Goal: Task Accomplishment & Management: Use online tool/utility

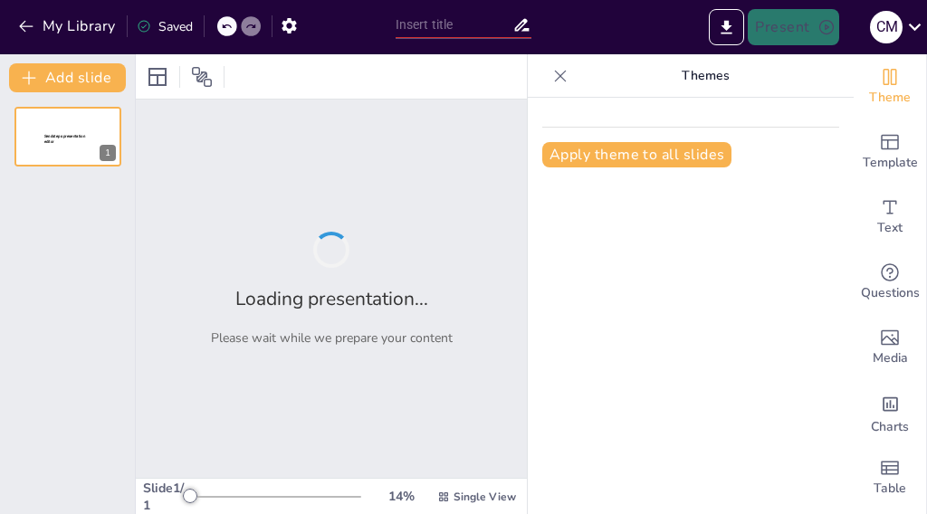
type input "Relieves de [GEOGRAPHIC_DATA]: ¡Más Curvas que en una Tangoterapia!"
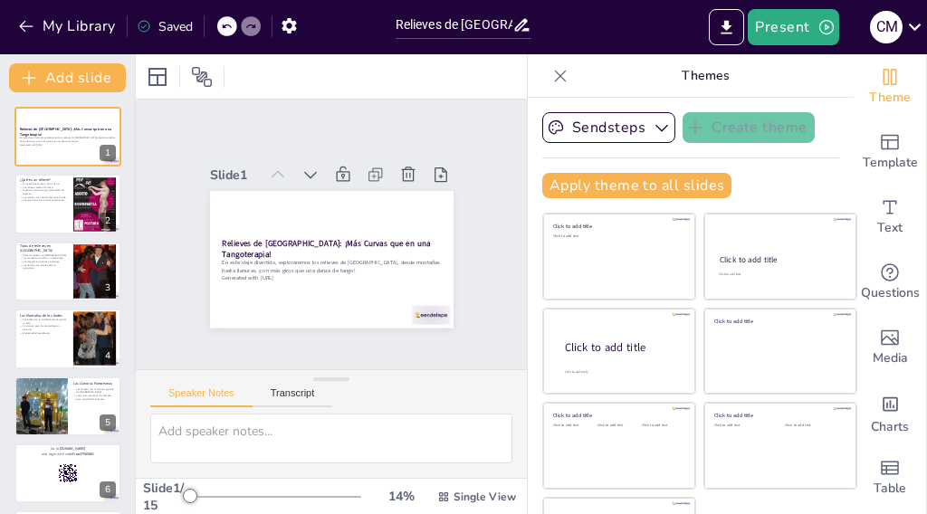
checkbox input "true"
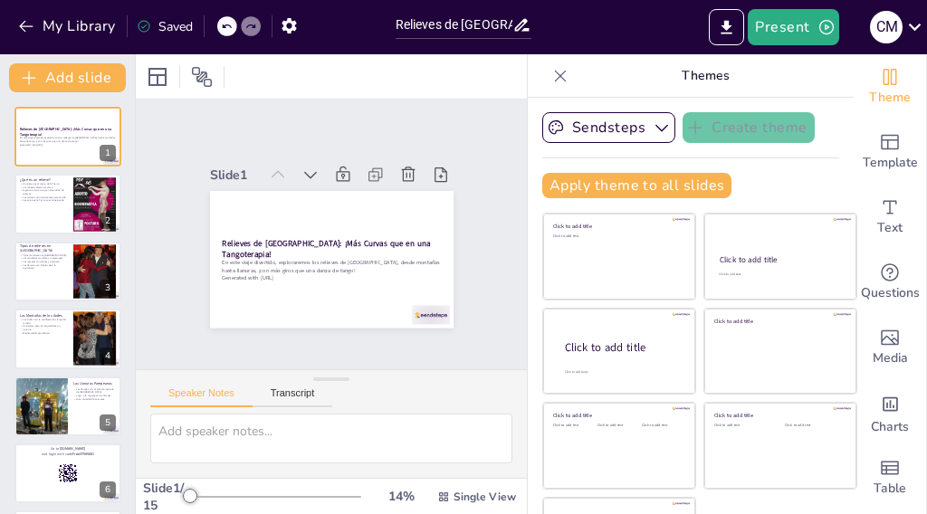
checkbox input "true"
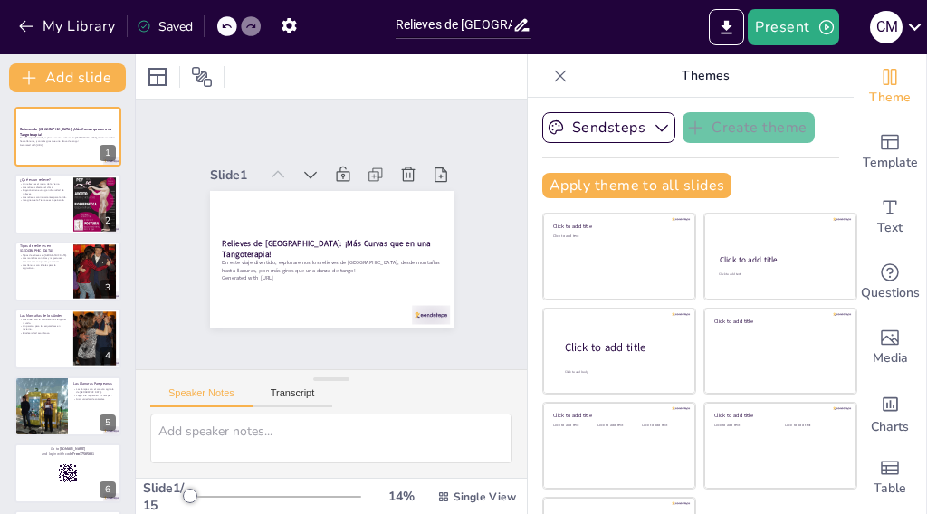
checkbox input "true"
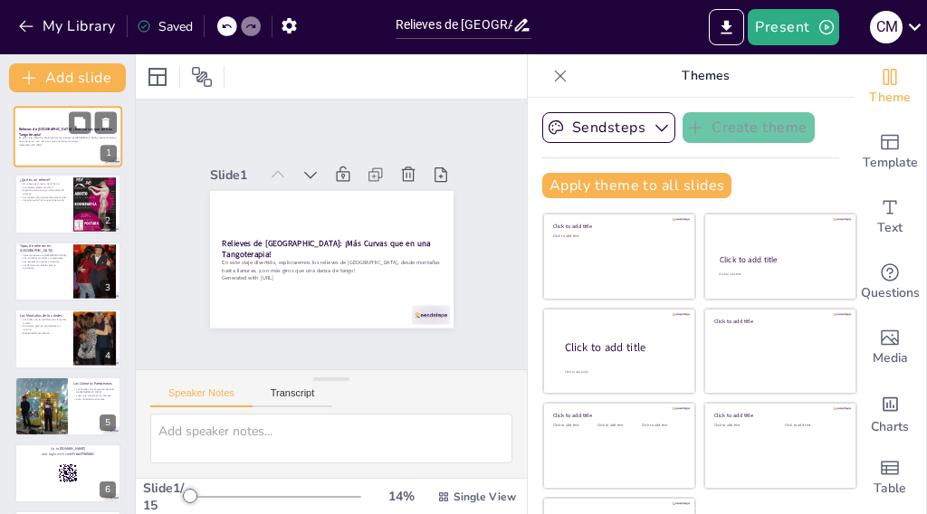
checkbox input "true"
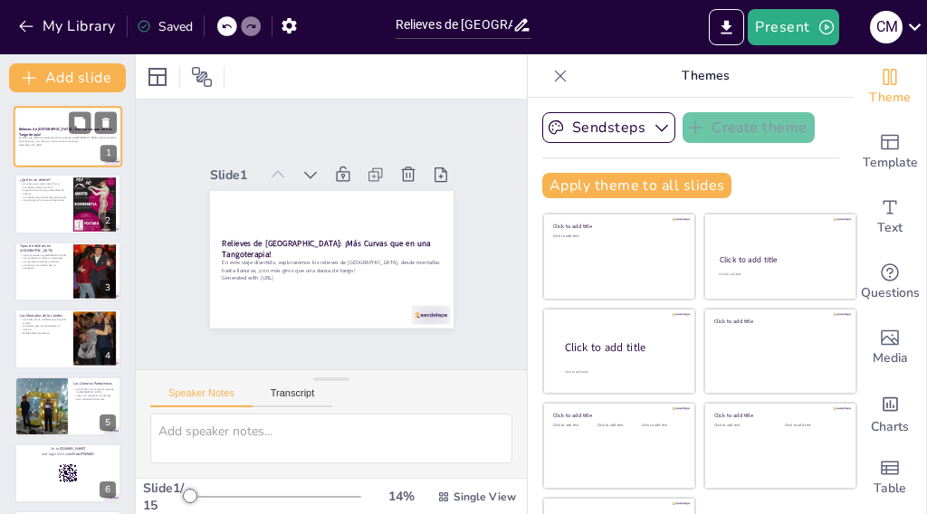
checkbox input "true"
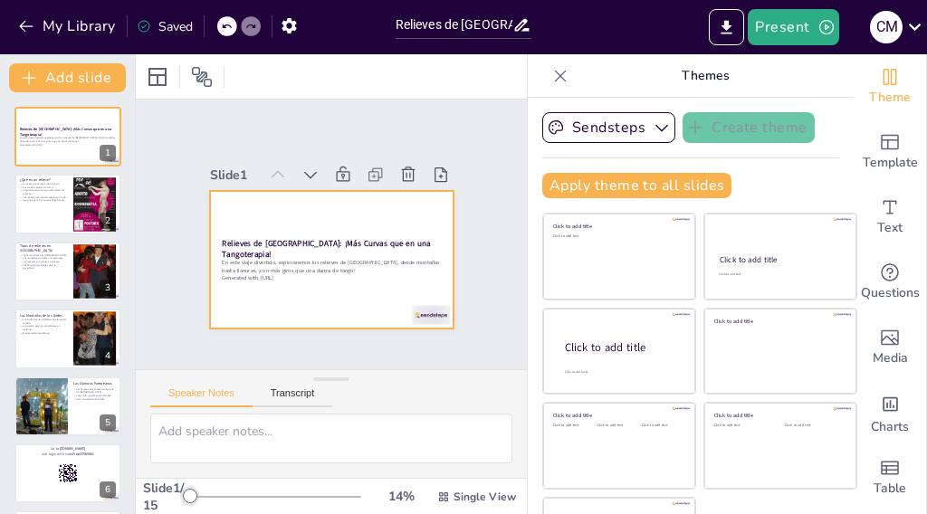
checkbox input "true"
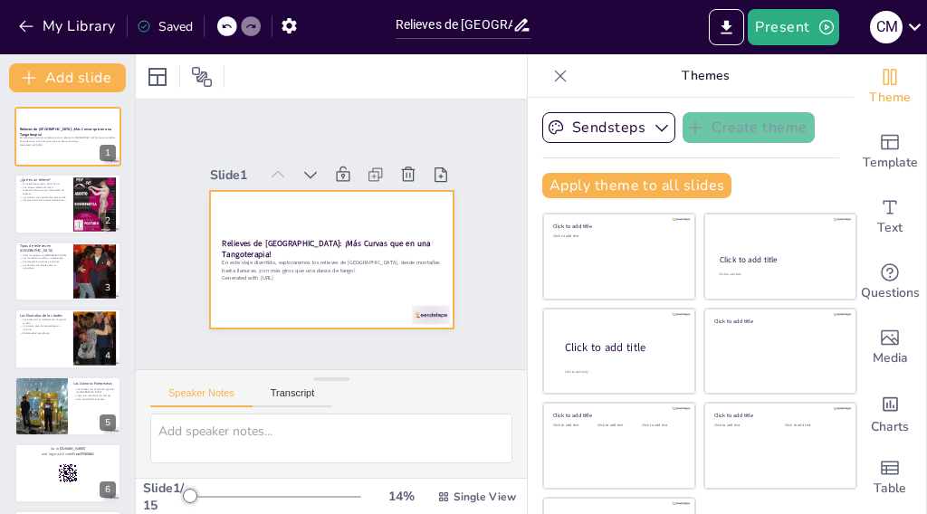
checkbox input "true"
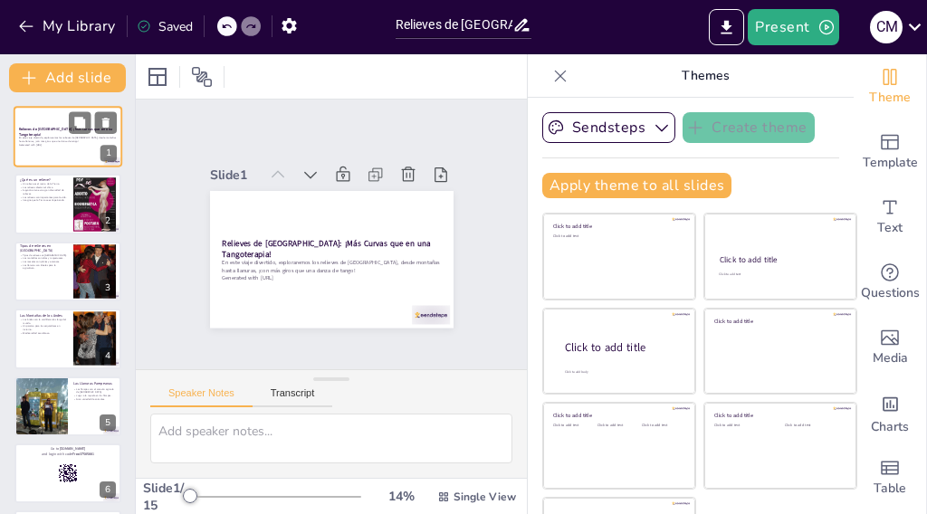
checkbox input "true"
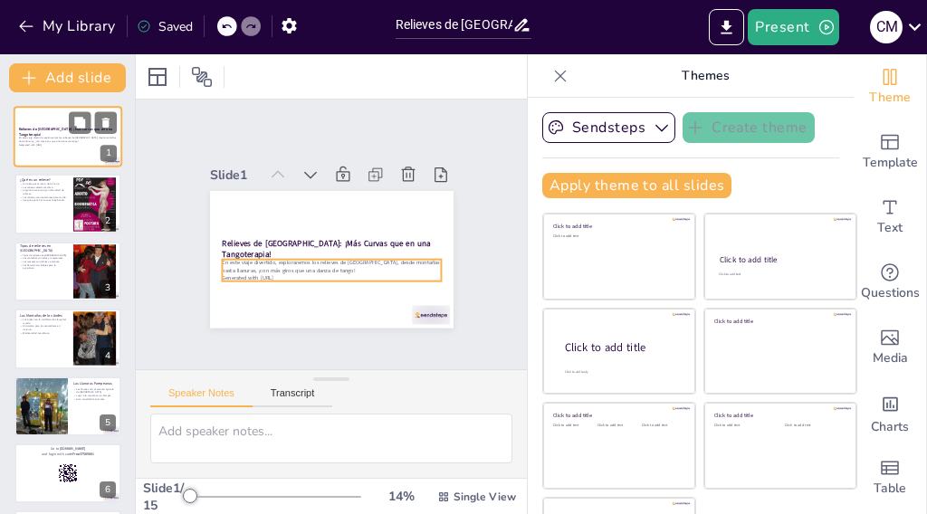
checkbox input "true"
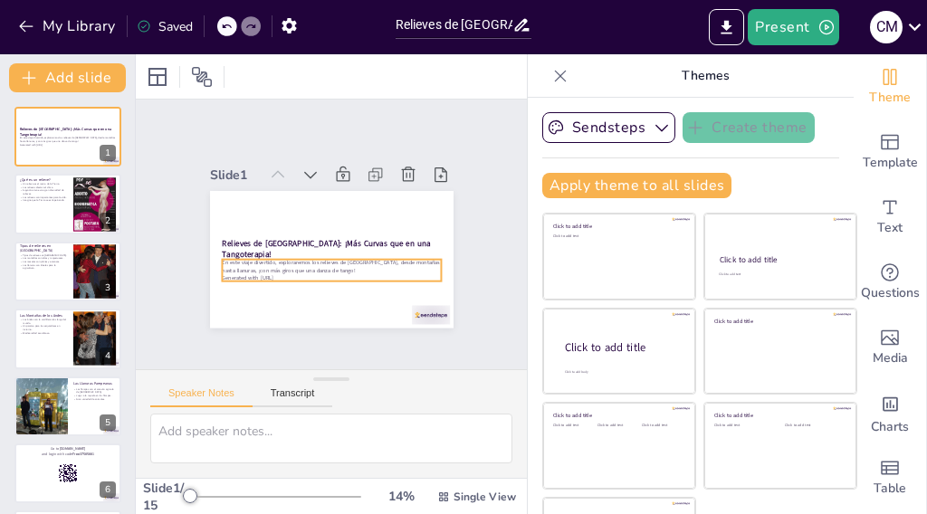
checkbox input "true"
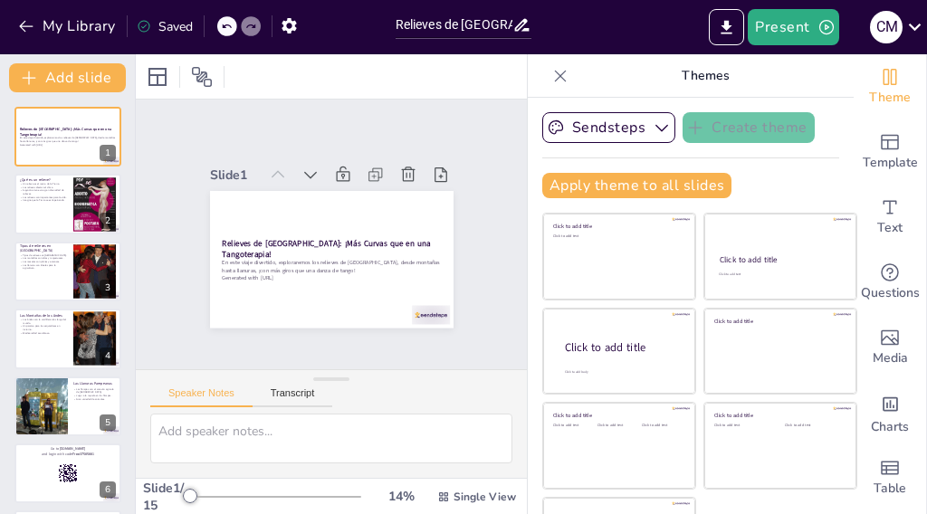
checkbox input "true"
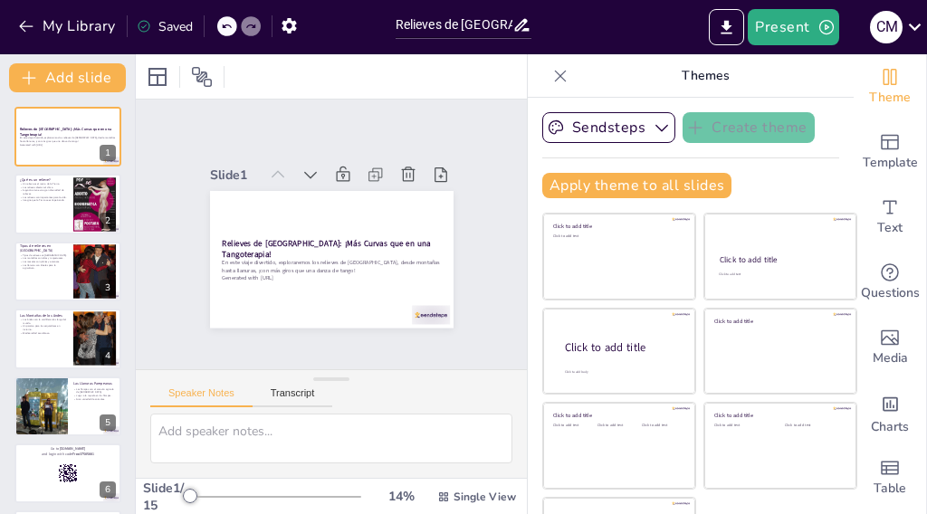
checkbox input "true"
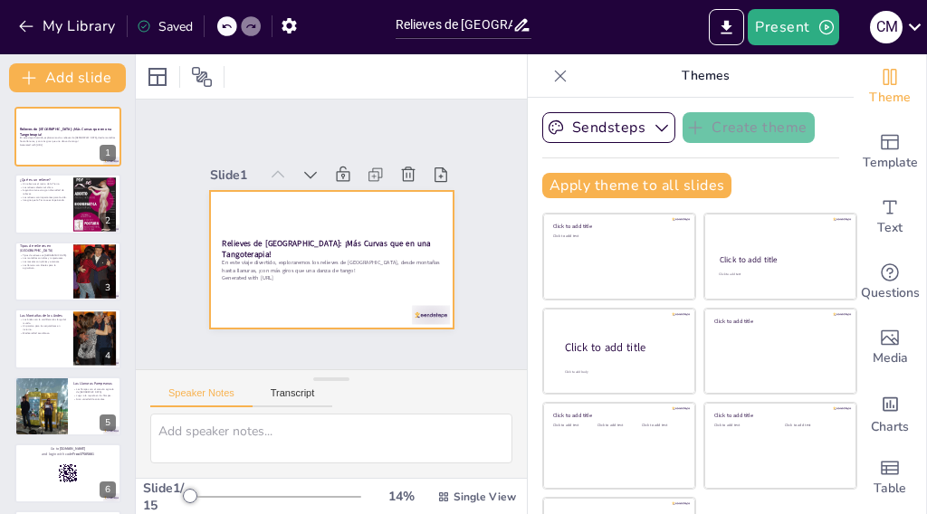
checkbox input "true"
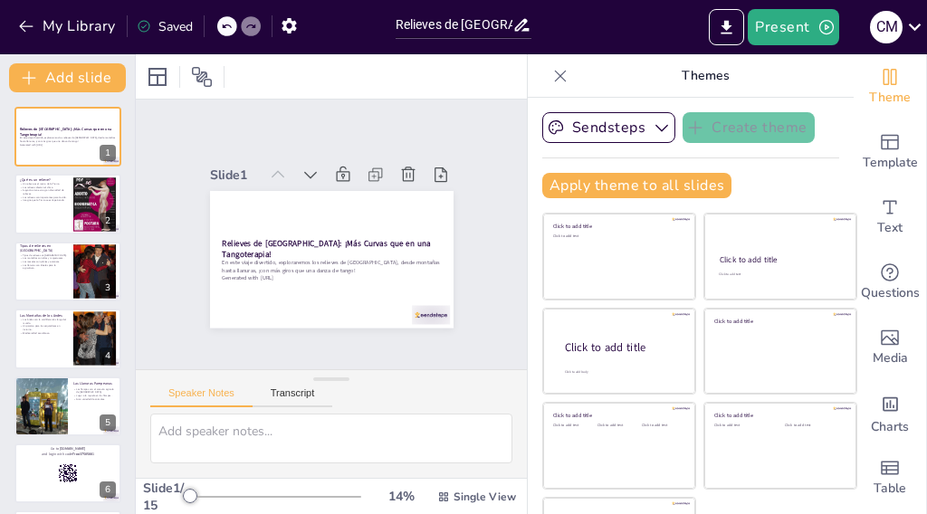
checkbox input "true"
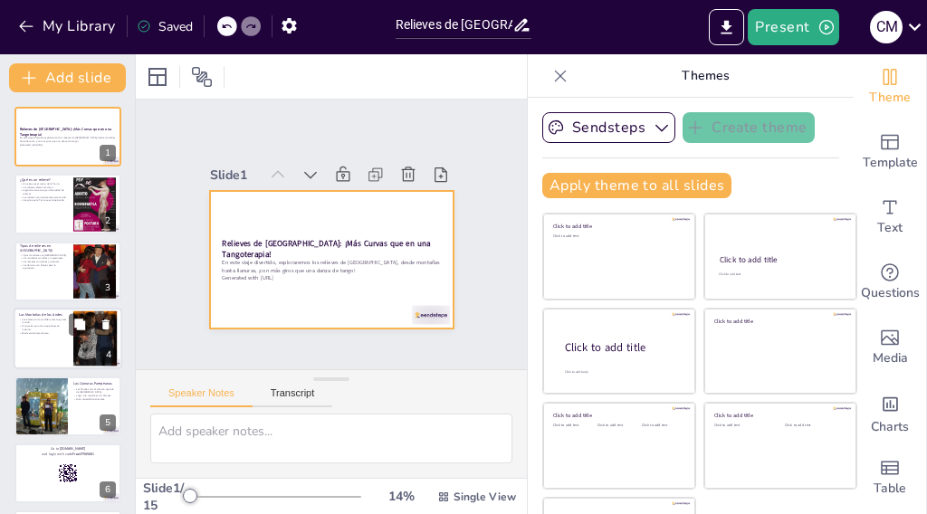
checkbox input "true"
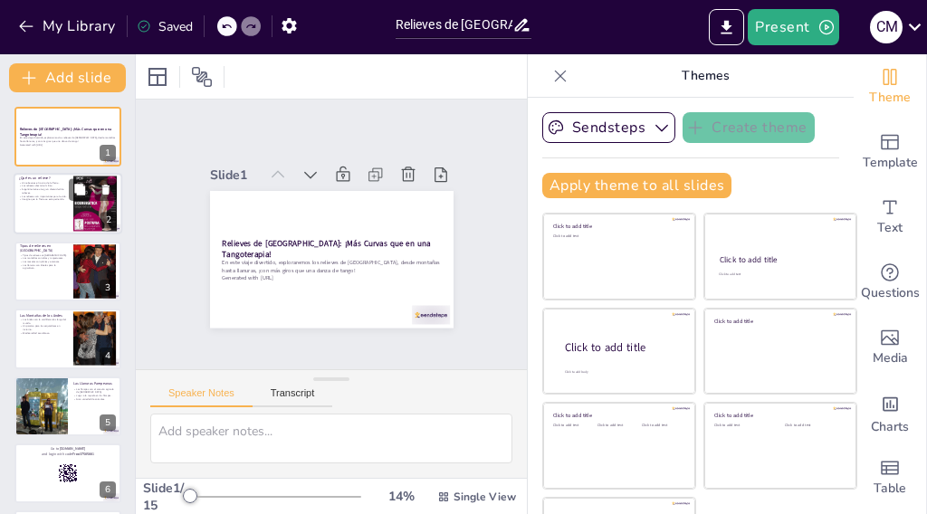
checkbox input "true"
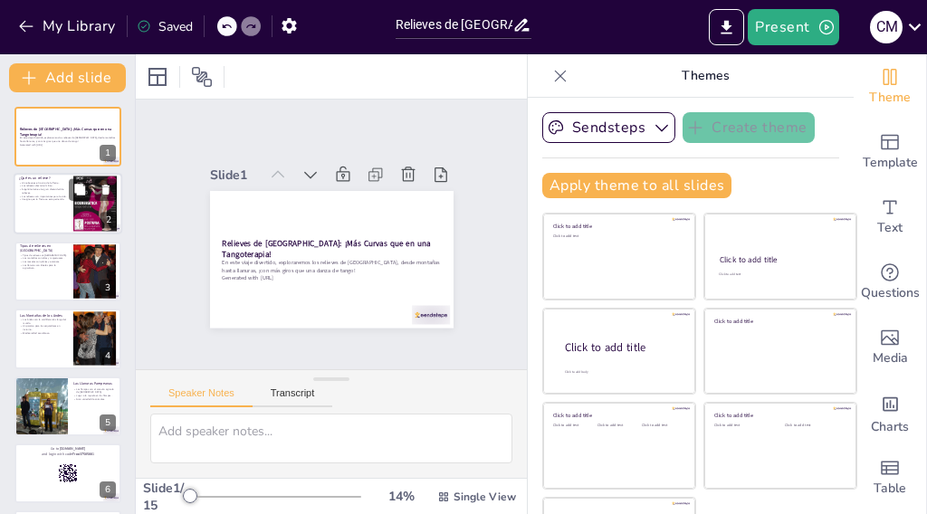
checkbox input "true"
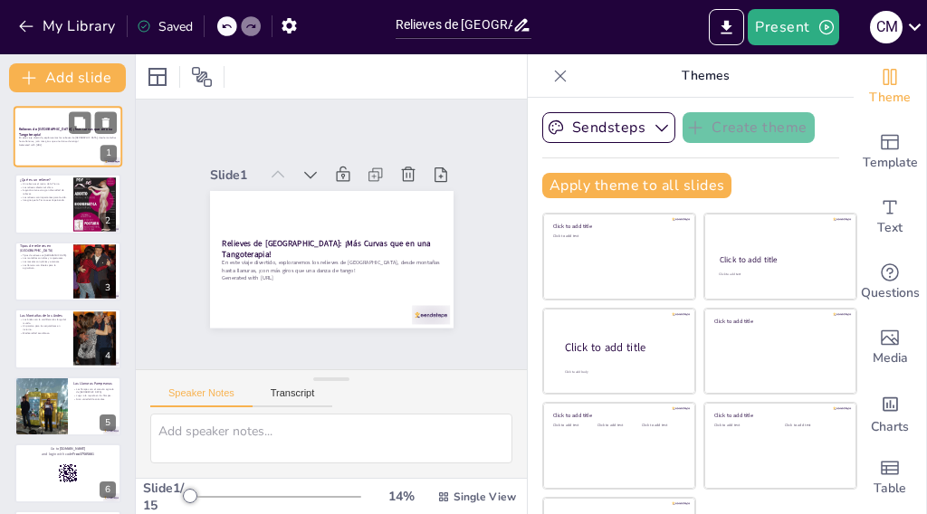
checkbox input "true"
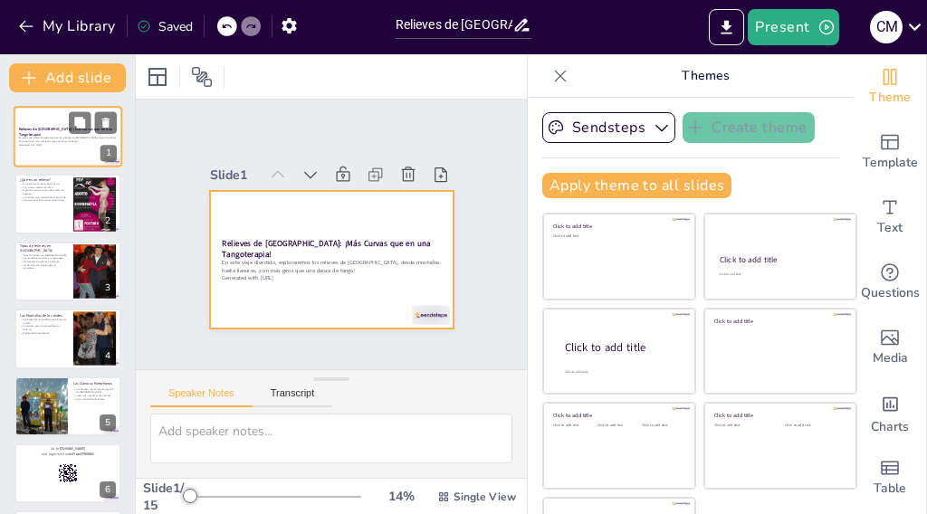
checkbox input "true"
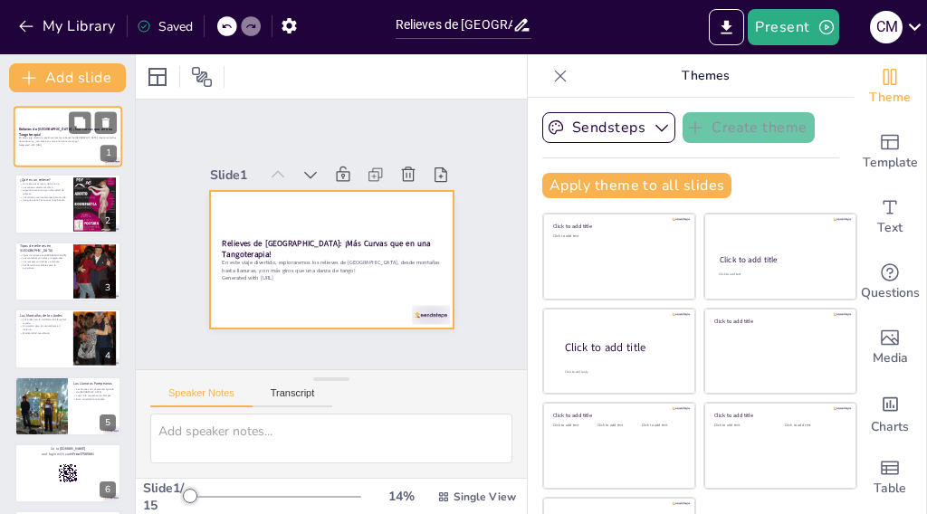
checkbox input "true"
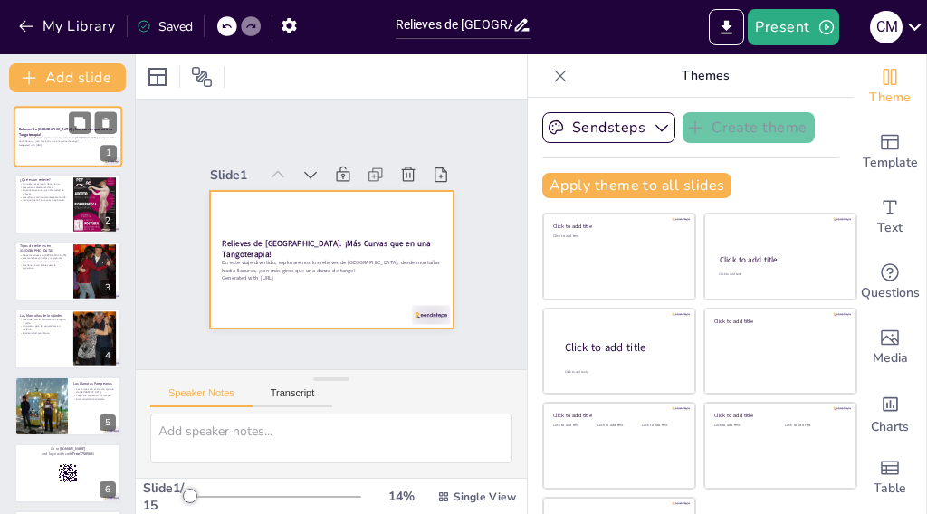
click at [74, 142] on p "En este viaje divertido, exploraremos los relieves de [GEOGRAPHIC_DATA], desde …" at bounding box center [68, 140] width 98 height 6
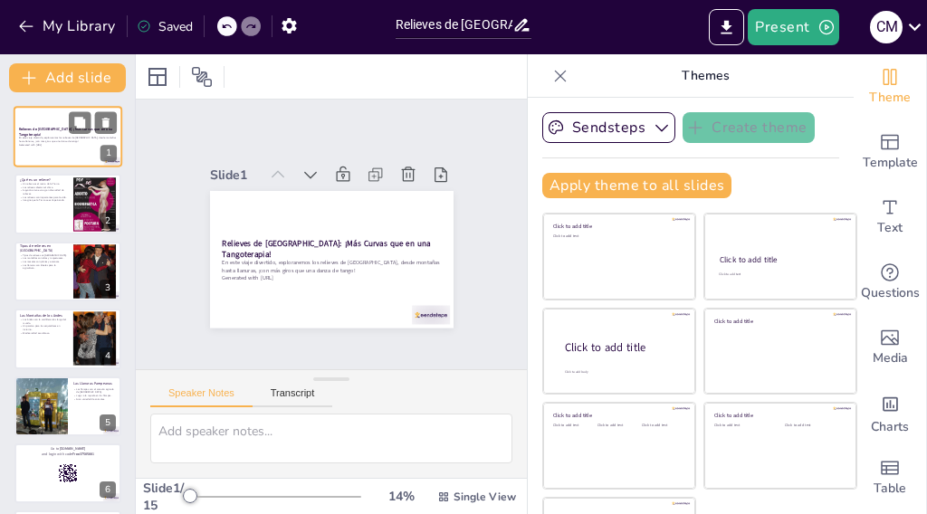
checkbox input "true"
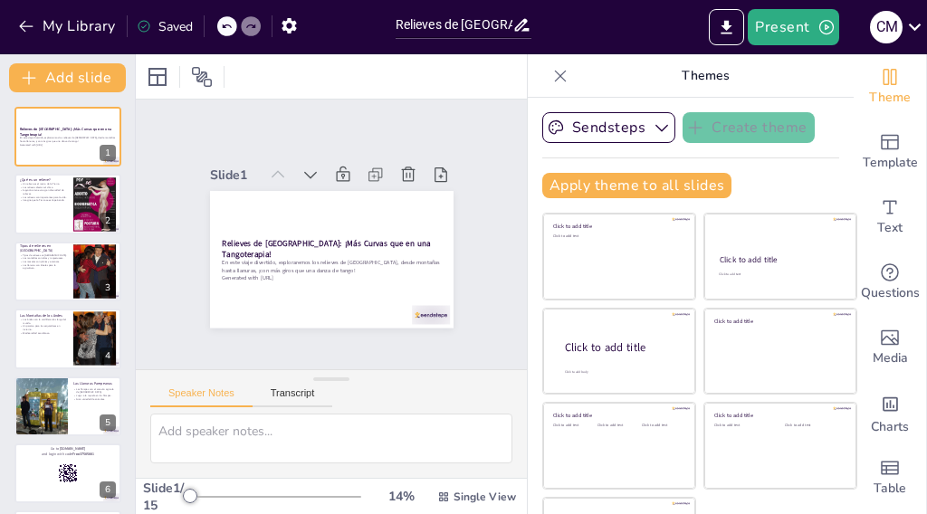
checkbox input "true"
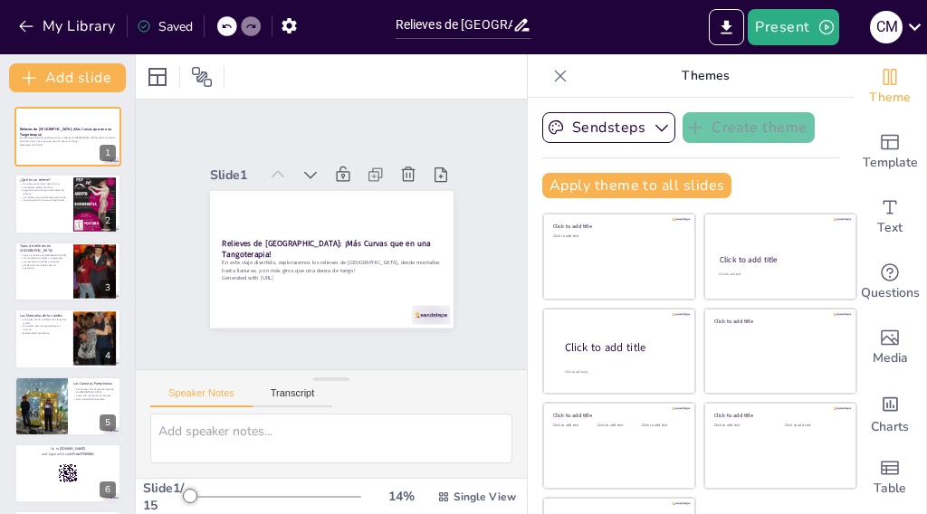
click at [551, 73] on icon at bounding box center [560, 76] width 18 height 18
checkbox input "true"
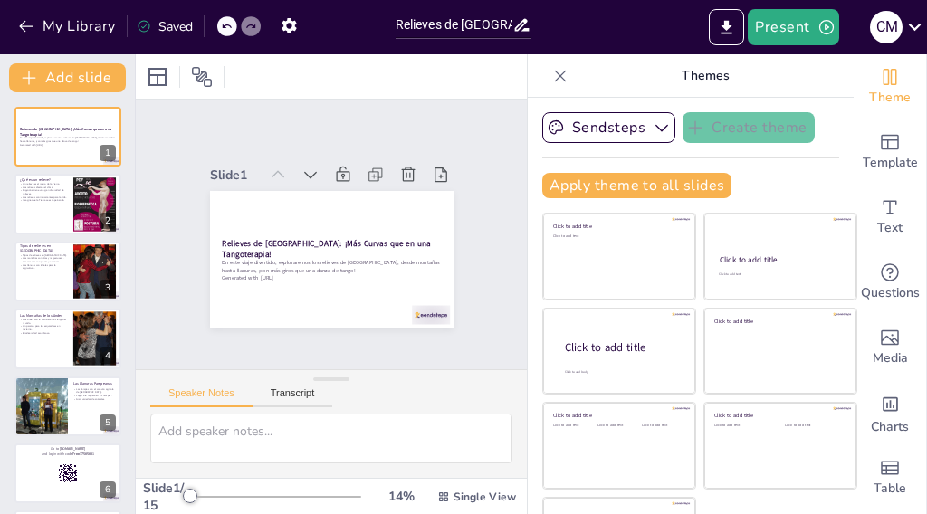
checkbox input "true"
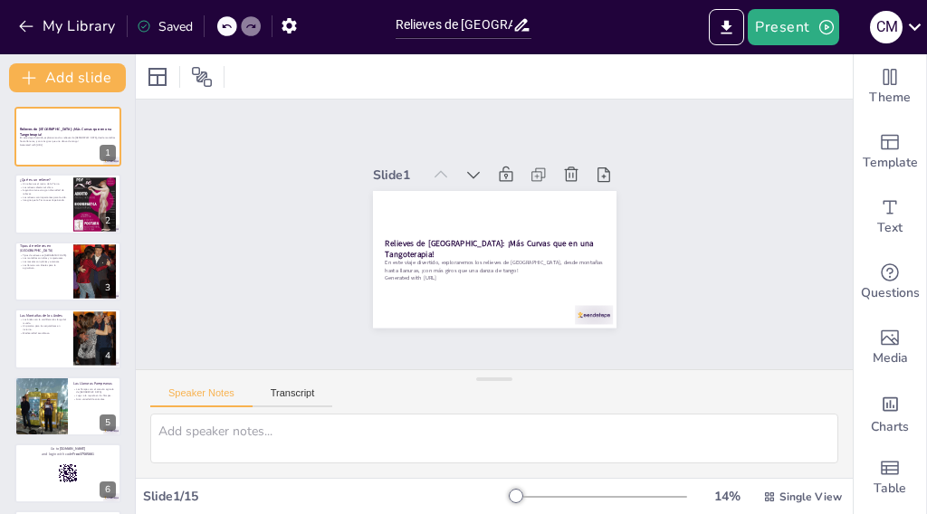
checkbox input "true"
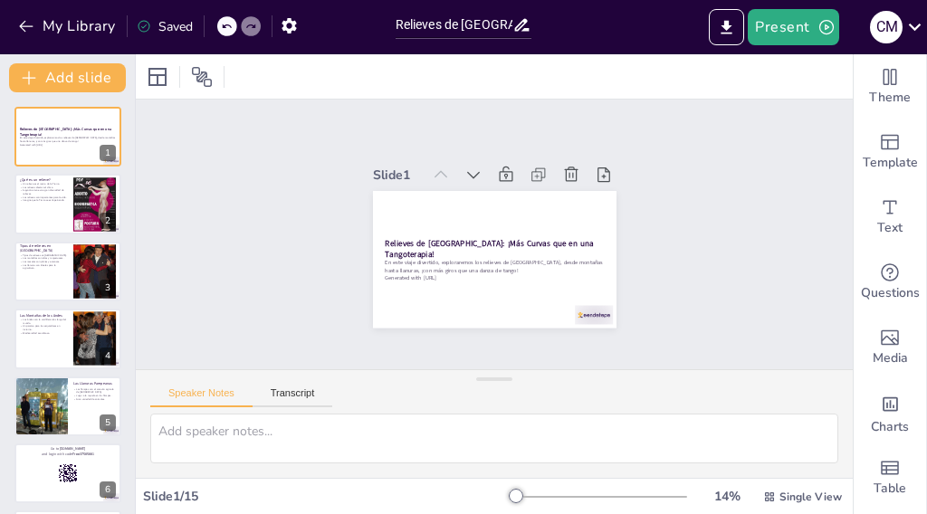
checkbox input "true"
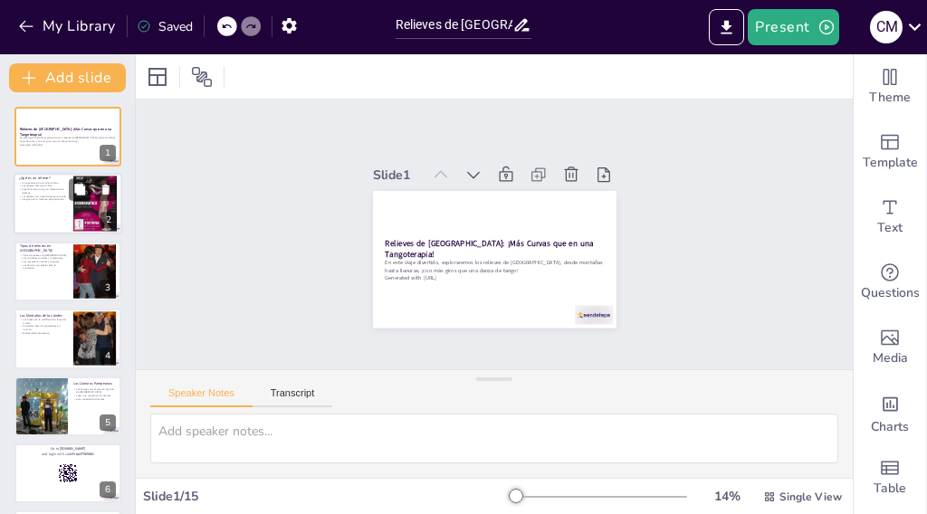
checkbox input "true"
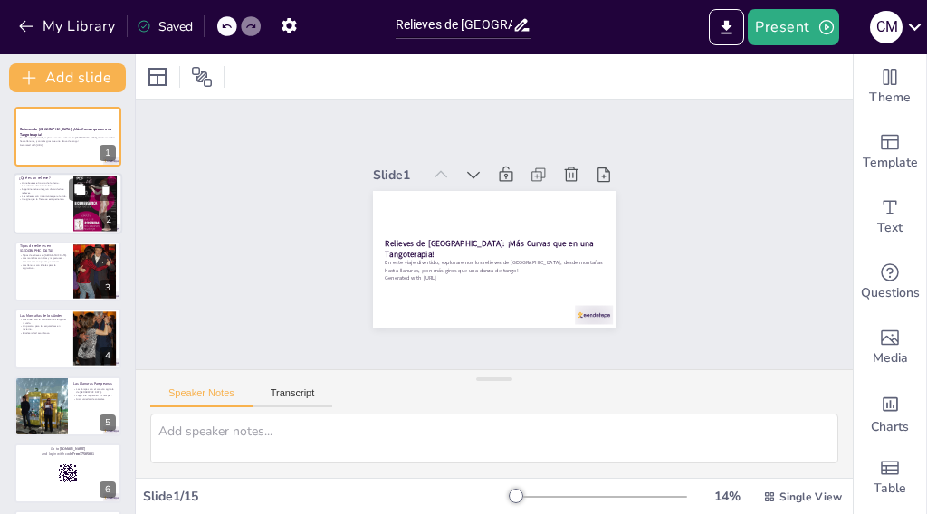
click at [90, 217] on div at bounding box center [94, 205] width 43 height 58
checkbox input "true"
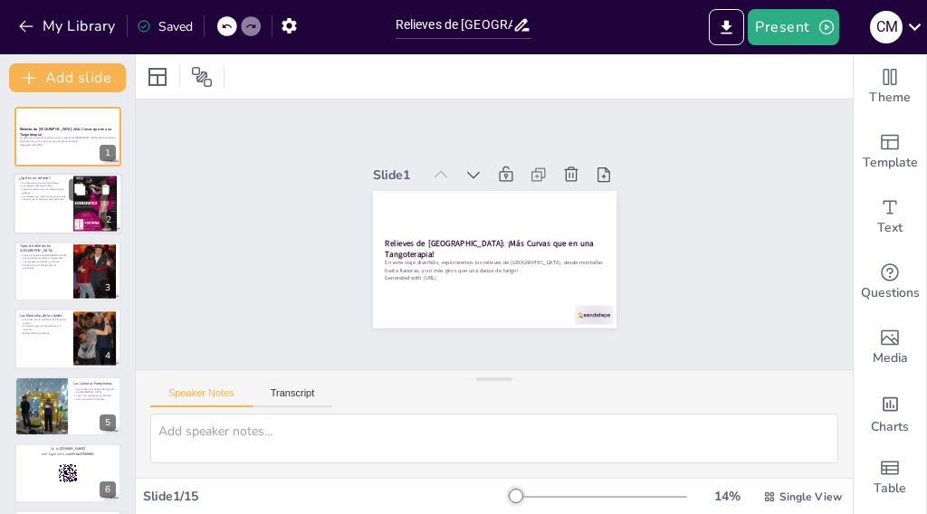
checkbox input "true"
type textarea "Un relieve es fundamental para entender cómo se presenta la superficie terrestr…"
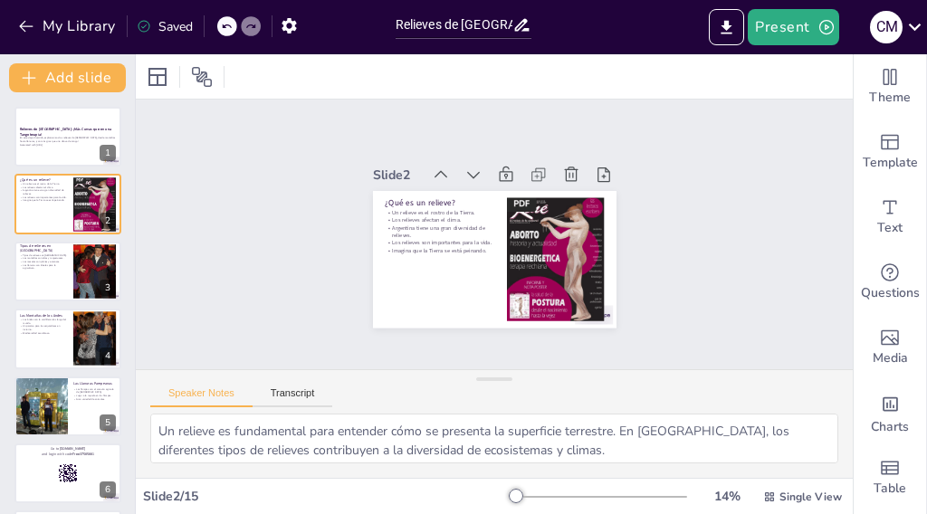
checkbox input "true"
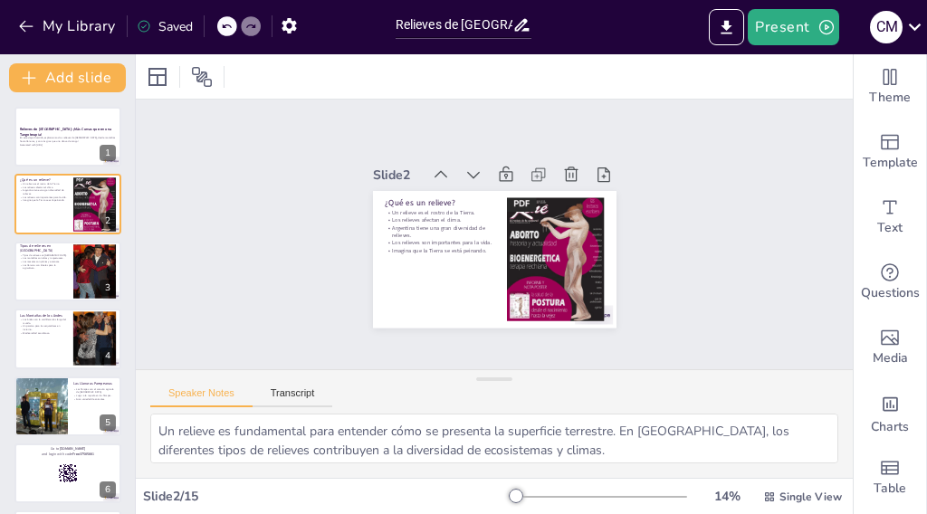
checkbox input "true"
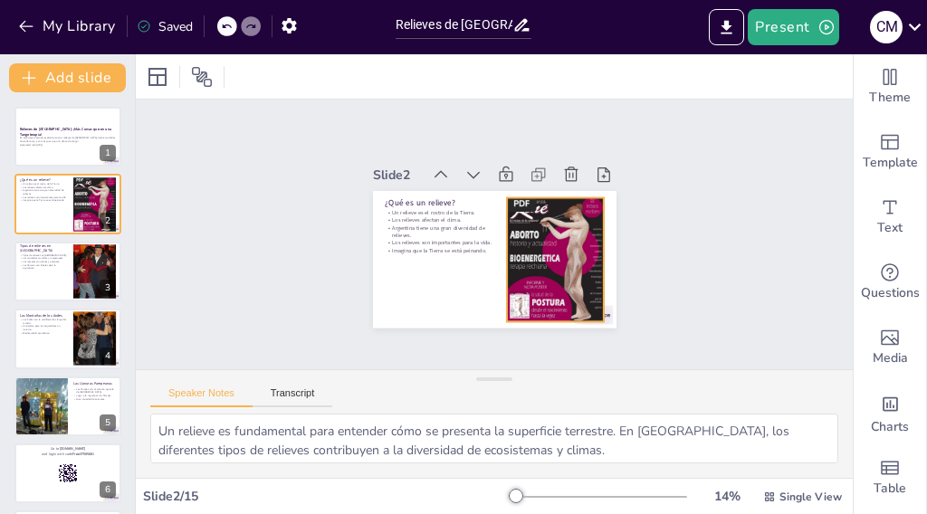
checkbox input "true"
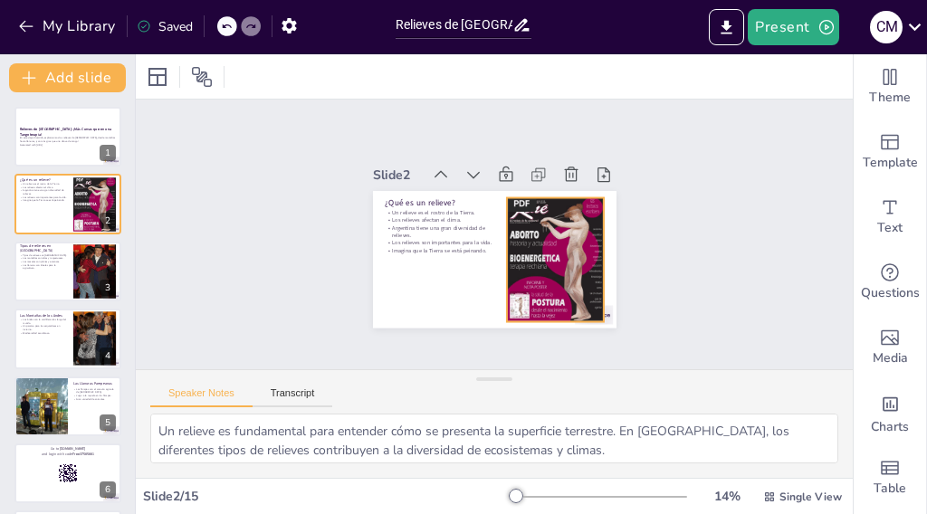
click at [544, 242] on div at bounding box center [552, 265] width 110 height 138
checkbox input "true"
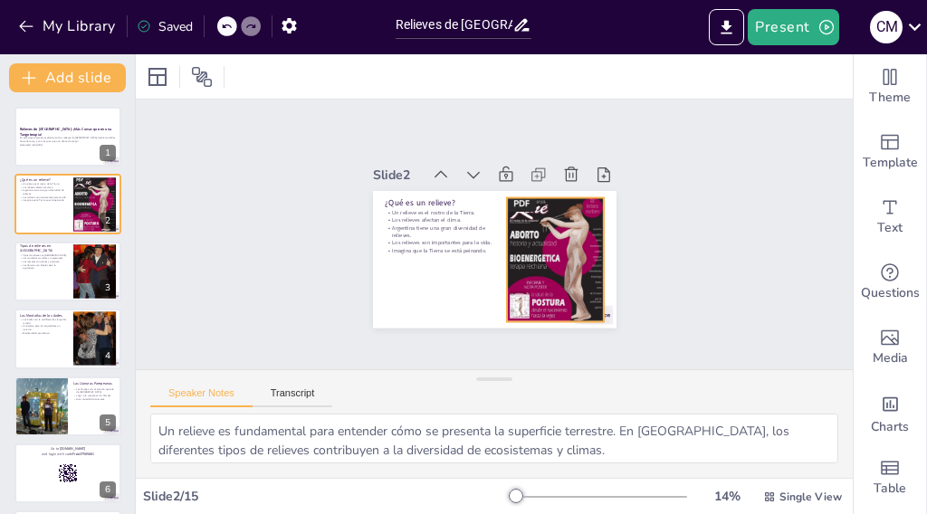
checkbox input "true"
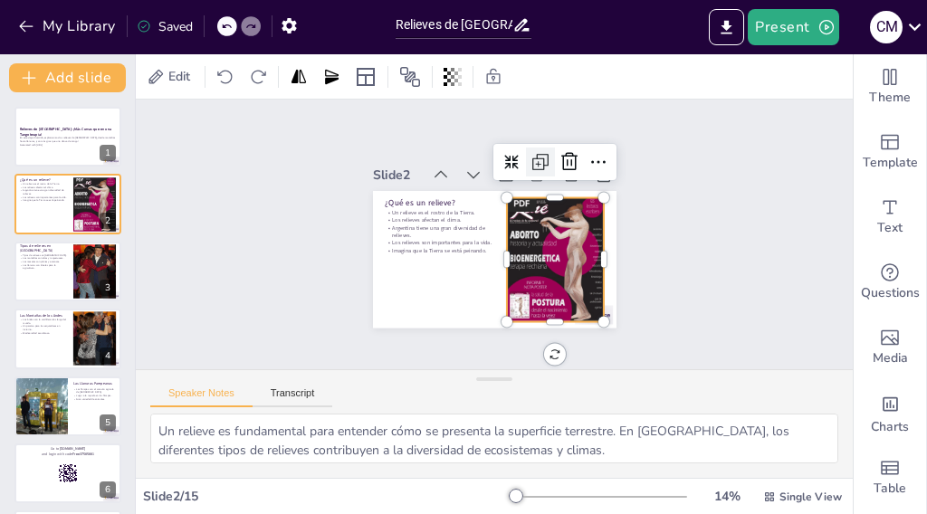
checkbox input "true"
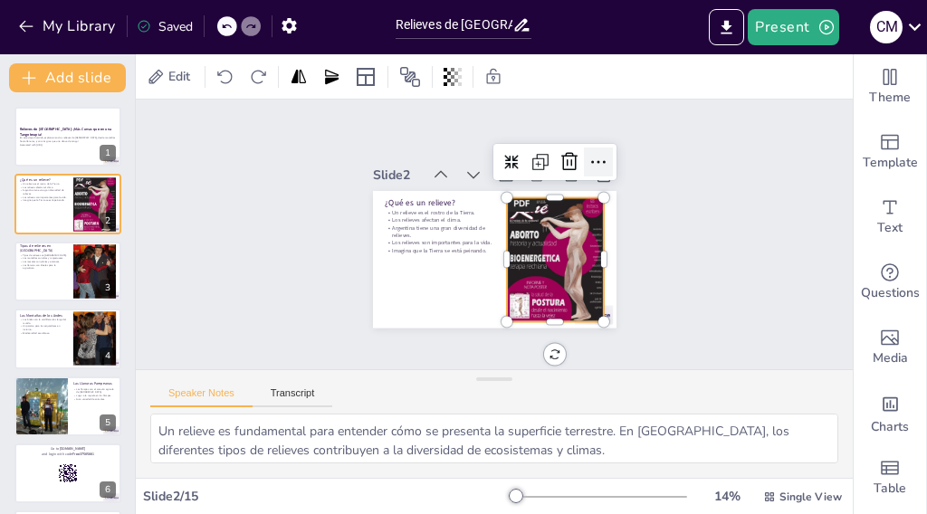
click at [598, 172] on icon at bounding box center [610, 184] width 25 height 25
checkbox input "true"
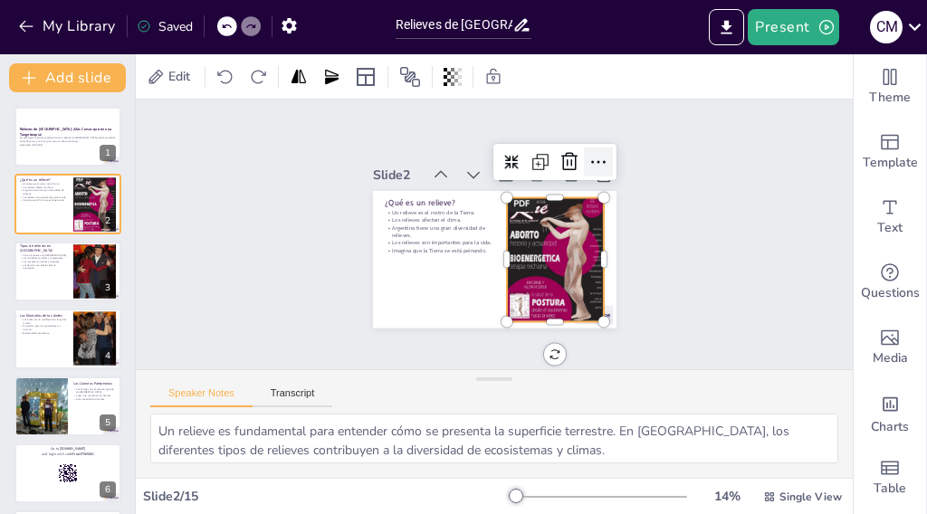
checkbox input "true"
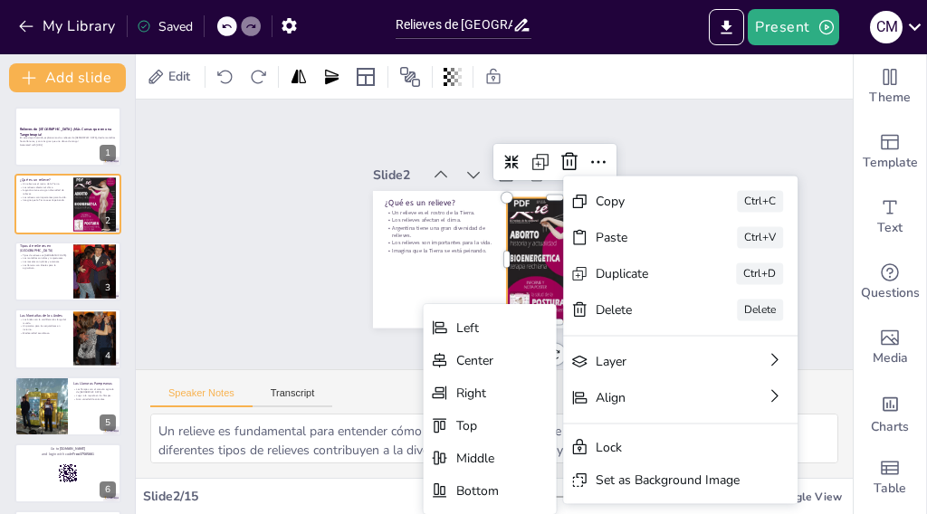
checkbox input "true"
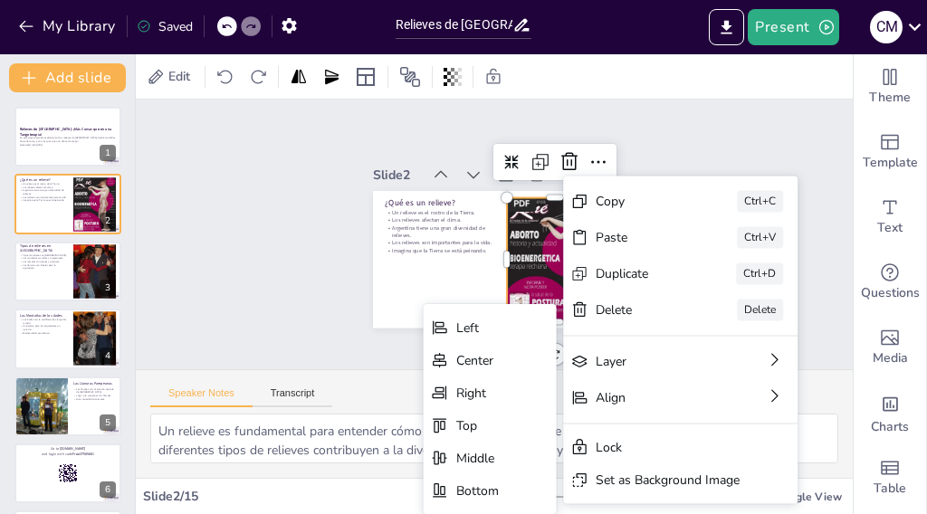
checkbox input "true"
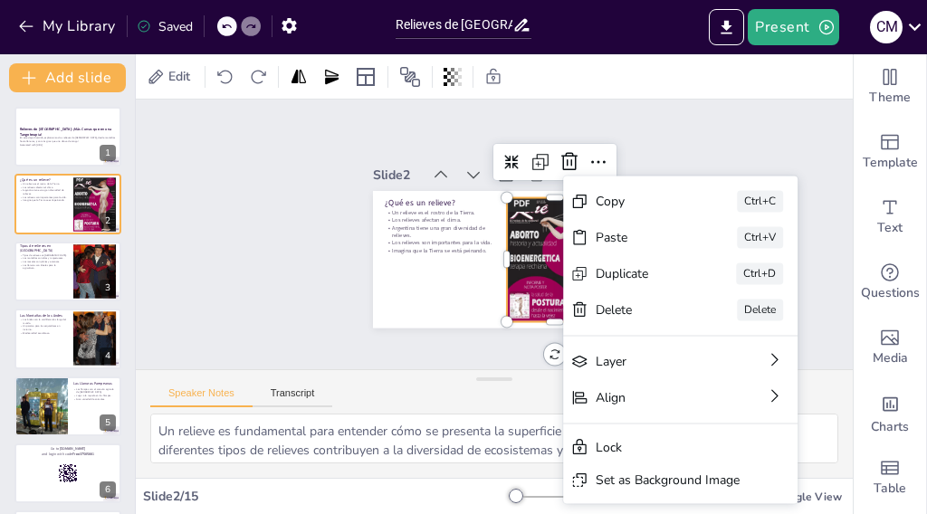
click at [292, 266] on div "Slide 1 Relieves de [GEOGRAPHIC_DATA]: ¡Más Curvas que en una Tangoterapia! En …" at bounding box center [494, 235] width 717 height 270
checkbox input "true"
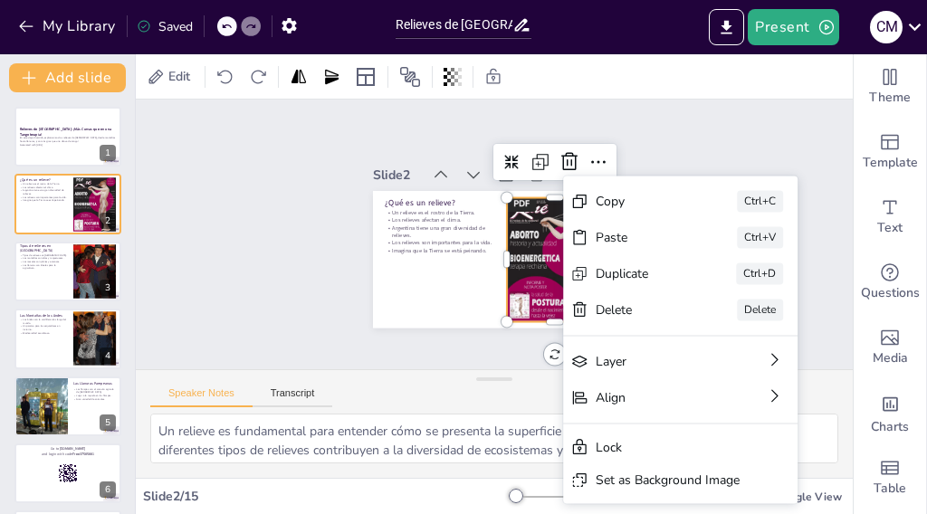
checkbox input "true"
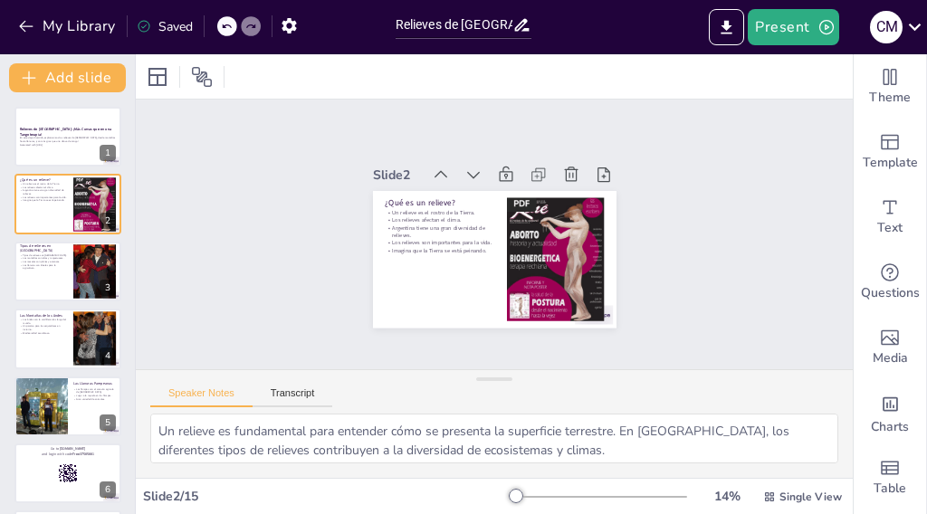
checkbox input "true"
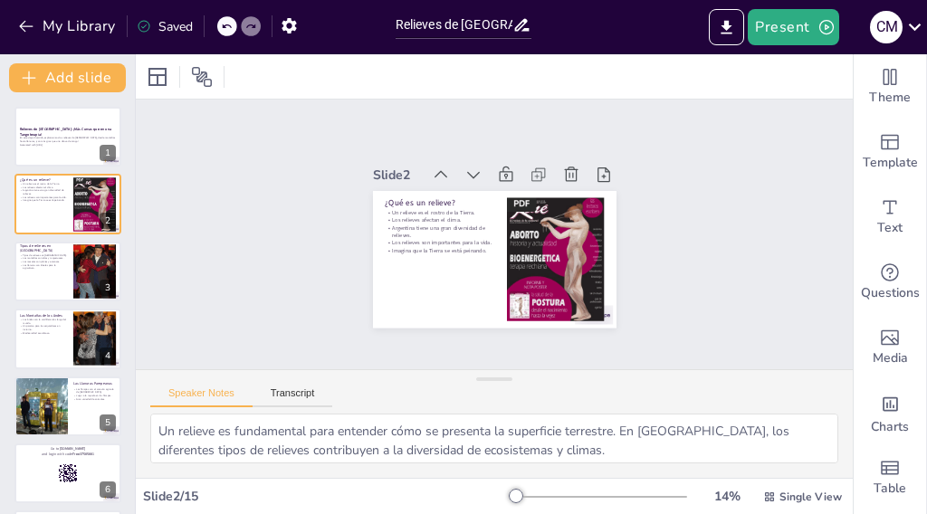
checkbox input "true"
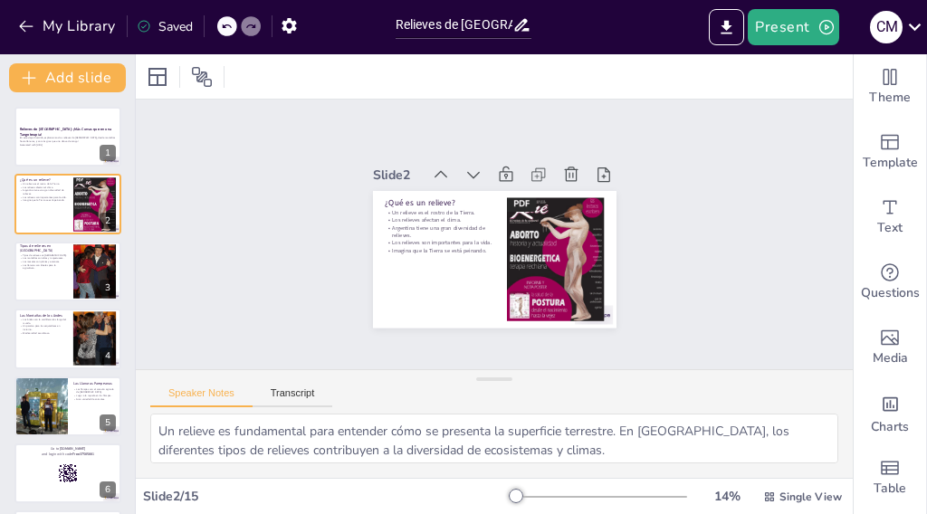
click at [615, 482] on div "14 % Single View" at bounding box center [679, 496] width 332 height 29
click at [593, 488] on div "14 % Single View" at bounding box center [679, 496] width 332 height 29
click at [587, 493] on div at bounding box center [600, 497] width 174 height 14
click at [779, 495] on span "Single View" at bounding box center [810, 497] width 62 height 14
checkbox input "true"
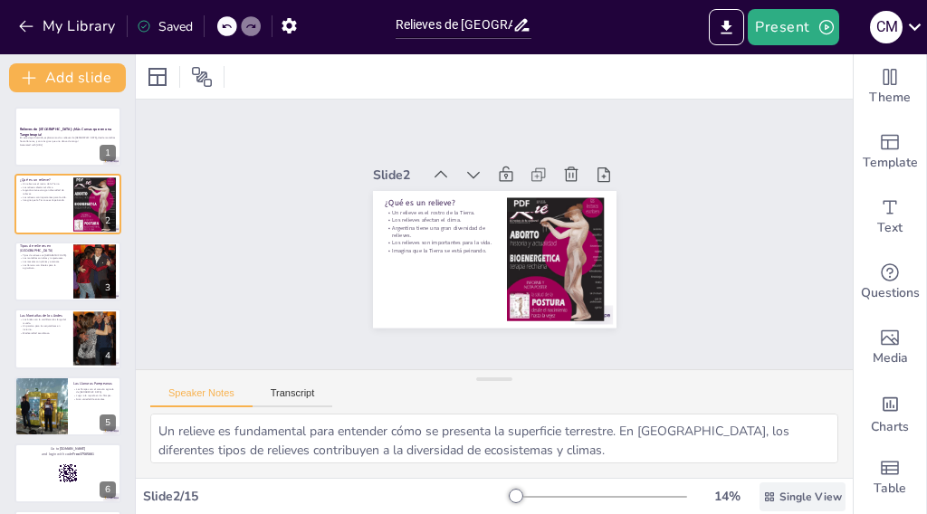
checkbox input "true"
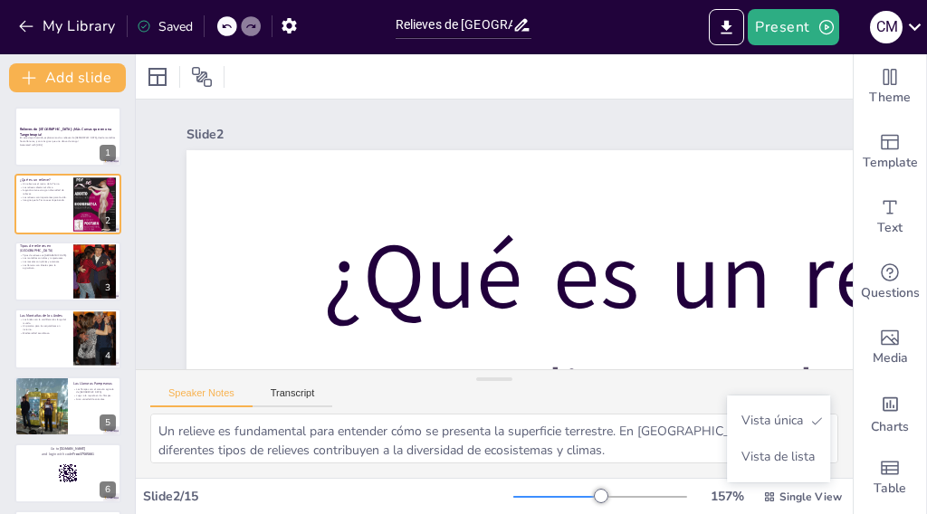
checkbox input "true"
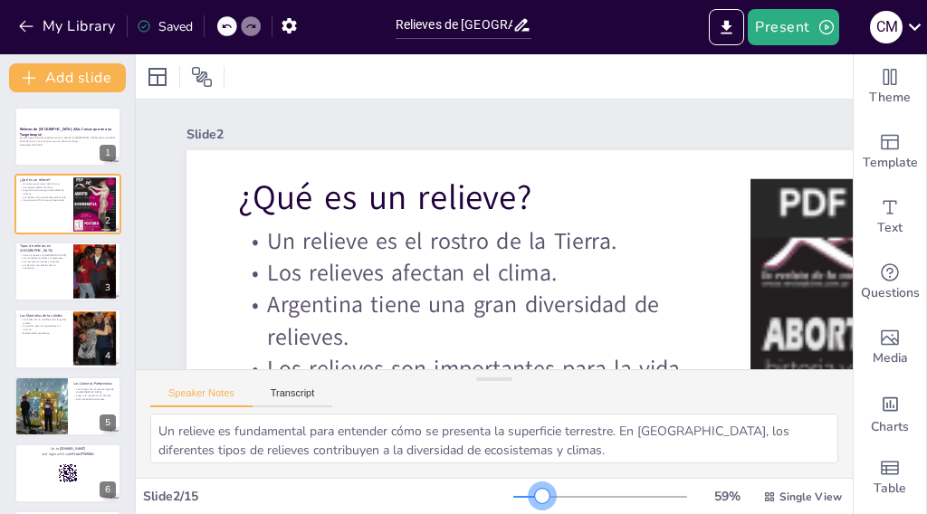
drag, startPoint x: 585, startPoint y: 497, endPoint x: 528, endPoint y: 496, distance: 57.0
click at [535, 496] on div at bounding box center [542, 496] width 14 height 14
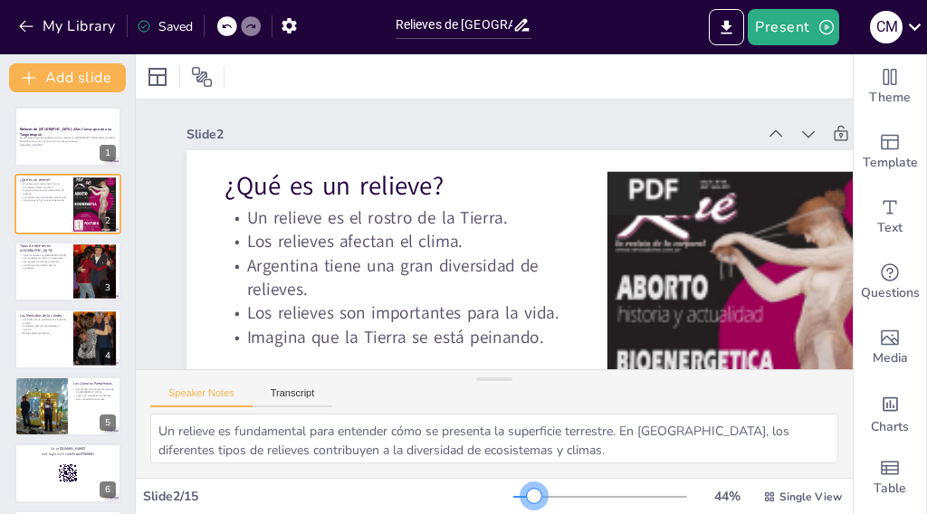
click at [527, 493] on div at bounding box center [534, 496] width 14 height 14
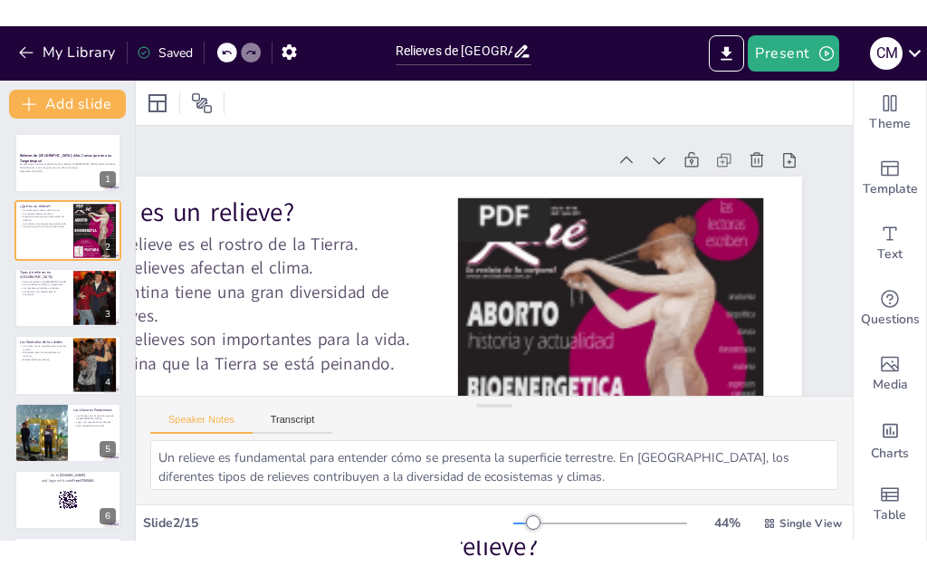
scroll to position [0, 180]
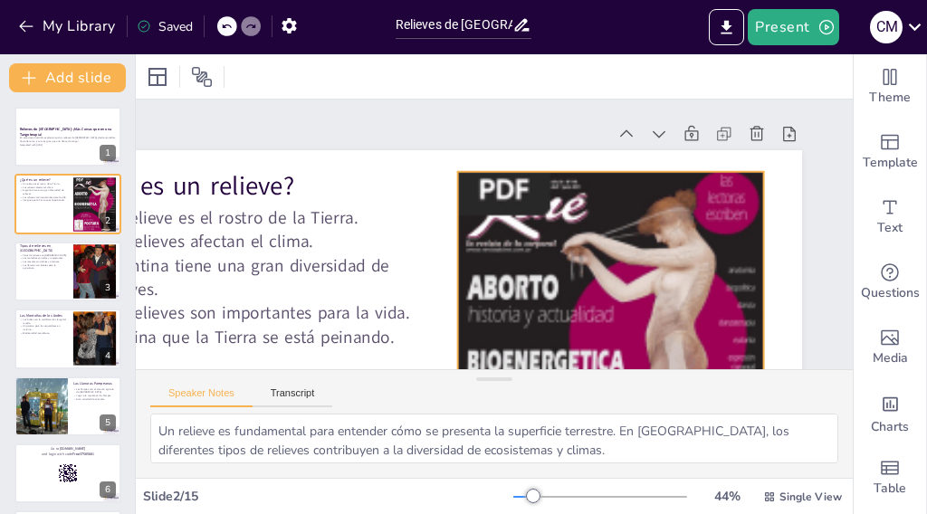
click at [599, 282] on div at bounding box center [596, 376] width 347 height 436
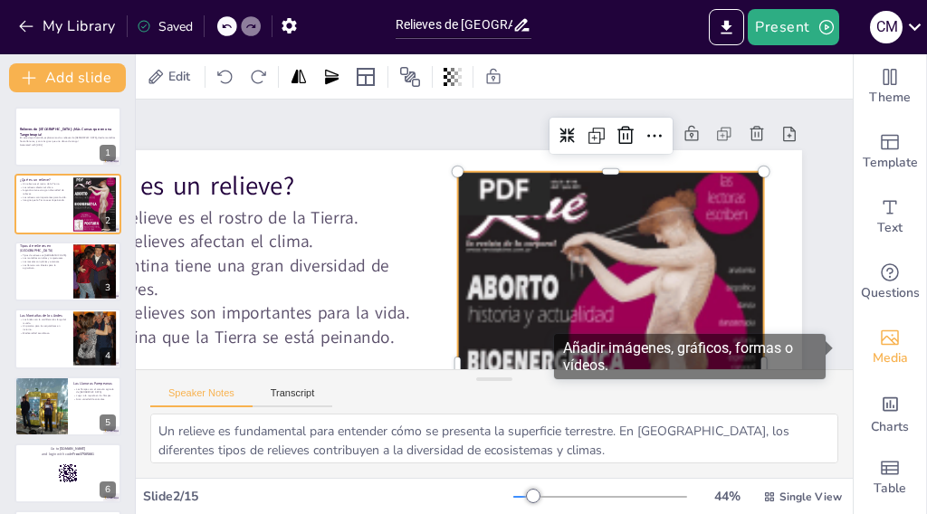
click at [882, 341] on icon "Add images, graphics, shapes or video" at bounding box center [890, 337] width 18 height 15
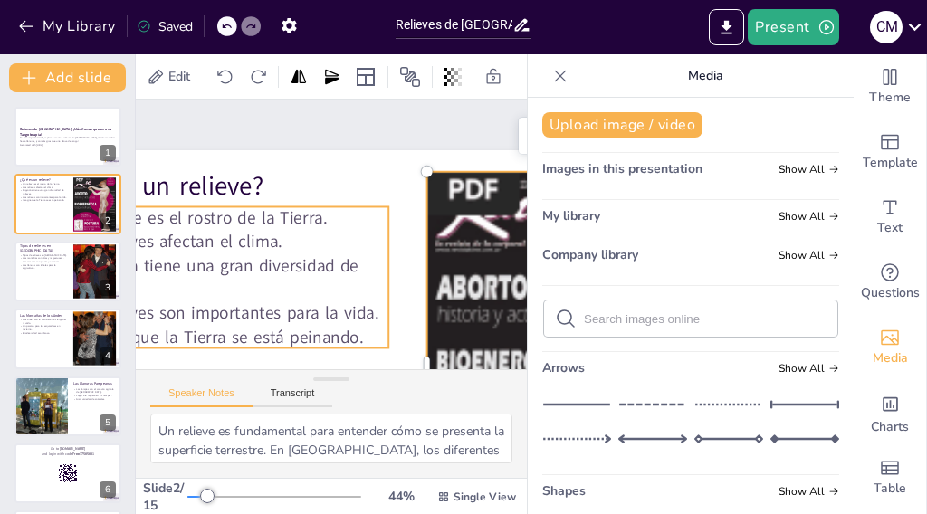
click at [332, 207] on p "Un relieve es el rostro de la Tierra." at bounding box center [219, 207] width 345 height 60
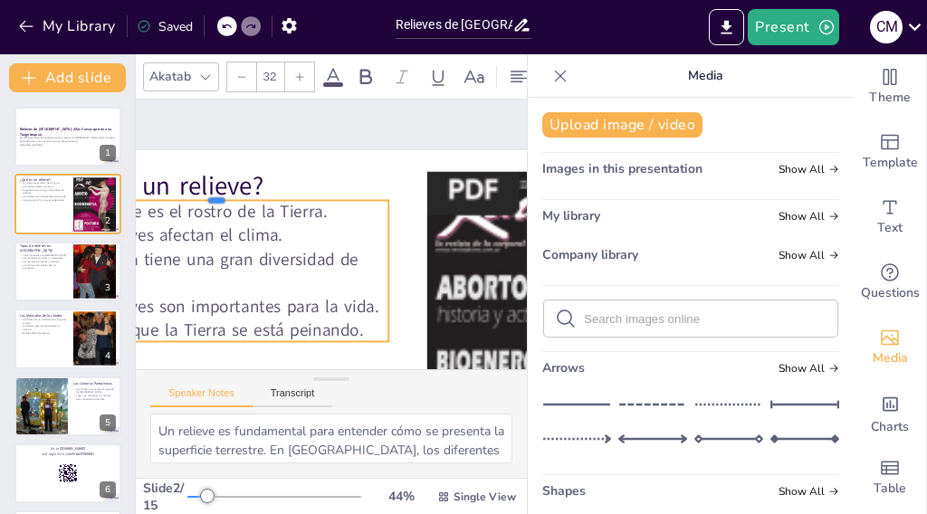
click at [211, 196] on div at bounding box center [227, 171] width 339 height 86
click at [210, 191] on p "¿Qué es un relieve?" at bounding box center [229, 163] width 344 height 107
click at [210, 191] on p "¿Qué es un relieve?" at bounding box center [223, 174] width 346 height 72
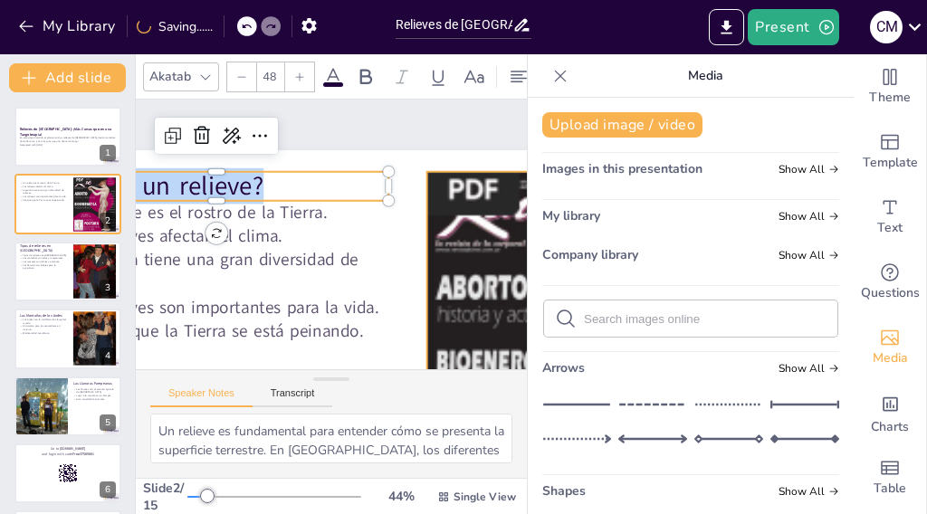
click at [466, 281] on div at bounding box center [548, 414] width 384 height 461
click at [466, 281] on div at bounding box center [564, 391] width 347 height 436
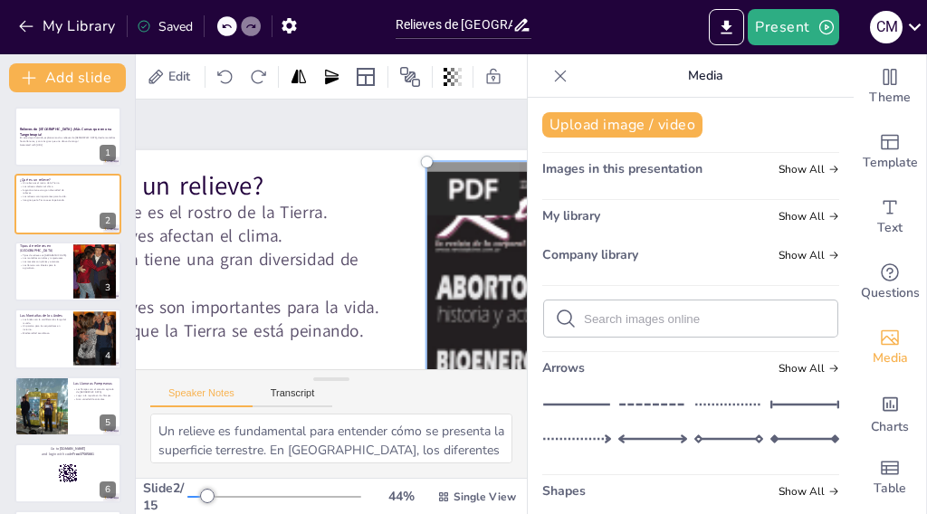
click at [589, 315] on input "text" at bounding box center [705, 319] width 243 height 14
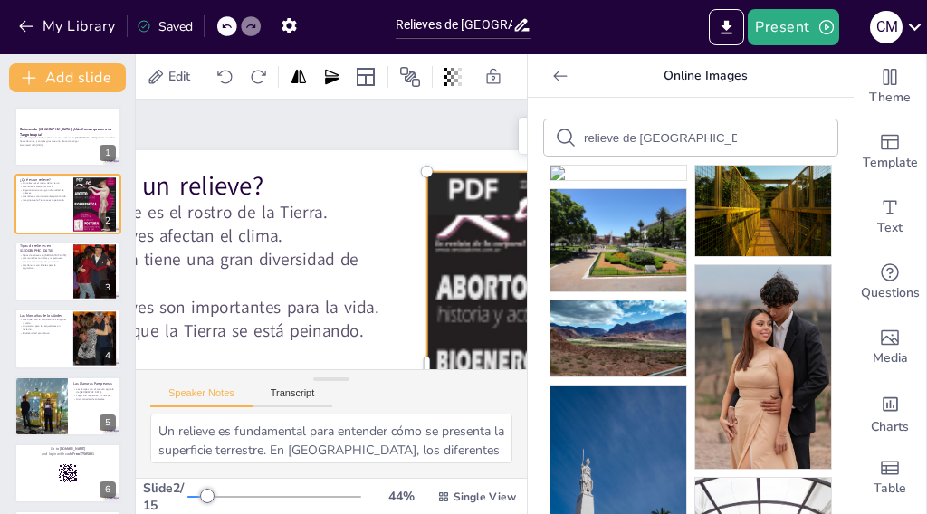
click at [586, 135] on input "relieve de [GEOGRAPHIC_DATA]" at bounding box center [660, 138] width 153 height 14
click at [688, 134] on input "relieve de [GEOGRAPHIC_DATA]" at bounding box center [660, 138] width 153 height 14
click at [604, 377] on img at bounding box center [618, 339] width 136 height 76
click at [631, 377] on img at bounding box center [618, 339] width 136 height 76
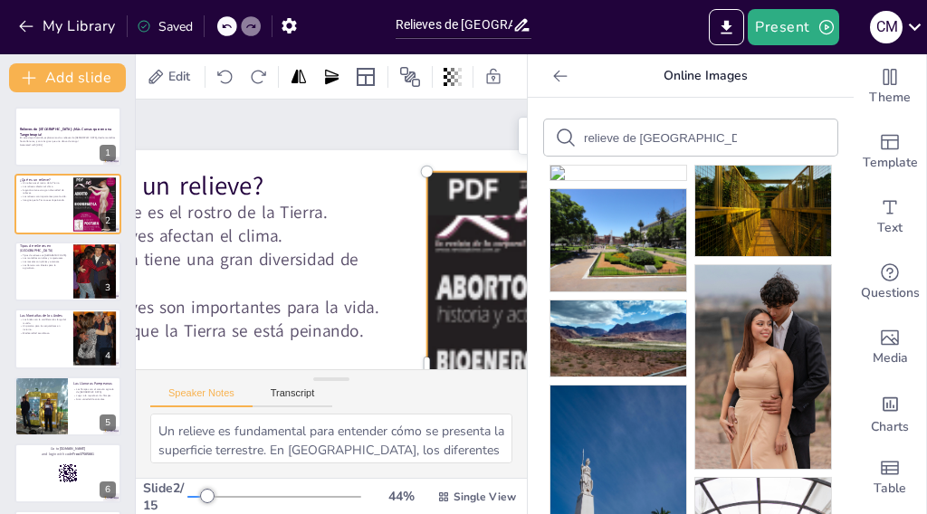
click at [631, 377] on img at bounding box center [618, 339] width 136 height 76
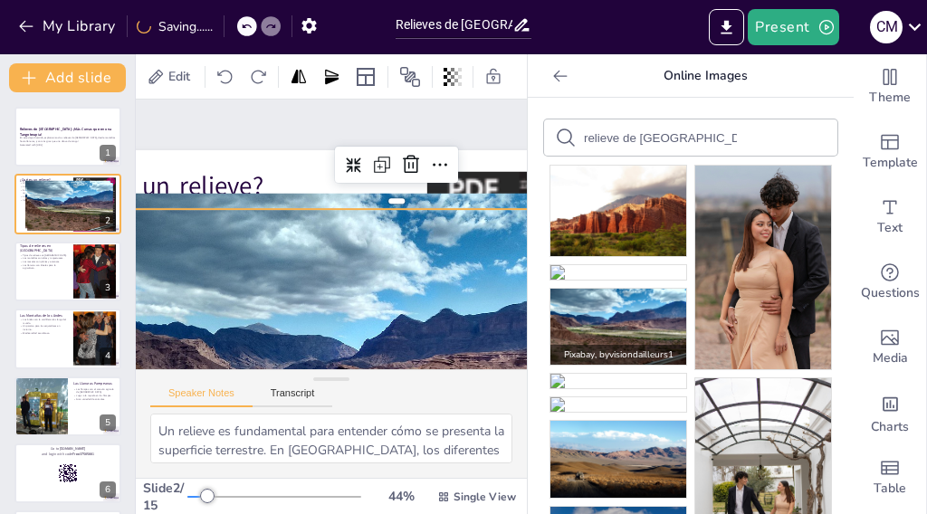
click at [609, 365] on img at bounding box center [618, 327] width 136 height 76
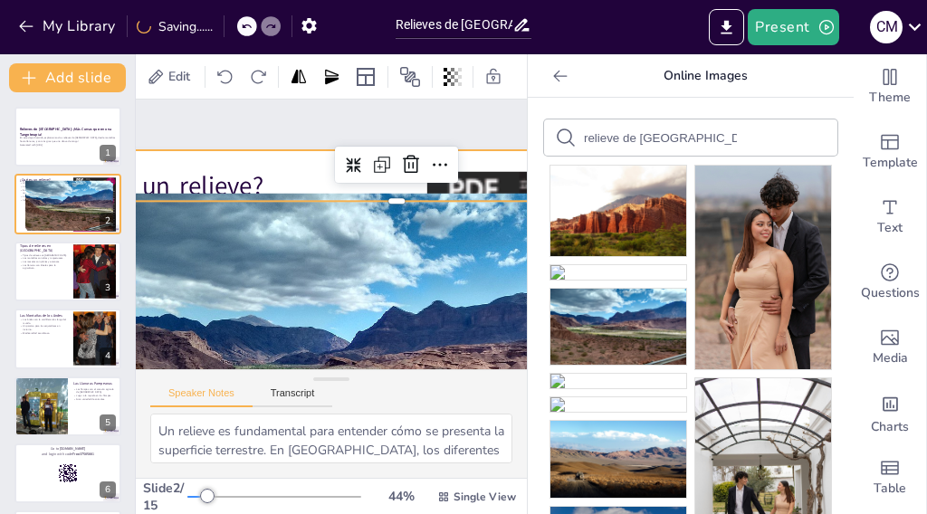
click at [258, 155] on div at bounding box center [359, 373] width 837 height 579
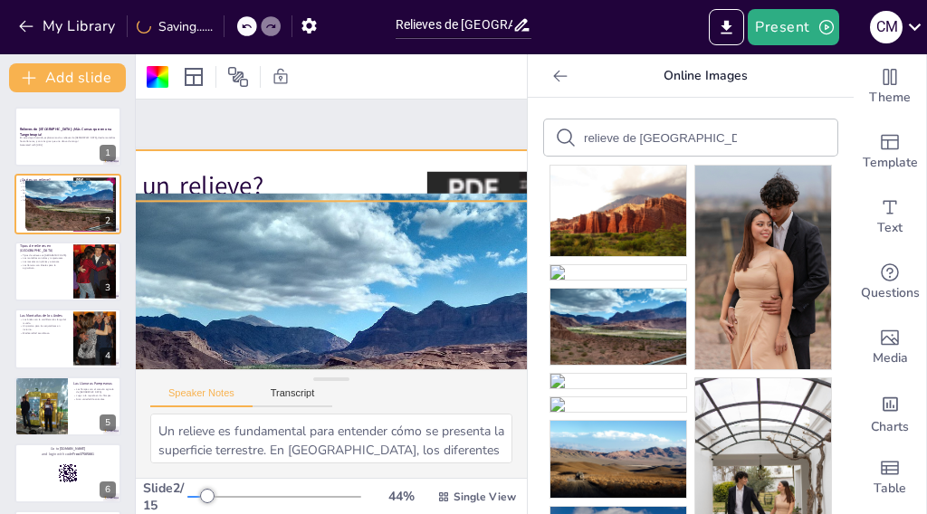
click at [426, 282] on div at bounding box center [382, 380] width 644 height 406
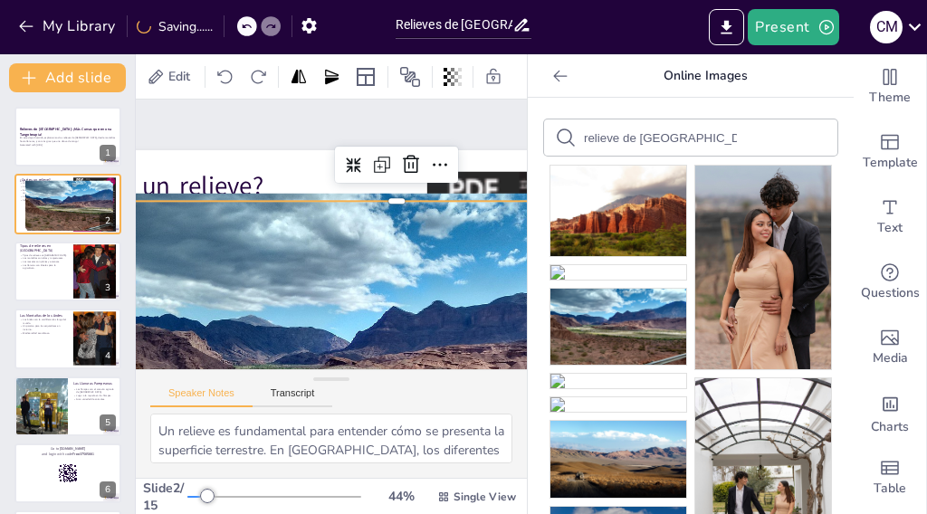
click at [452, 281] on div at bounding box center [382, 380] width 644 height 406
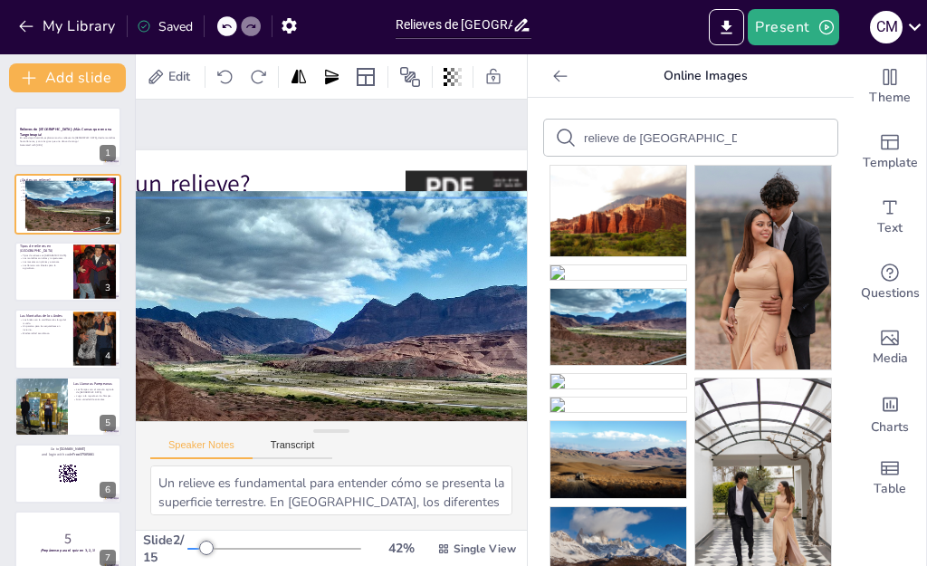
click at [339, 306] on div at bounding box center [365, 365] width 635 height 409
click at [262, 243] on div at bounding box center [365, 365] width 635 height 409
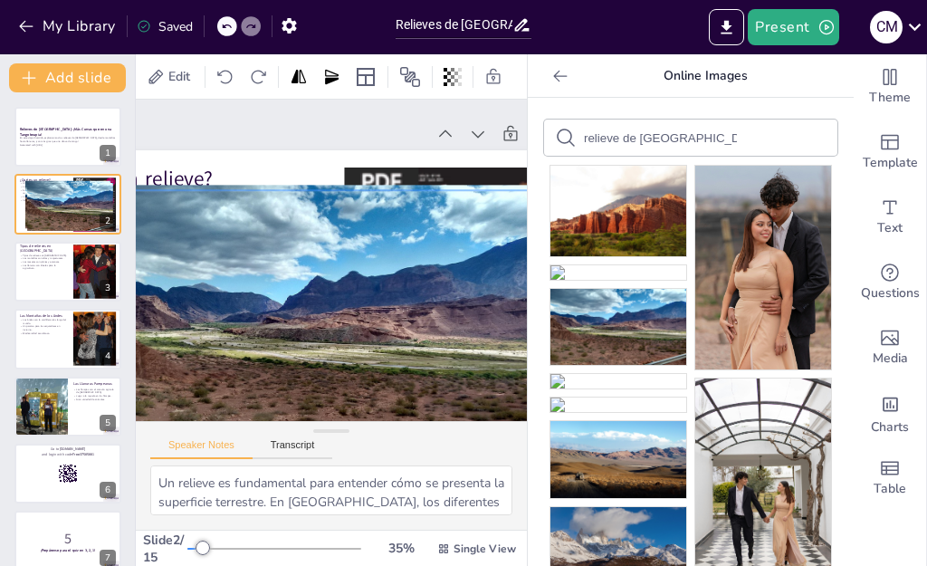
scroll to position [91, 180]
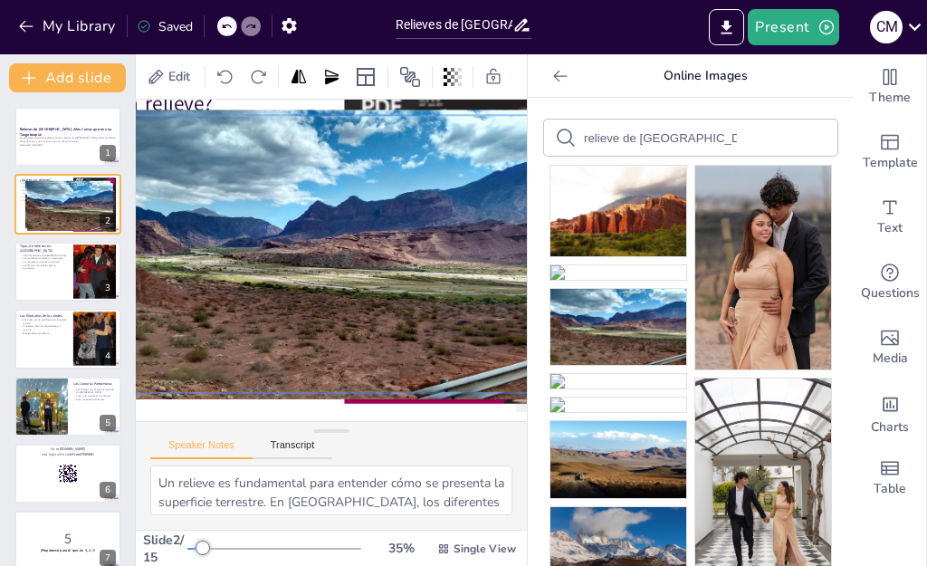
click at [370, 334] on div at bounding box center [320, 253] width 541 height 350
drag, startPoint x: 429, startPoint y: 363, endPoint x: 348, endPoint y: 347, distance: 83.1
click at [348, 347] on div at bounding box center [320, 253] width 541 height 350
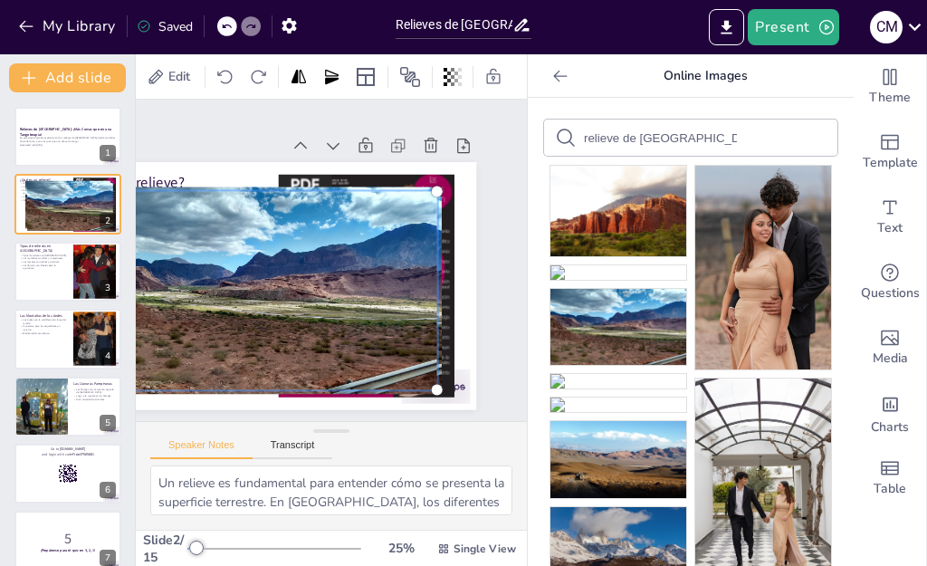
scroll to position [0, 180]
click at [421, 262] on div at bounding box center [360, 291] width 221 height 265
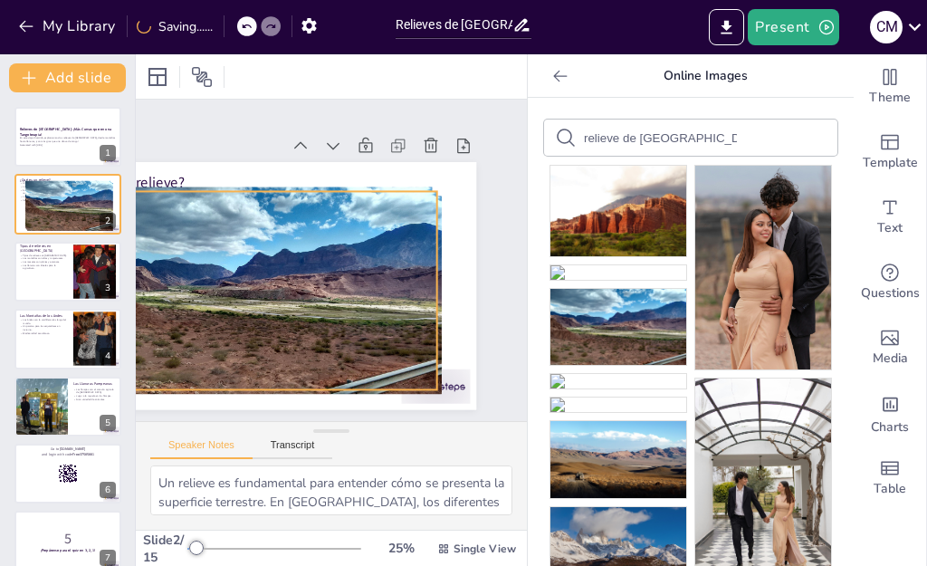
click at [262, 223] on div at bounding box center [257, 283] width 371 height 234
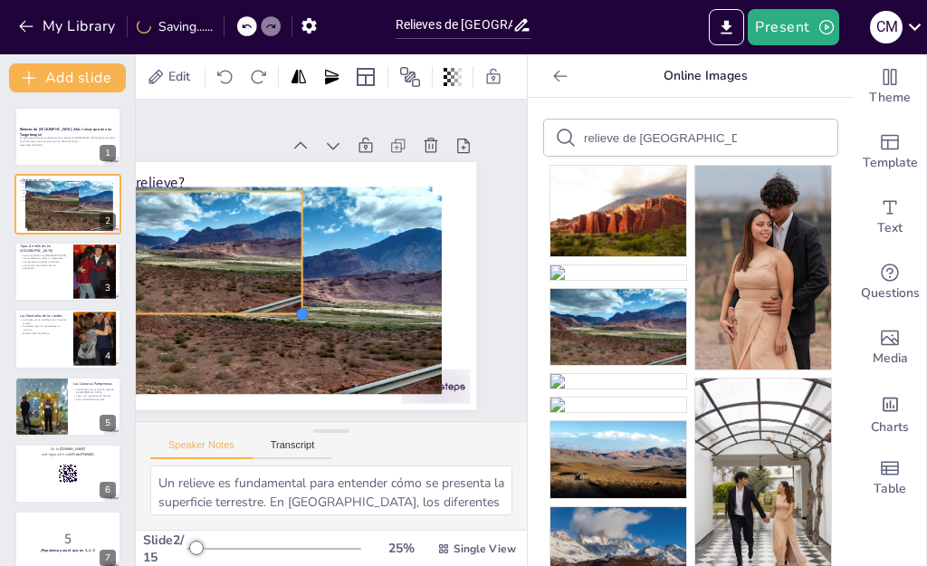
drag, startPoint x: 407, startPoint y: 296, endPoint x: 309, endPoint y: 191, distance: 144.1
click at [234, 187] on div "¿Qué es un relieve? Un relieve es el rostro de la Tierra. Los relieves afectan …" at bounding box center [254, 277] width 463 height 292
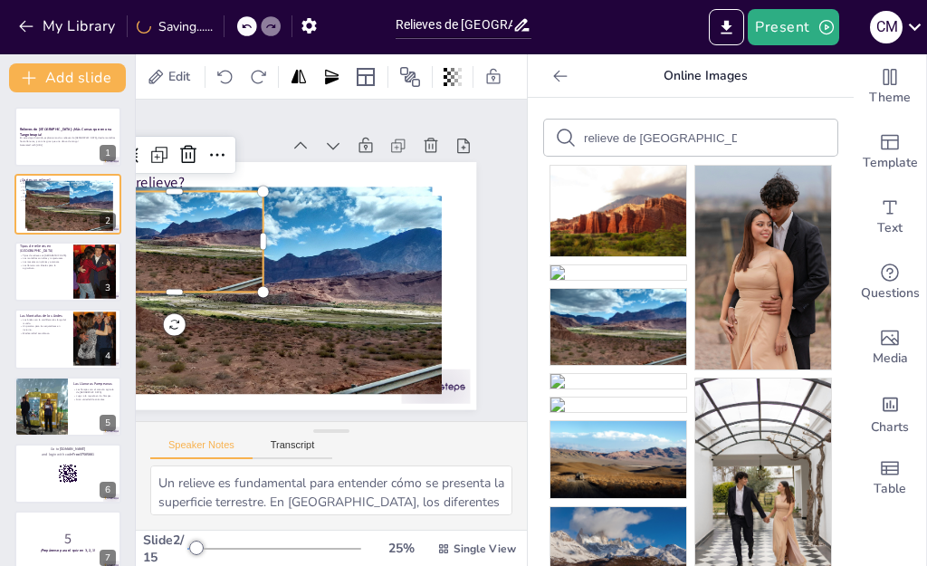
click at [353, 207] on div at bounding box center [262, 288] width 371 height 234
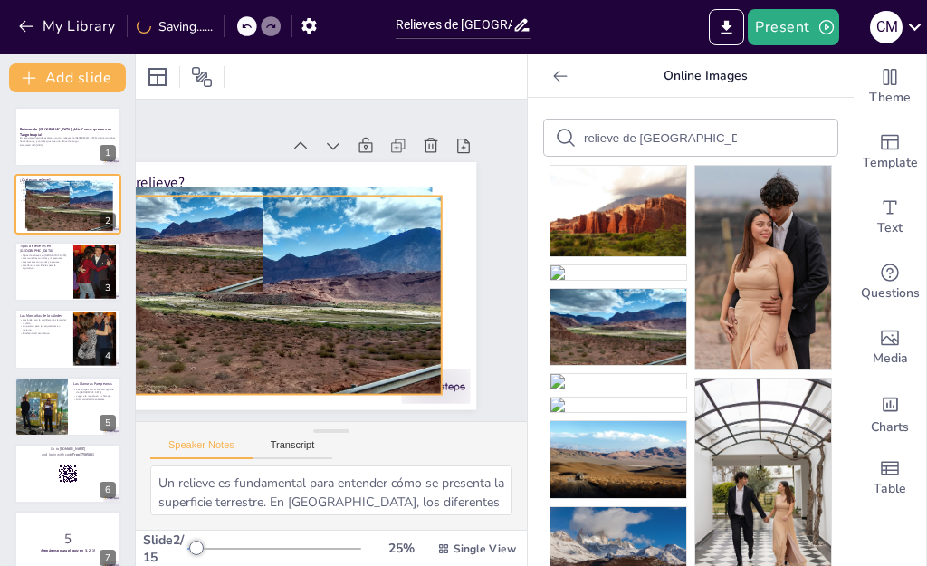
click at [293, 205] on div at bounding box center [262, 288] width 371 height 234
drag, startPoint x: 293, startPoint y: 205, endPoint x: 306, endPoint y: 205, distance: 12.7
click at [298, 205] on div at bounding box center [262, 288] width 371 height 234
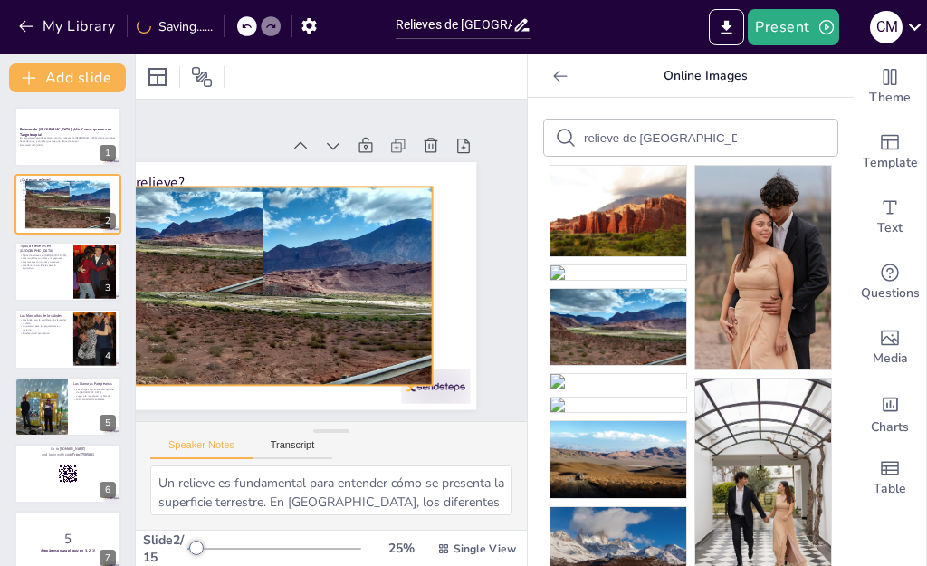
click at [307, 204] on div at bounding box center [254, 277] width 371 height 234
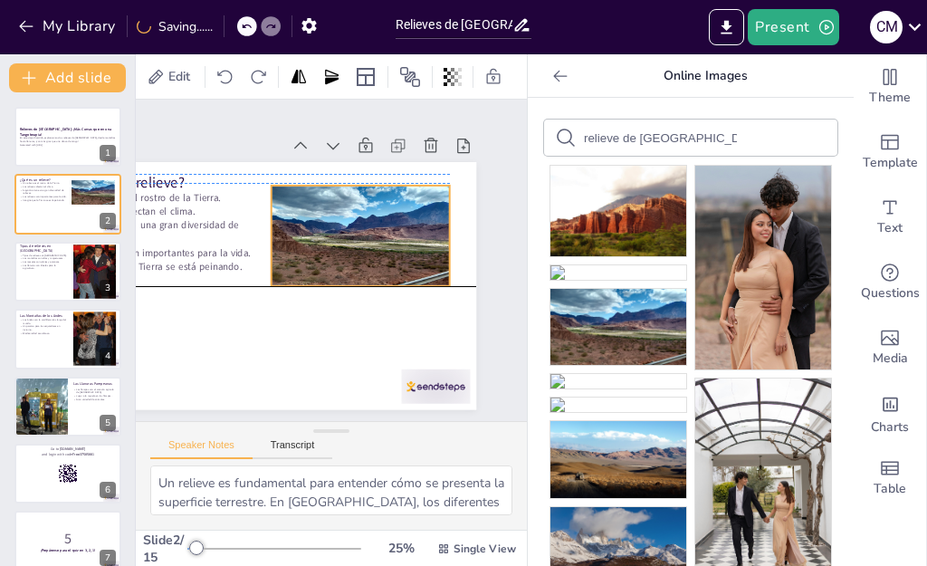
drag, startPoint x: 340, startPoint y: 189, endPoint x: 377, endPoint y: 181, distance: 38.0
click at [377, 179] on div at bounding box center [363, 238] width 188 height 119
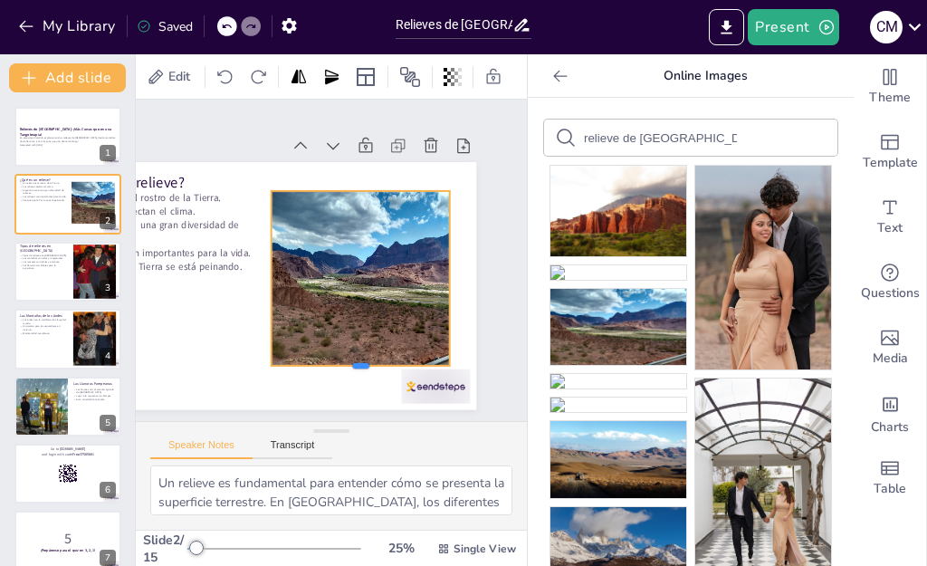
drag, startPoint x: 330, startPoint y: 198, endPoint x: 322, endPoint y: 272, distance: 74.7
click at [322, 358] on div at bounding box center [348, 374] width 179 height 33
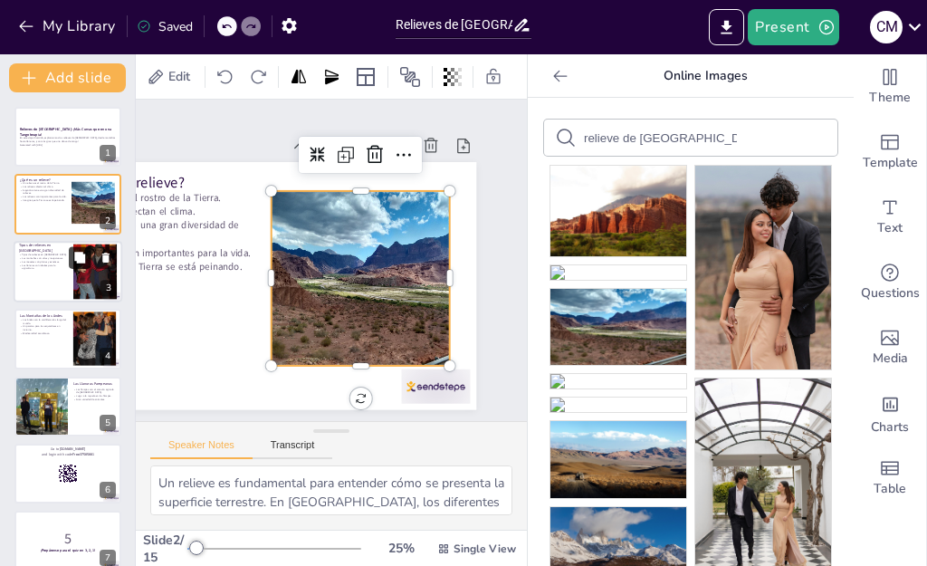
click at [87, 264] on button at bounding box center [80, 257] width 22 height 22
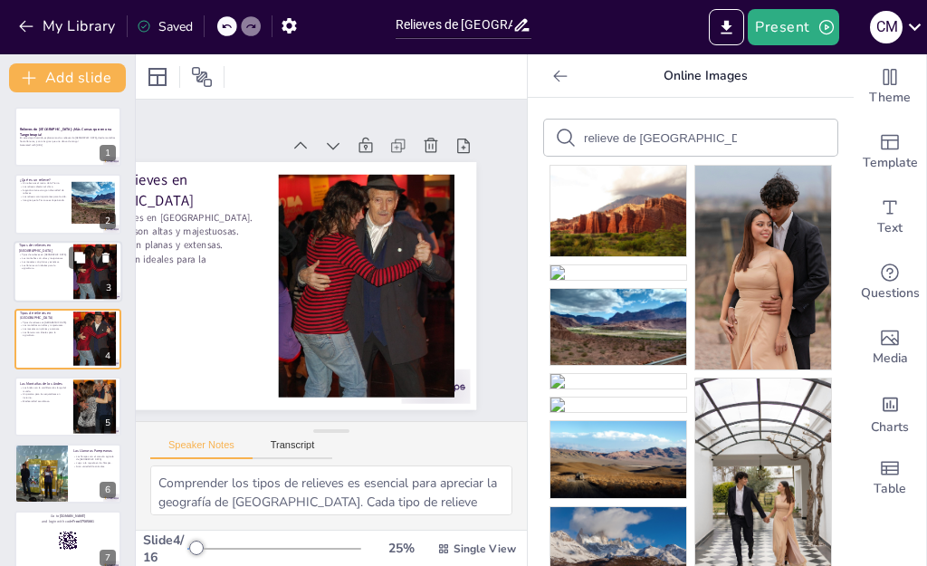
scroll to position [9, 0]
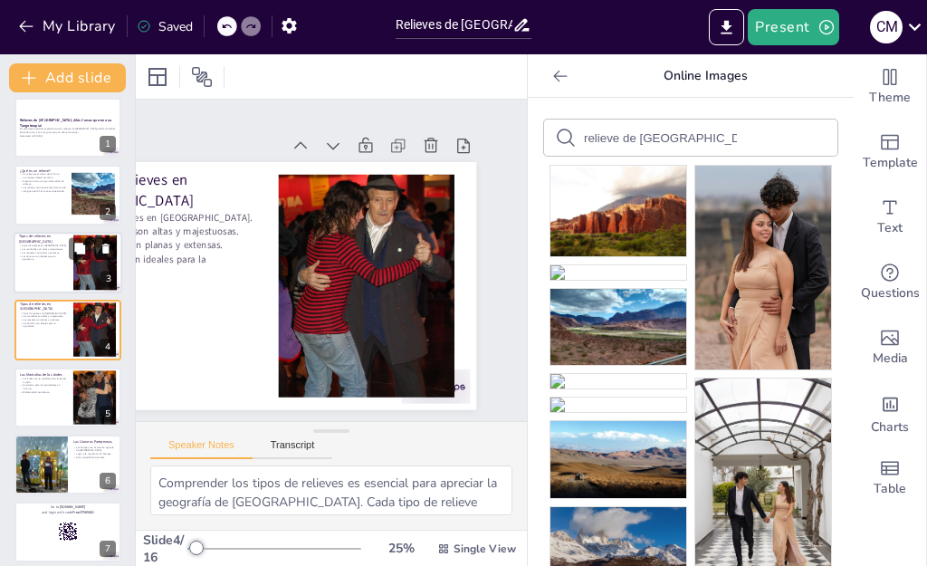
click at [105, 251] on icon at bounding box center [105, 248] width 7 height 10
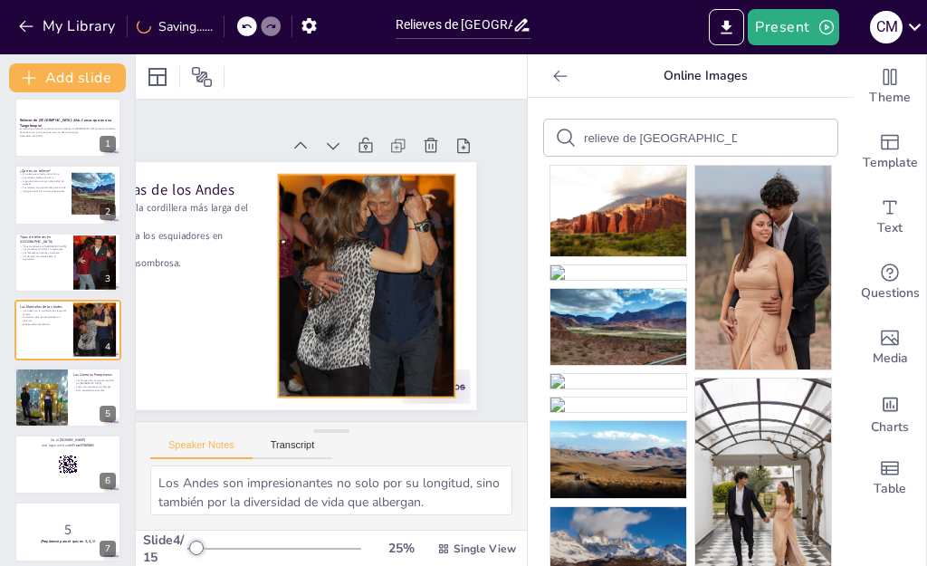
click at [358, 214] on div at bounding box center [360, 293] width 241 height 260
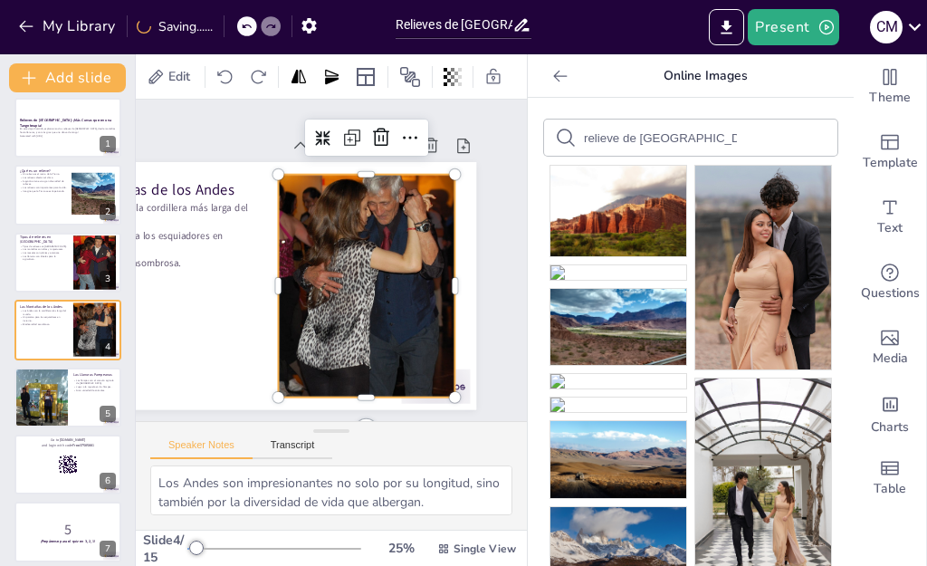
scroll to position [0, 78]
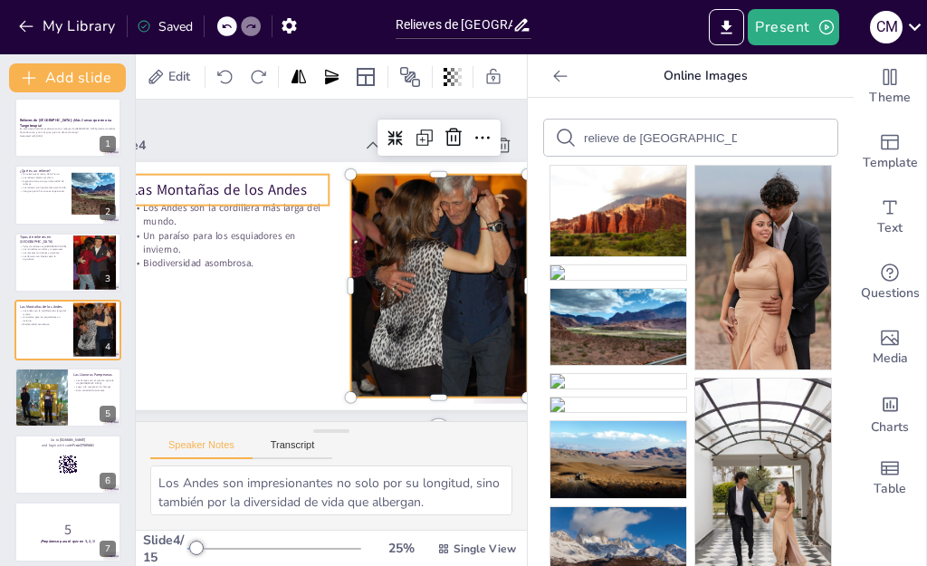
click at [157, 159] on p "Las Montañas de los Andes" at bounding box center [237, 179] width 199 height 41
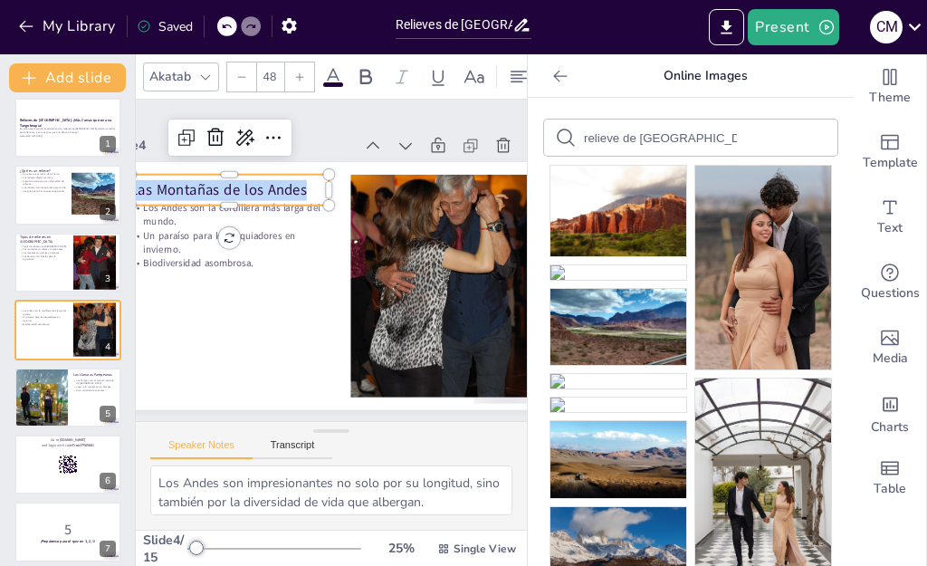
click at [159, 139] on p "Las Montañas de los Andes" at bounding box center [247, 170] width 198 height 62
drag, startPoint x: 159, startPoint y: 96, endPoint x: 308, endPoint y: 105, distance: 148.7
click at [308, 159] on p "Las Montañas de los Andes" at bounding box center [237, 179] width 199 height 41
copy p "Montañas de los Andes"
click at [596, 126] on div "relieve de [GEOGRAPHIC_DATA]" at bounding box center [690, 137] width 293 height 36
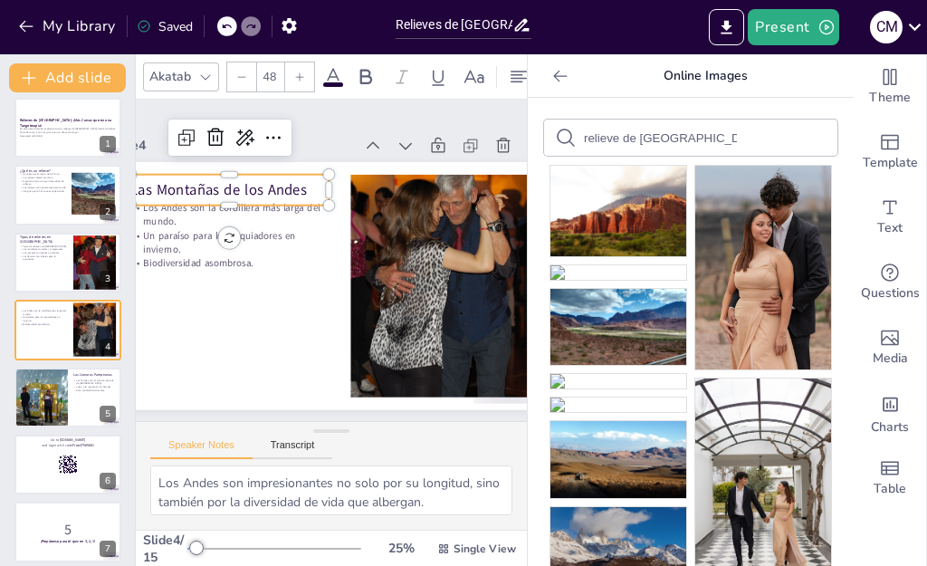
click at [608, 138] on input "relieve de [GEOGRAPHIC_DATA]" at bounding box center [660, 138] width 153 height 14
paste input "Montañas de los Andes"
click at [418, 180] on div at bounding box center [436, 297] width 222 height 243
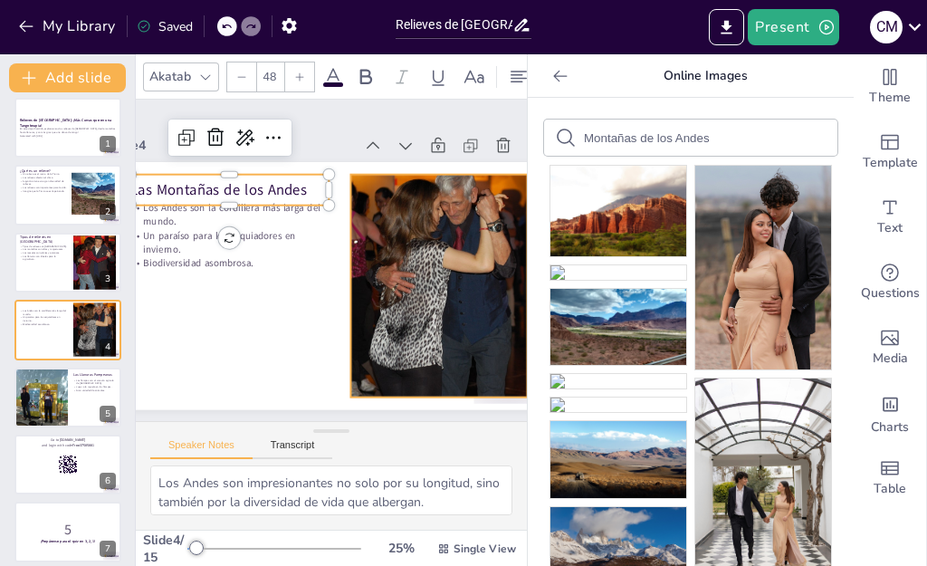
click at [418, 180] on div at bounding box center [436, 297] width 222 height 243
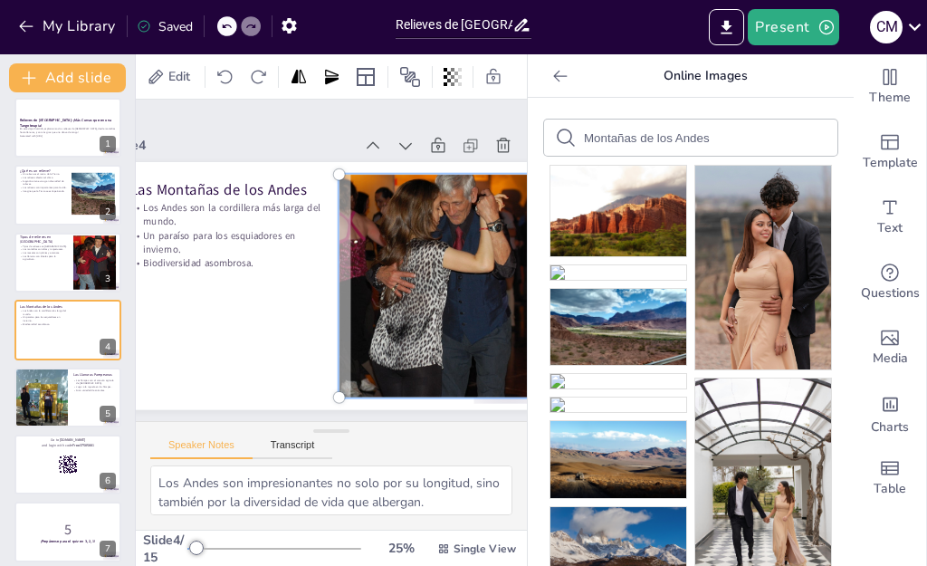
click at [590, 138] on input "Montañas de los Andes" at bounding box center [660, 138] width 153 height 14
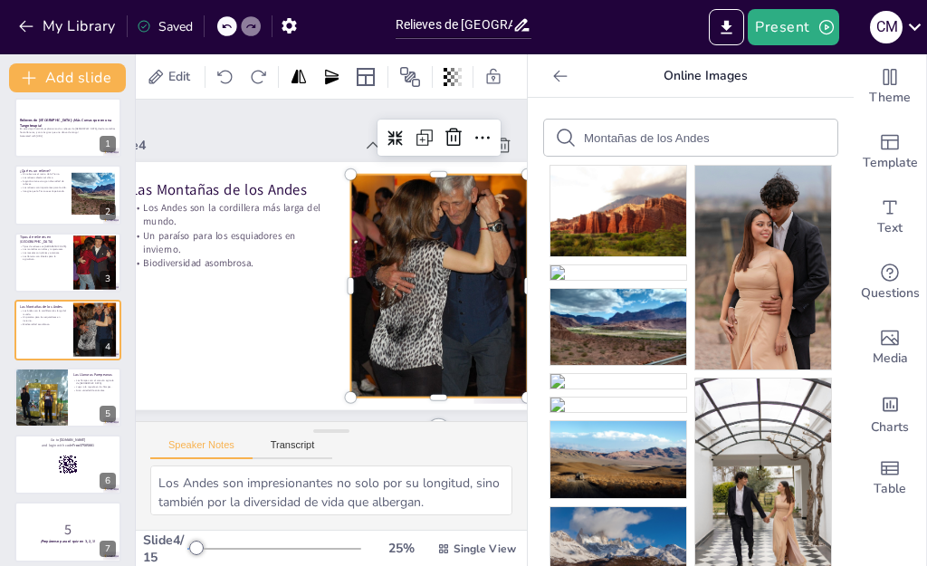
click at [590, 138] on input "Montañas de los Andes" at bounding box center [660, 138] width 153 height 14
click at [708, 135] on input "Montañas de los Andes" at bounding box center [660, 138] width 153 height 14
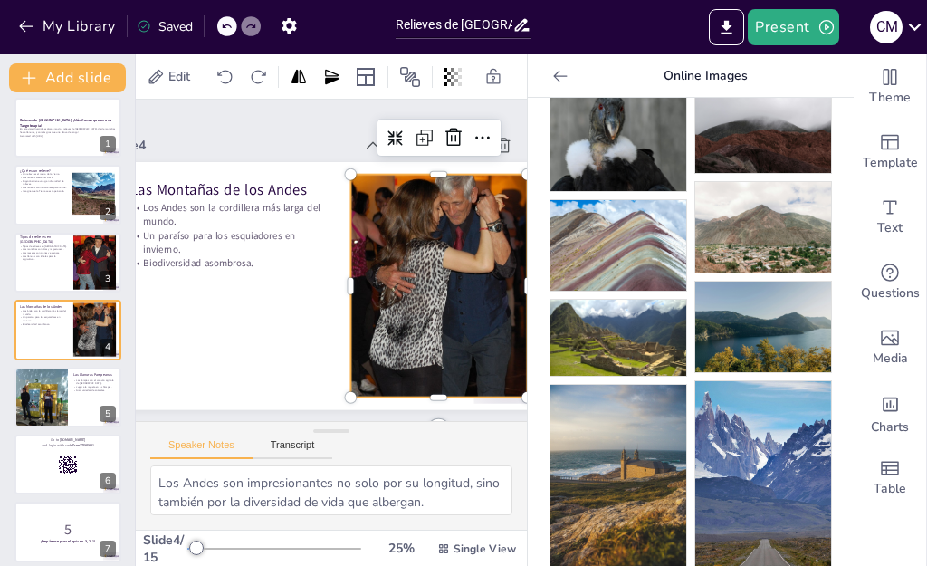
scroll to position [453, 0]
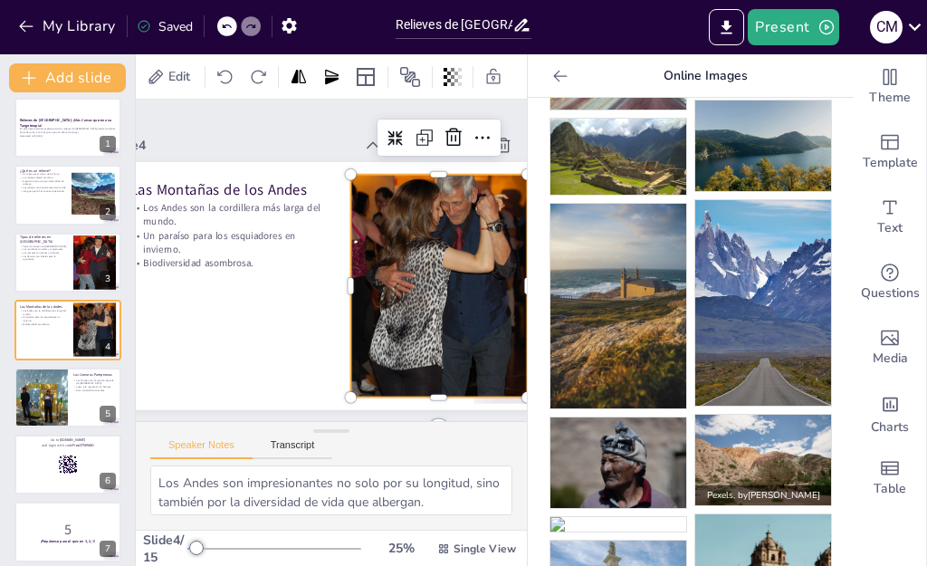
click at [740, 415] on img at bounding box center [763, 460] width 136 height 91
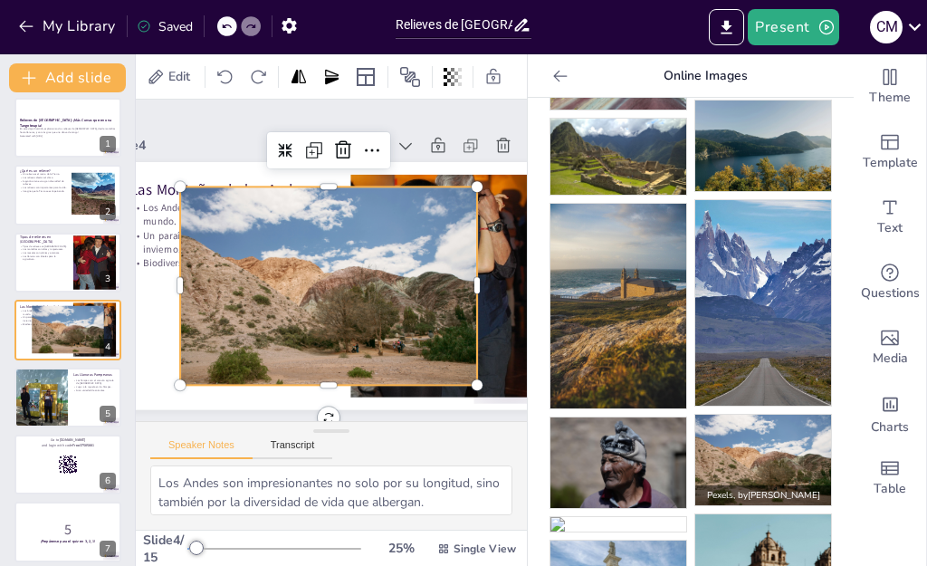
click at [719, 249] on img at bounding box center [763, 302] width 136 height 205
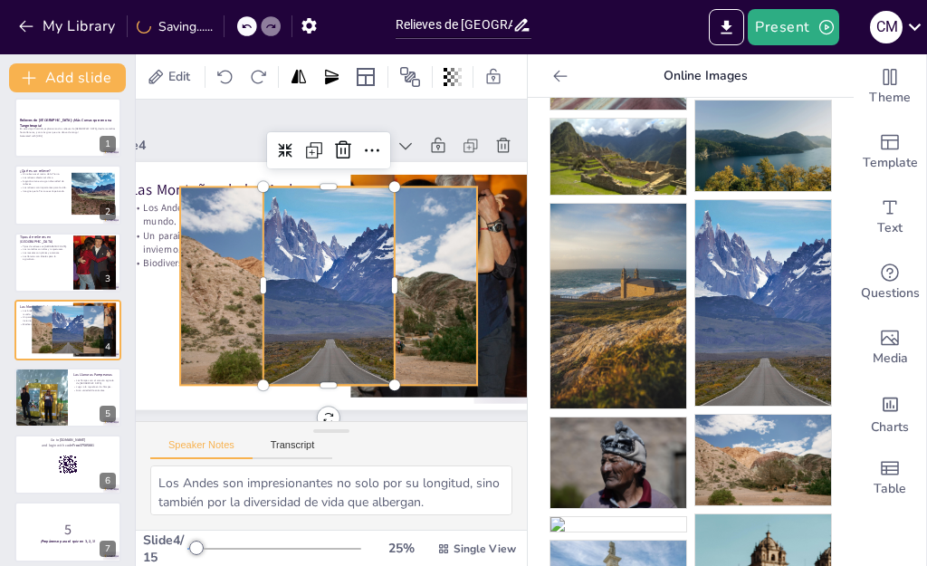
click at [232, 227] on div at bounding box center [326, 285] width 316 height 228
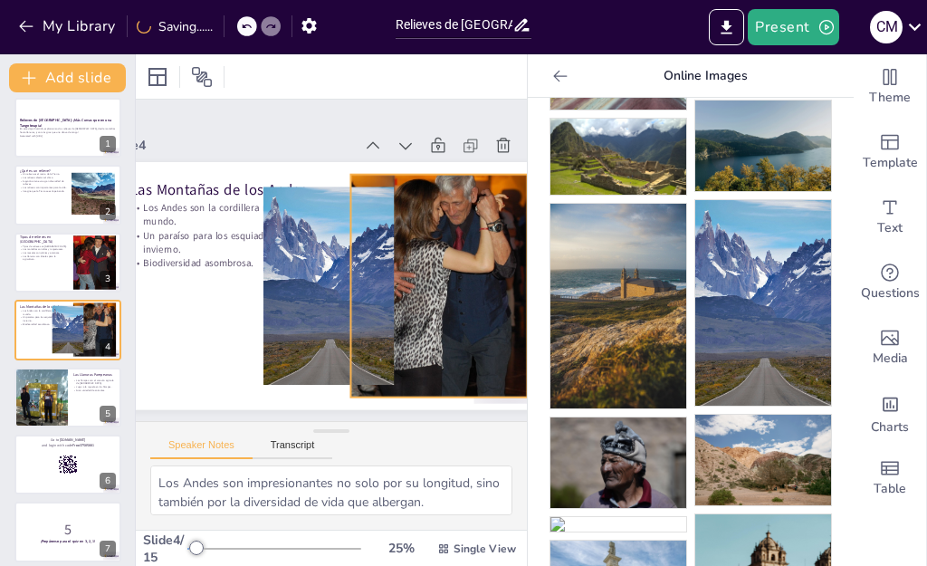
drag, startPoint x: 413, startPoint y: 228, endPoint x: 422, endPoint y: 229, distance: 9.1
click at [422, 229] on div at bounding box center [436, 297] width 222 height 243
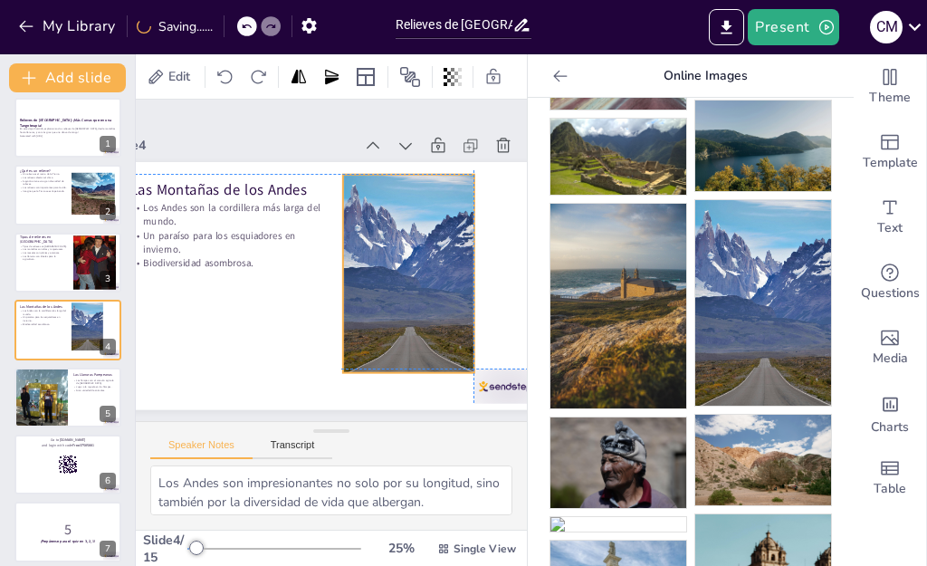
drag, startPoint x: 334, startPoint y: 224, endPoint x: 412, endPoint y: 208, distance: 79.5
click at [412, 208] on div at bounding box center [406, 281] width 151 height 211
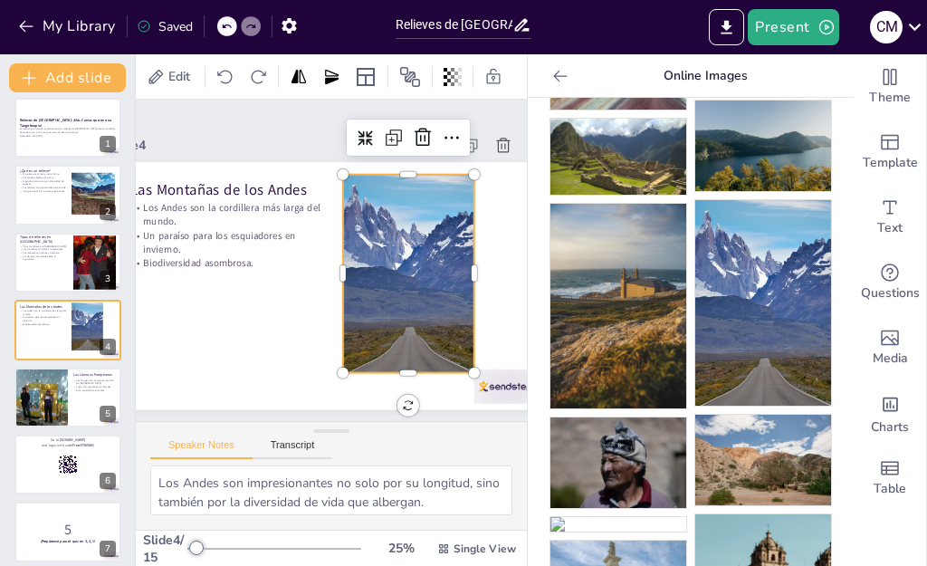
scroll to position [0, 0]
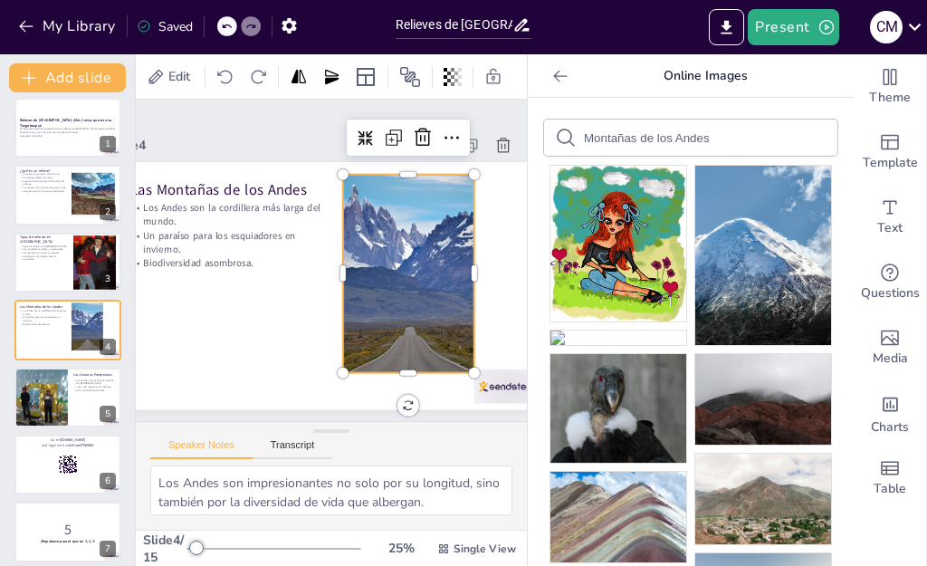
click at [614, 140] on input "Montañas de los Andes" at bounding box center [660, 138] width 153 height 14
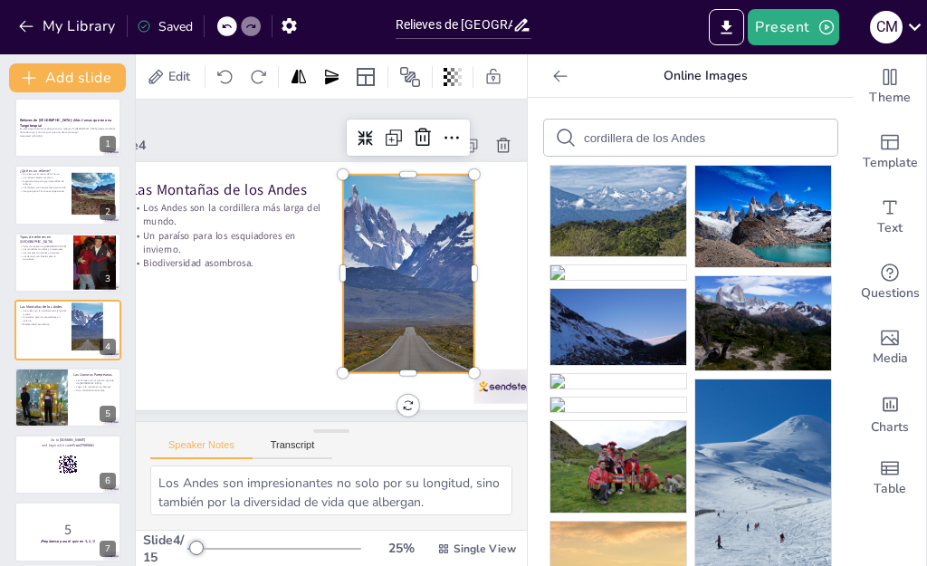
click at [555, 138] on icon at bounding box center [566, 138] width 22 height 22
click at [621, 236] on p "Pixabay , by [PERSON_NAME]" at bounding box center [618, 246] width 136 height 20
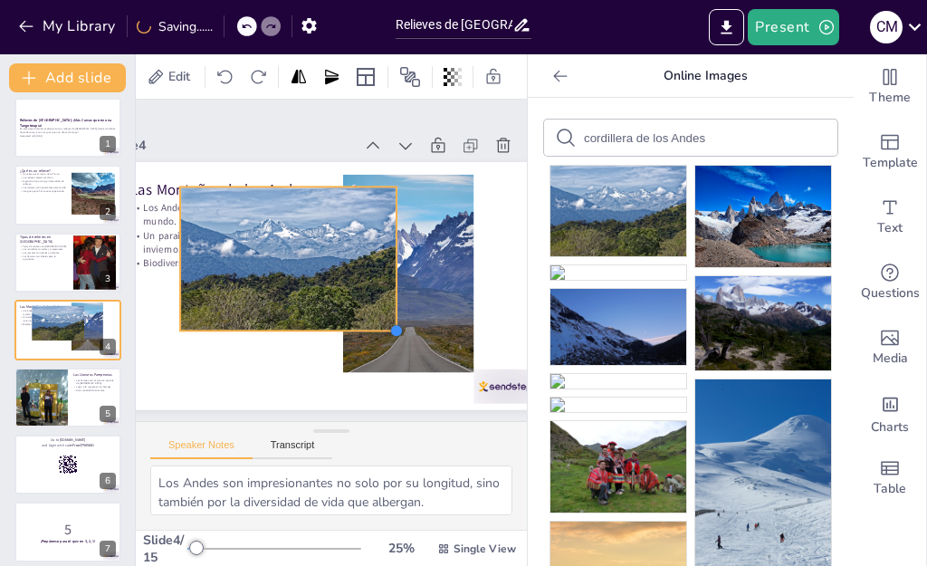
drag, startPoint x: 444, startPoint y: 263, endPoint x: 392, endPoint y: 181, distance: 97.2
click at [393, 198] on div "Las Montañas de los Andes [GEOGRAPHIC_DATA] son la cordillera más larga del mun…" at bounding box center [323, 285] width 482 height 334
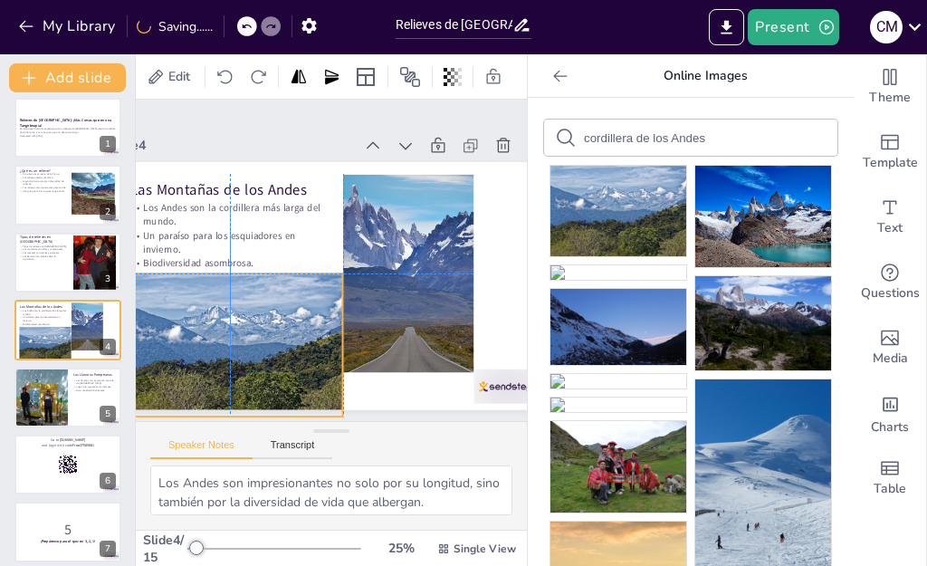
drag, startPoint x: 339, startPoint y: 181, endPoint x: 281, endPoint y: 266, distance: 102.9
click at [281, 266] on div at bounding box center [227, 334] width 229 height 165
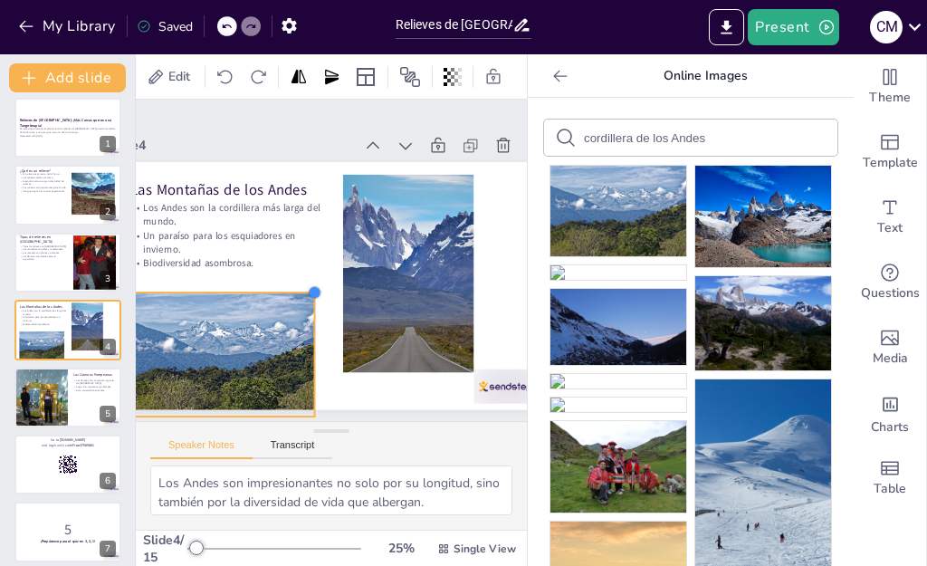
drag, startPoint x: 342, startPoint y: 178, endPoint x: 290, endPoint y: 202, distance: 57.5
click at [290, 202] on div "Las Montañas de los Andes [GEOGRAPHIC_DATA] son la cordillera más larga del mun…" at bounding box center [325, 285] width 463 height 292
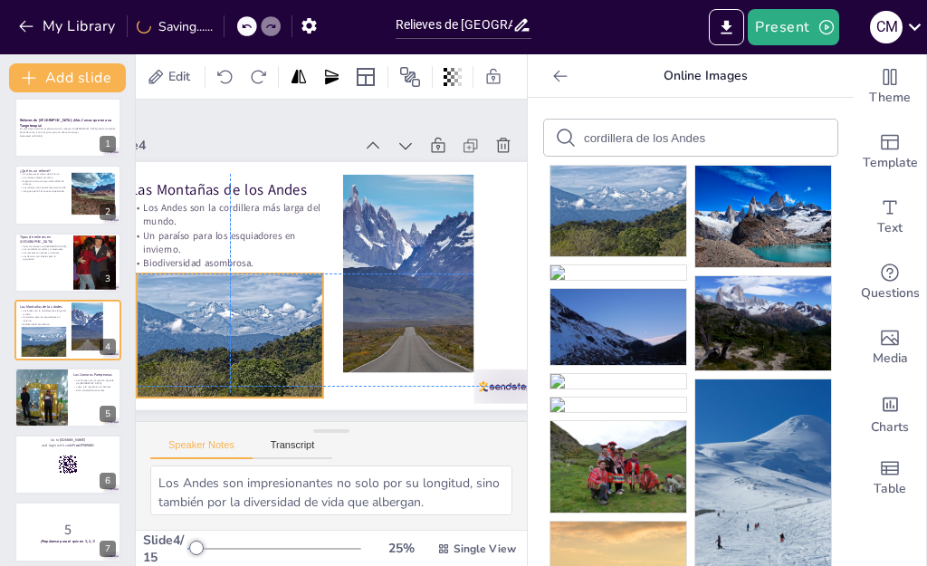
drag, startPoint x: 251, startPoint y: 234, endPoint x: 256, endPoint y: 211, distance: 24.2
click at [256, 253] on div at bounding box center [222, 324] width 198 height 143
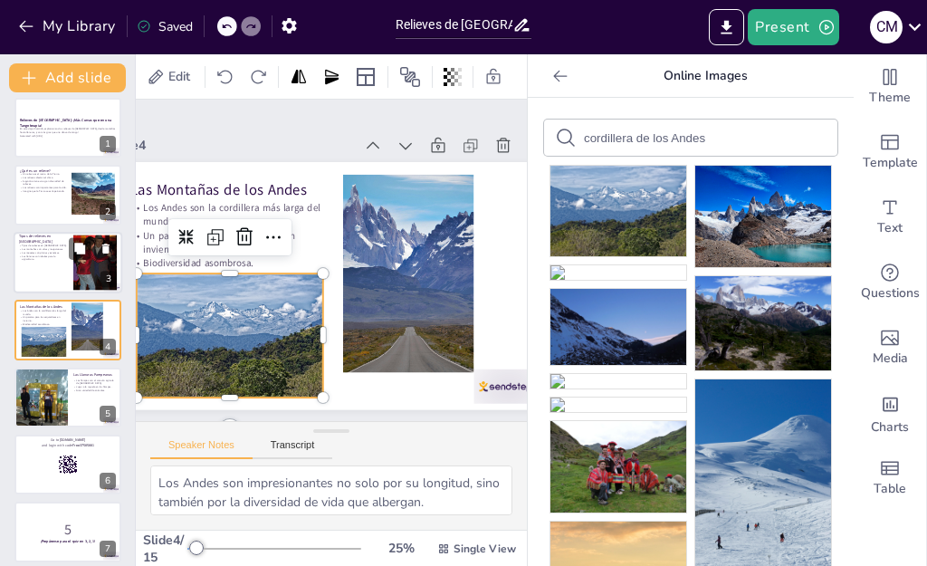
click at [53, 272] on div at bounding box center [68, 263] width 109 height 62
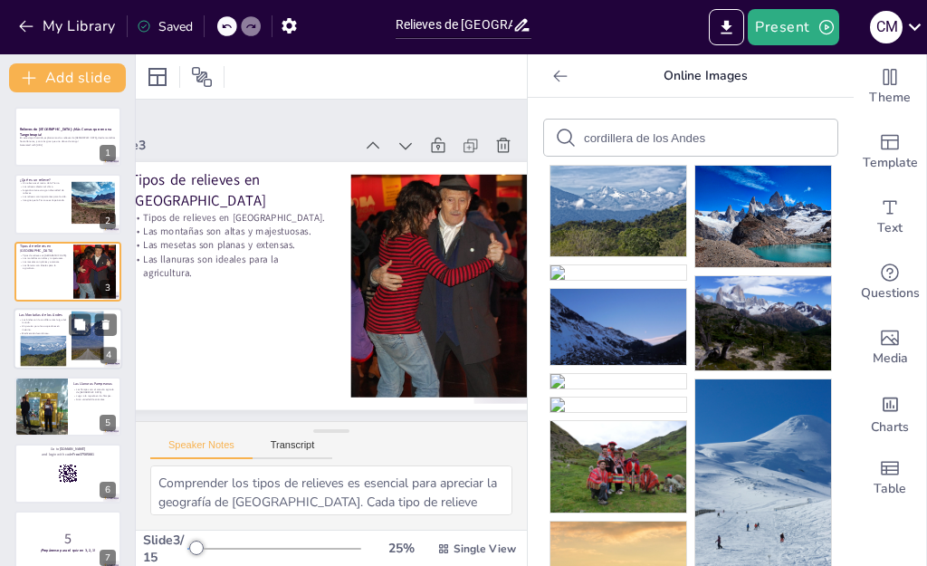
click at [61, 336] on div at bounding box center [43, 351] width 46 height 31
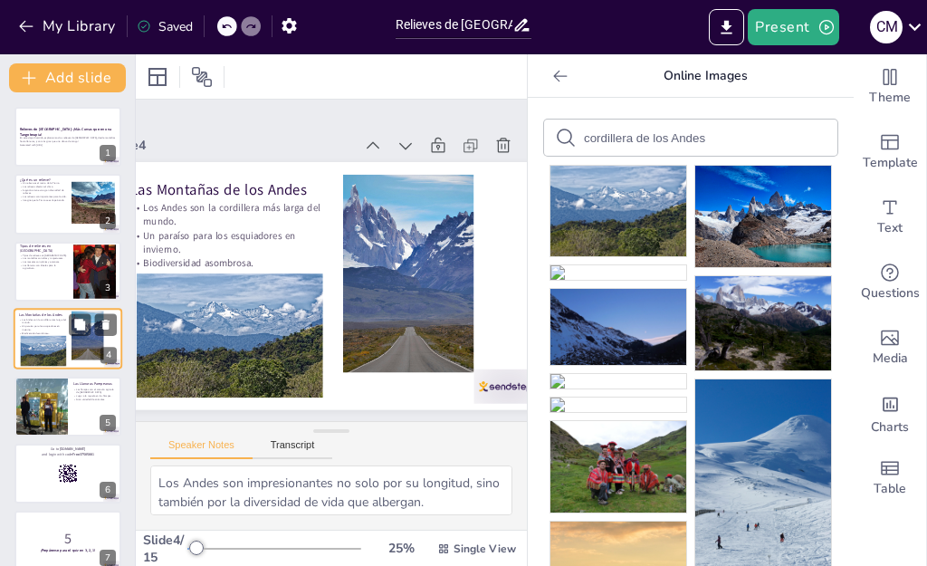
scroll to position [9, 0]
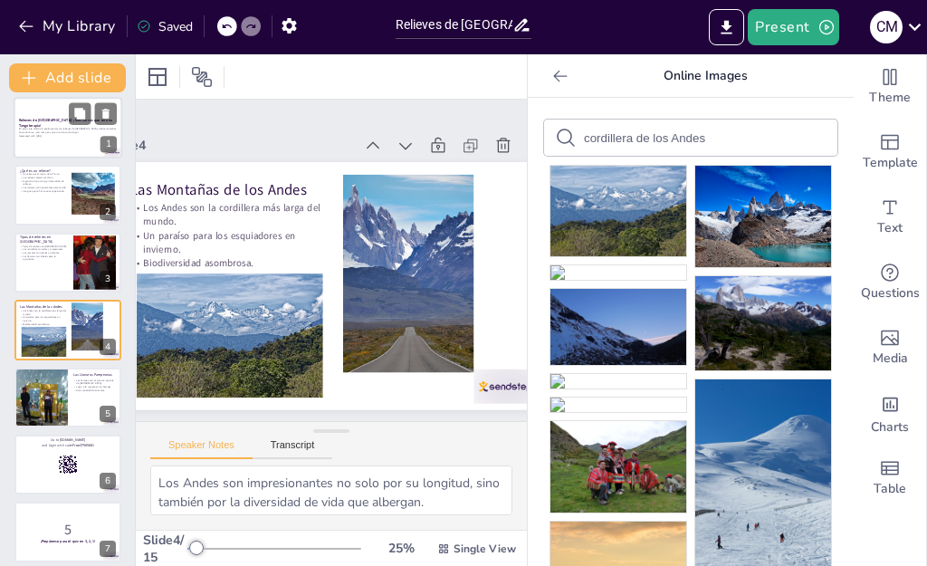
click at [44, 141] on div at bounding box center [68, 128] width 109 height 62
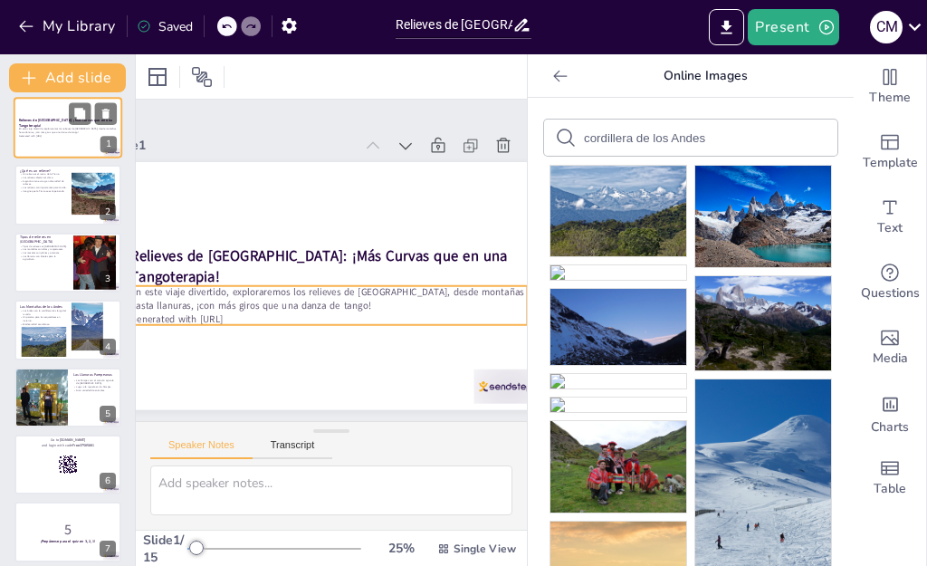
scroll to position [0, 0]
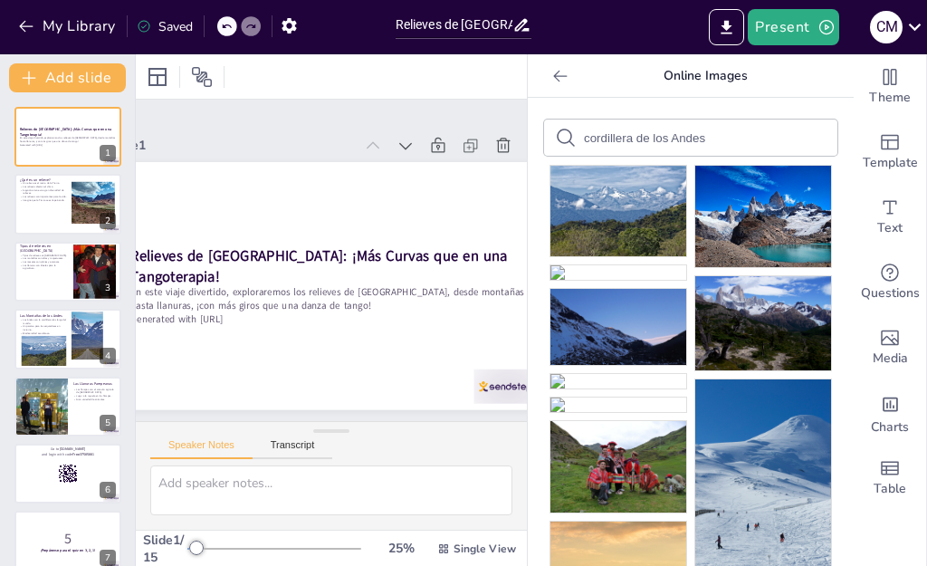
click at [629, 140] on input "cordillera de los Andes" at bounding box center [660, 138] width 153 height 14
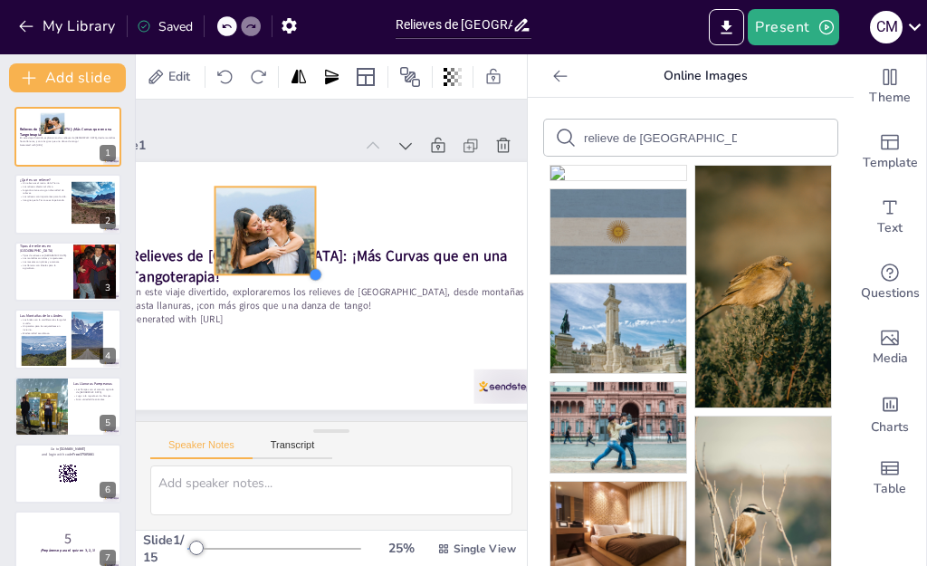
drag, startPoint x: 444, startPoint y: 295, endPoint x: 318, endPoint y: 169, distance: 178.6
click at [318, 169] on div "Relieves de [GEOGRAPHIC_DATA]: ¡Más Curvas que en una Tangoterapia! En este via…" at bounding box center [325, 285] width 463 height 292
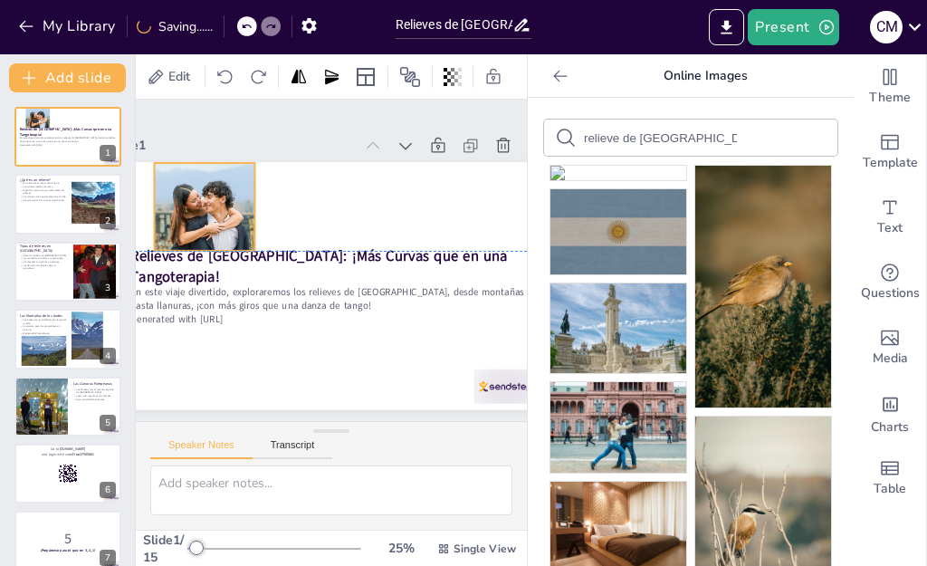
drag, startPoint x: 262, startPoint y: 137, endPoint x: 705, endPoint y: 211, distance: 449.7
click at [201, 145] on div at bounding box center [212, 194] width 110 height 98
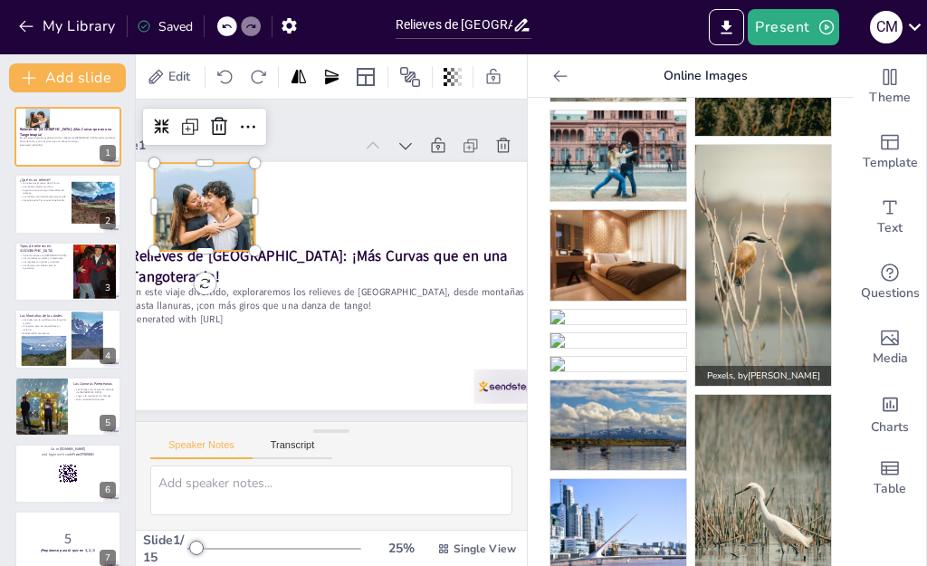
scroll to position [453, 0]
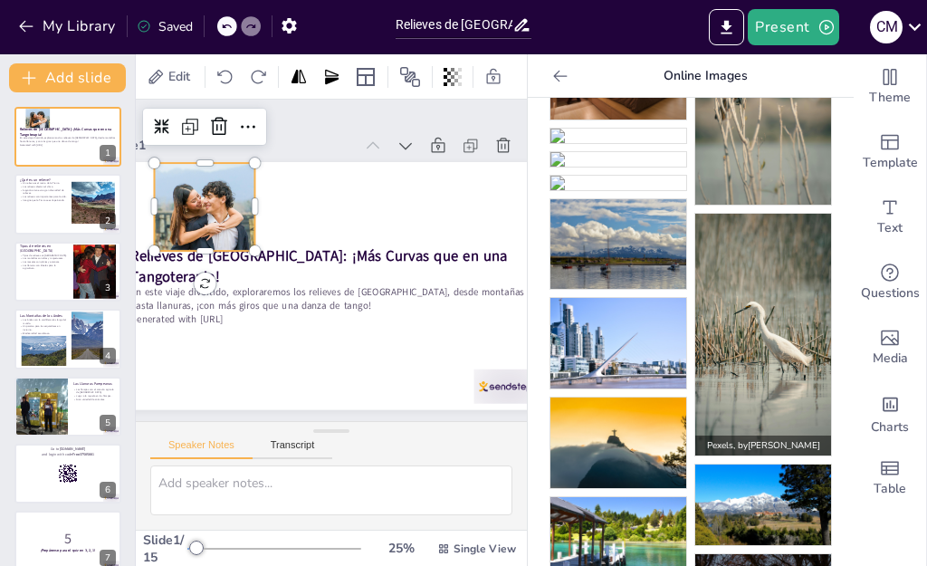
click at [745, 368] on img at bounding box center [763, 335] width 136 height 242
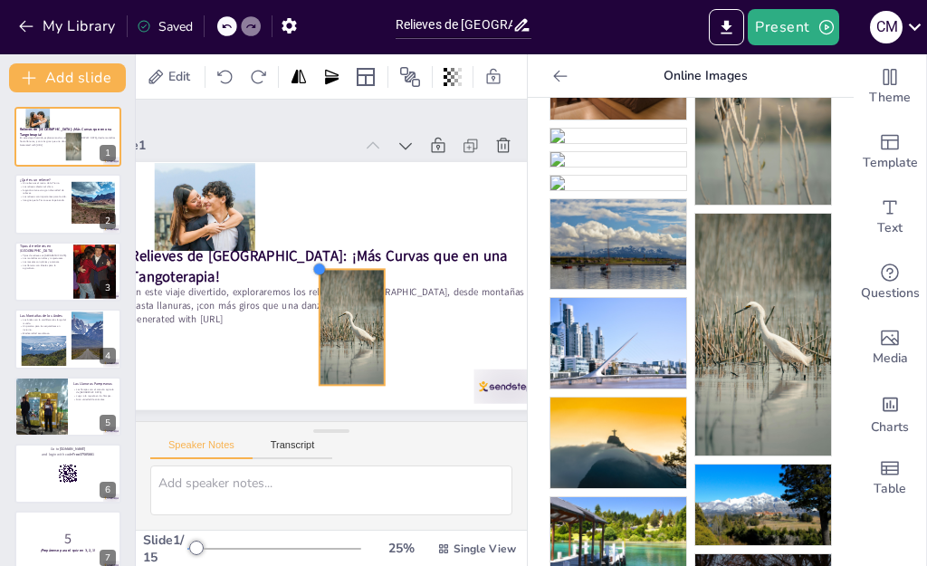
drag, startPoint x: 269, startPoint y: 93, endPoint x: 329, endPoint y: 176, distance: 101.8
click at [329, 176] on div "Relieves de [GEOGRAPHIC_DATA]: ¡Más Curvas que en una Tangoterapia! En este via…" at bounding box center [323, 285] width 482 height 334
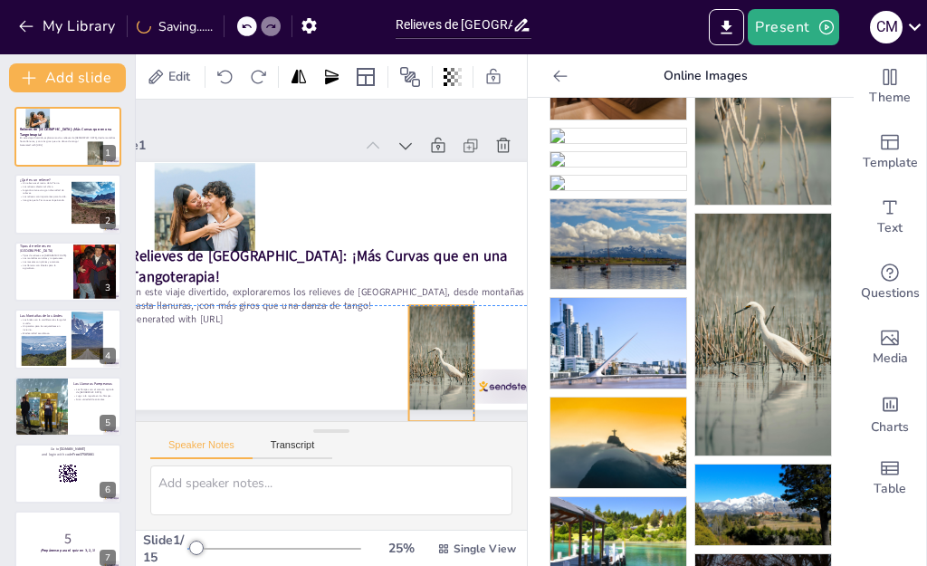
drag, startPoint x: 348, startPoint y: 224, endPoint x: 434, endPoint y: 255, distance: 92.5
click at [434, 313] on div at bounding box center [430, 374] width 77 height 122
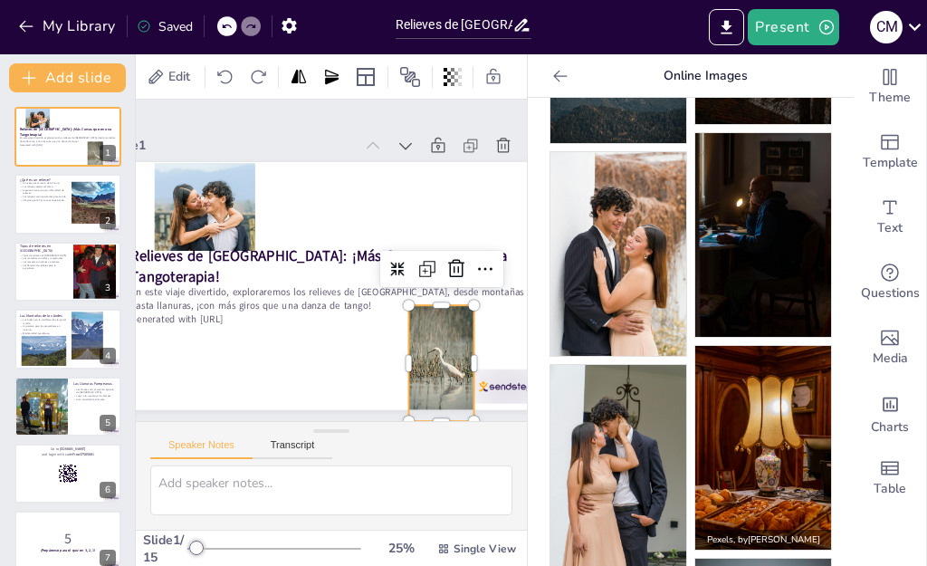
scroll to position [1125, 0]
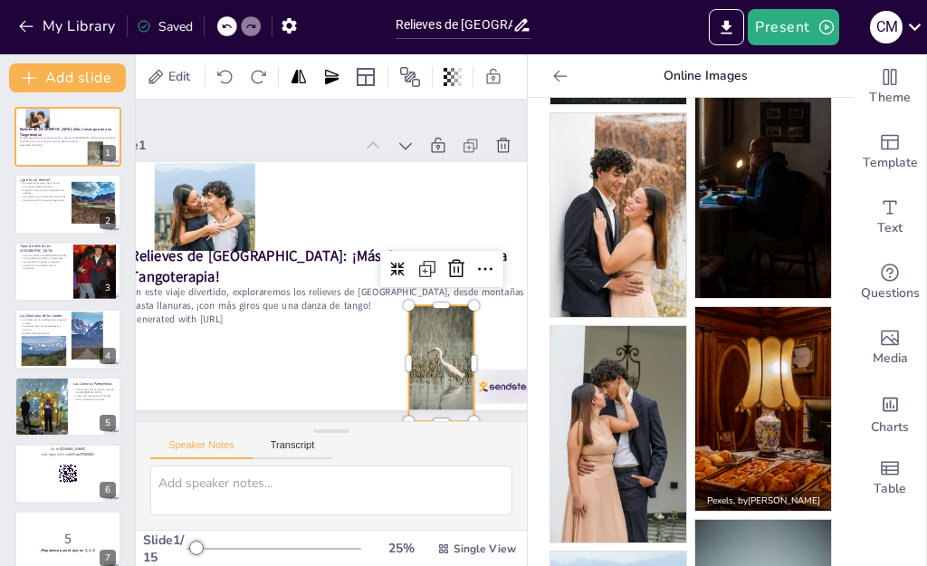
click at [775, 356] on img at bounding box center [763, 409] width 136 height 204
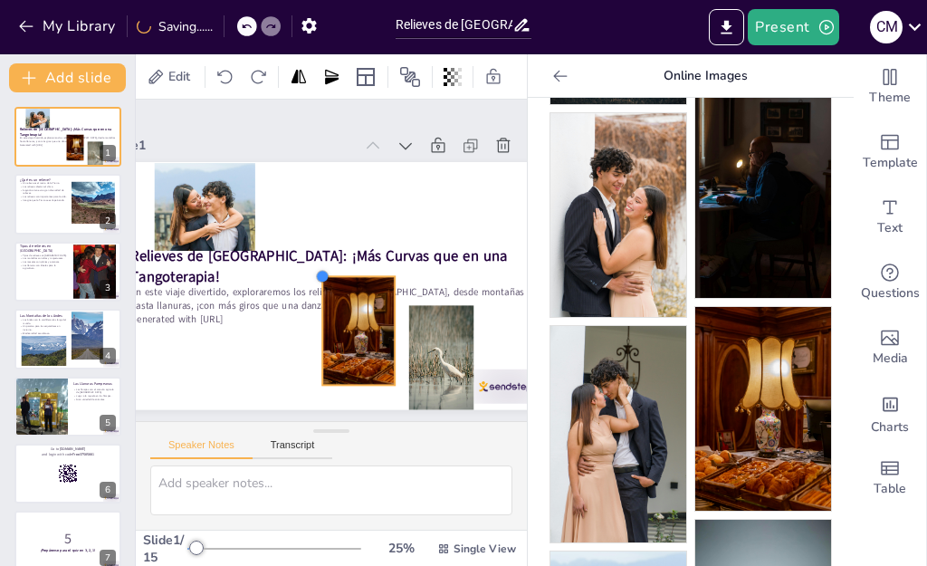
drag, startPoint x: 259, startPoint y: 91, endPoint x: 331, endPoint y: 180, distance: 115.2
click at [331, 180] on div "Relieves de [GEOGRAPHIC_DATA]: ¡Más Curvas que en una Tangoterapia! En este via…" at bounding box center [325, 285] width 463 height 292
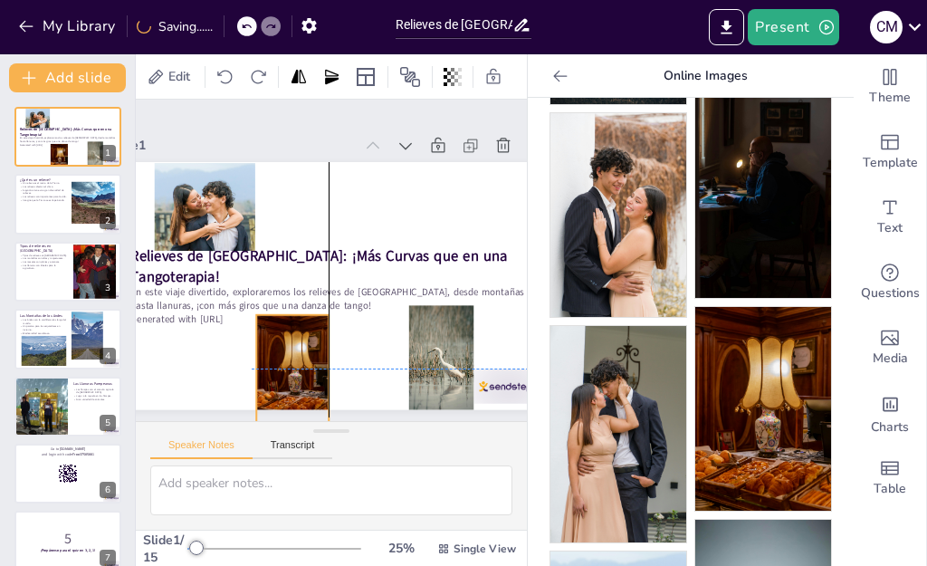
drag, startPoint x: 359, startPoint y: 257, endPoint x: 301, endPoint y: 290, distance: 66.5
click at [301, 307] on div at bounding box center [281, 365] width 83 height 116
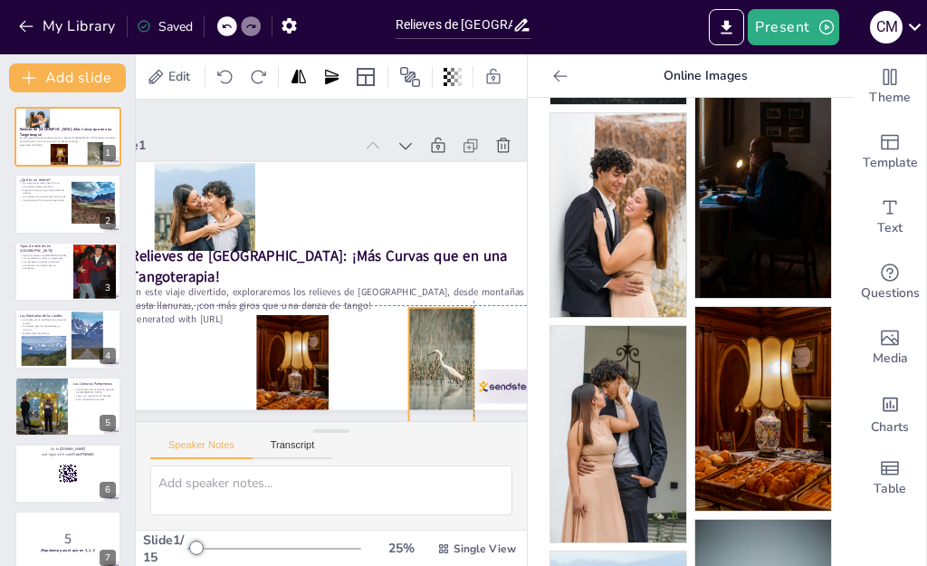
click at [426, 315] on div at bounding box center [429, 376] width 77 height 122
click at [64, 271] on div at bounding box center [68, 272] width 109 height 62
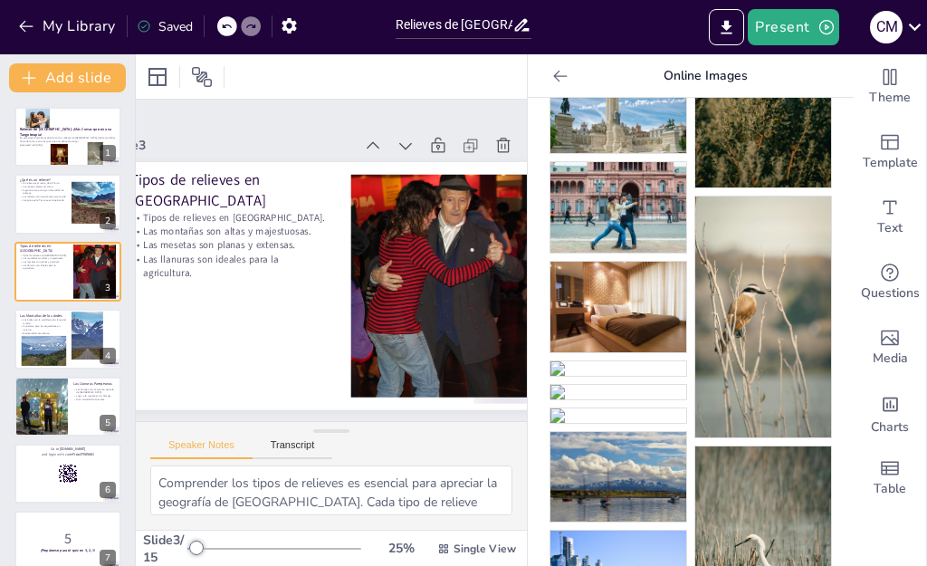
scroll to position [129, 0]
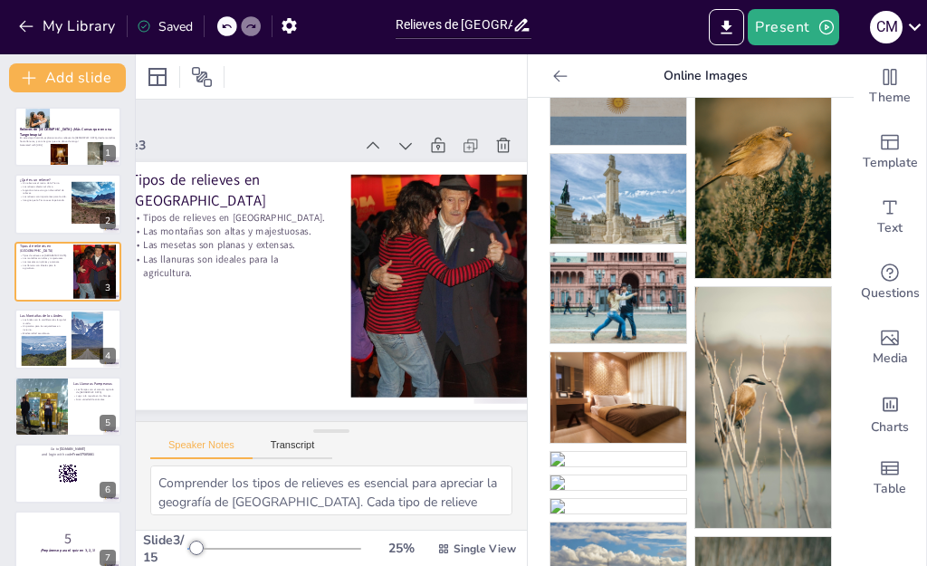
drag, startPoint x: 752, startPoint y: 281, endPoint x: 547, endPoint y: 275, distance: 205.5
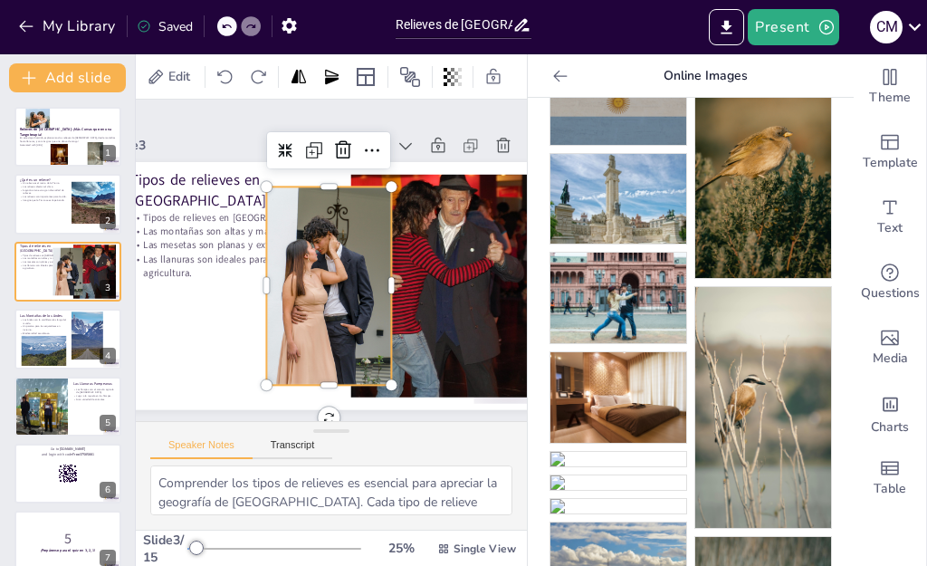
click at [423, 189] on div at bounding box center [419, 327] width 252 height 276
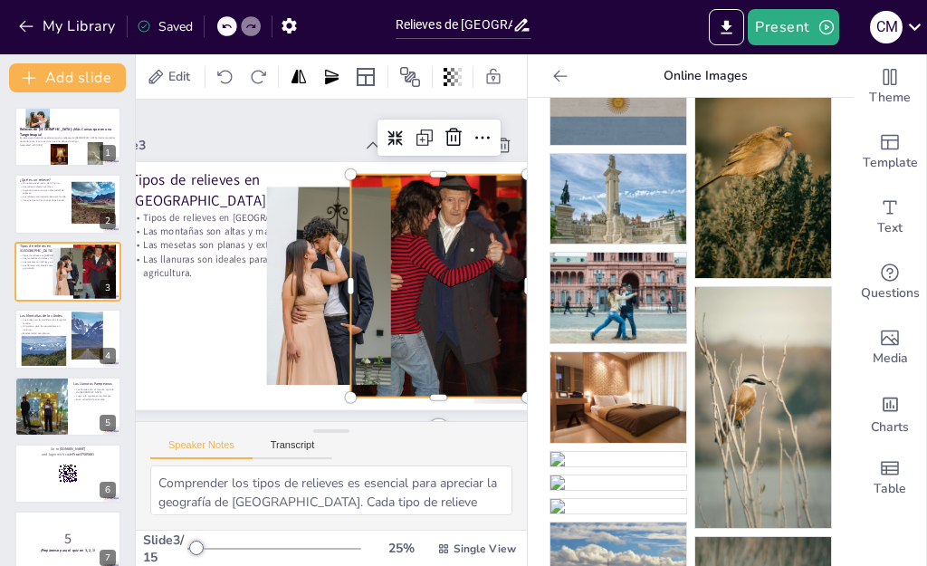
click at [340, 167] on div at bounding box center [319, 283] width 195 height 232
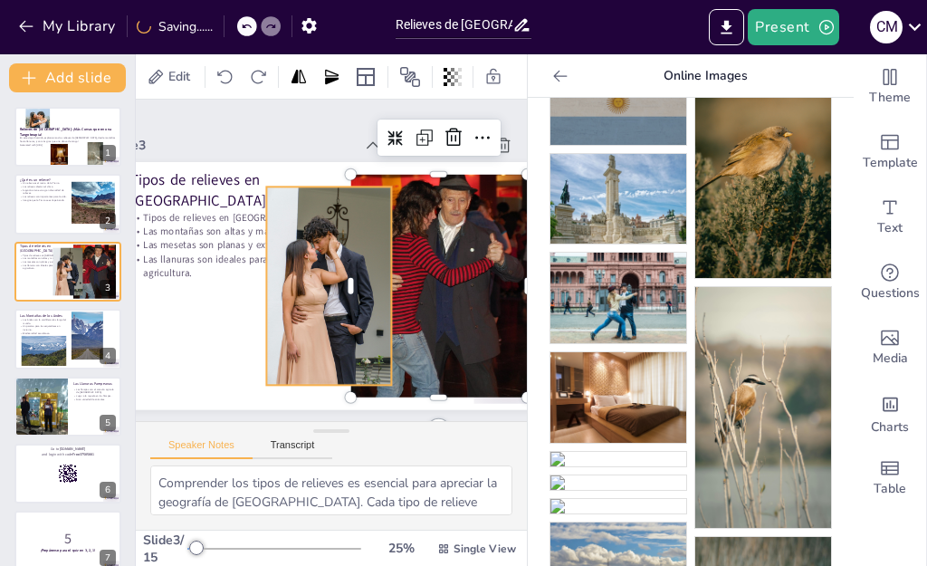
click at [339, 186] on div at bounding box center [328, 285] width 125 height 198
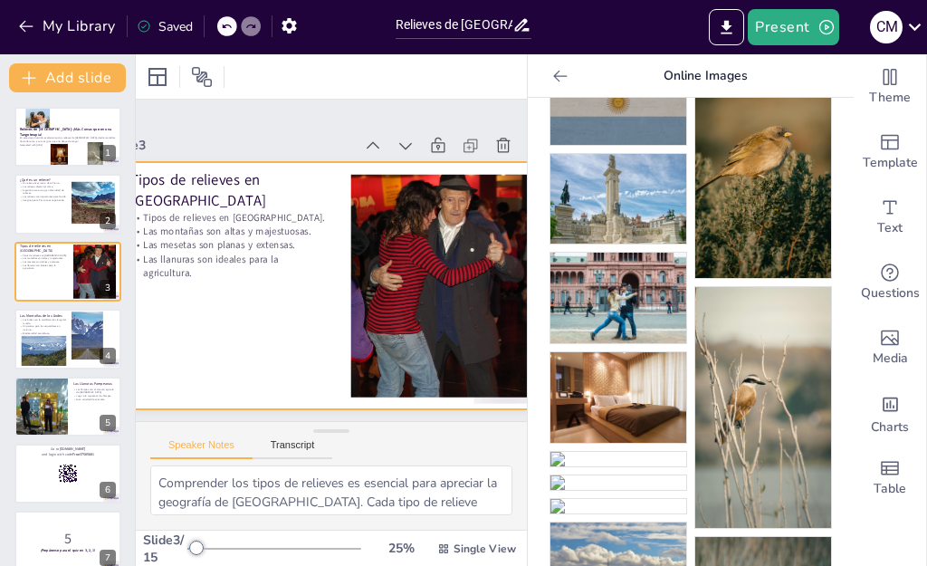
click at [448, 177] on div at bounding box center [436, 297] width 198 height 241
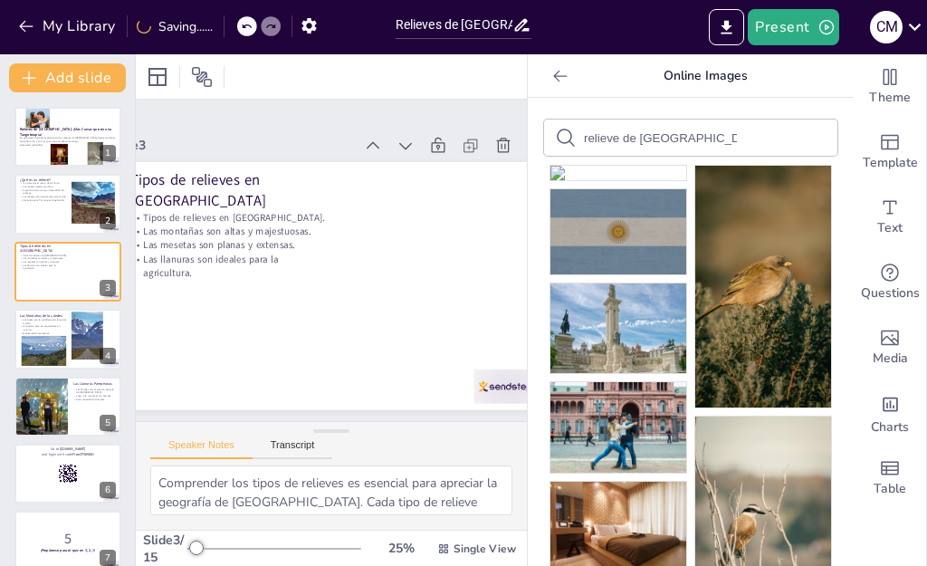
click at [670, 144] on input "relieve de [GEOGRAPHIC_DATA]" at bounding box center [660, 138] width 153 height 14
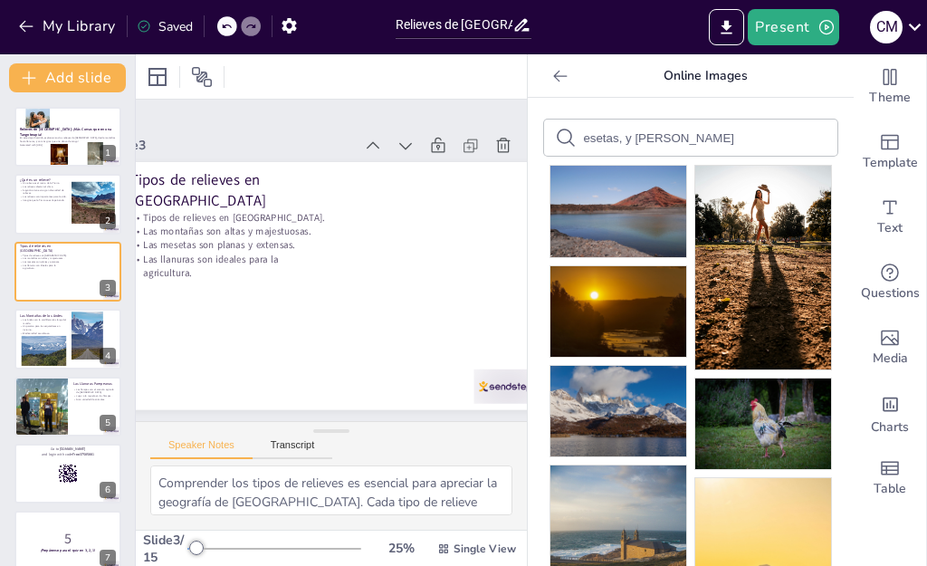
click at [584, 146] on form "montaña, mesetas, y [PERSON_NAME] de [GEOGRAPHIC_DATA]" at bounding box center [660, 137] width 153 height 17
click at [555, 144] on icon at bounding box center [566, 138] width 22 height 22
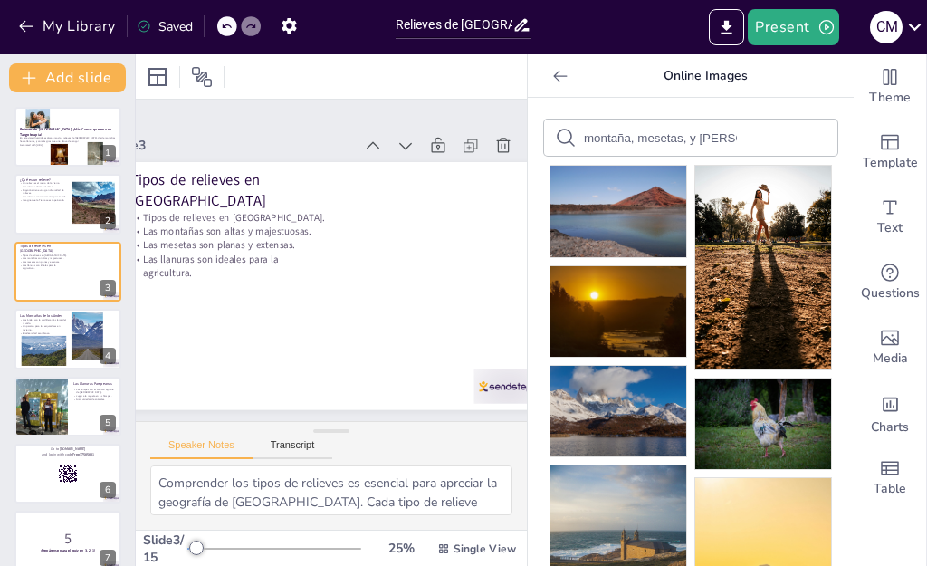
drag, startPoint x: 543, startPoint y: 144, endPoint x: 550, endPoint y: 138, distance: 9.6
click at [555, 138] on icon at bounding box center [566, 138] width 22 height 22
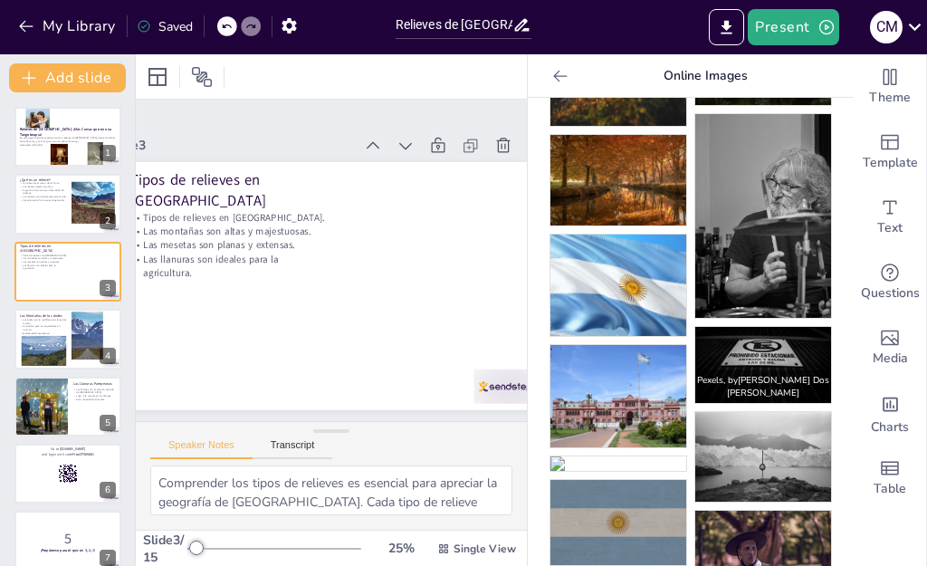
click at [758, 369] on img at bounding box center [763, 365] width 136 height 76
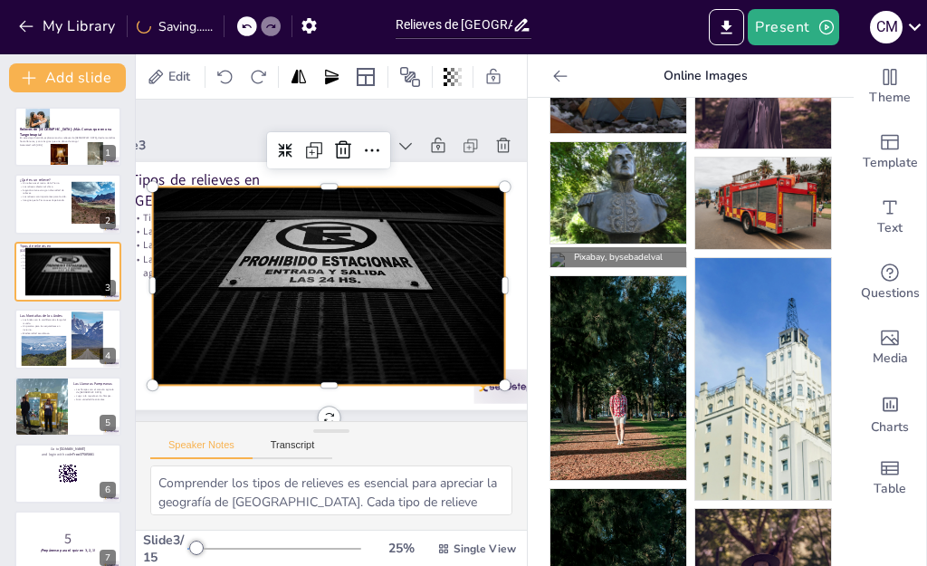
scroll to position [1236, 0]
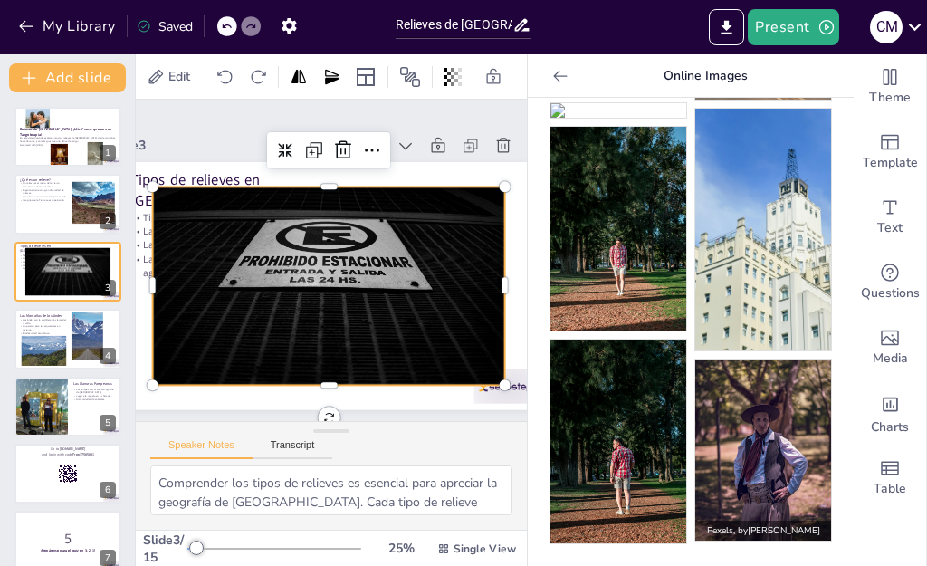
click at [754, 504] on img at bounding box center [763, 449] width 136 height 181
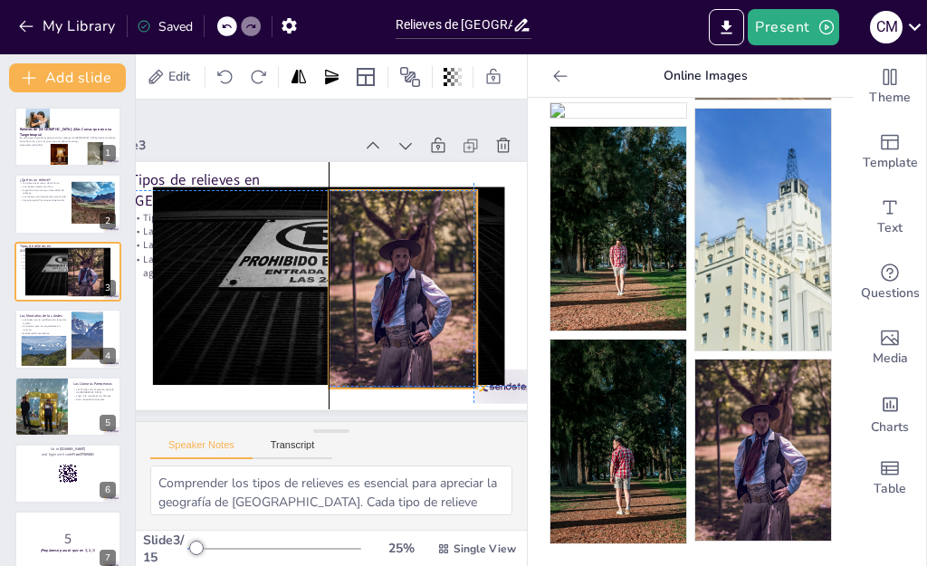
drag, startPoint x: 307, startPoint y: 154, endPoint x: 381, endPoint y: 150, distance: 74.3
click at [381, 190] on div at bounding box center [399, 296] width 168 height 213
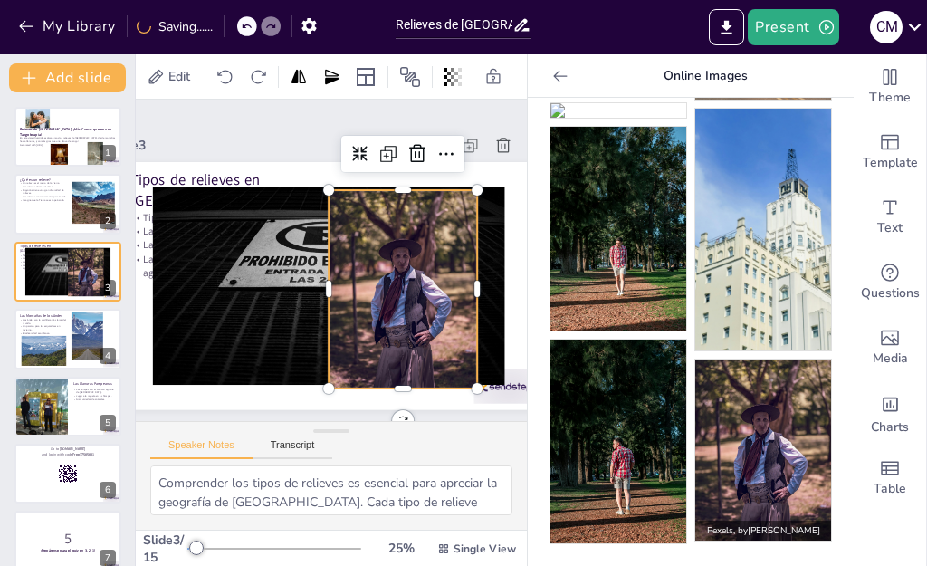
click at [721, 510] on img at bounding box center [763, 449] width 136 height 181
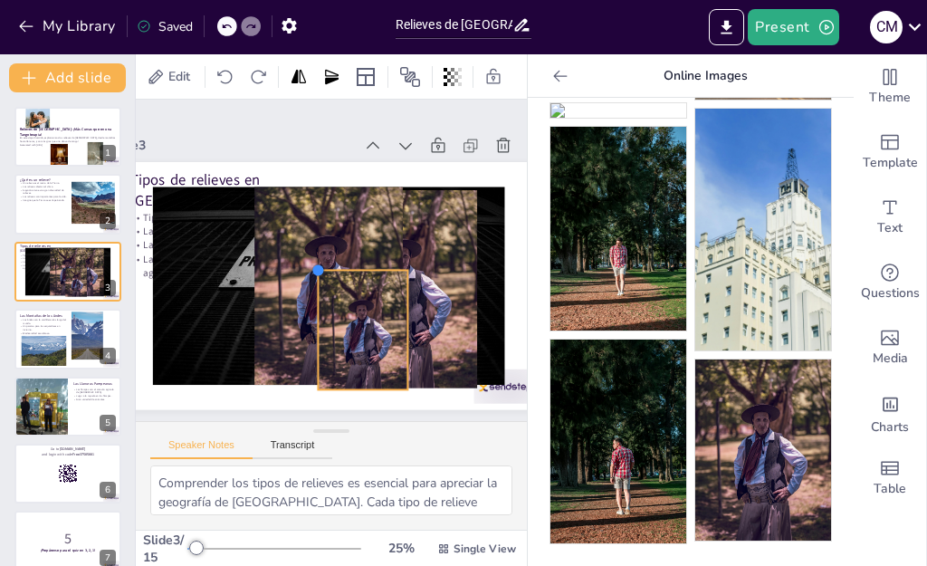
click at [355, 179] on div "Tipos de relieves en [GEOGRAPHIC_DATA] Tipos de relieves en [GEOGRAPHIC_DATA]. …" at bounding box center [323, 285] width 482 height 334
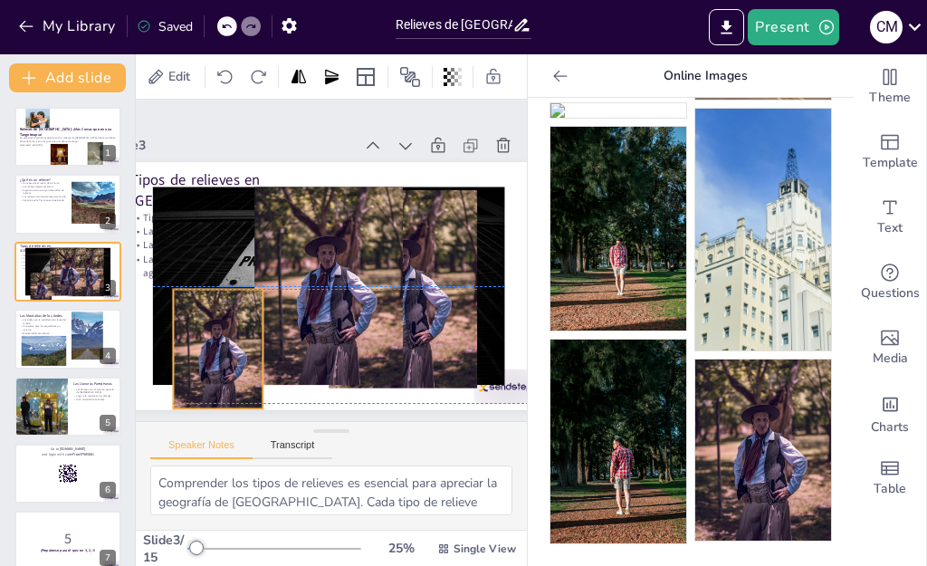
drag, startPoint x: 361, startPoint y: 214, endPoint x: 243, endPoint y: 224, distance: 118.2
click at [214, 255] on div at bounding box center [202, 323] width 112 height 136
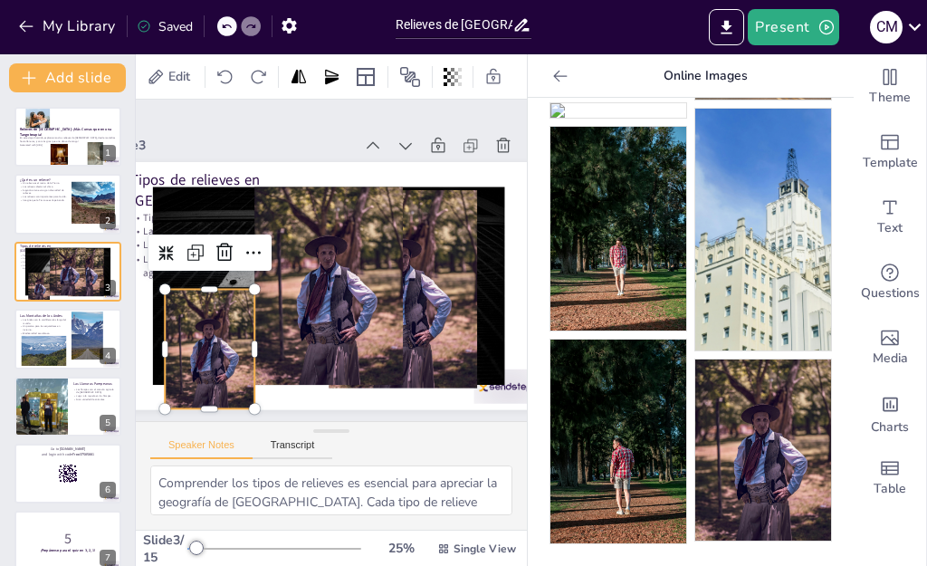
click at [312, 224] on div at bounding box center [326, 285] width 168 height 213
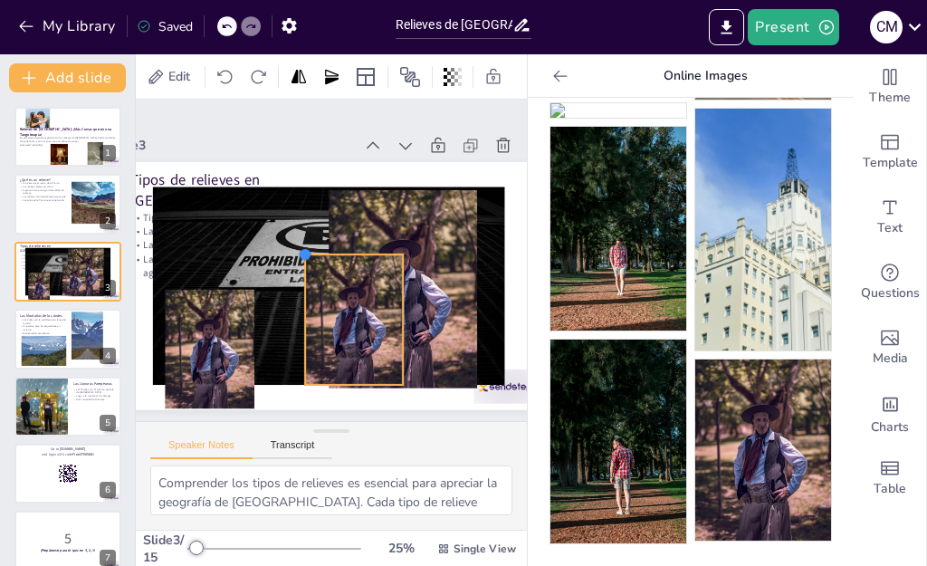
drag, startPoint x: 256, startPoint y: 90, endPoint x: 313, endPoint y: 163, distance: 92.9
click at [313, 240] on div at bounding box center [307, 248] width 17 height 17
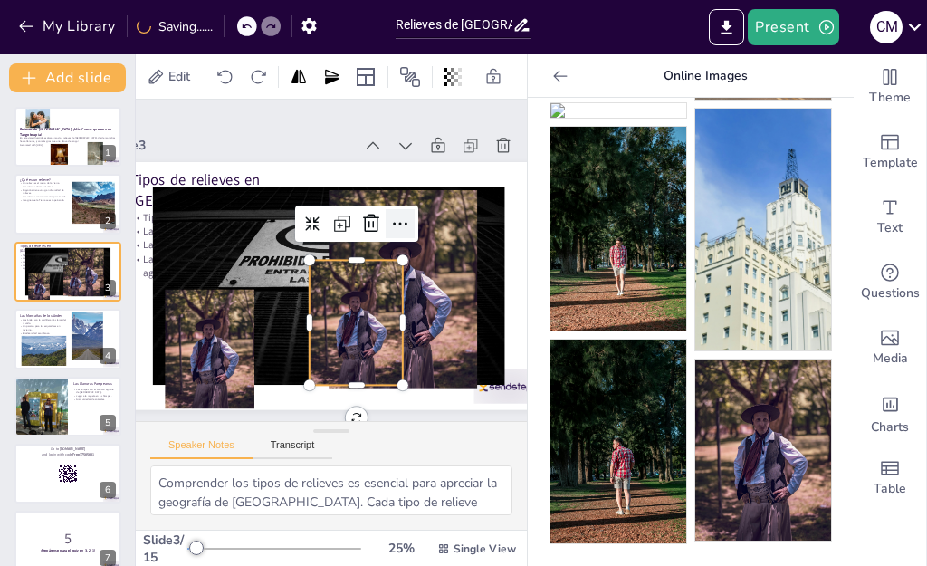
click at [414, 215] on div at bounding box center [403, 231] width 32 height 32
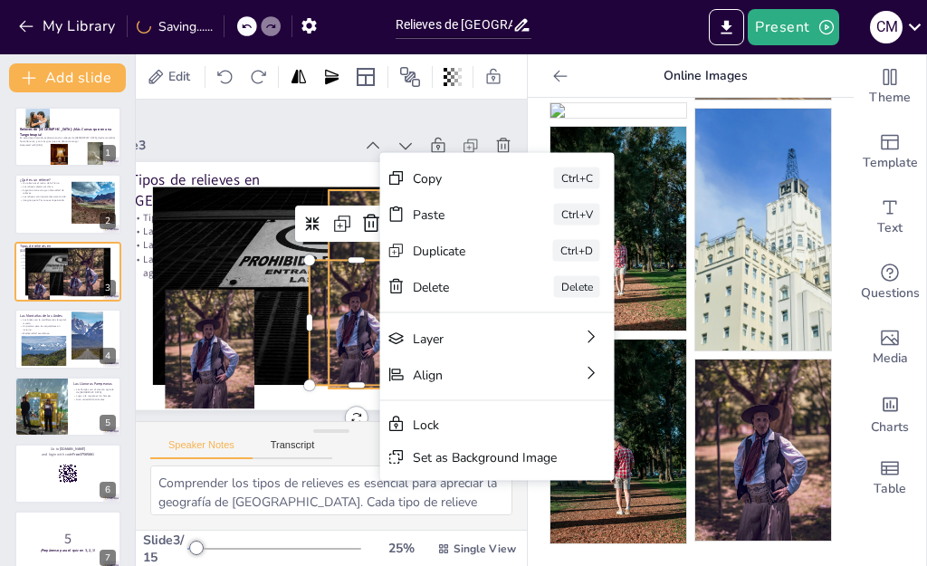
click at [441, 193] on div at bounding box center [391, 310] width 203 height 234
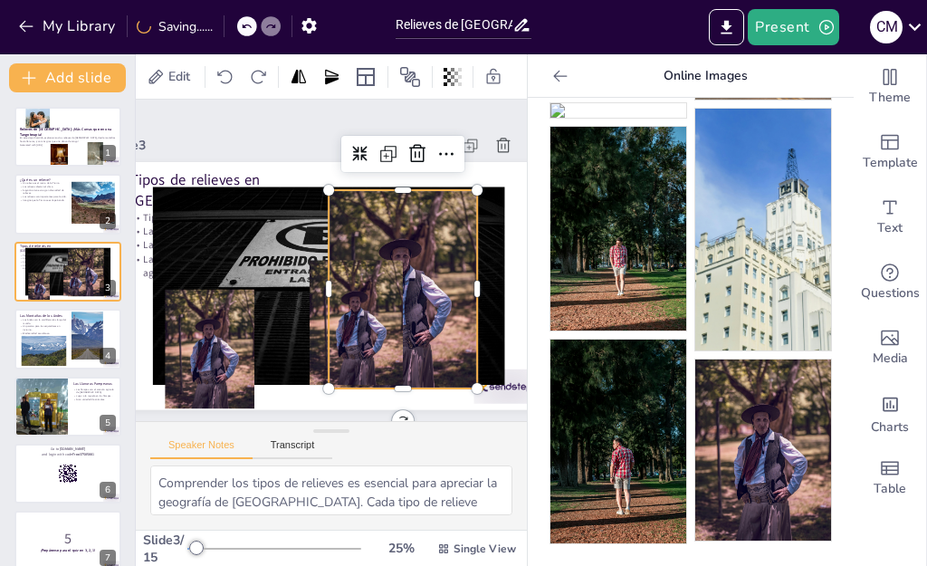
click at [250, 293] on div at bounding box center [189, 306] width 122 height 141
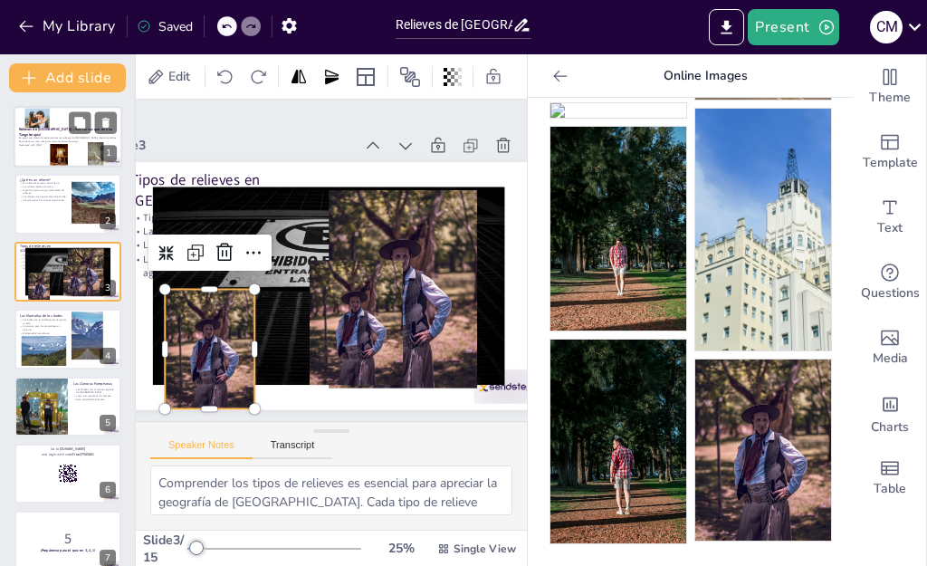
click at [50, 138] on p "En este viaje divertido, exploraremos los relieves de [GEOGRAPHIC_DATA], desde …" at bounding box center [68, 140] width 98 height 6
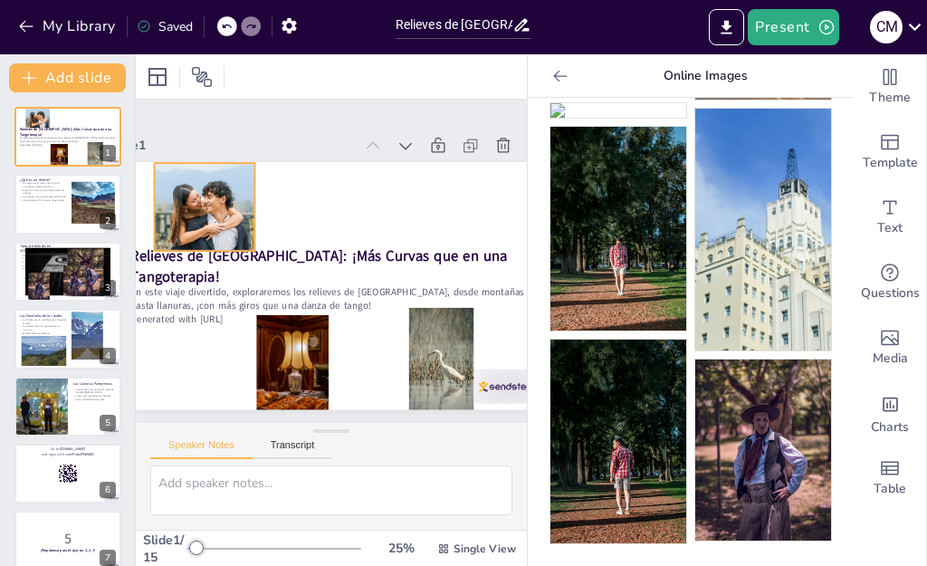
click at [181, 129] on div at bounding box center [218, 182] width 117 height 107
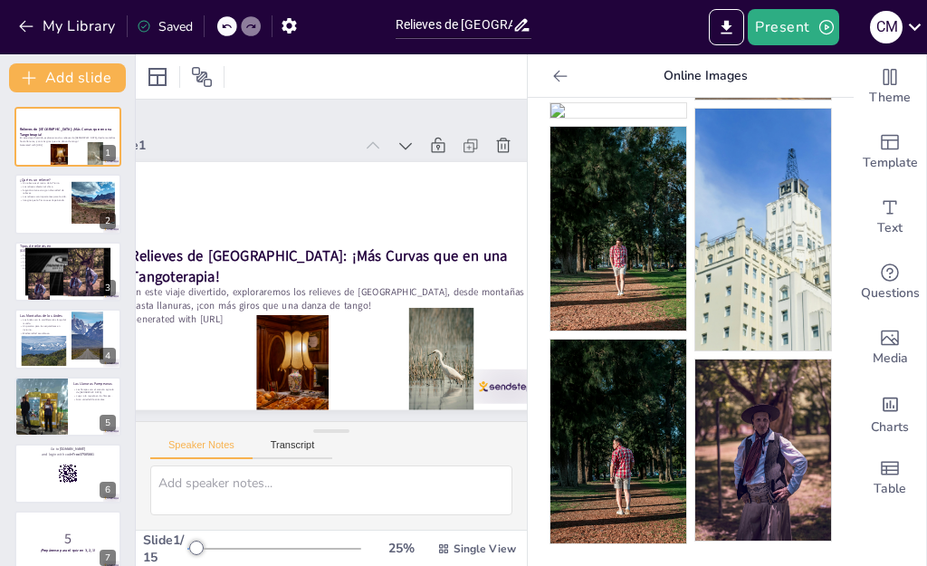
drag, startPoint x: 926, startPoint y: 204, endPoint x: 926, endPoint y: 108, distance: 95.9
click at [926, 108] on div "Theme Template Text Questions Media Charts Table" at bounding box center [890, 309] width 73 height 511
click at [742, 317] on img at bounding box center [763, 230] width 136 height 242
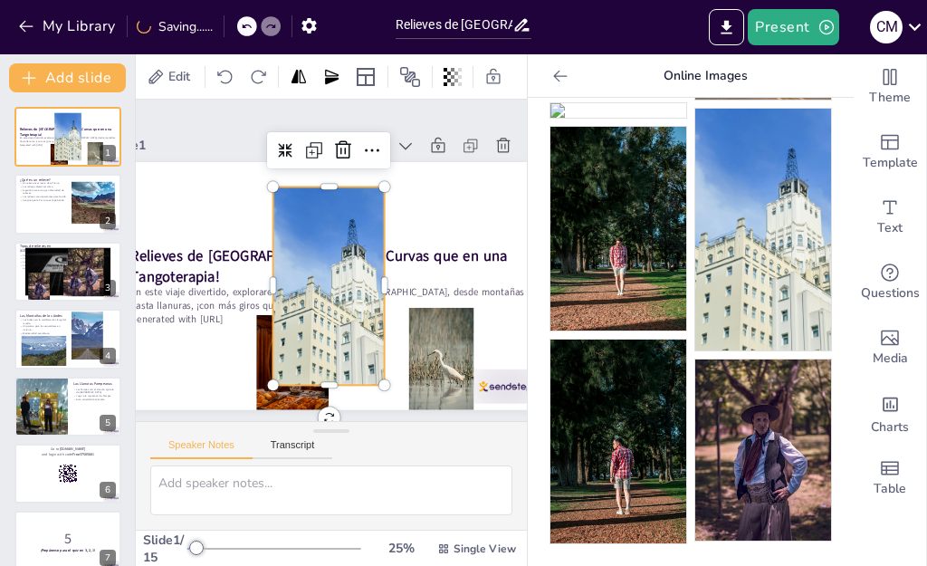
click at [348, 214] on div at bounding box center [326, 285] width 131 height 209
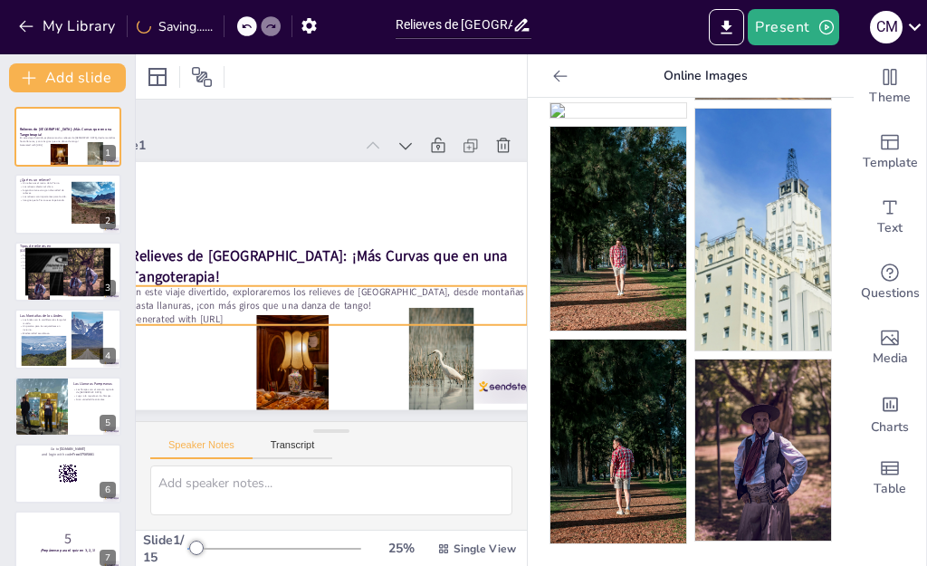
click at [708, 100] on img at bounding box center [763, 53] width 136 height 91
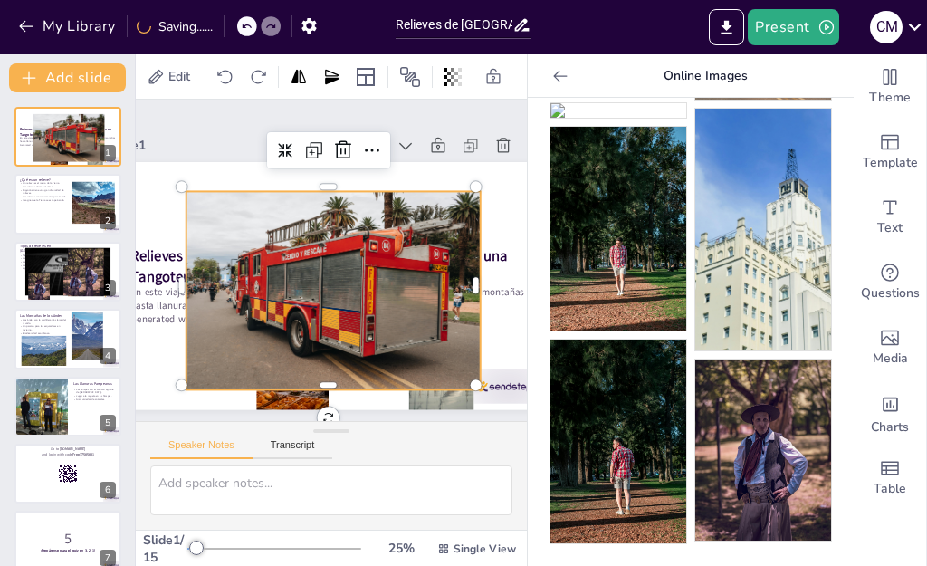
click at [317, 163] on div at bounding box center [327, 290] width 329 height 255
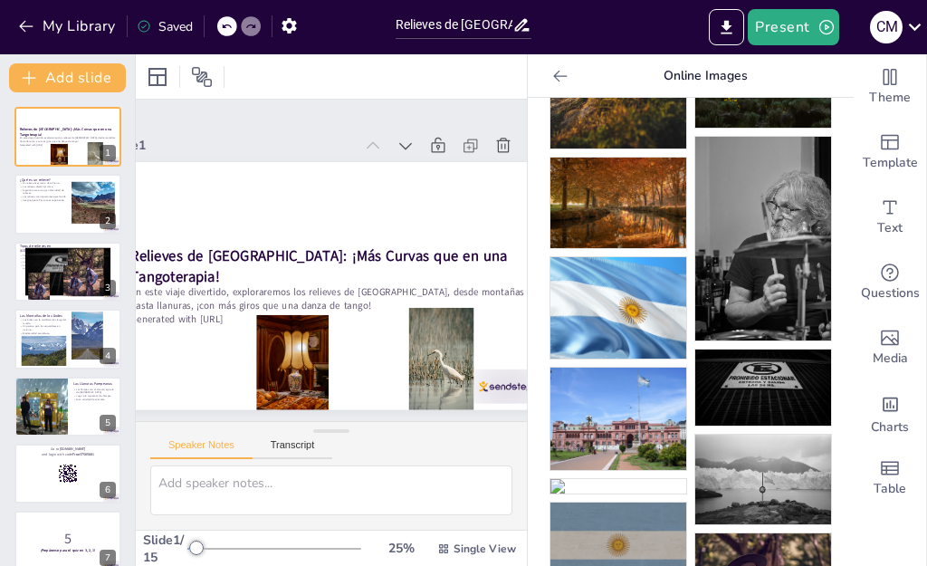
scroll to position [430, 0]
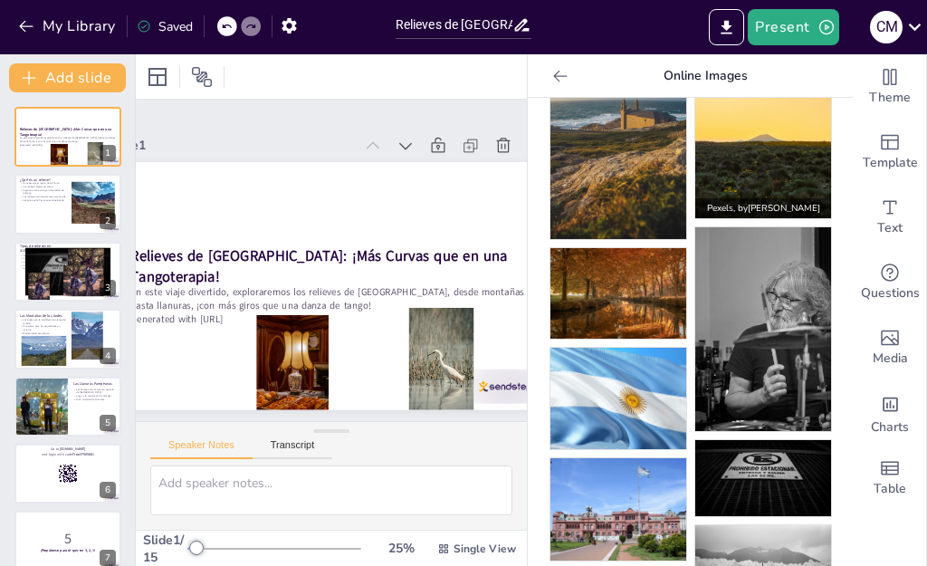
click at [757, 218] on img at bounding box center [763, 133] width 136 height 170
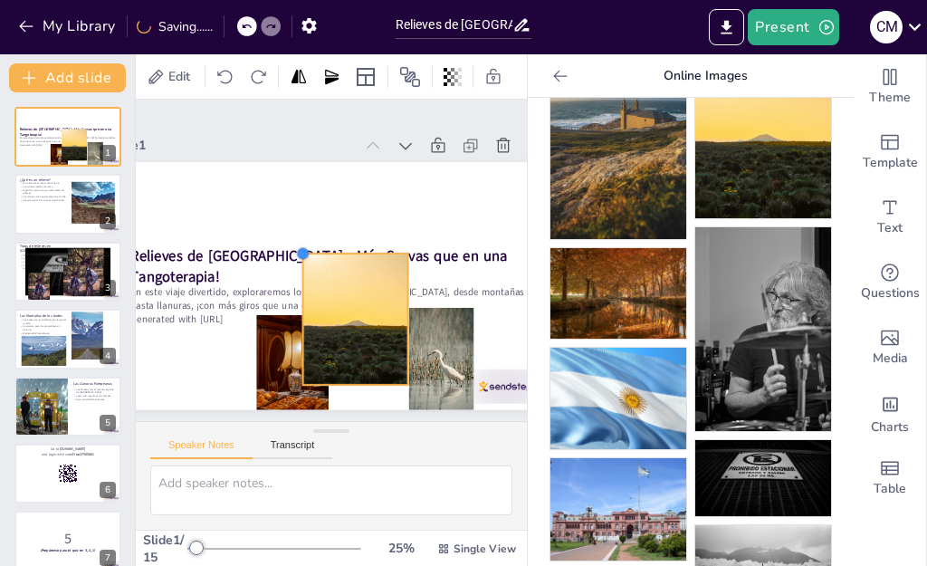
drag, startPoint x: 284, startPoint y: 144, endPoint x: 307, endPoint y: 179, distance: 41.9
click at [307, 179] on div "Relieves de [GEOGRAPHIC_DATA]: ¡Más Curvas que en una Tangoterapia! En este via…" at bounding box center [323, 285] width 482 height 334
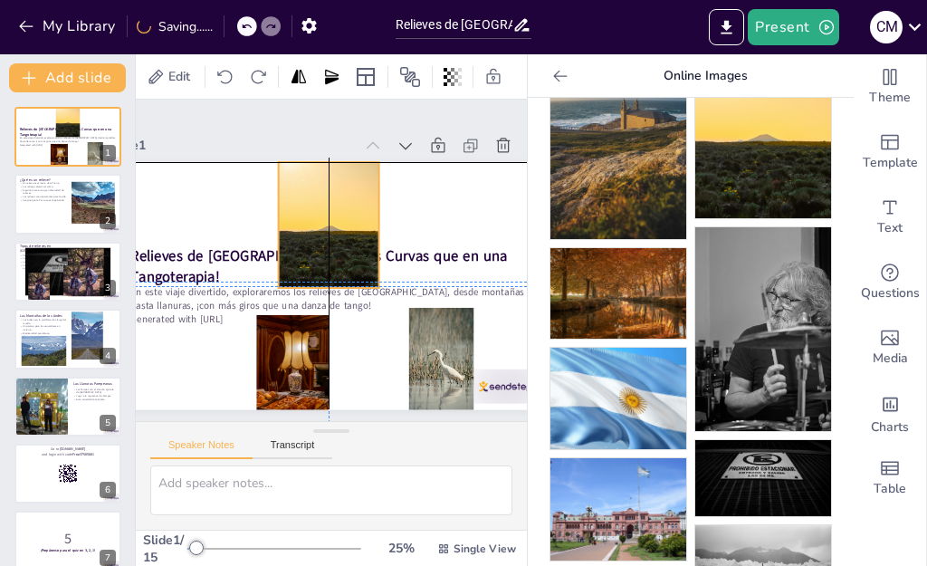
drag, startPoint x: 377, startPoint y: 241, endPoint x: 348, endPoint y: 139, distance: 105.4
click at [348, 157] on div at bounding box center [332, 225] width 113 height 136
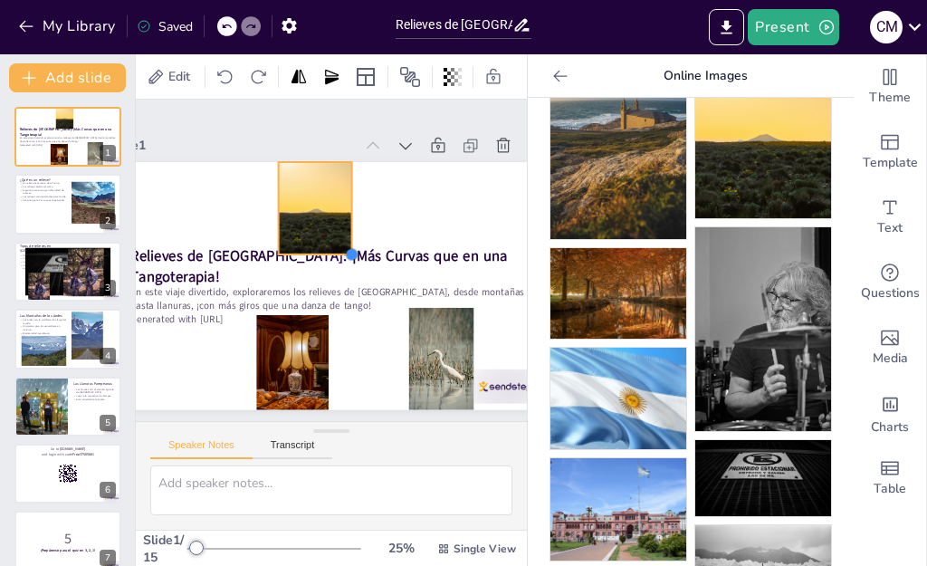
drag, startPoint x: 378, startPoint y: 194, endPoint x: 339, endPoint y: 160, distance: 52.0
click at [339, 160] on div "Relieves de [GEOGRAPHIC_DATA]: ¡Más Curvas que en una Tangoterapia! En este via…" at bounding box center [318, 283] width 503 height 406
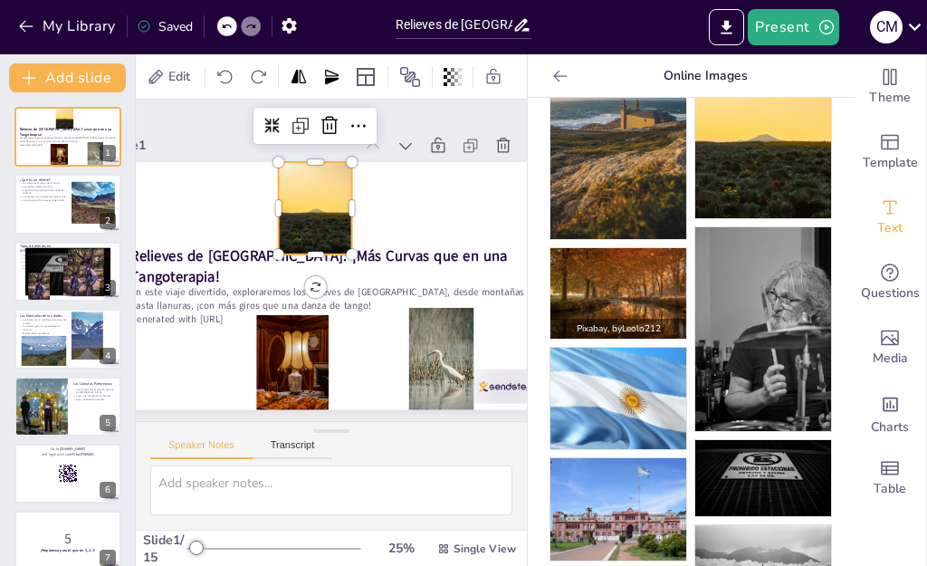
scroll to position [68, 0]
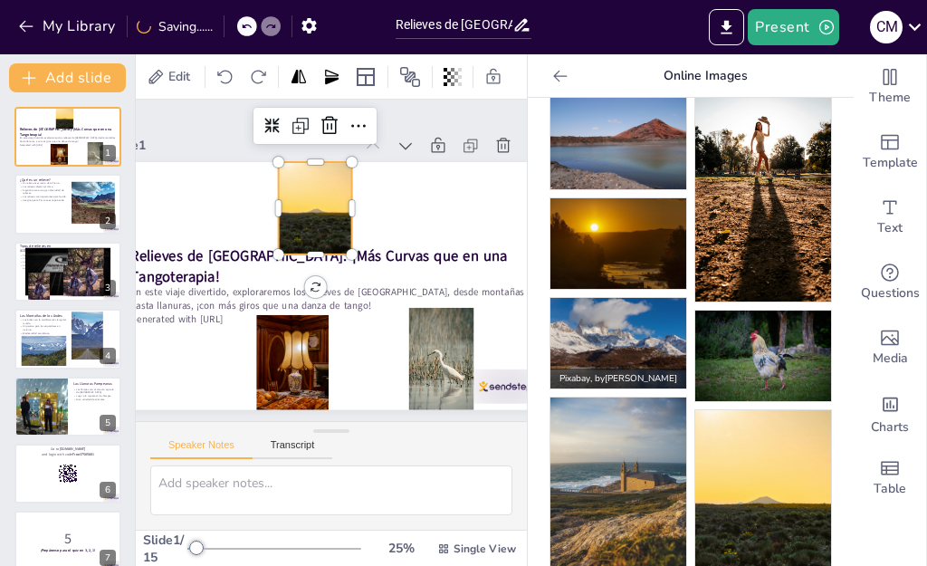
click at [630, 339] on img at bounding box center [618, 343] width 136 height 91
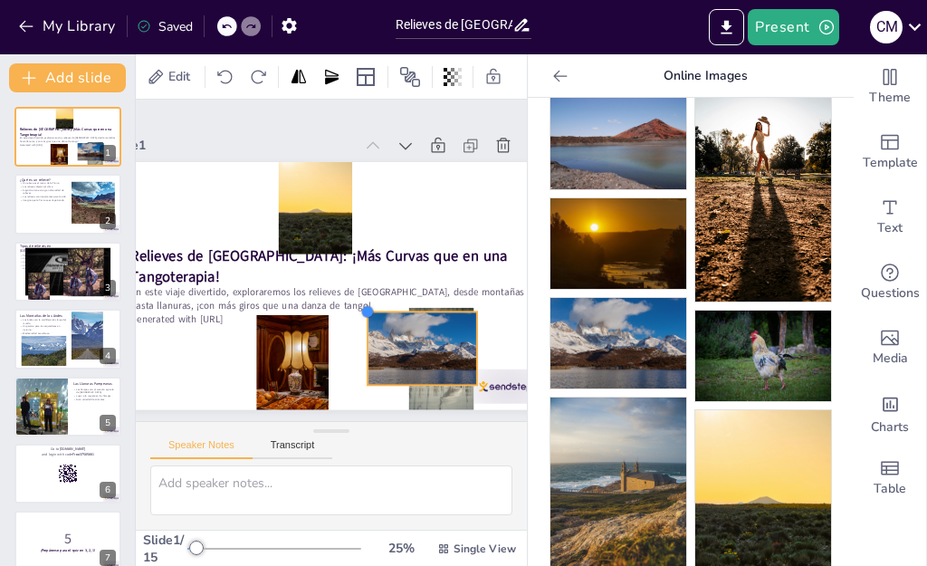
drag, startPoint x: 177, startPoint y: 92, endPoint x: 393, endPoint y: 217, distance: 249.0
click at [393, 217] on div "Relieves de [GEOGRAPHIC_DATA]: ¡Más Curvas que en una Tangoterapia! En este via…" at bounding box center [325, 285] width 463 height 292
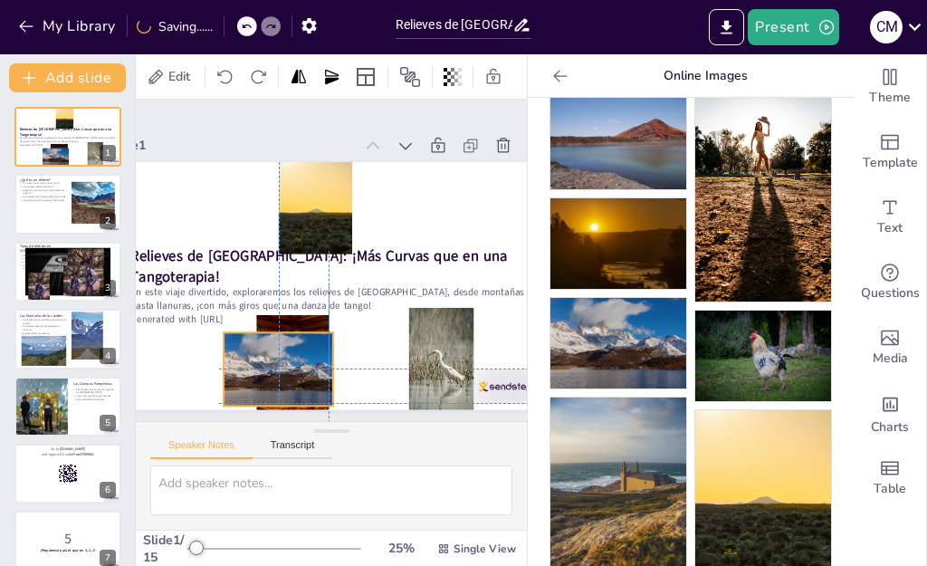
drag, startPoint x: 364, startPoint y: 252, endPoint x: 277, endPoint y: 259, distance: 87.2
click at [277, 309] on div at bounding box center [257, 356] width 122 height 94
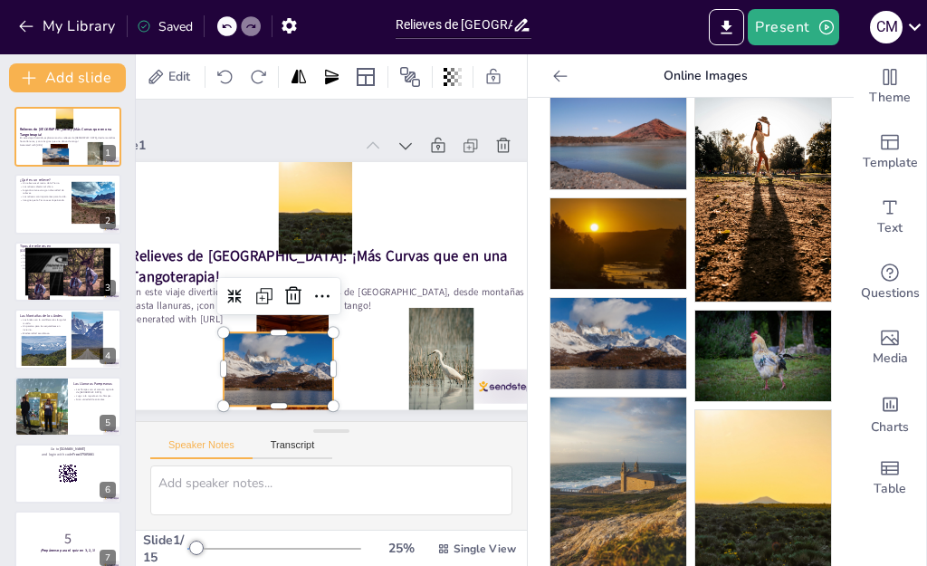
scroll to position [0, 0]
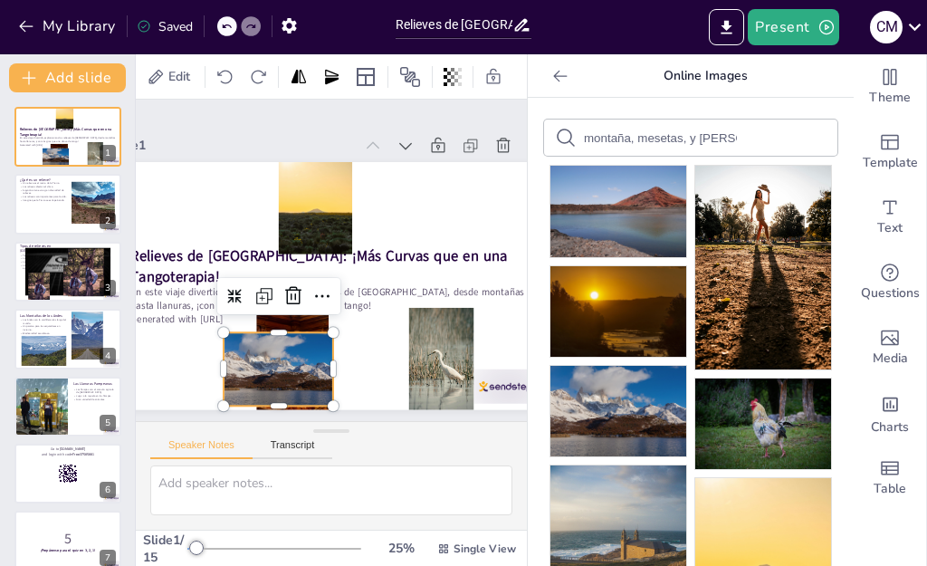
click at [613, 122] on div "montaña, mesetas, y [PERSON_NAME] de [GEOGRAPHIC_DATA]" at bounding box center [690, 137] width 293 height 36
click at [617, 140] on input "montaña, mesetas, y [PERSON_NAME] de [GEOGRAPHIC_DATA]" at bounding box center [660, 138] width 153 height 14
drag, startPoint x: 622, startPoint y: 140, endPoint x: 551, endPoint y: 133, distance: 71.0
click at [551, 133] on div "montaña, mesetas, y [PERSON_NAME] de [GEOGRAPHIC_DATA]" at bounding box center [690, 137] width 293 height 36
drag, startPoint x: 622, startPoint y: 138, endPoint x: 663, endPoint y: 138, distance: 40.7
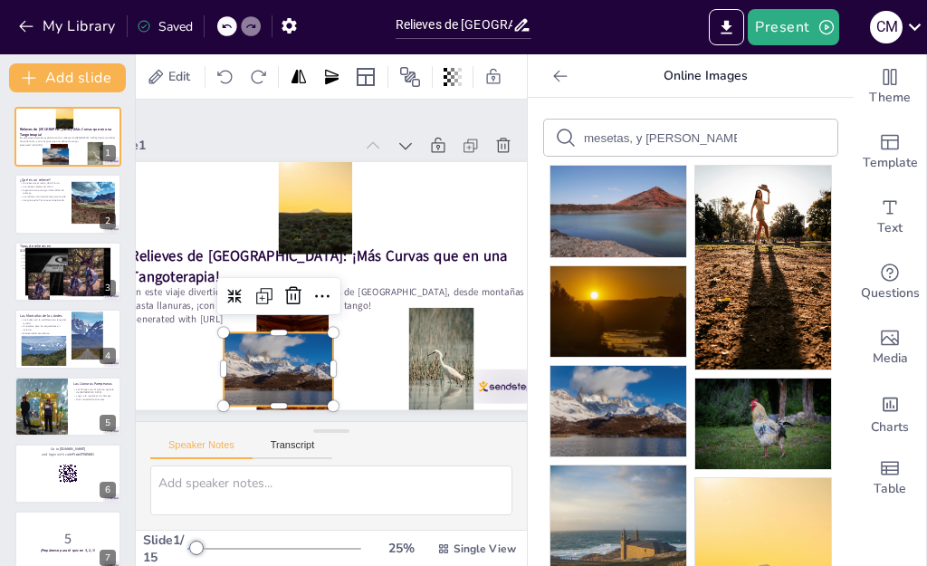
click at [663, 138] on input "mesetas, y [PERSON_NAME] de [GEOGRAPHIC_DATA]" at bounding box center [660, 138] width 153 height 14
click at [615, 141] on input "[GEOGRAPHIC_DATA]" at bounding box center [660, 138] width 153 height 14
click at [620, 142] on input "[GEOGRAPHIC_DATA]" at bounding box center [660, 138] width 153 height 14
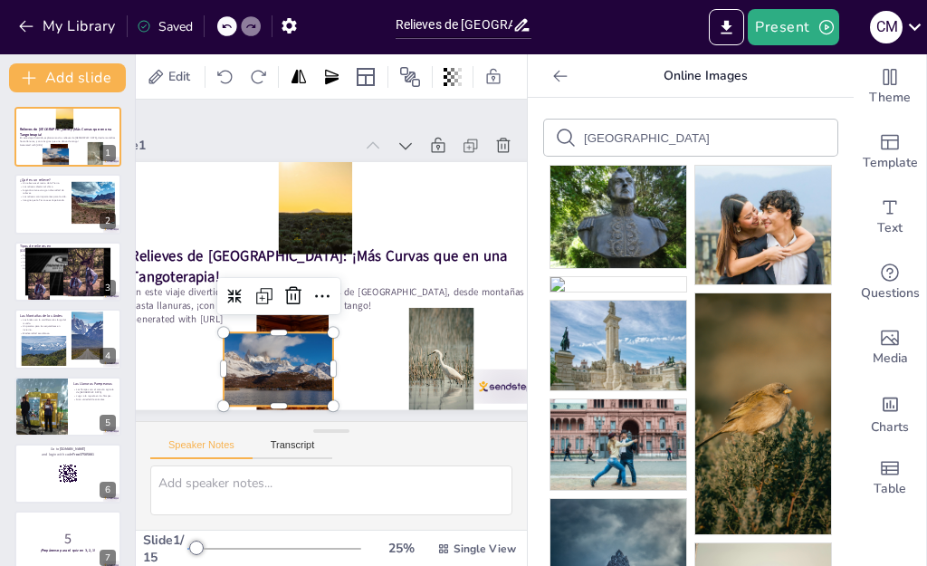
click at [710, 144] on input "[GEOGRAPHIC_DATA]" at bounding box center [660, 138] width 153 height 14
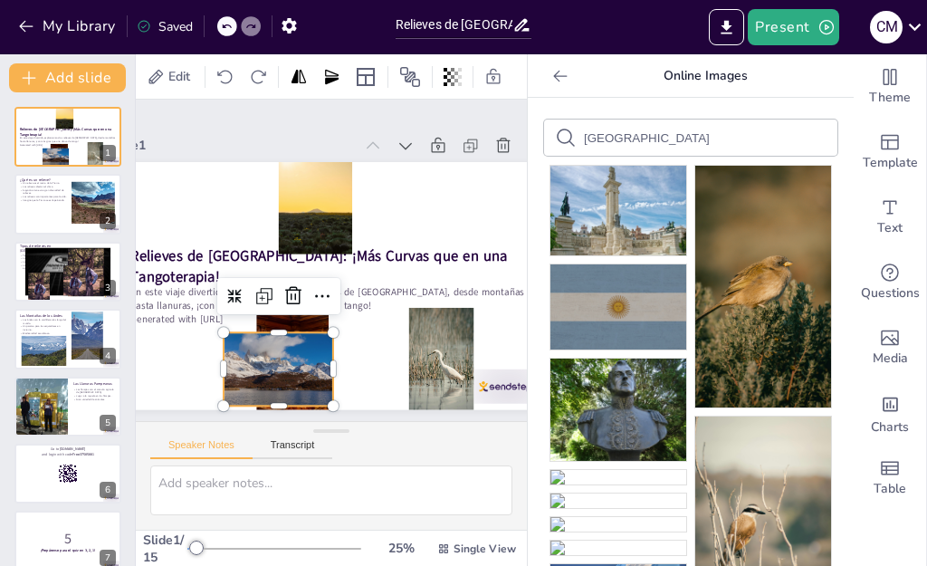
click at [720, 138] on input "[GEOGRAPHIC_DATA]" at bounding box center [660, 138] width 153 height 14
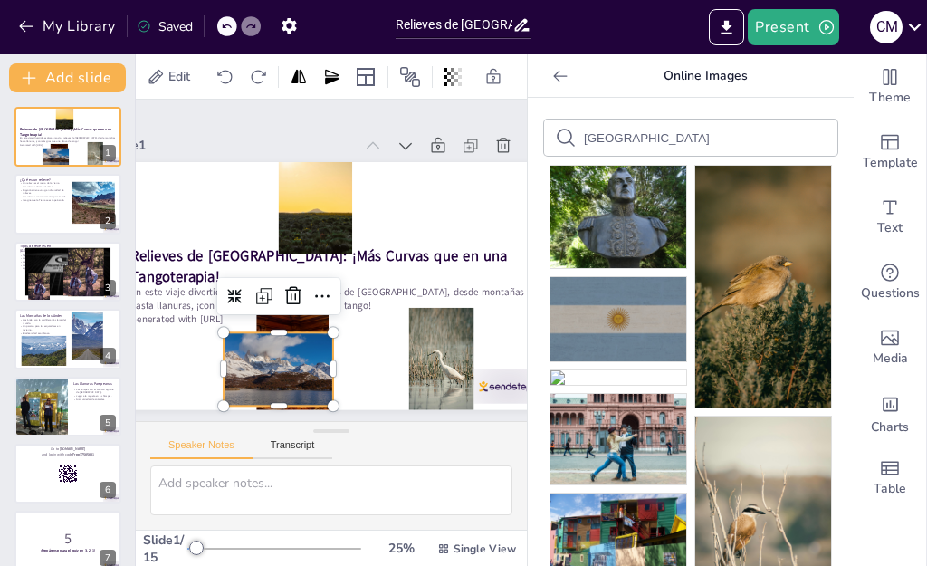
click at [551, 72] on icon at bounding box center [560, 76] width 18 height 18
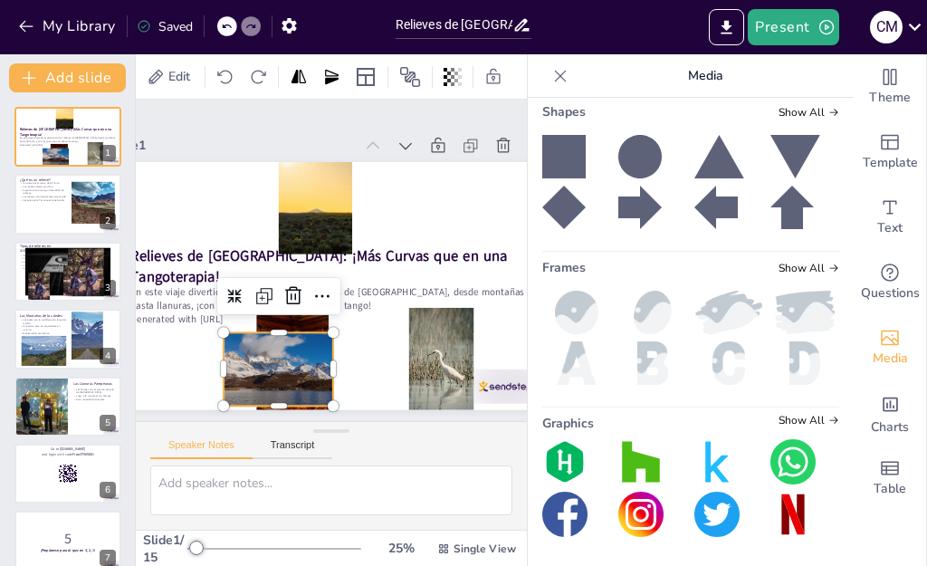
scroll to position [1172, 0]
click at [551, 74] on icon at bounding box center [560, 76] width 18 height 18
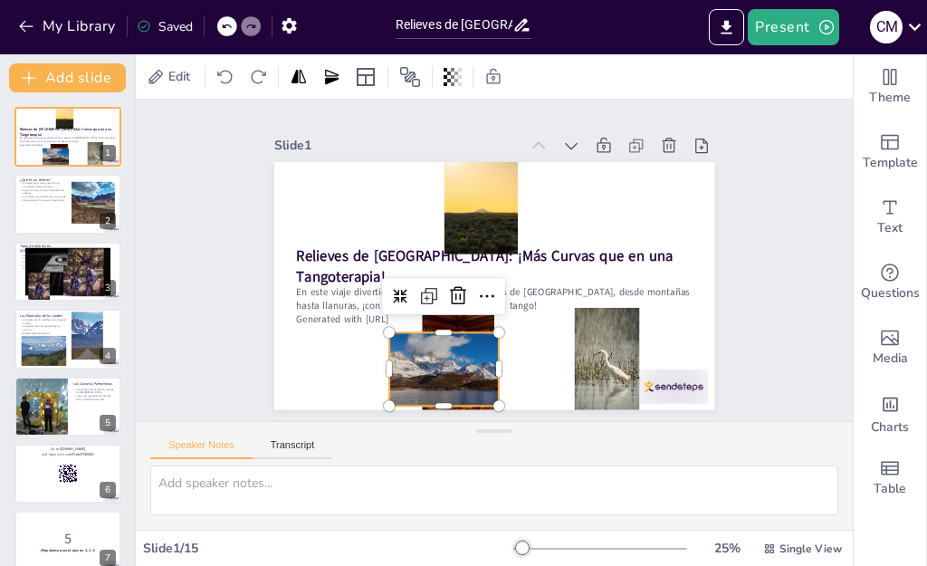
scroll to position [0, 0]
click at [745, 368] on div "Slide 1 Relieves de [GEOGRAPHIC_DATA]: ¡Más Curvas que en una Tangoterapia! En …" at bounding box center [493, 259] width 569 height 353
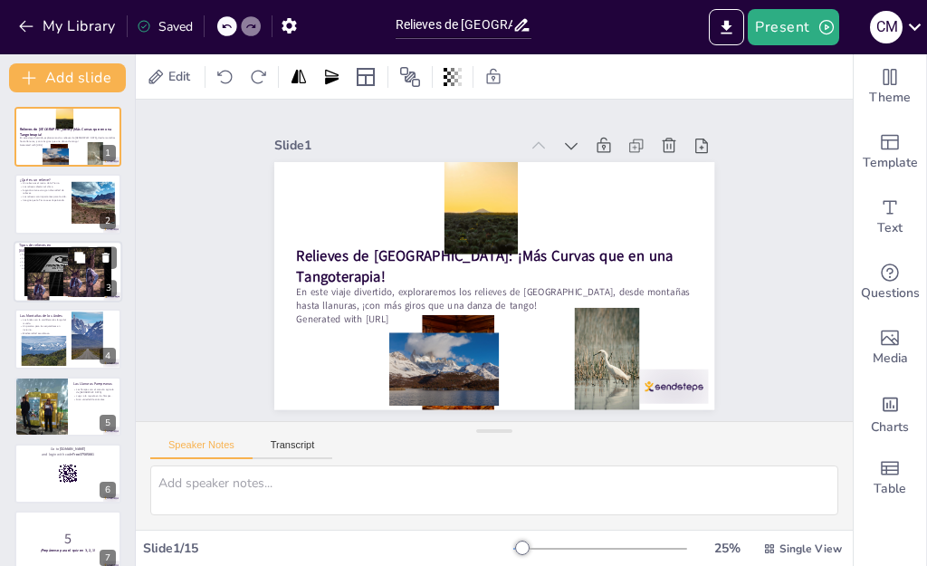
click at [64, 277] on div at bounding box center [75, 280] width 24 height 31
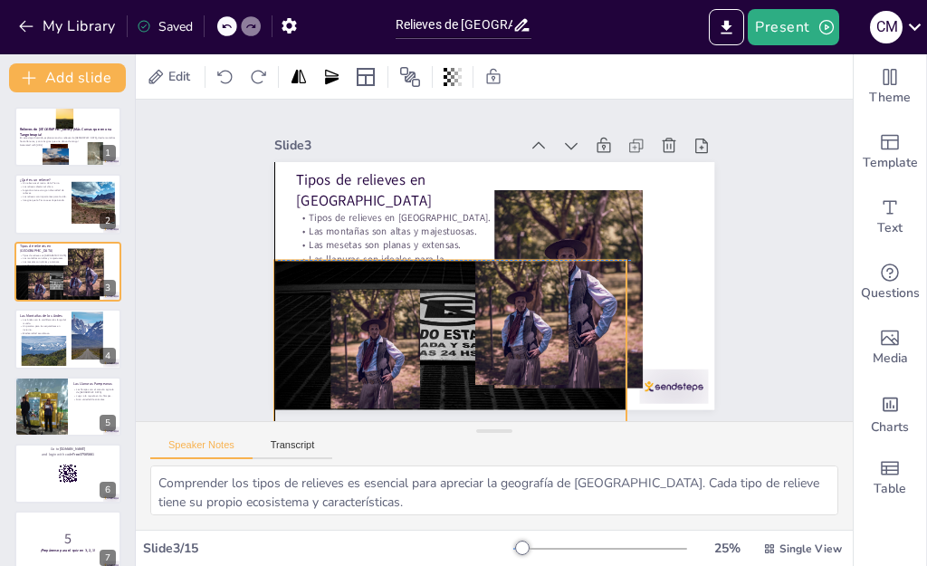
drag, startPoint x: 409, startPoint y: 211, endPoint x: 335, endPoint y: 274, distance: 97.6
click at [367, 186] on div "Tipos de relieves en [GEOGRAPHIC_DATA] Tipos de relieves en [GEOGRAPHIC_DATA]. …" at bounding box center [504, 162] width 438 height 46
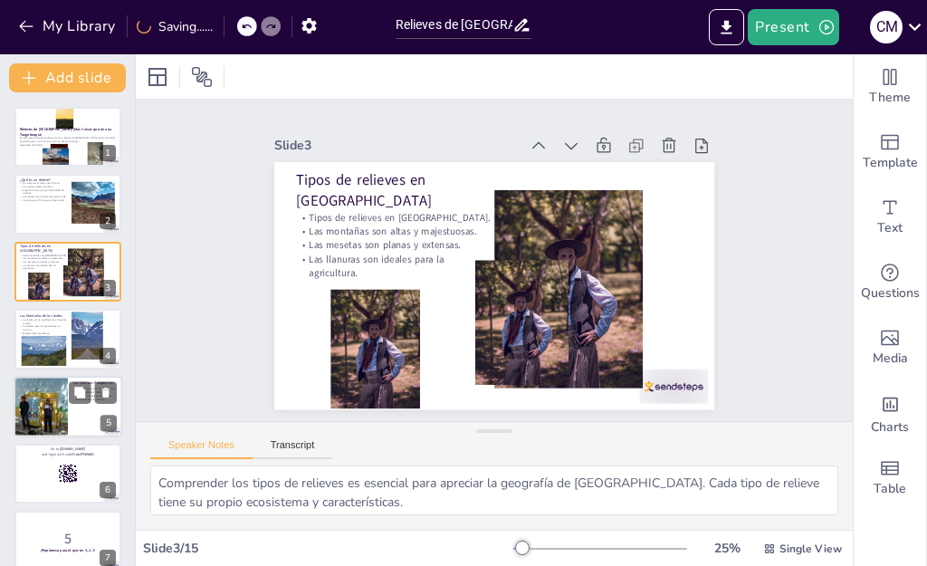
click at [54, 397] on div at bounding box center [40, 407] width 82 height 62
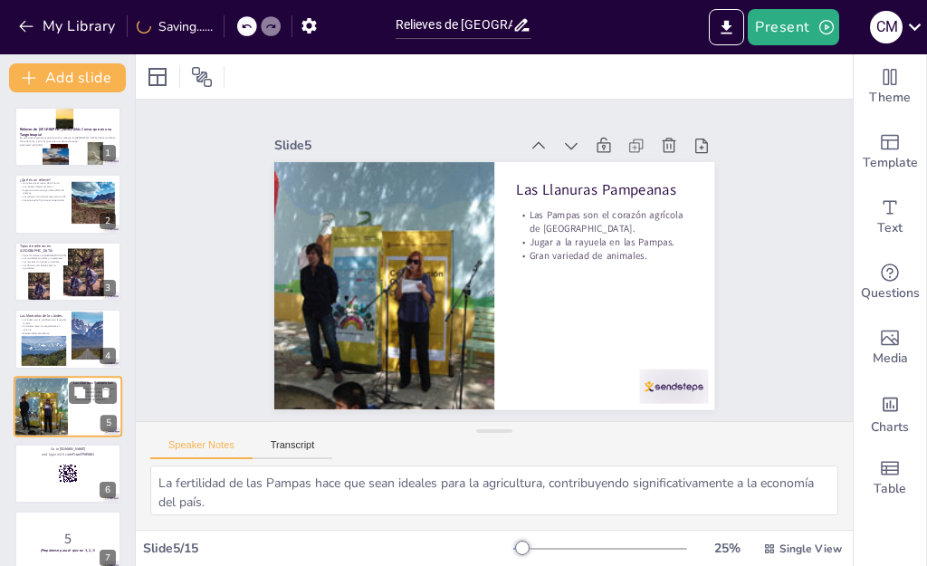
scroll to position [77, 0]
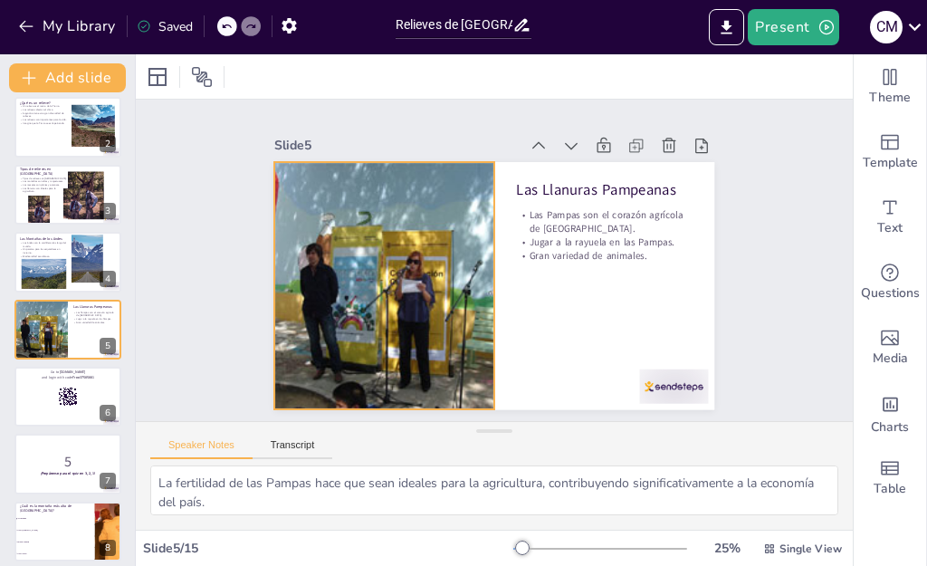
click at [359, 332] on div at bounding box center [382, 273] width 358 height 281
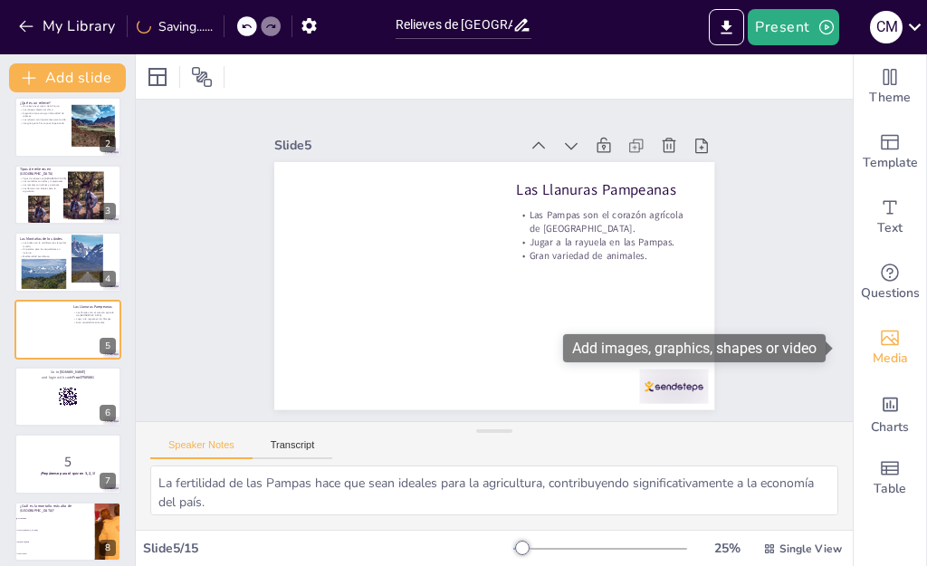
click at [873, 361] on span "Media" at bounding box center [890, 358] width 35 height 20
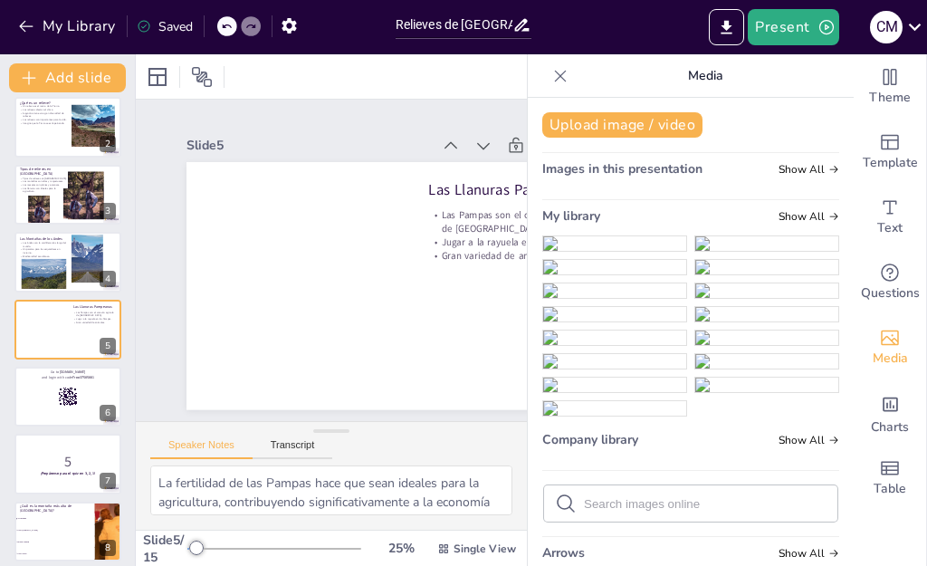
click at [625, 131] on button "Upload image / video" at bounding box center [622, 124] width 160 height 25
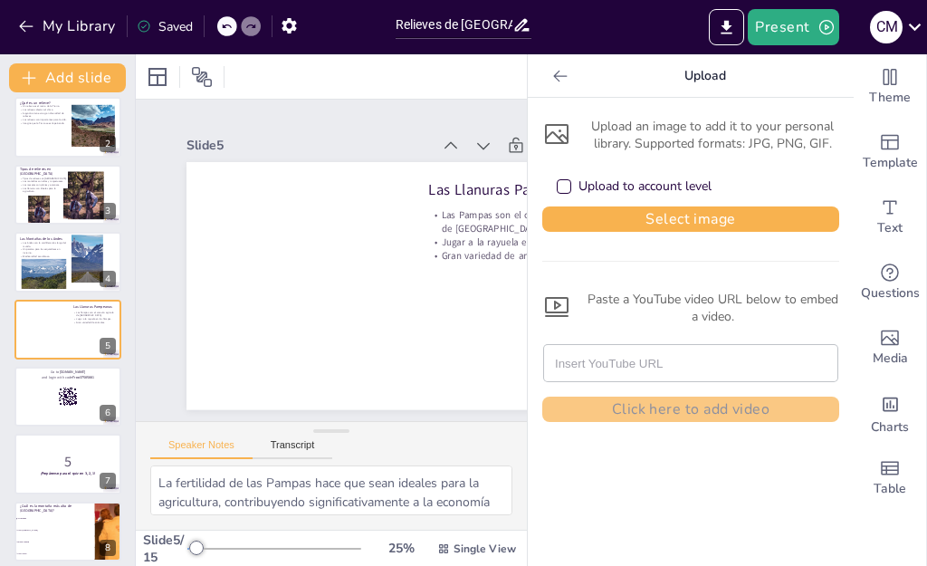
click at [620, 138] on div "Upload an image to add it to your personal library. Supported formats: JPG, PNG…" at bounding box center [690, 135] width 297 height 34
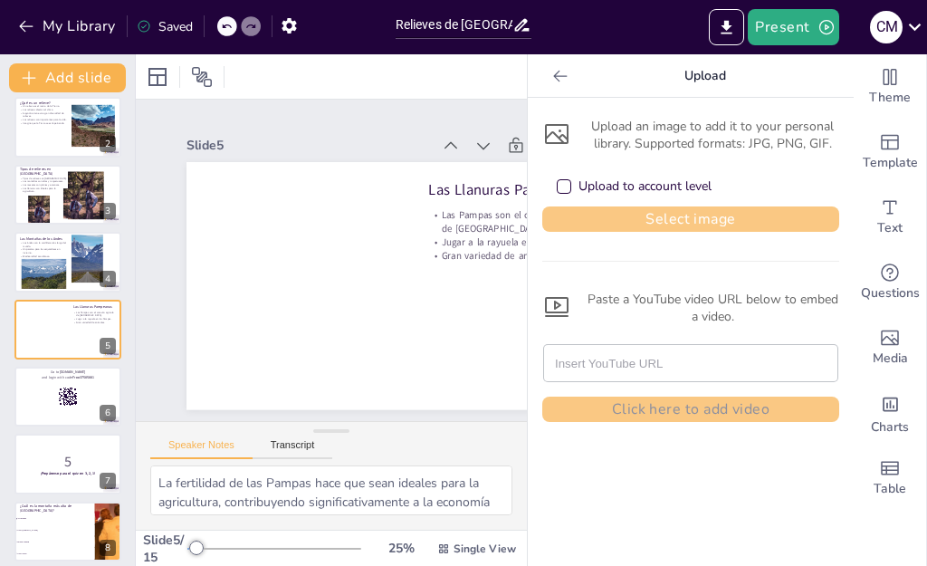
click at [626, 223] on button "Select image" at bounding box center [690, 218] width 297 height 25
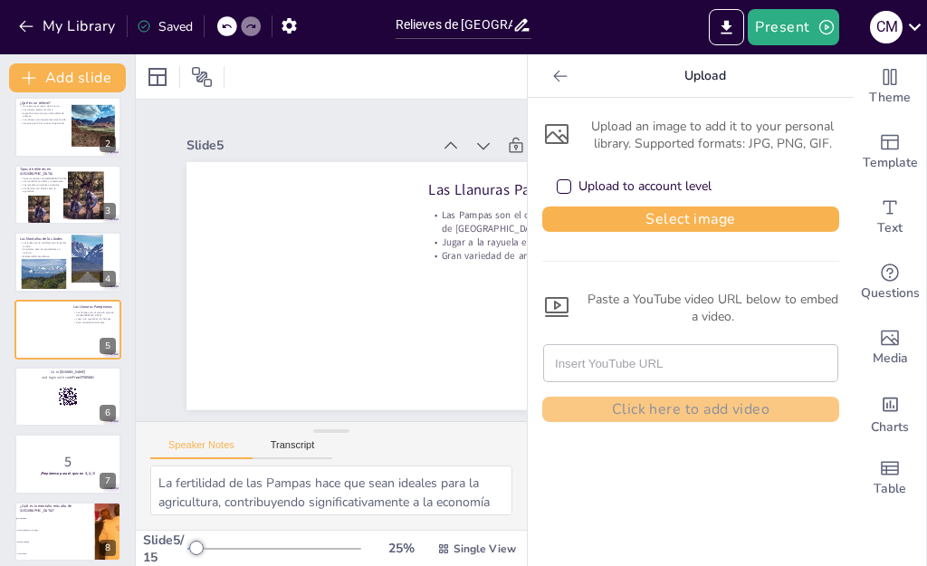
click at [551, 81] on icon at bounding box center [560, 76] width 18 height 18
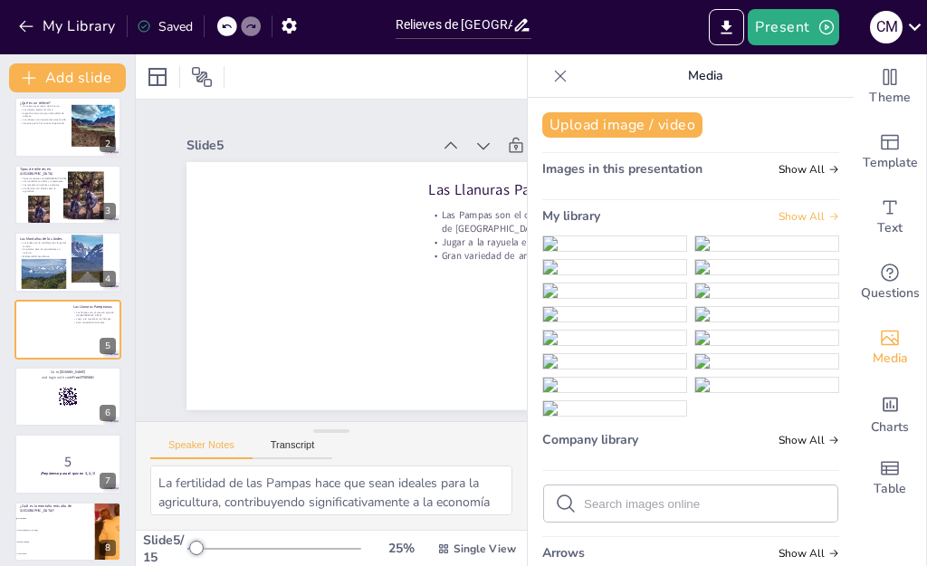
click at [778, 216] on span "Show All" at bounding box center [808, 216] width 61 height 13
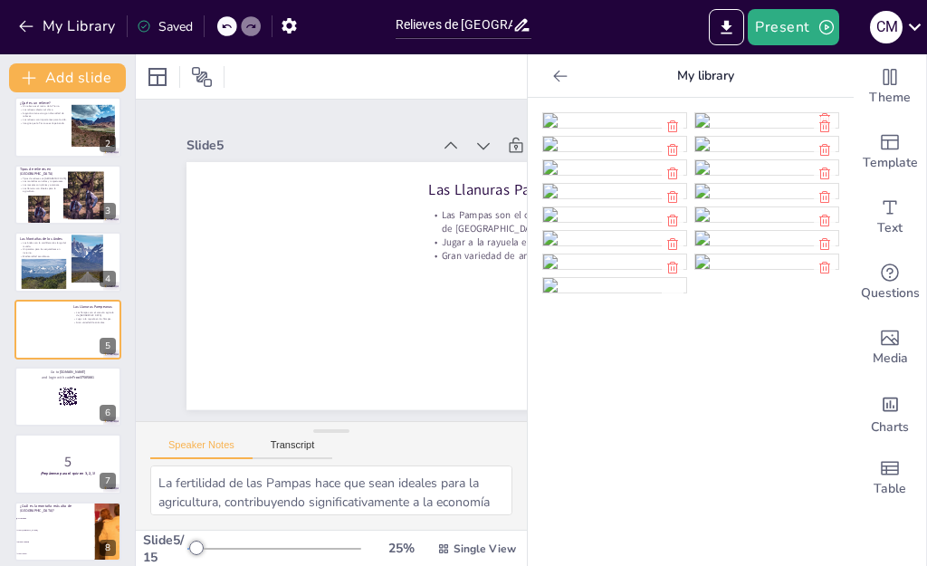
click at [686, 278] on img at bounding box center [614, 285] width 143 height 14
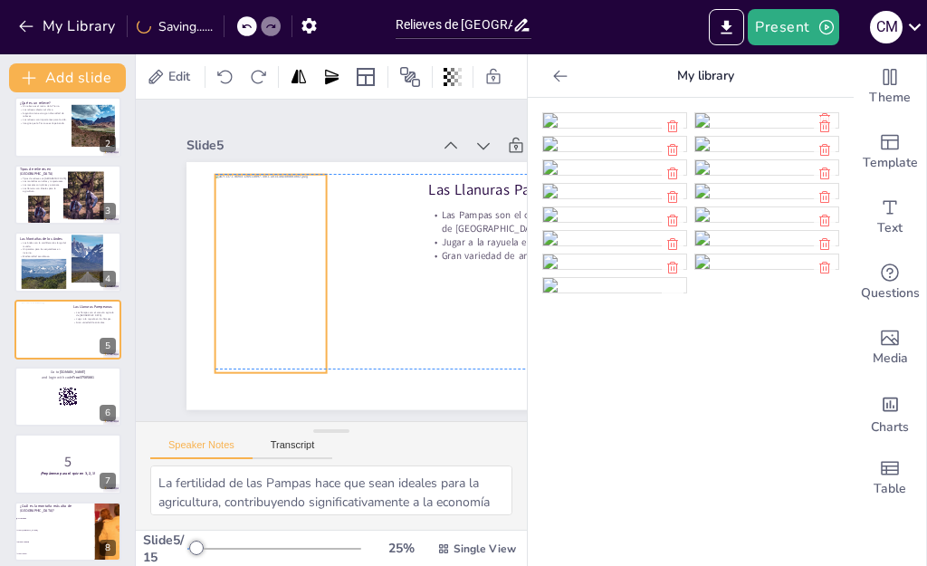
drag, startPoint x: 287, startPoint y: 242, endPoint x: 241, endPoint y: 241, distance: 46.2
click at [241, 241] on div at bounding box center [270, 260] width 150 height 217
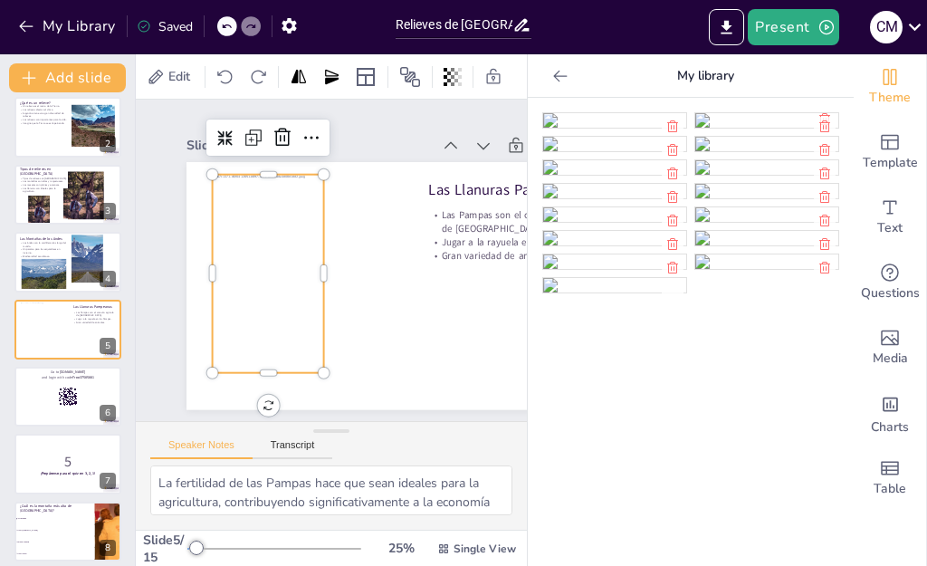
scroll to position [0, 0]
click at [551, 76] on icon at bounding box center [560, 76] width 18 height 18
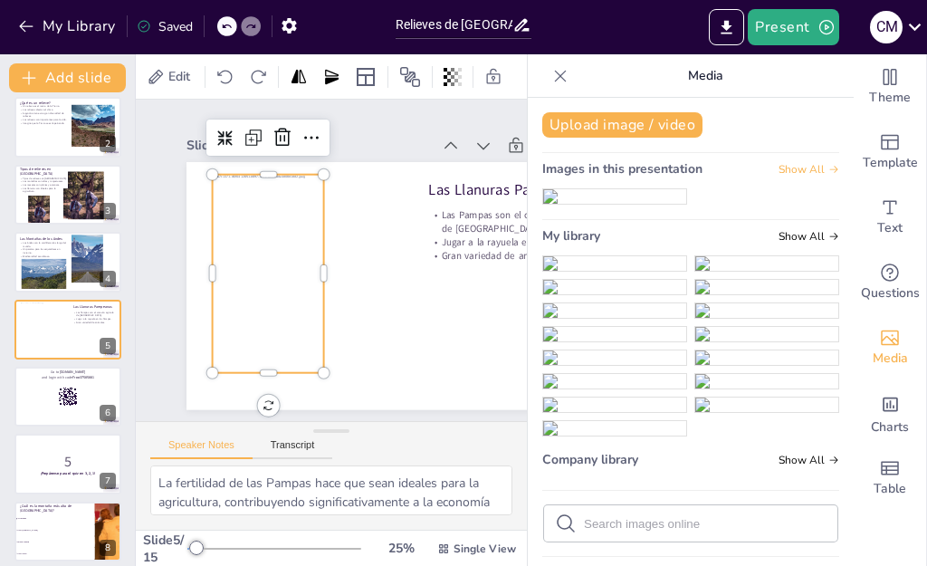
click at [780, 167] on span "Show All" at bounding box center [808, 169] width 61 height 13
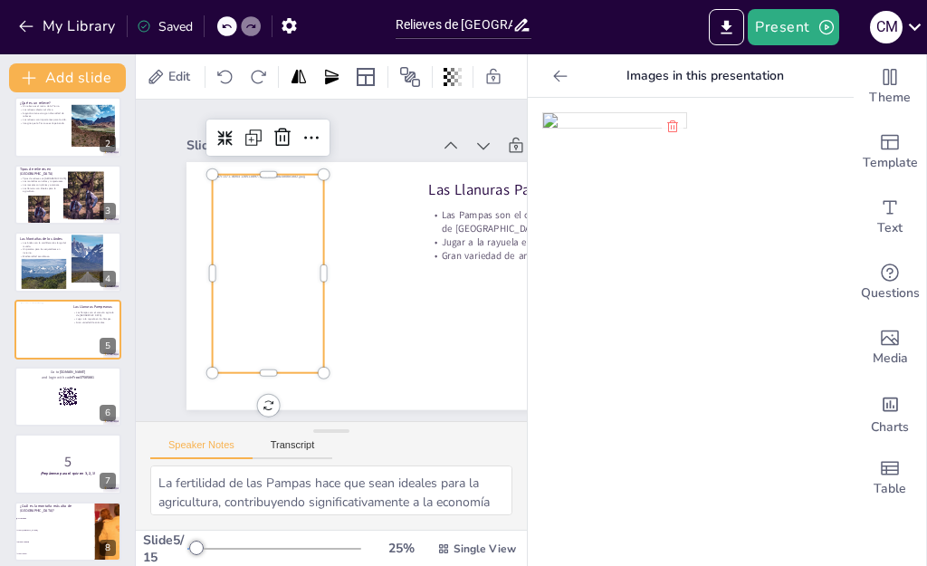
click at [551, 74] on icon at bounding box center [560, 76] width 18 height 18
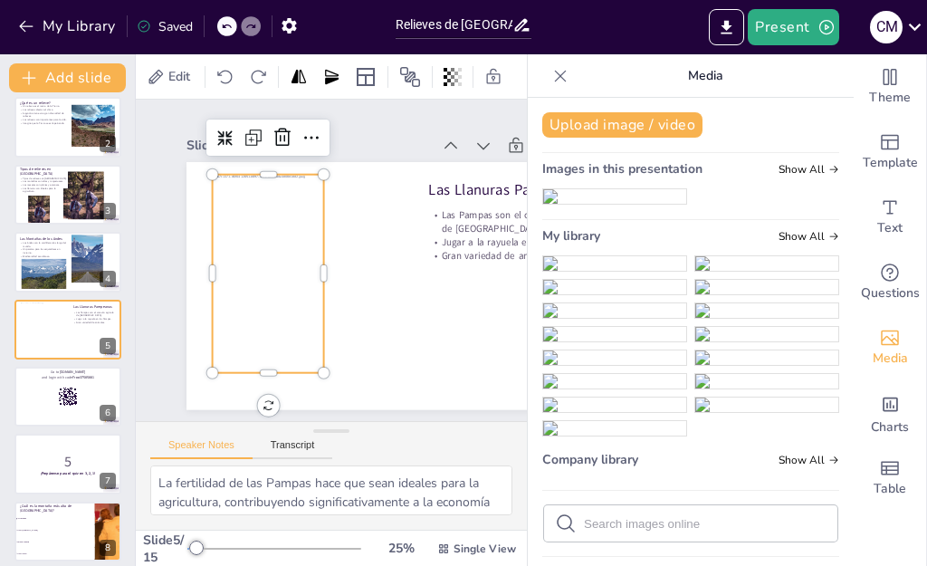
click at [782, 459] on div "Upload image / video Images in this presentation Show All My library Show All C…" at bounding box center [691, 332] width 326 height 468
click at [782, 243] on span "Show All" at bounding box center [808, 236] width 61 height 13
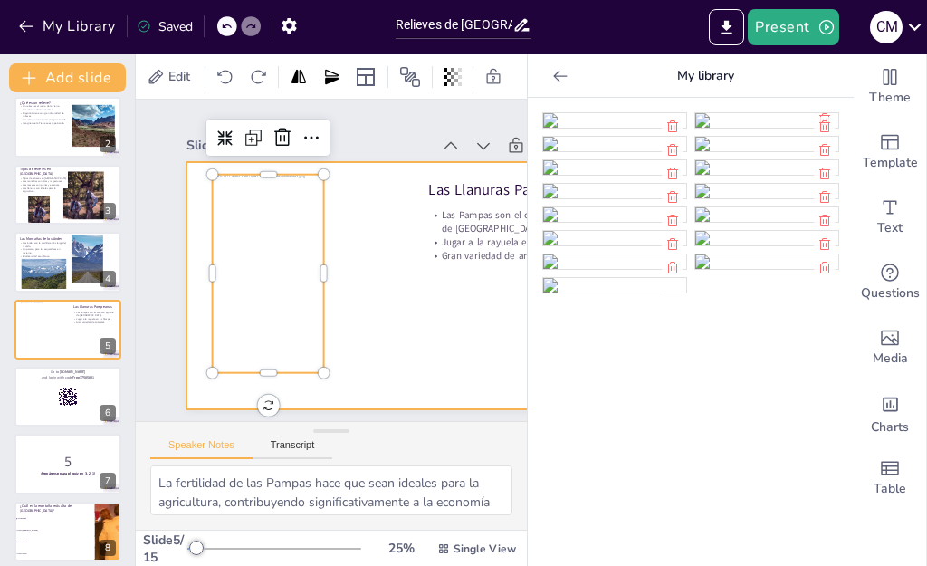
click at [418, 209] on div at bounding box center [406, 286] width 440 height 248
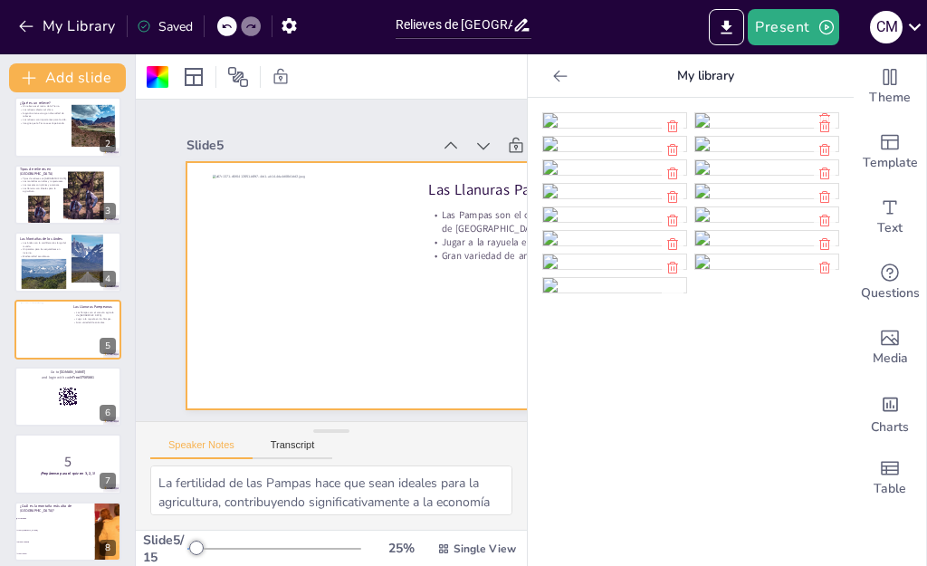
click at [401, 359] on div at bounding box center [403, 294] width 463 height 292
click at [551, 67] on icon at bounding box center [560, 76] width 18 height 18
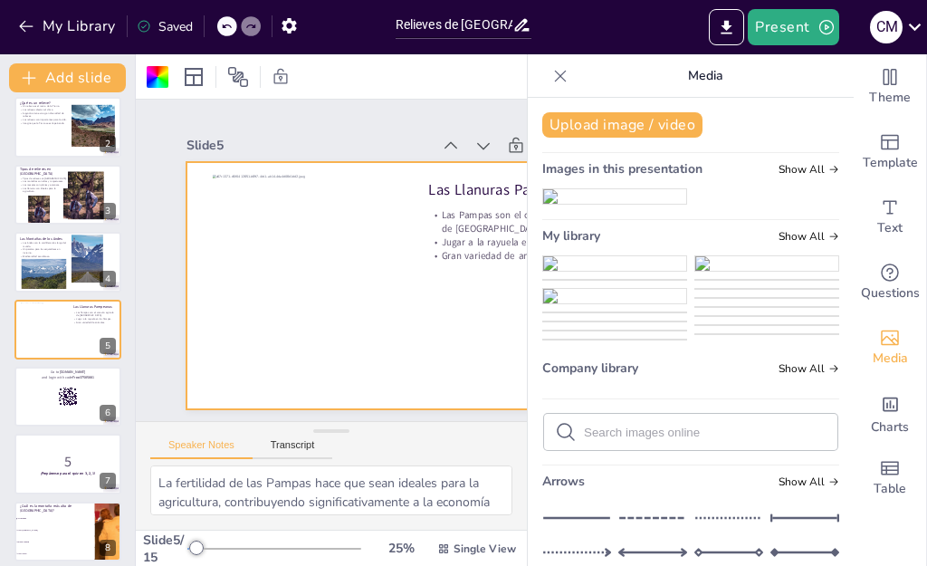
click at [551, 80] on icon at bounding box center [560, 76] width 18 height 18
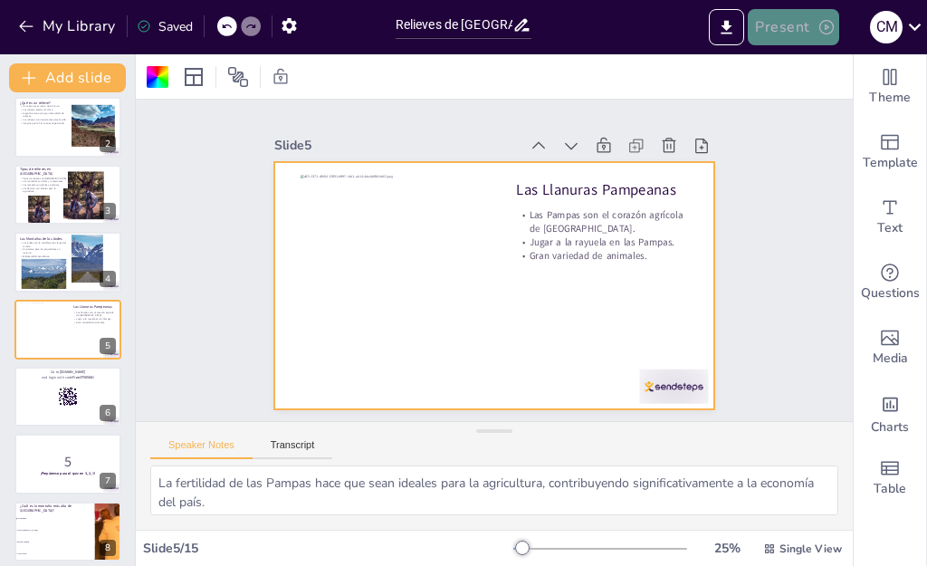
click at [807, 29] on button "Present" at bounding box center [793, 27] width 91 height 36
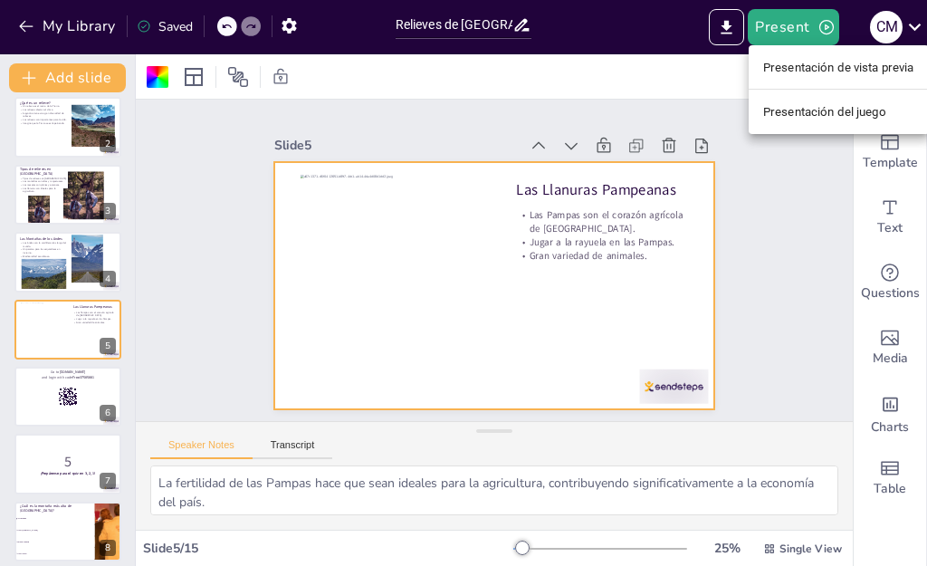
click at [178, 34] on div at bounding box center [463, 283] width 927 height 566
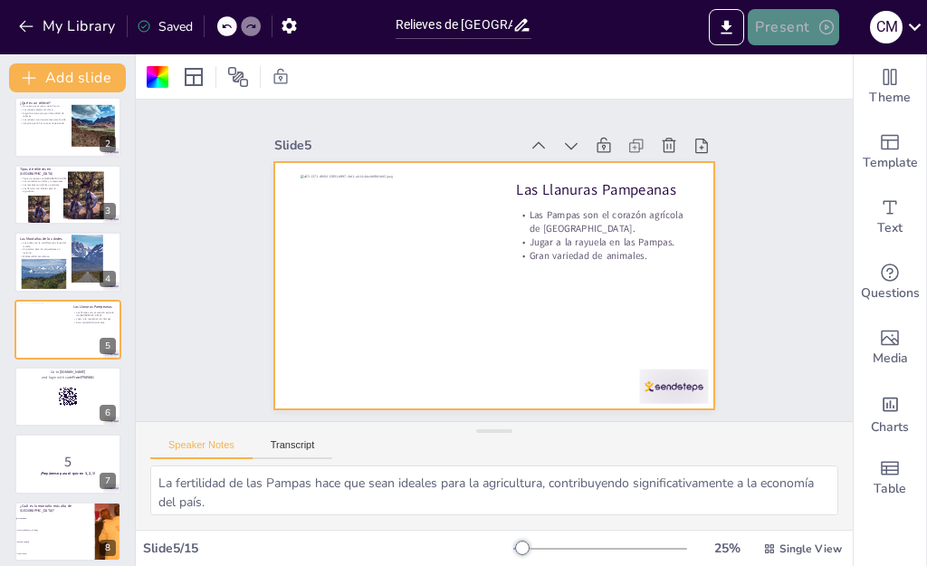
click at [808, 28] on button "Present" at bounding box center [793, 27] width 91 height 36
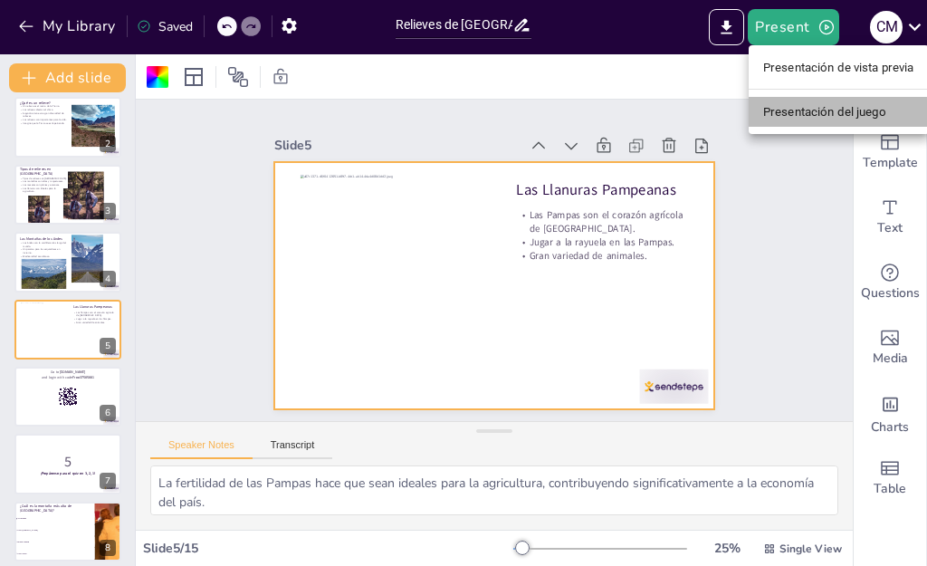
click at [792, 119] on font "Presentación del juego" at bounding box center [824, 111] width 123 height 18
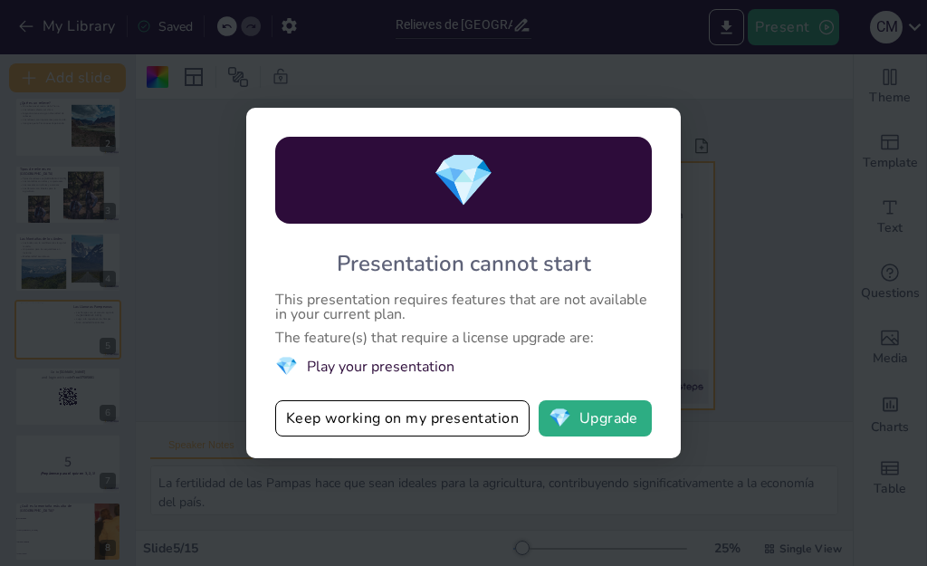
click at [636, 83] on div "💎 Presentation cannot start This presentation requires features that are not av…" at bounding box center [463, 283] width 927 height 566
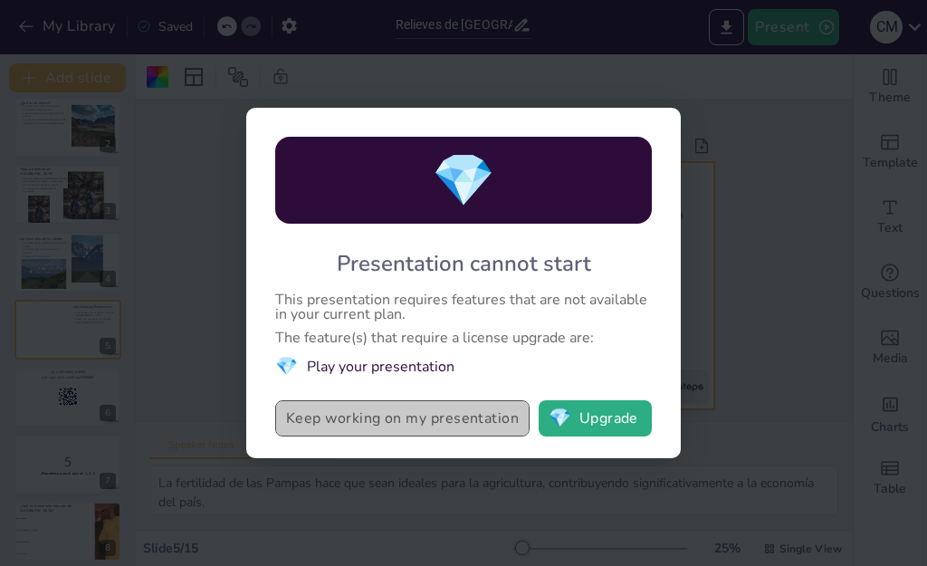
click at [475, 407] on button "Keep working on my presentation" at bounding box center [402, 418] width 254 height 36
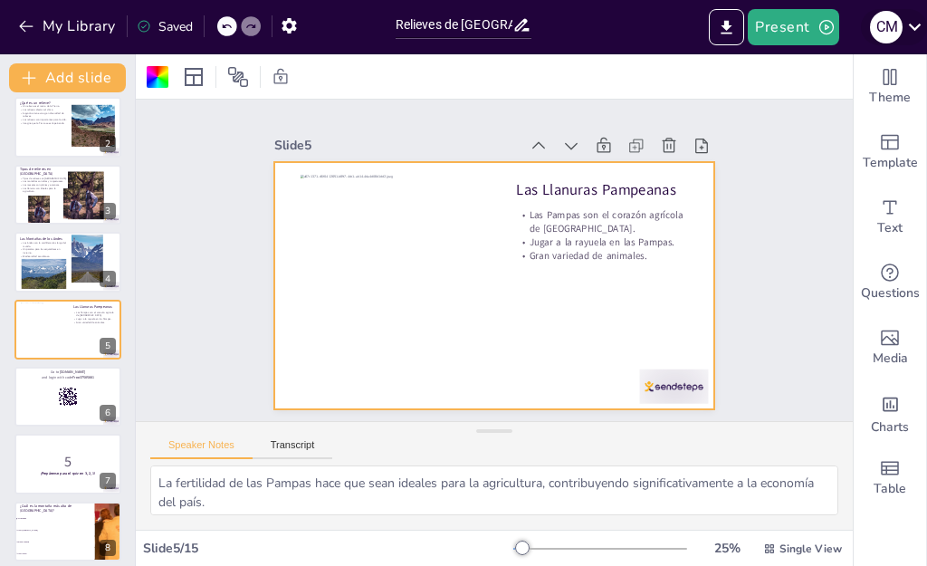
click at [901, 25] on div "C M" at bounding box center [886, 27] width 33 height 33
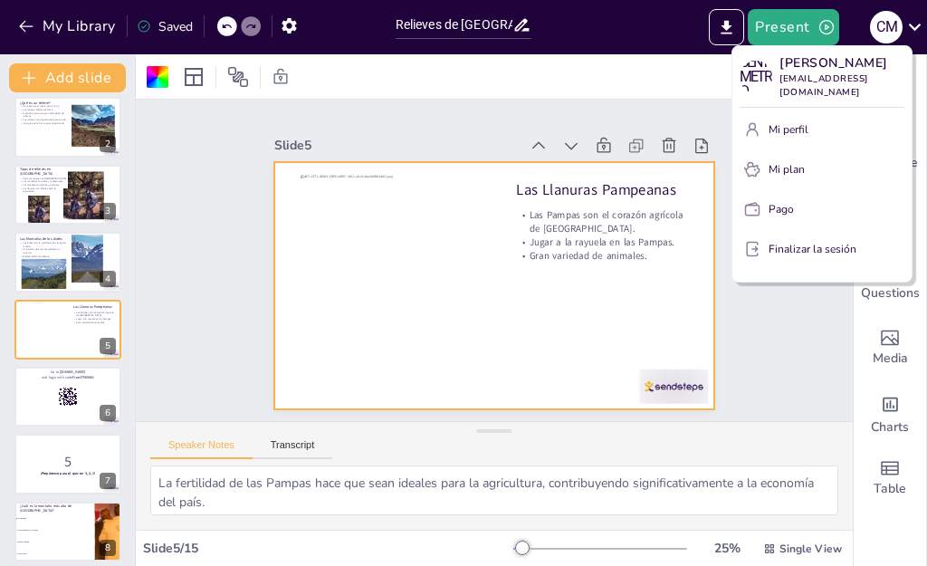
click at [469, 48] on div at bounding box center [463, 283] width 927 height 566
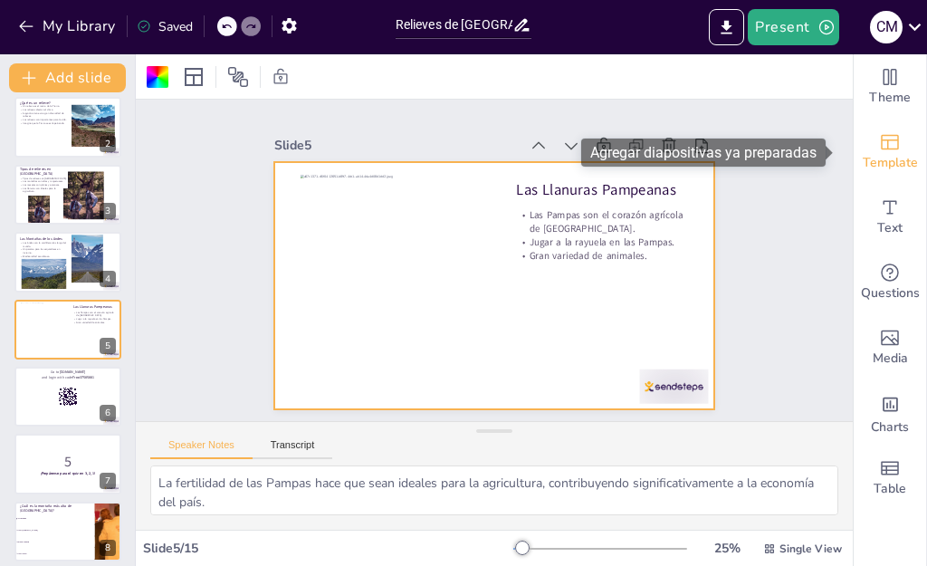
drag, startPoint x: 884, startPoint y: 94, endPoint x: 874, endPoint y: 165, distance: 71.3
click at [874, 165] on div "Theme Template Text Questions Media Charts Table" at bounding box center [890, 282] width 72 height 456
click at [874, 165] on span "Template" at bounding box center [890, 163] width 55 height 20
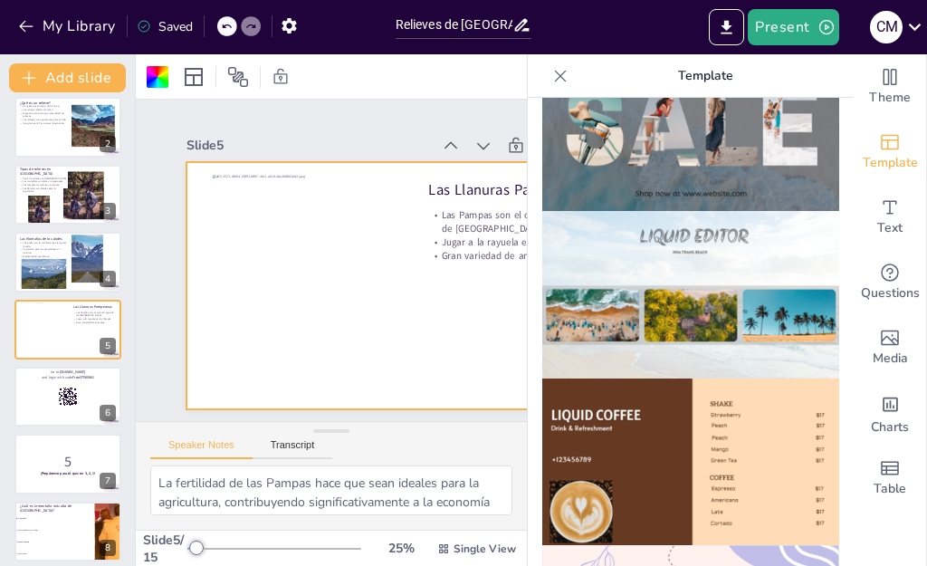
scroll to position [996, 0]
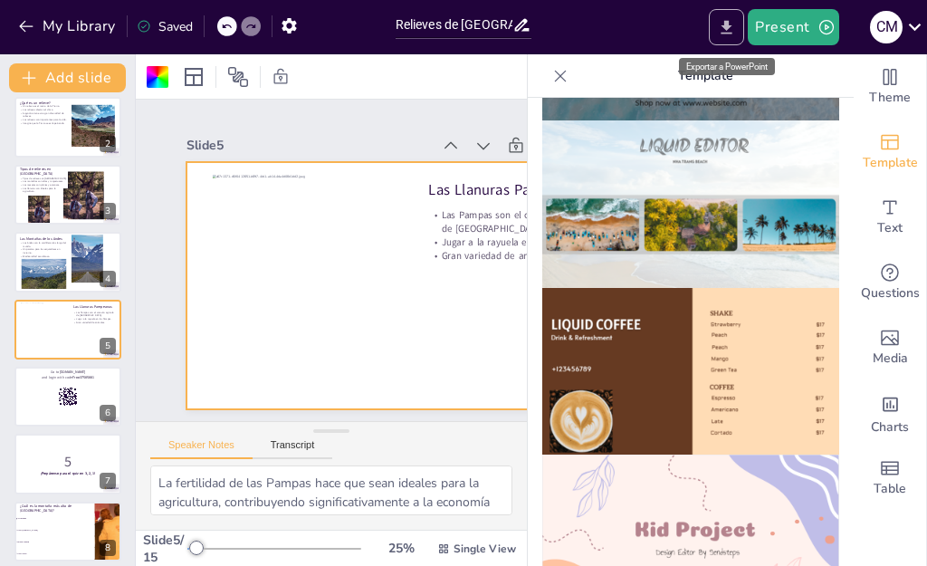
click at [734, 37] on button "Export to PowerPoint" at bounding box center [726, 27] width 35 height 36
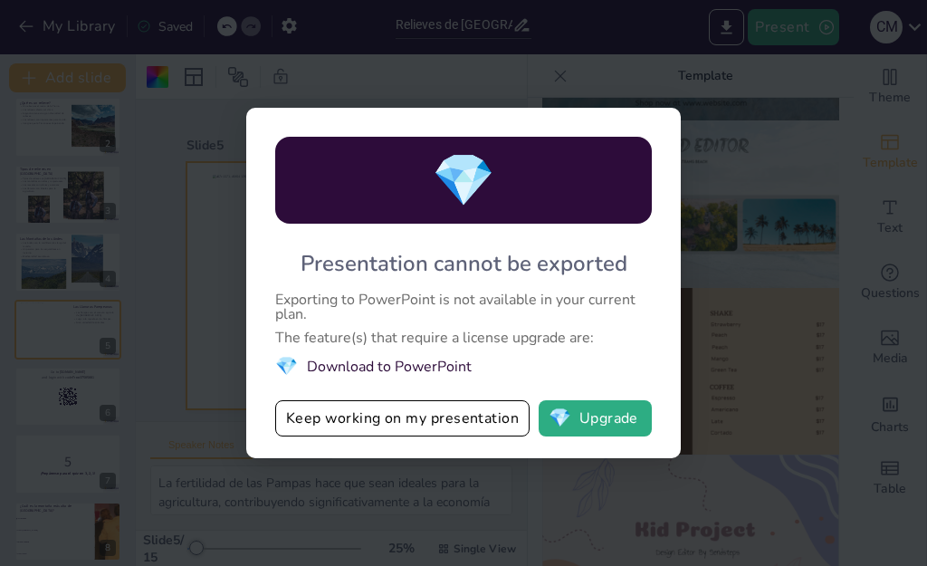
click at [211, 226] on div "💎 Presentation cannot be exported Exporting to PowerPoint is not available in y…" at bounding box center [463, 283] width 927 height 566
drag, startPoint x: 600, startPoint y: 427, endPoint x: 673, endPoint y: 310, distance: 137.4
click at [600, 426] on button "💎 Upgrade" at bounding box center [595, 418] width 113 height 36
click at [468, 424] on button "Keep working on my presentation" at bounding box center [402, 418] width 254 height 36
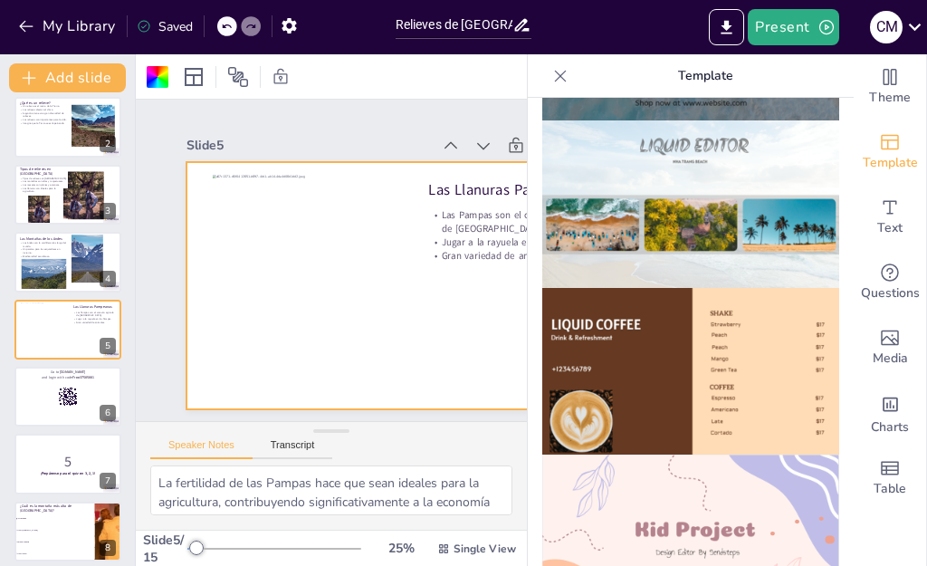
click at [551, 72] on icon at bounding box center [560, 76] width 18 height 18
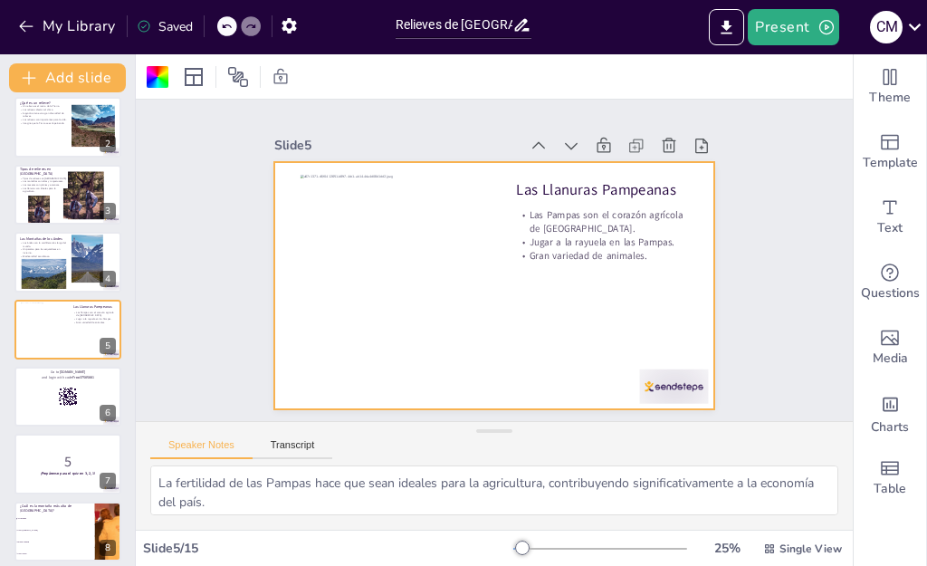
click at [170, 26] on div "Saved" at bounding box center [165, 26] width 56 height 17
click at [292, 24] on icon "button" at bounding box center [288, 25] width 14 height 15
click at [290, 25] on icon "button" at bounding box center [289, 25] width 19 height 19
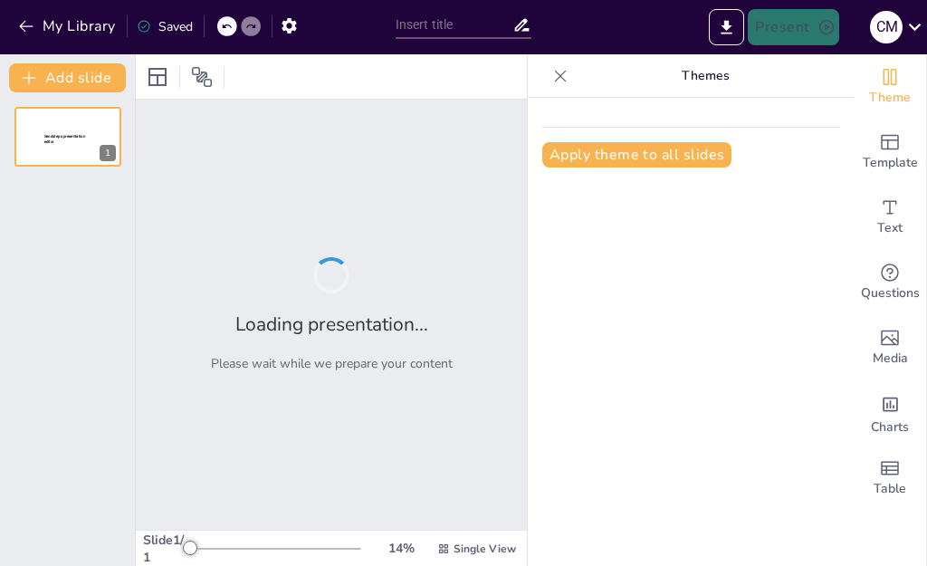
type input "Relieves de [GEOGRAPHIC_DATA]: ¡Más Curvas que en una Tangoterapia!"
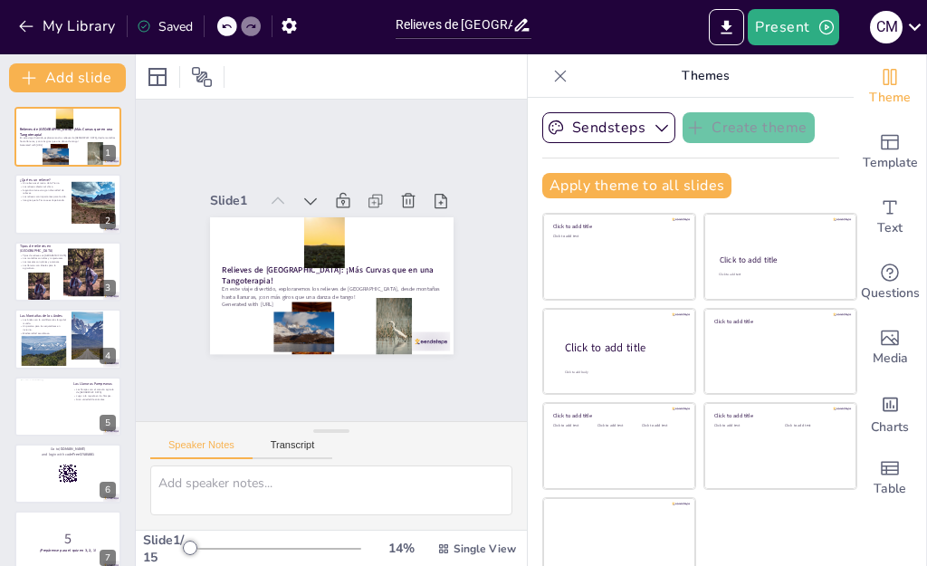
checkbox input "true"
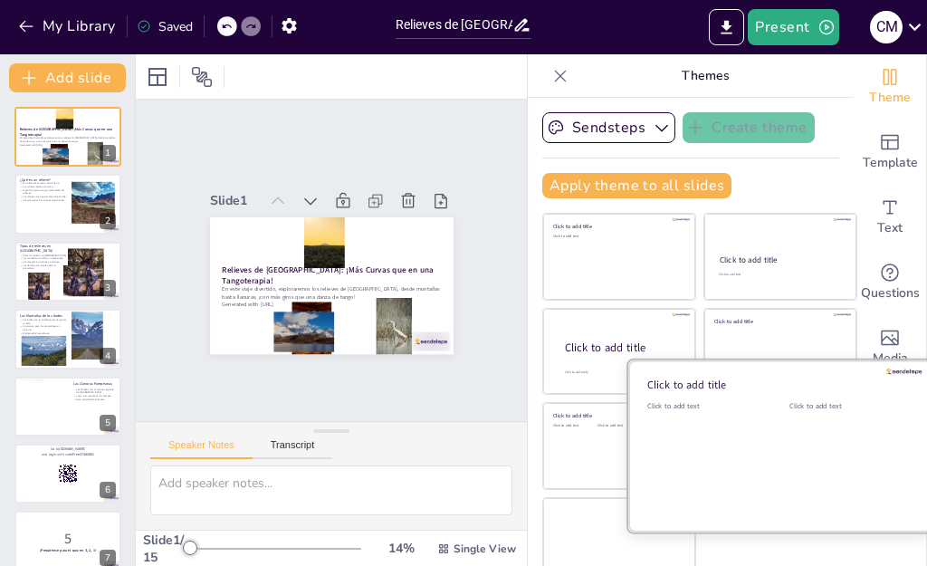
scroll to position [18, 0]
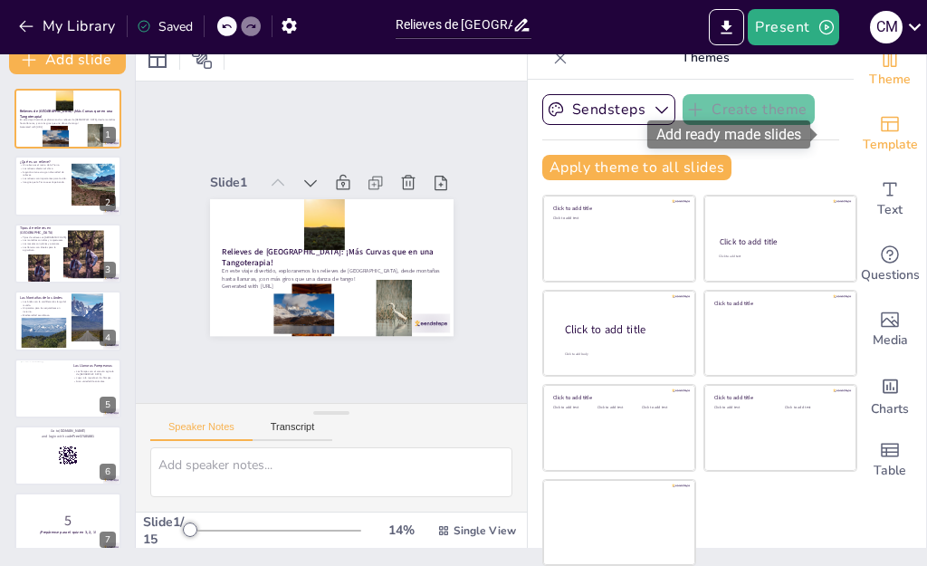
click at [863, 136] on span "Template" at bounding box center [890, 145] width 55 height 20
checkbox input "true"
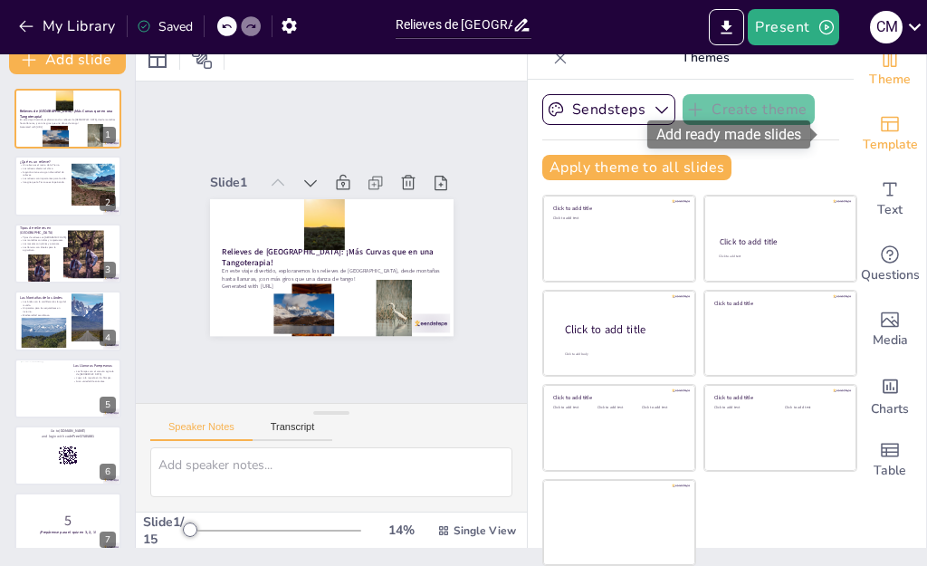
checkbox input "true"
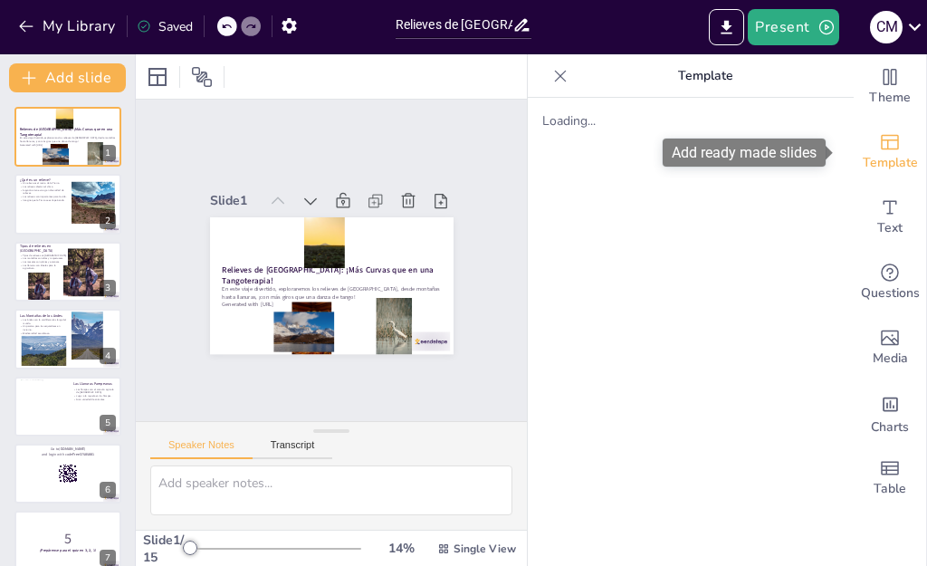
scroll to position [0, 0]
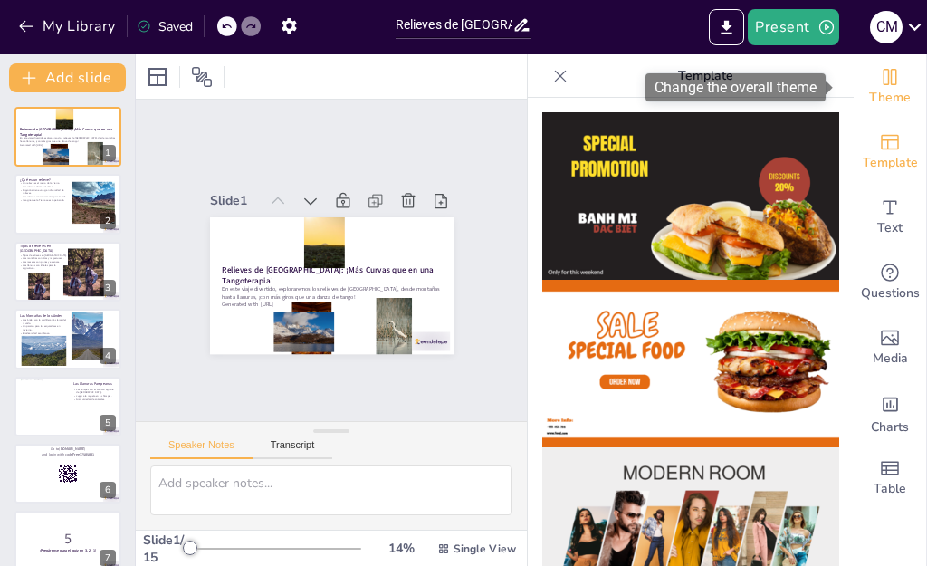
click at [873, 90] on span "Theme" at bounding box center [890, 98] width 42 height 20
checkbox input "true"
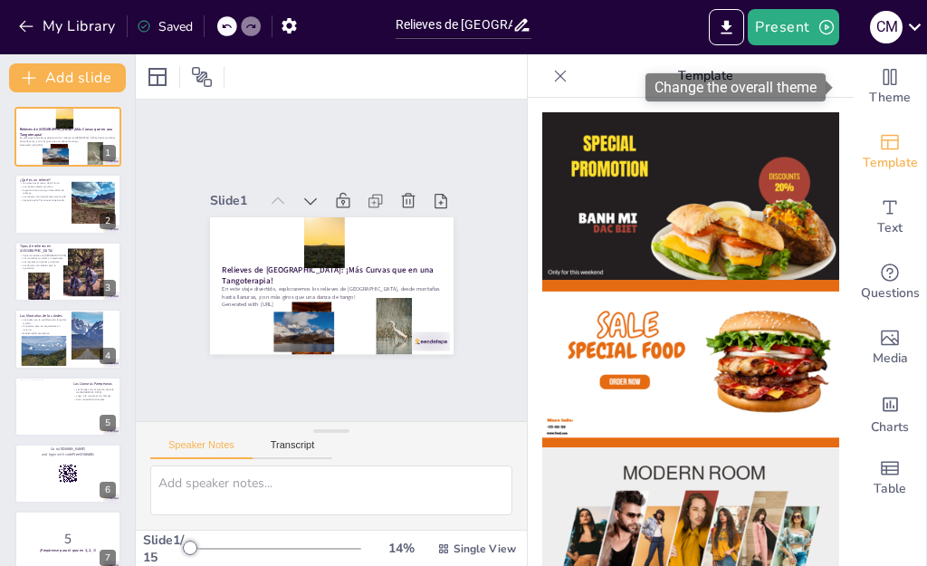
checkbox input "true"
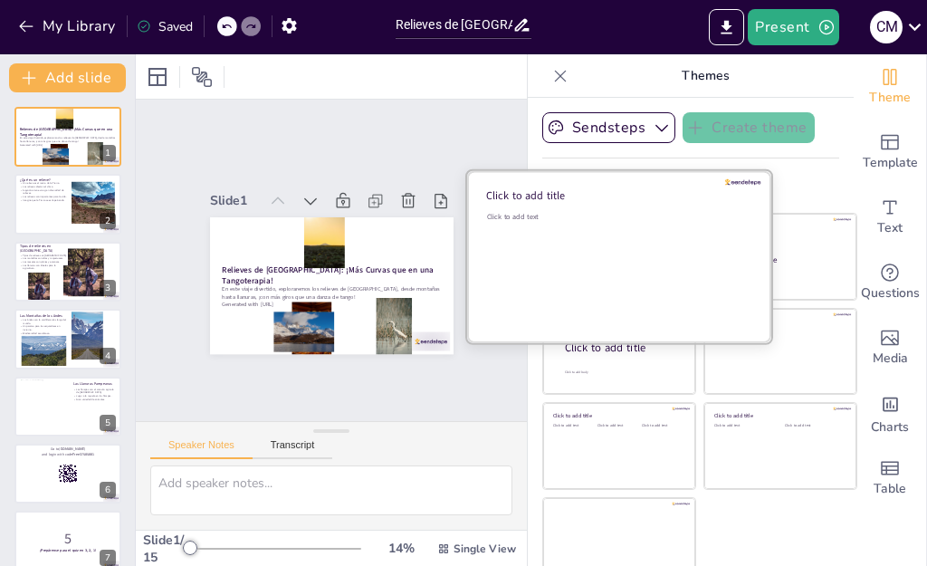
click at [642, 264] on div "Click to add text" at bounding box center [616, 268] width 259 height 112
checkbox input "true"
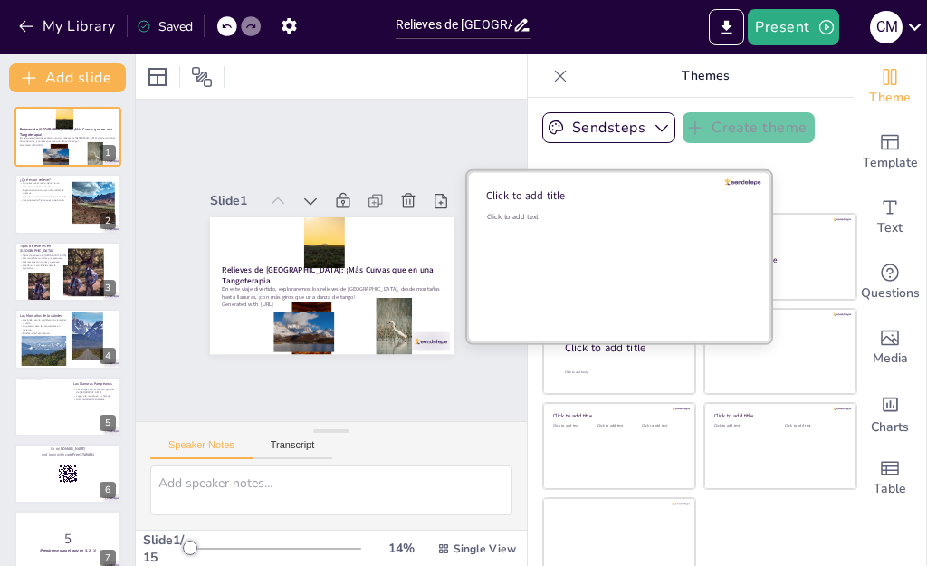
checkbox input "true"
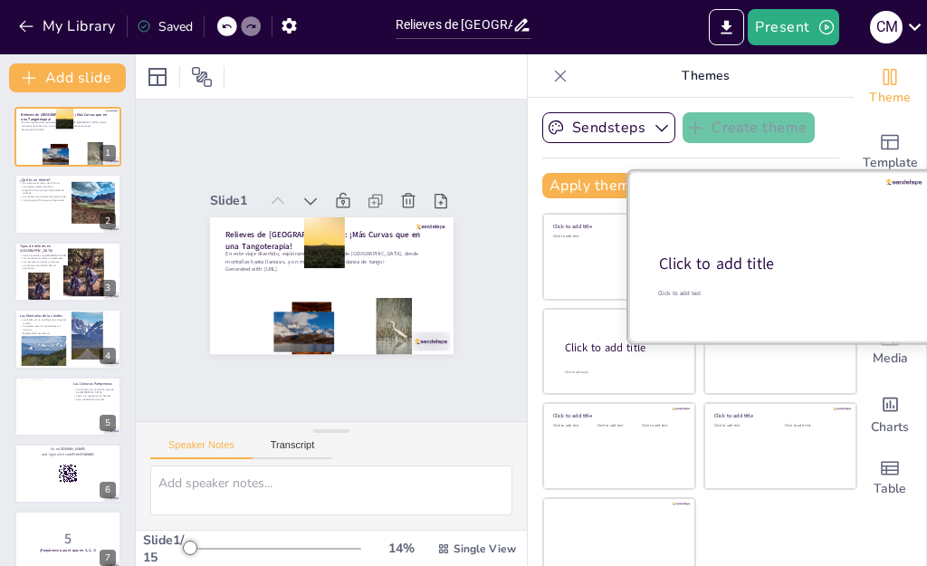
click at [770, 171] on div "Click to add title Click to add text" at bounding box center [780, 171] width 304 height 0
checkbox input "true"
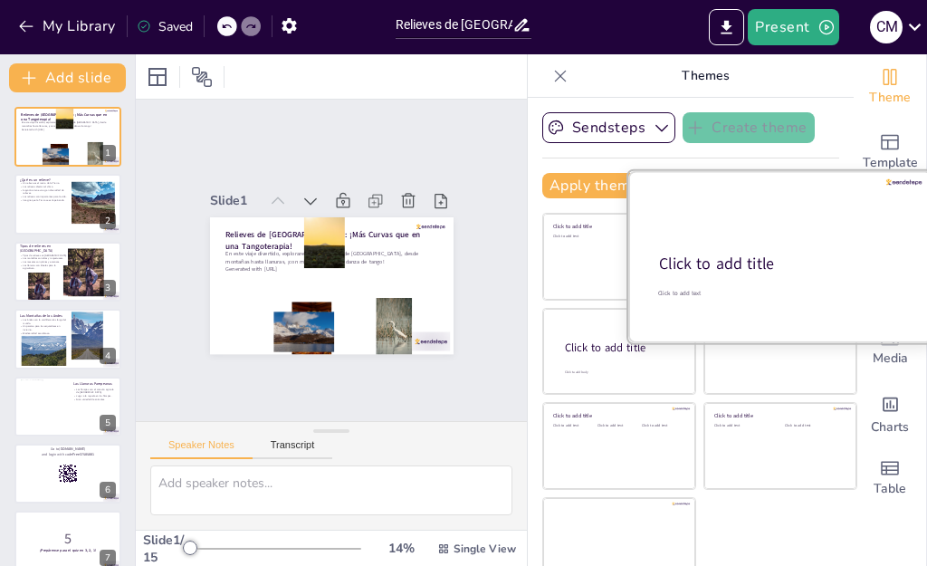
checkbox input "true"
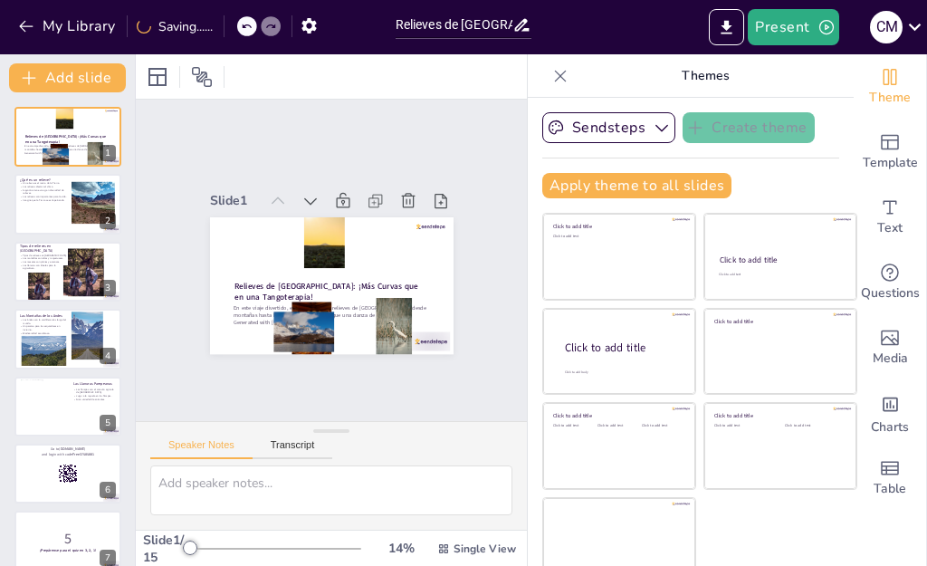
checkbox input "true"
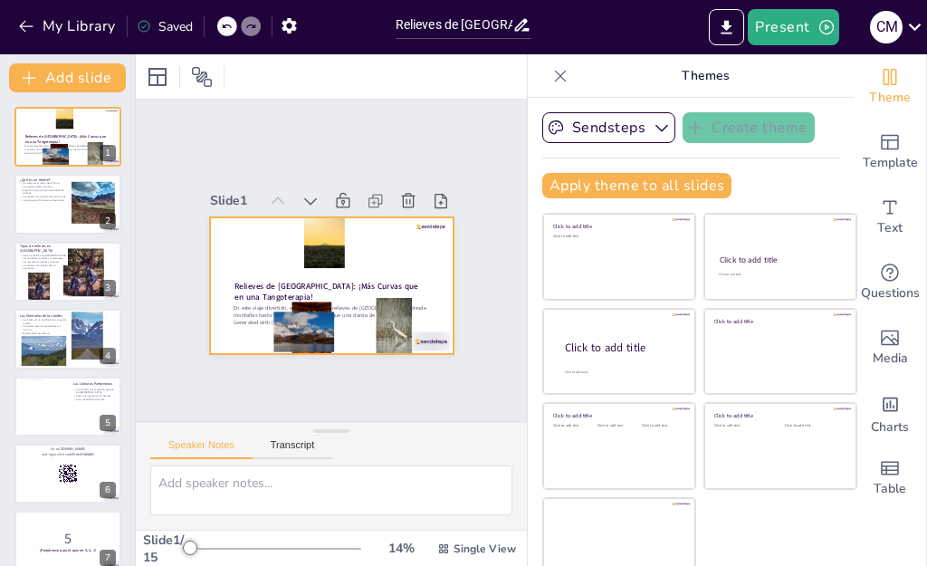
checkbox input "true"
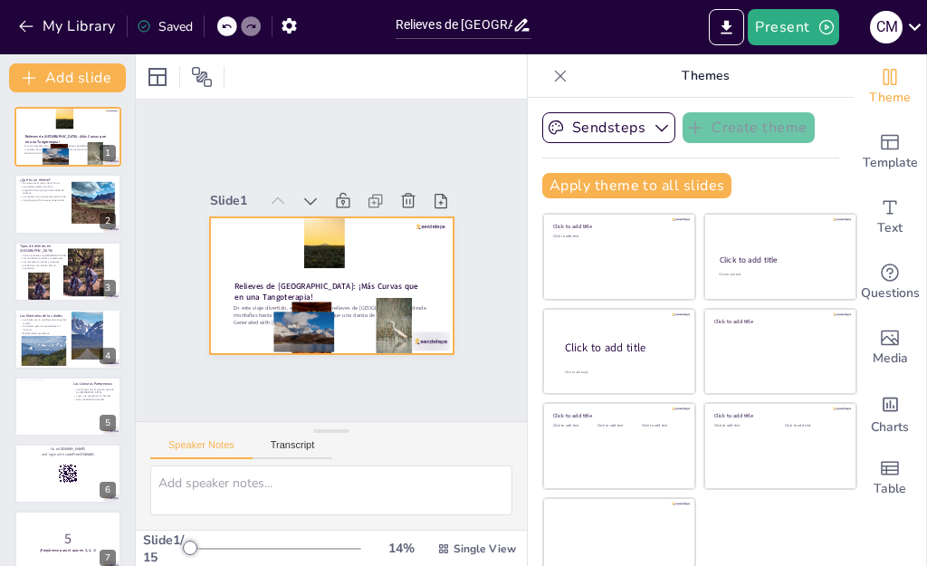
checkbox input "true"
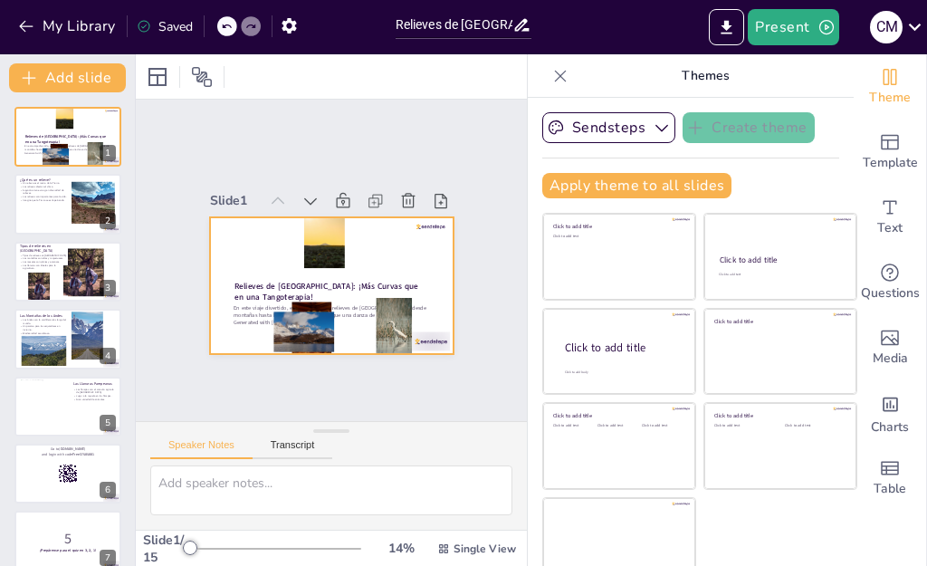
checkbox input "true"
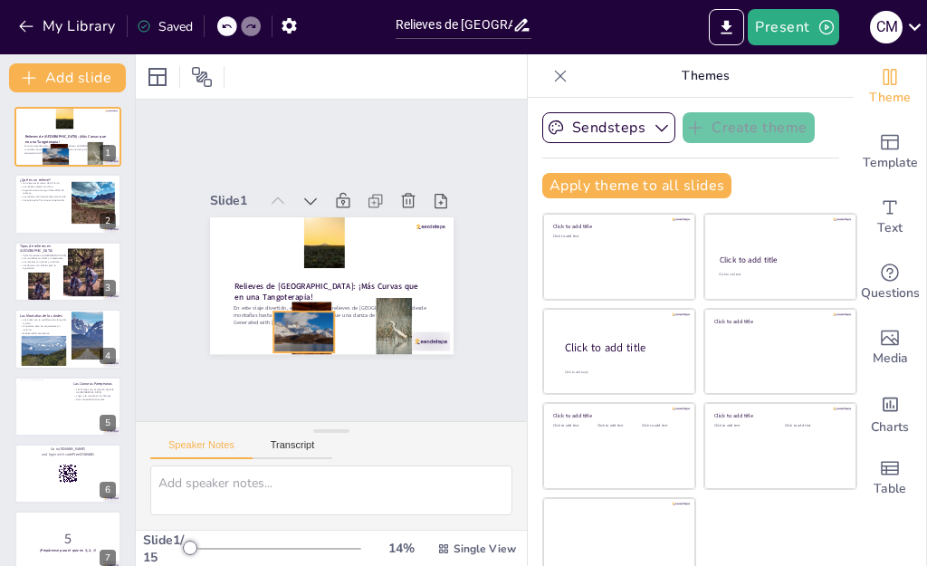
checkbox input "true"
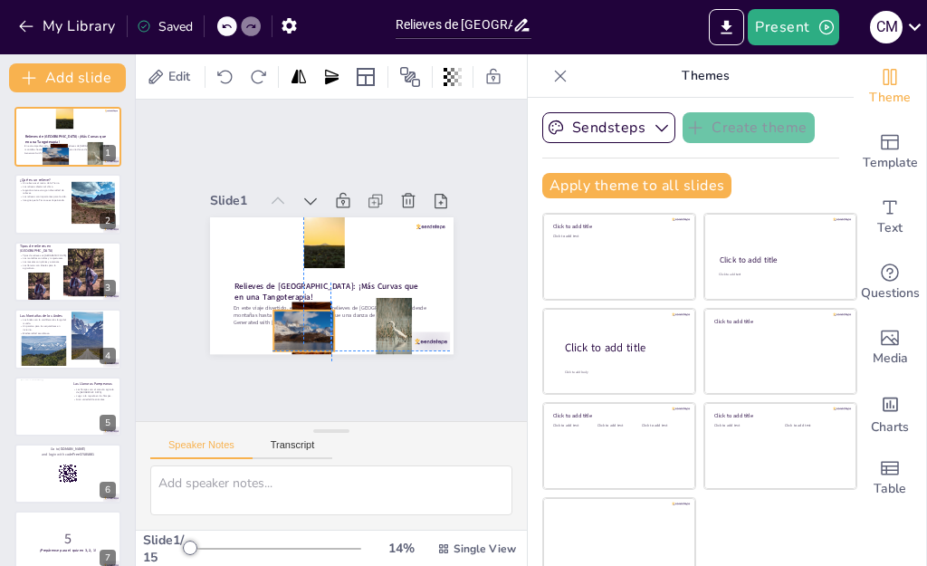
checkbox input "true"
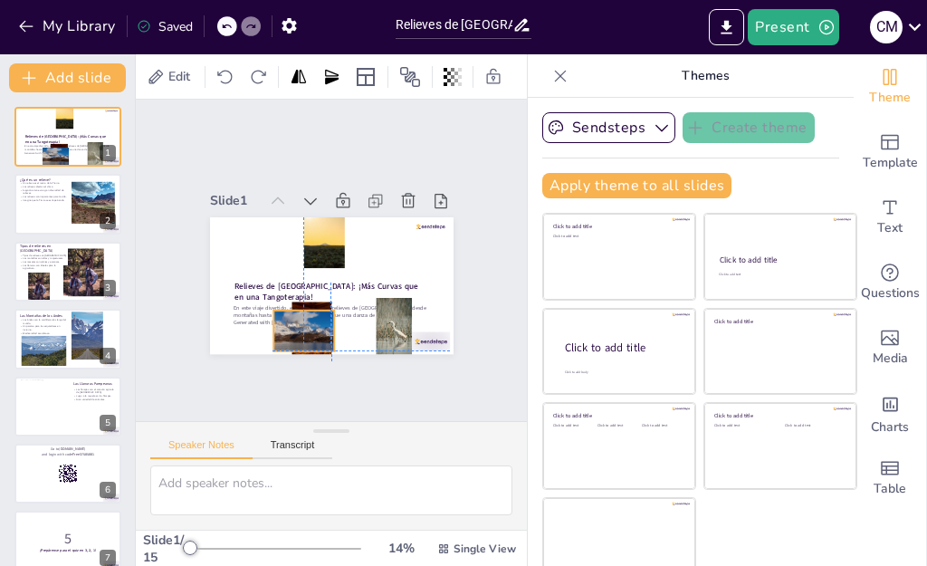
checkbox input "true"
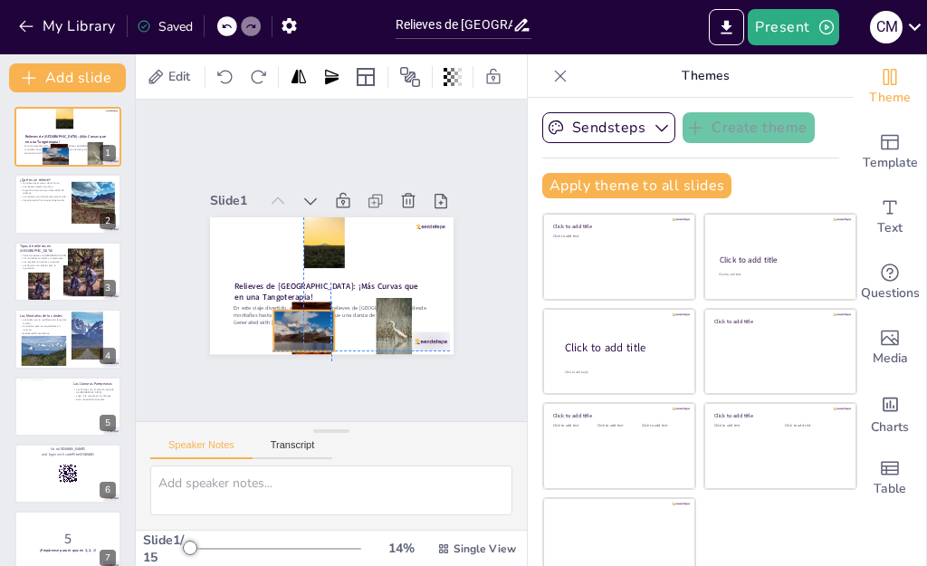
checkbox input "true"
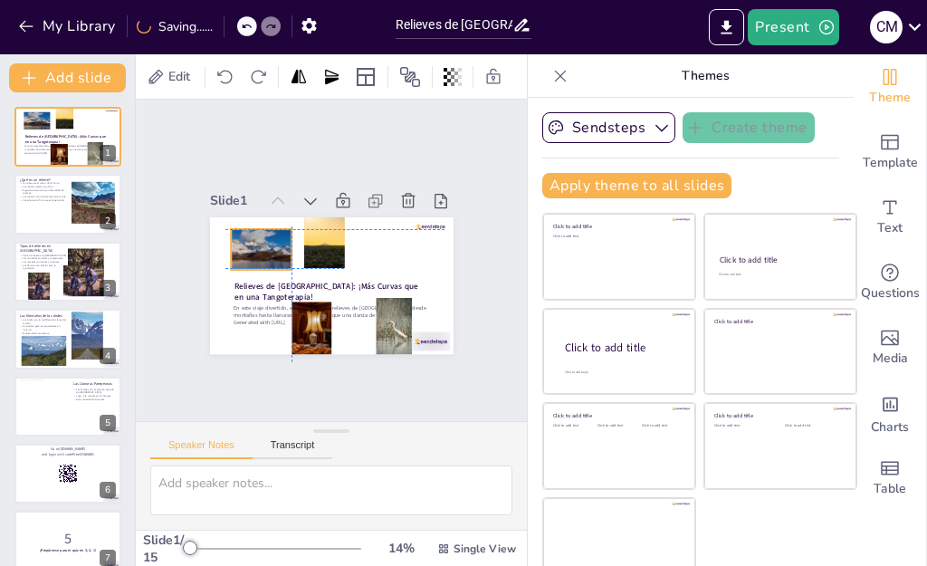
checkbox input "true"
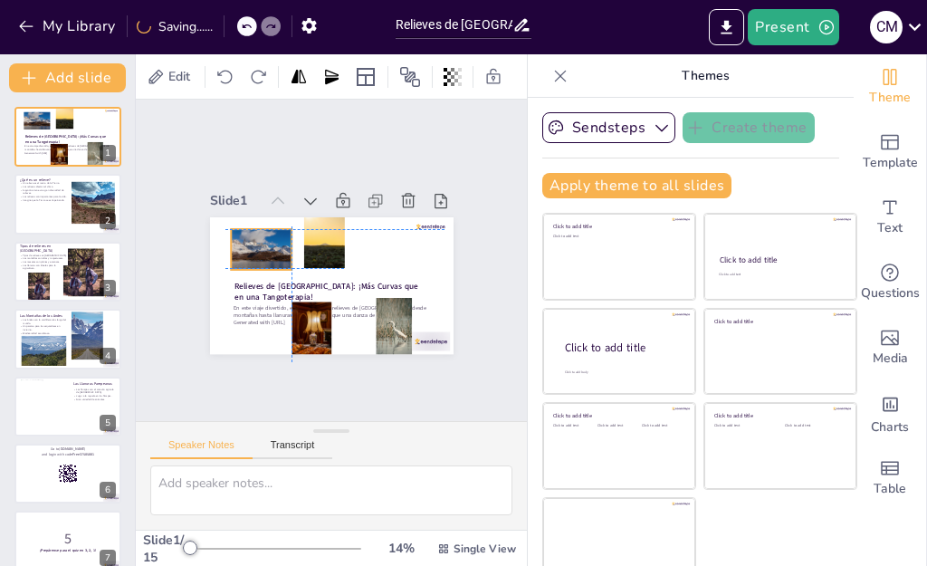
drag, startPoint x: 262, startPoint y: 317, endPoint x: 214, endPoint y: 232, distance: 97.7
click at [230, 232] on div at bounding box center [262, 241] width 64 height 46
checkbox input "true"
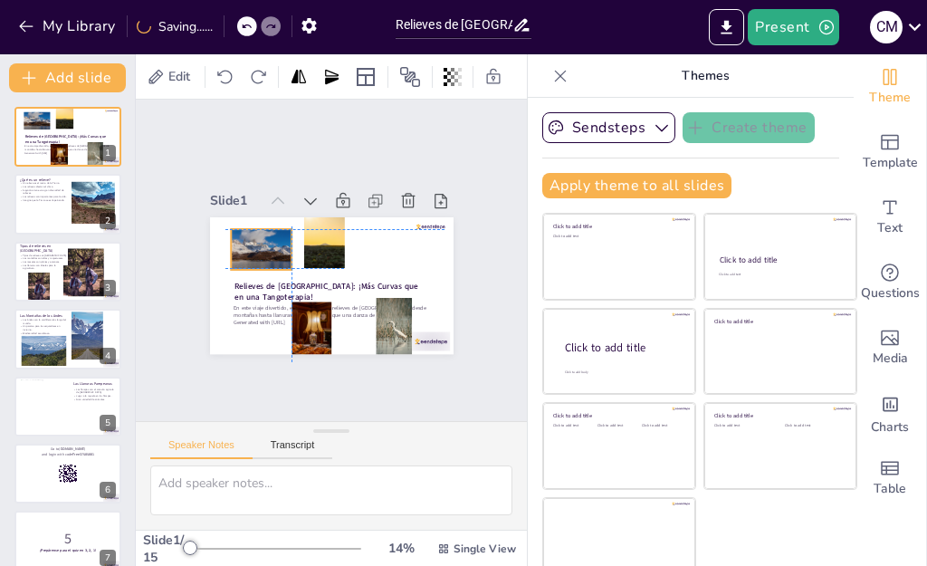
checkbox input "true"
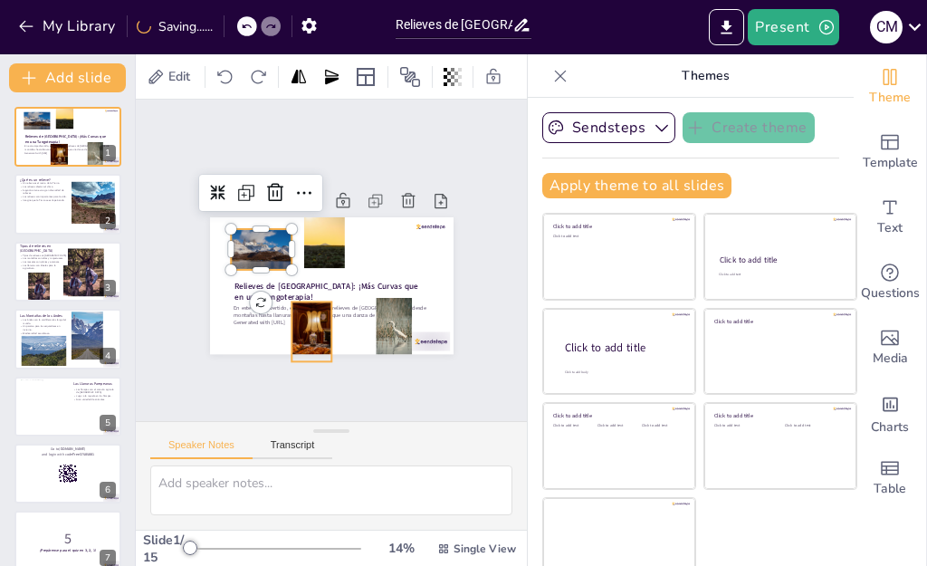
checkbox input "true"
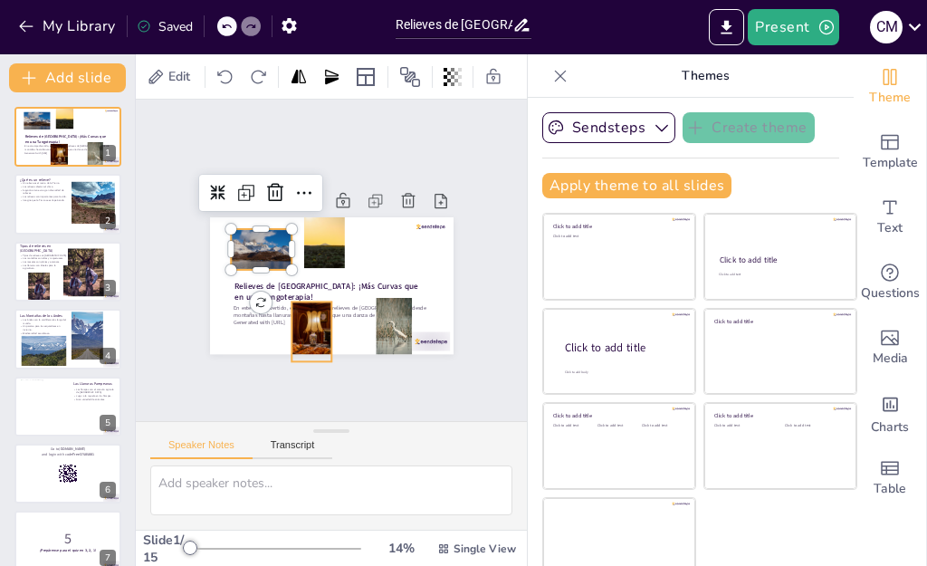
checkbox input "true"
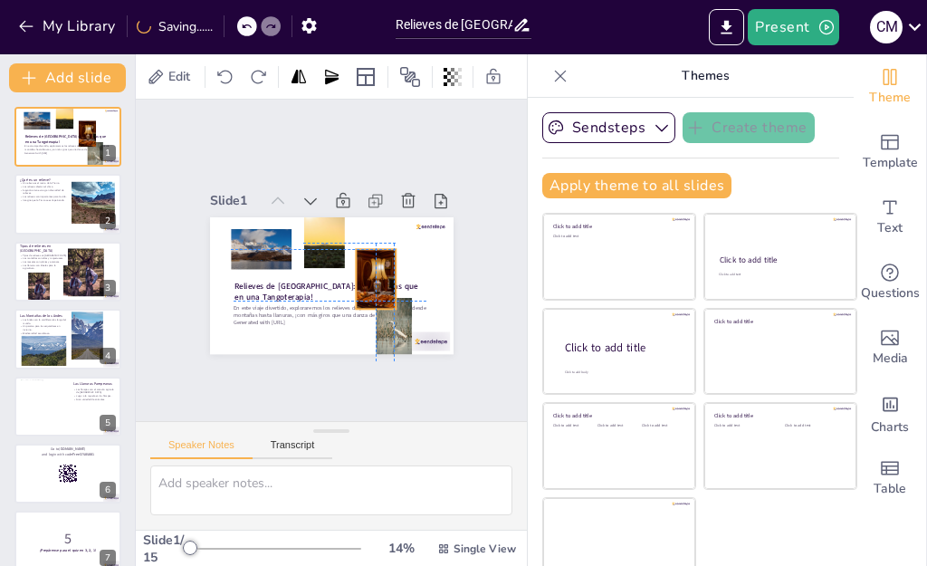
checkbox input "true"
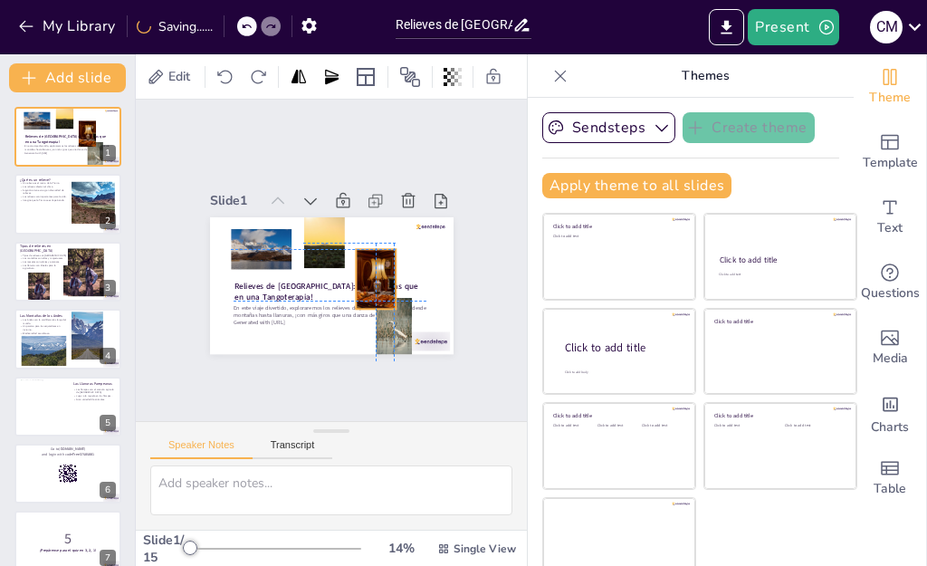
checkbox input "true"
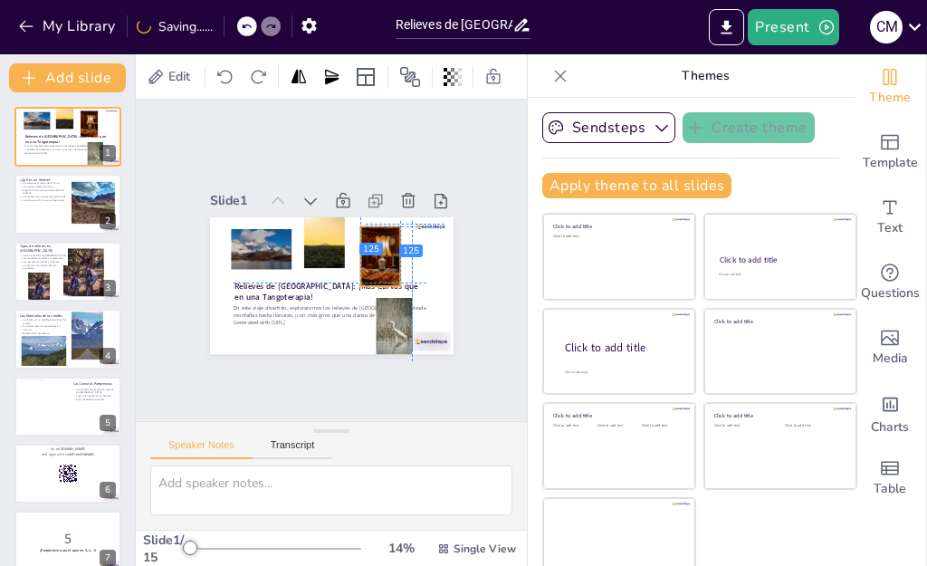
checkbox input "true"
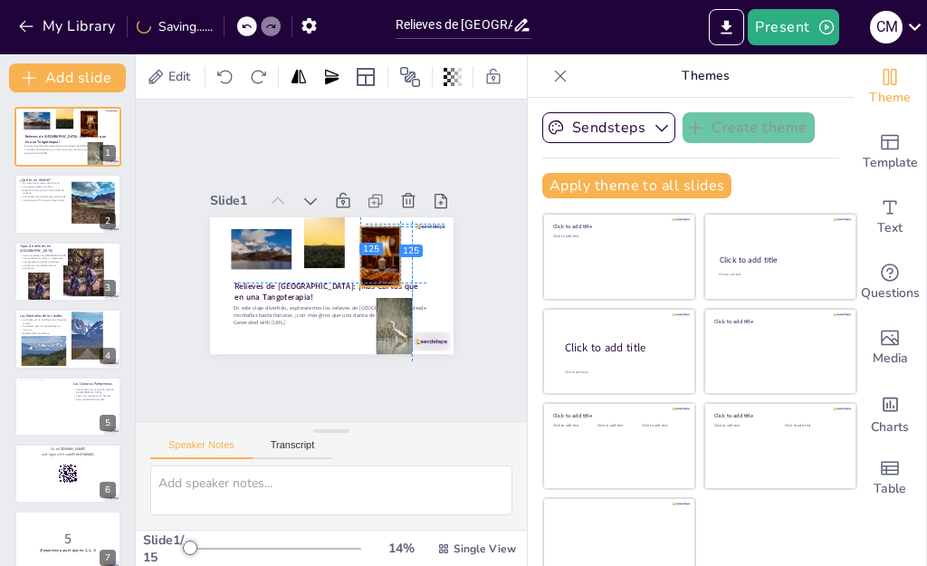
checkbox input "true"
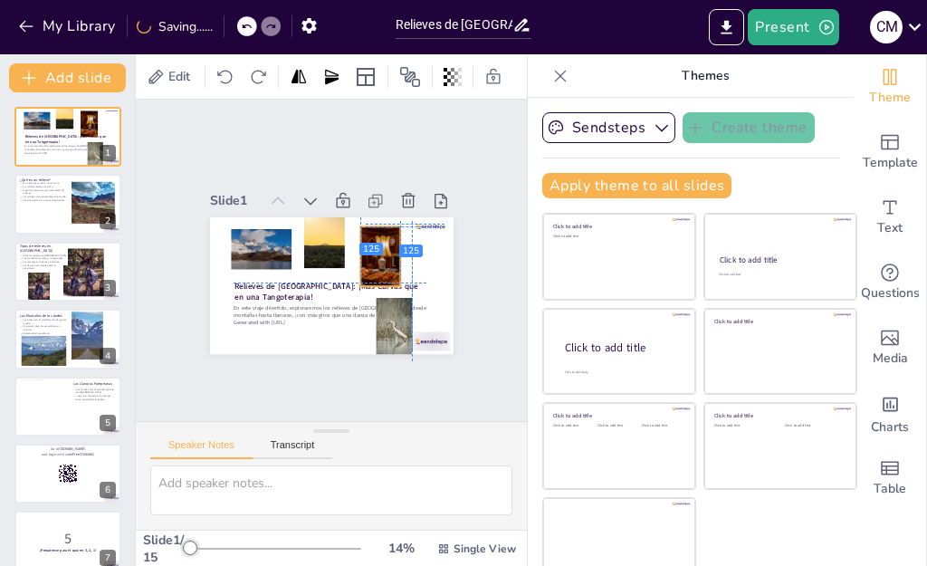
checkbox input "true"
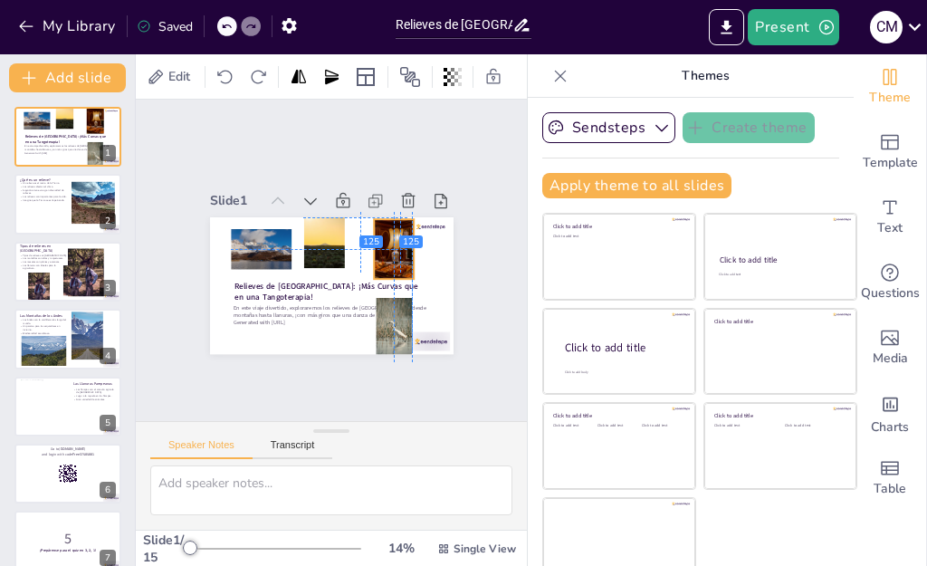
checkbox input "true"
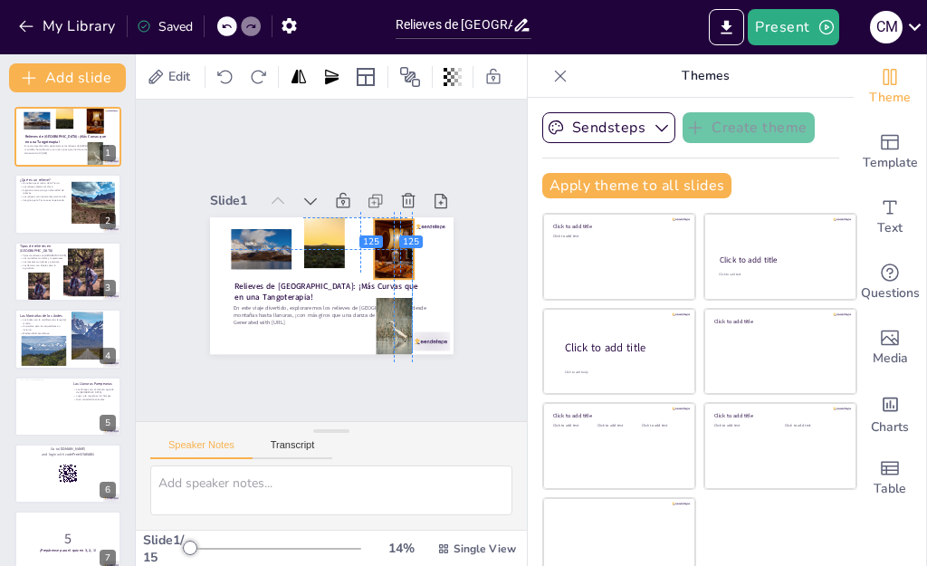
checkbox input "true"
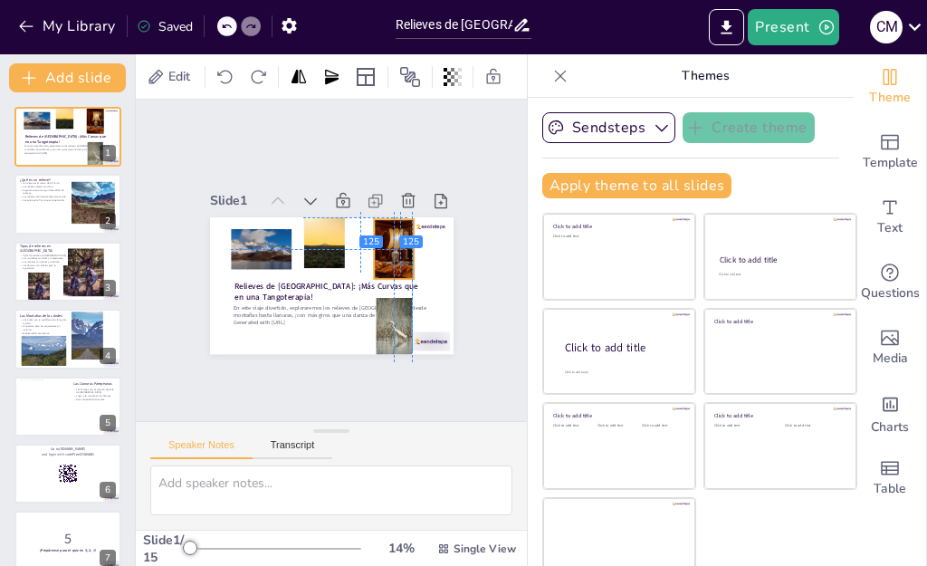
checkbox input "true"
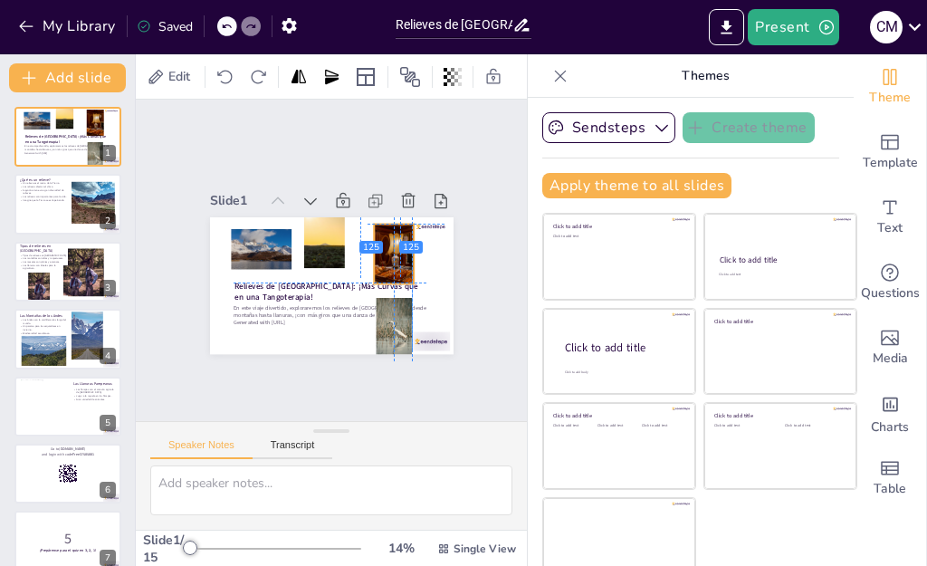
drag, startPoint x: 343, startPoint y: 262, endPoint x: 358, endPoint y: 232, distance: 34.0
click at [374, 232] on div at bounding box center [394, 254] width 40 height 60
checkbox input "true"
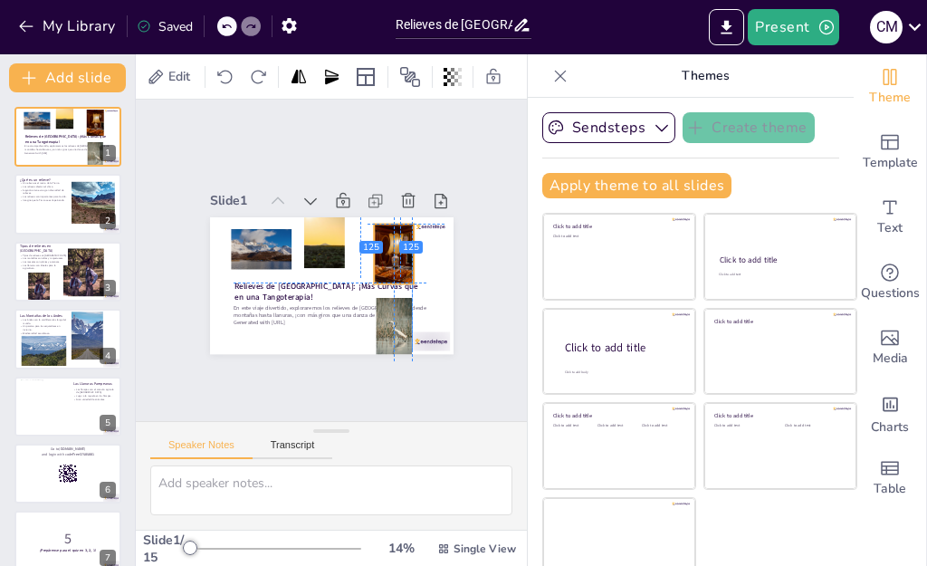
checkbox input "true"
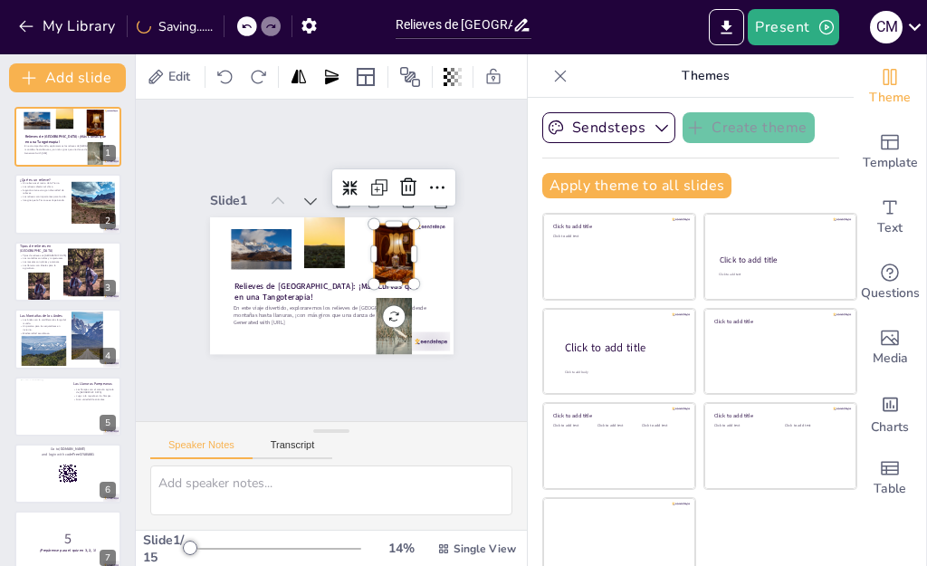
checkbox input "true"
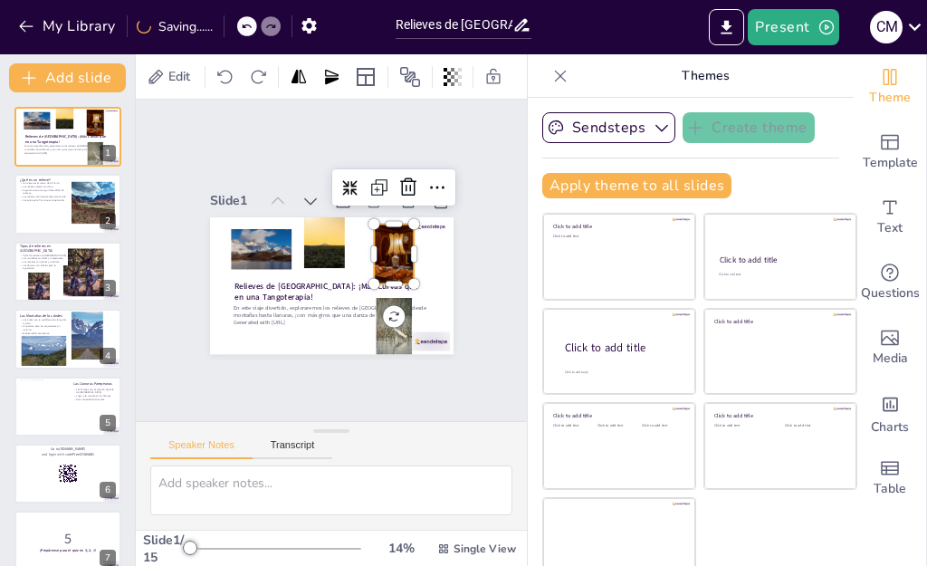
checkbox input "true"
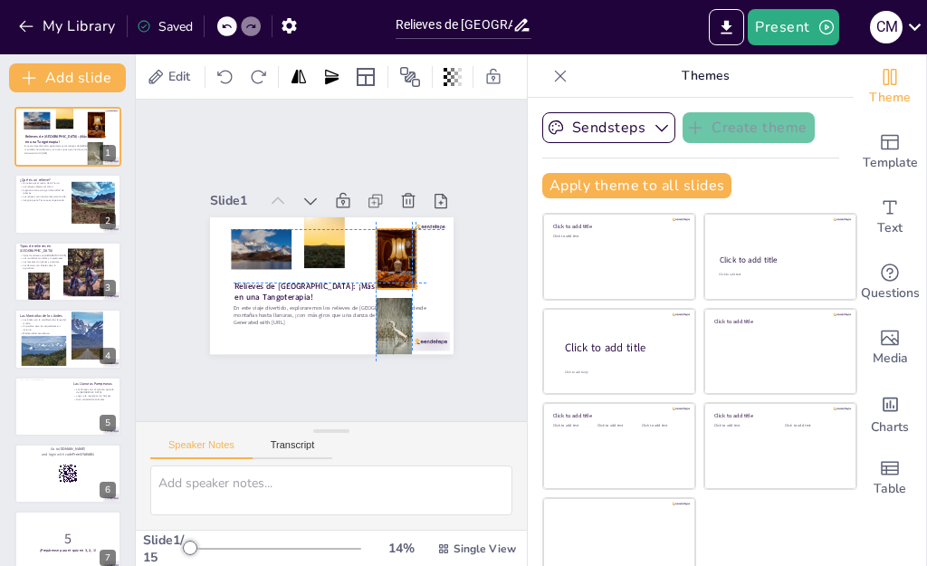
checkbox input "true"
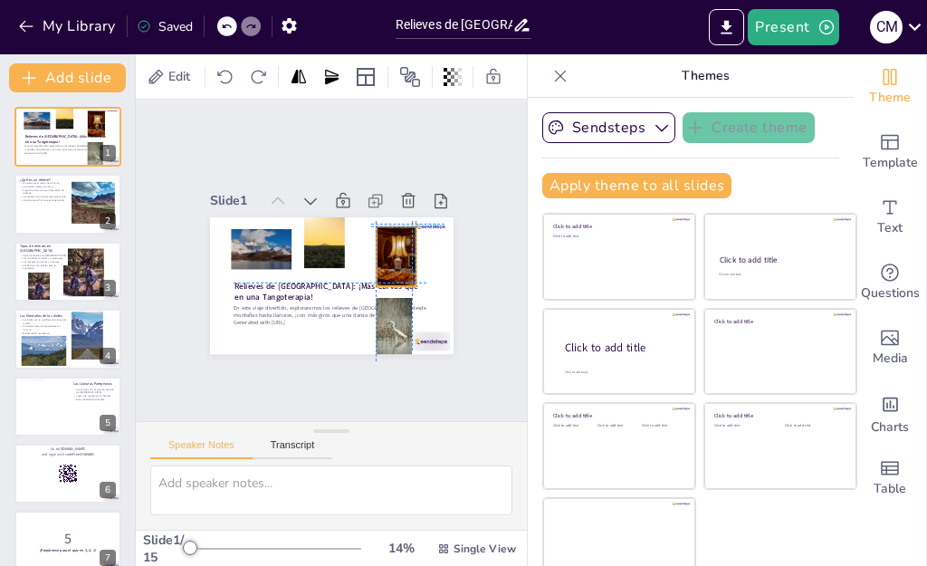
checkbox input "true"
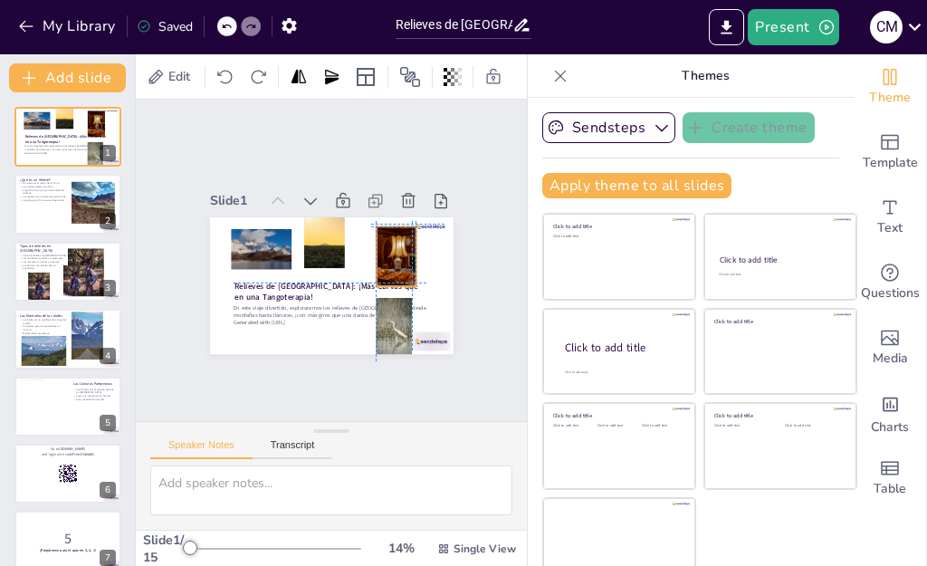
checkbox input "true"
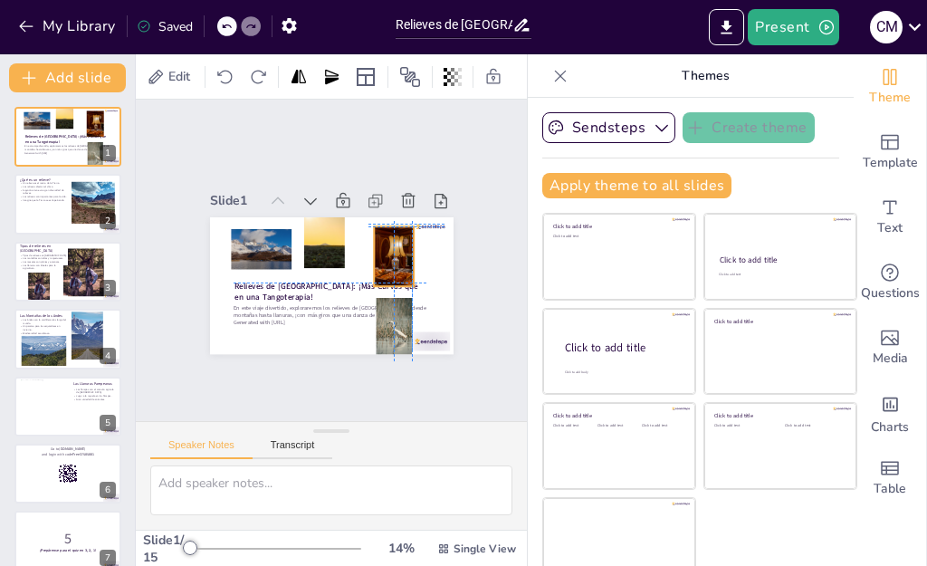
checkbox input "true"
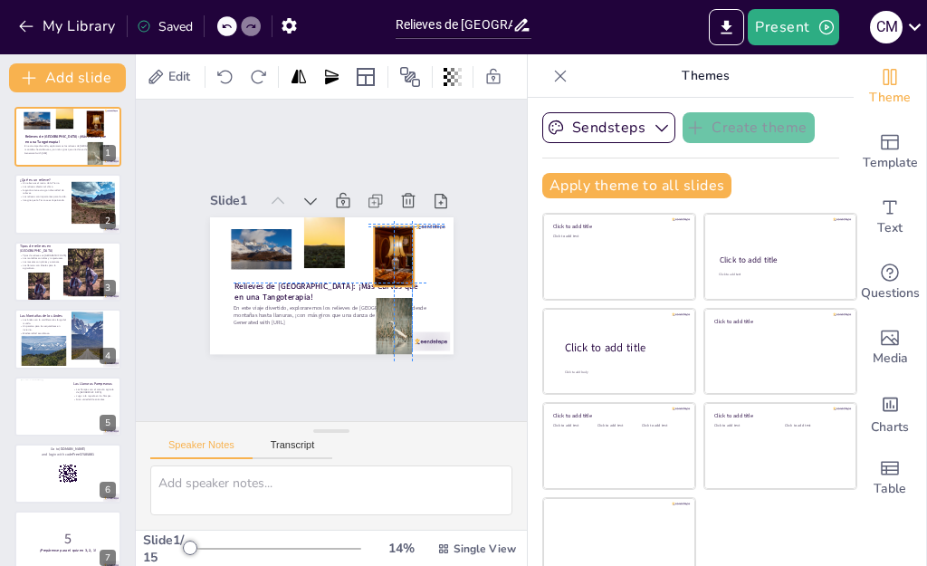
checkbox input "true"
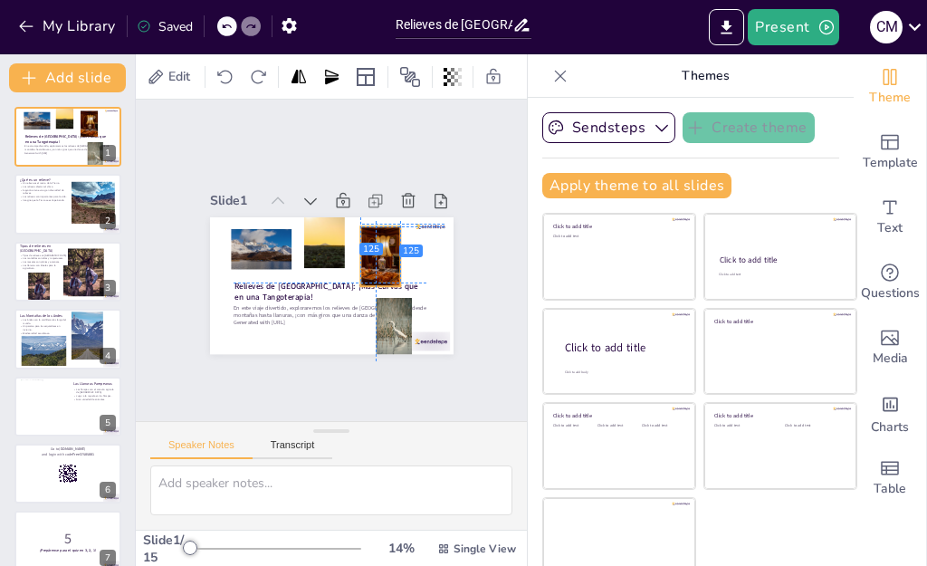
checkbox input "true"
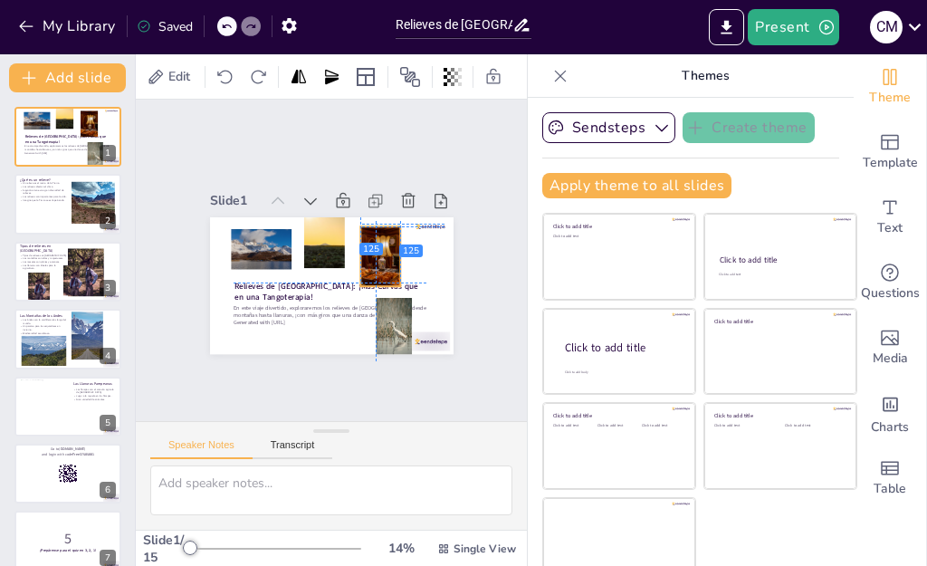
checkbox input "true"
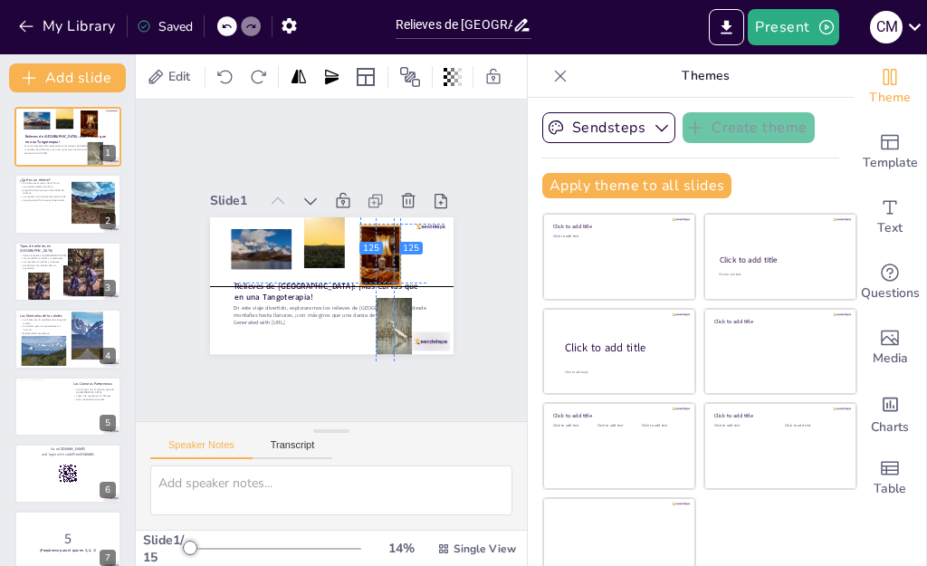
checkbox input "true"
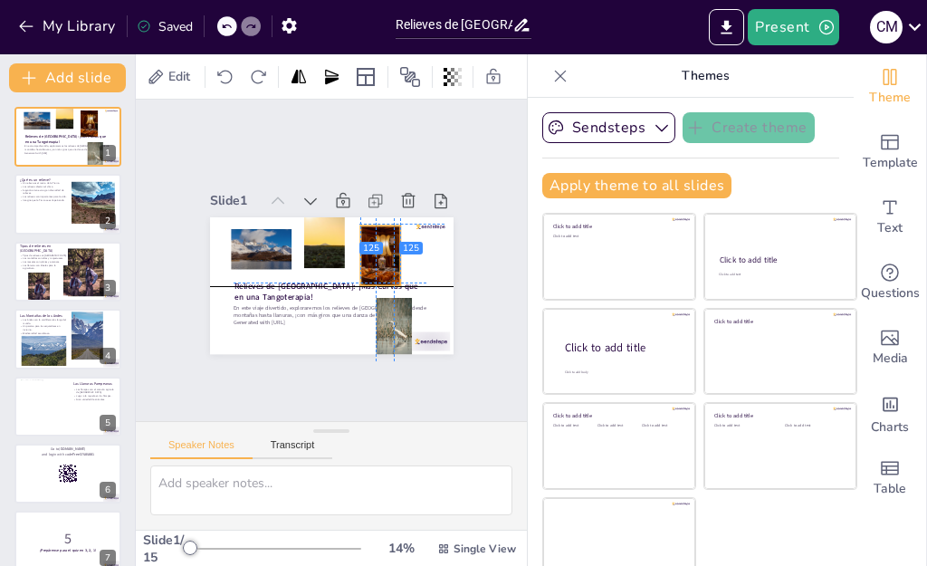
checkbox input "true"
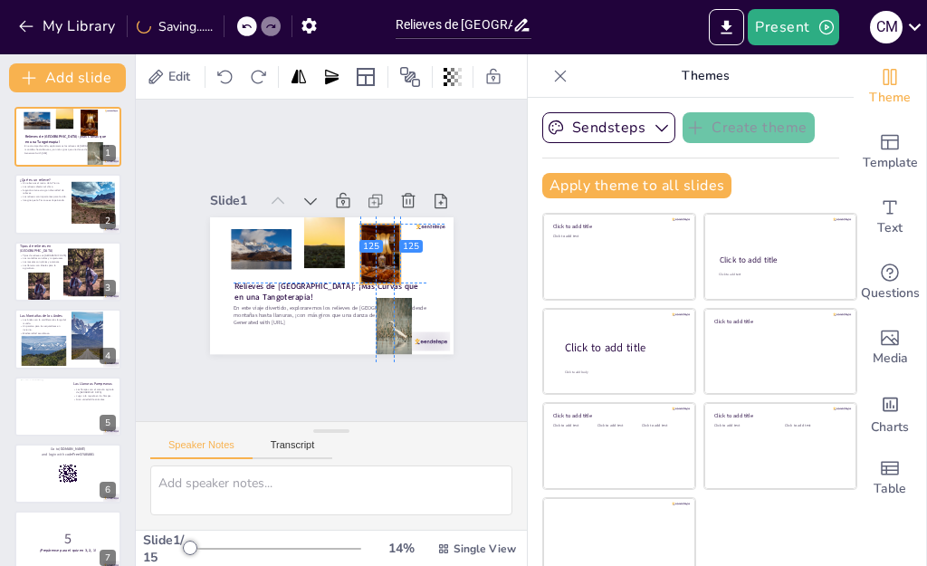
checkbox input "true"
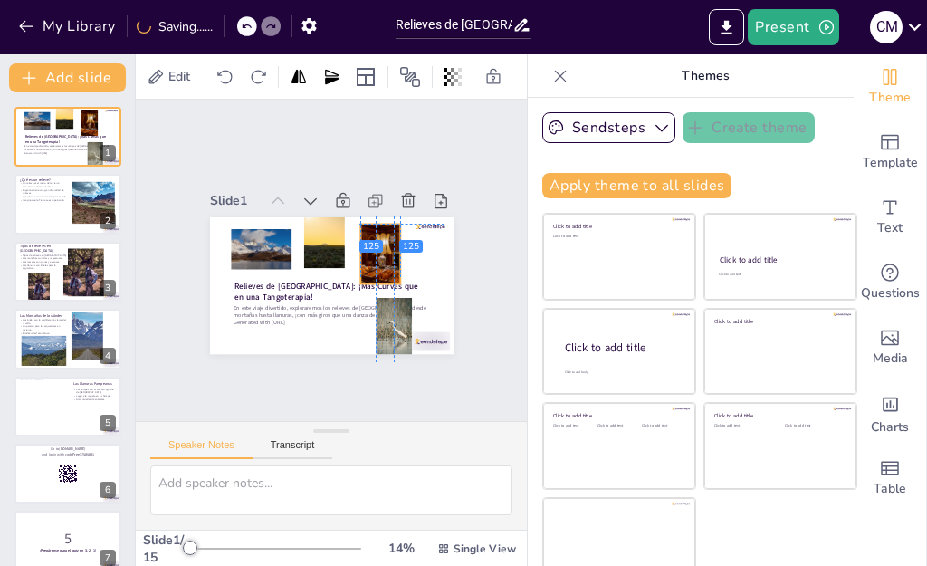
drag, startPoint x: 358, startPoint y: 237, endPoint x: 344, endPoint y: 245, distance: 16.6
click at [358, 228] on div at bounding box center [381, 259] width 46 height 64
checkbox input "true"
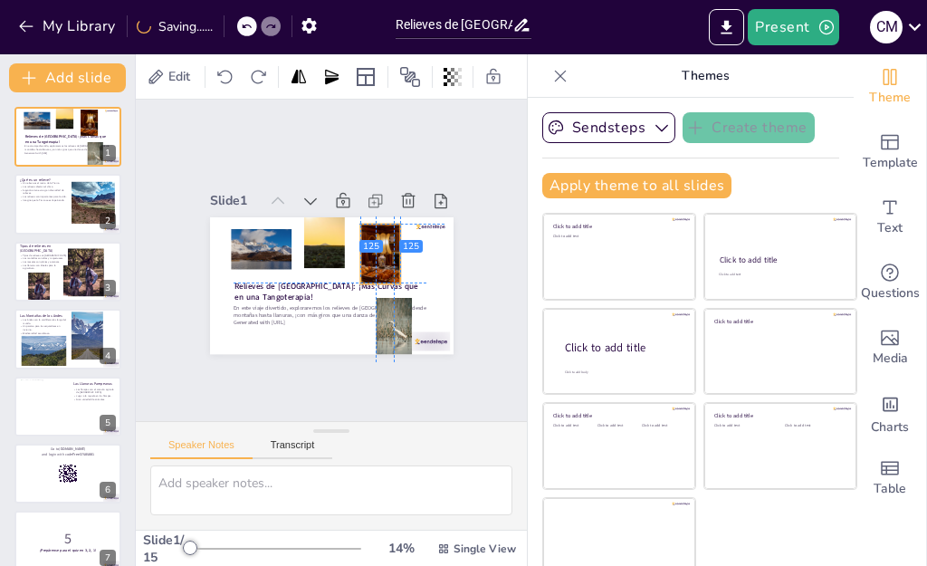
checkbox input "true"
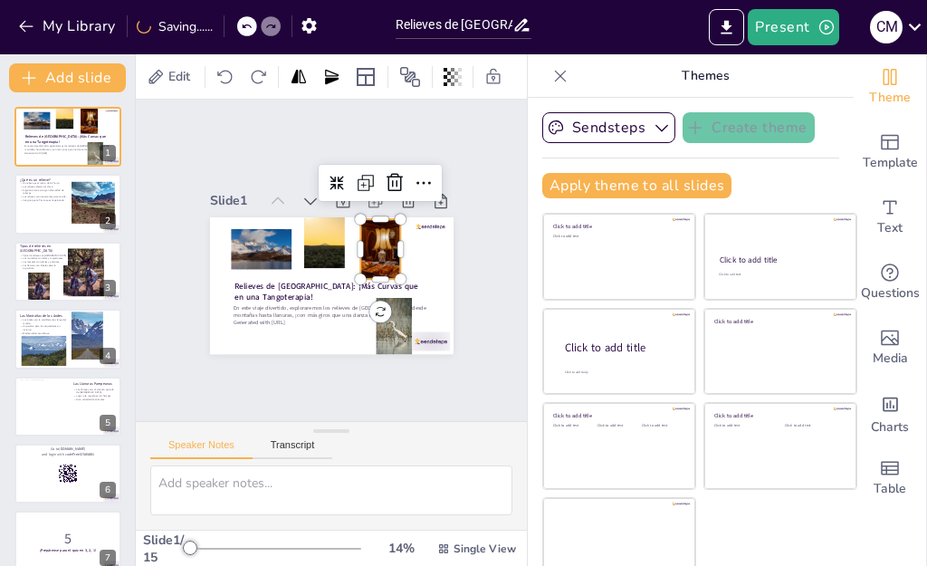
checkbox input "true"
drag, startPoint x: 360, startPoint y: 297, endPoint x: 367, endPoint y: 306, distance: 11.6
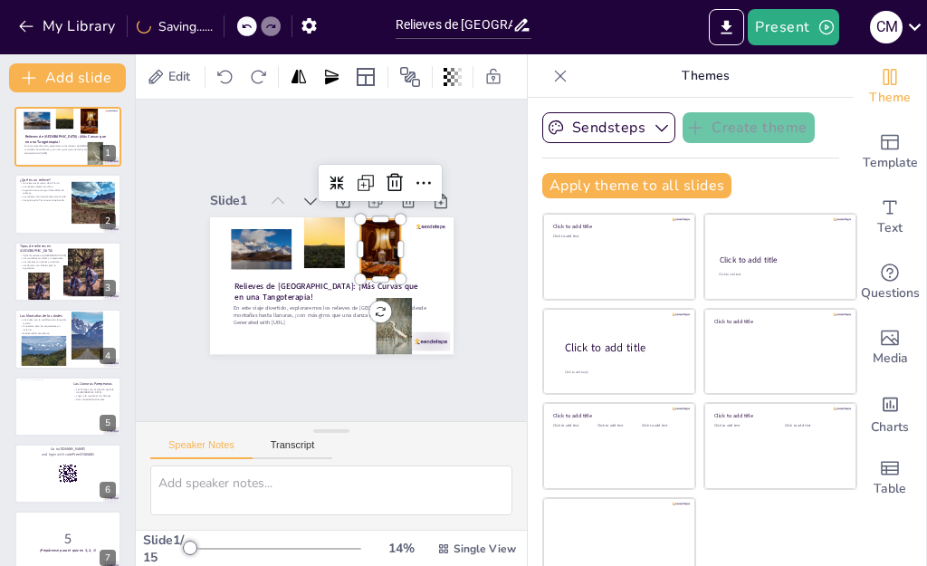
click at [361, 297] on div "Relieves de [GEOGRAPHIC_DATA]: ¡Más Curvas que en una Tangoterapia! En este via…" at bounding box center [326, 285] width 267 height 185
click at [370, 309] on div at bounding box center [386, 335] width 43 height 67
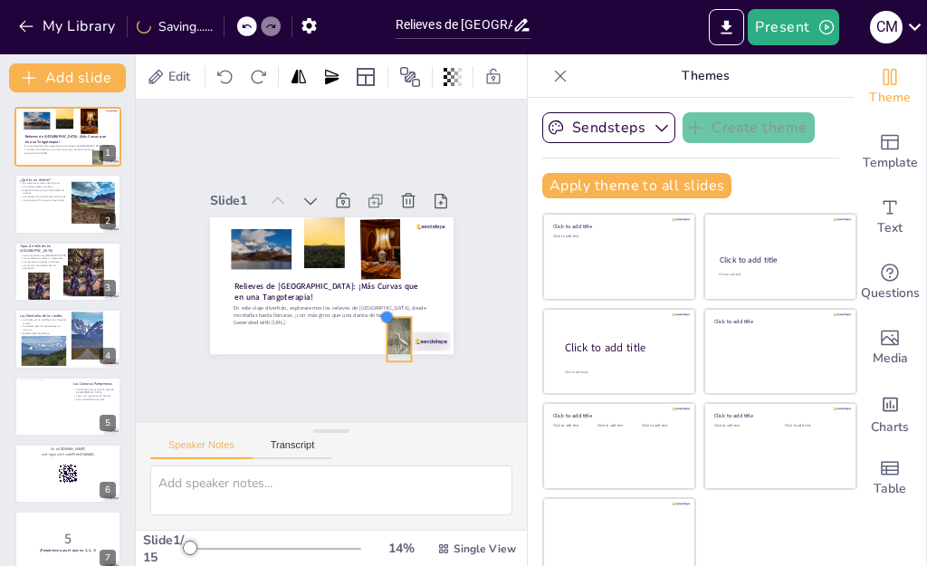
drag, startPoint x: 350, startPoint y: 281, endPoint x: 361, endPoint y: 301, distance: 22.7
click at [372, 314] on div at bounding box center [380, 322] width 16 height 16
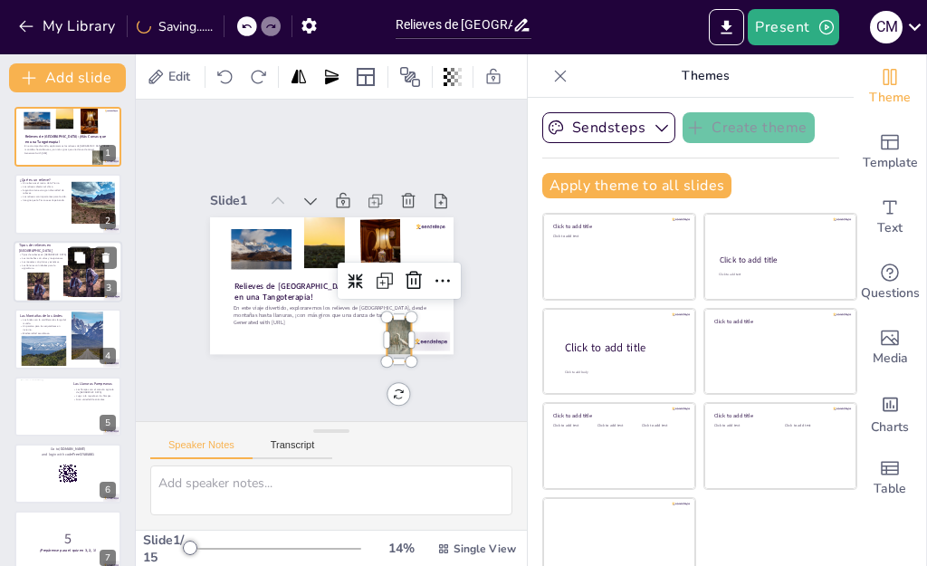
click at [76, 266] on button at bounding box center [80, 257] width 22 height 22
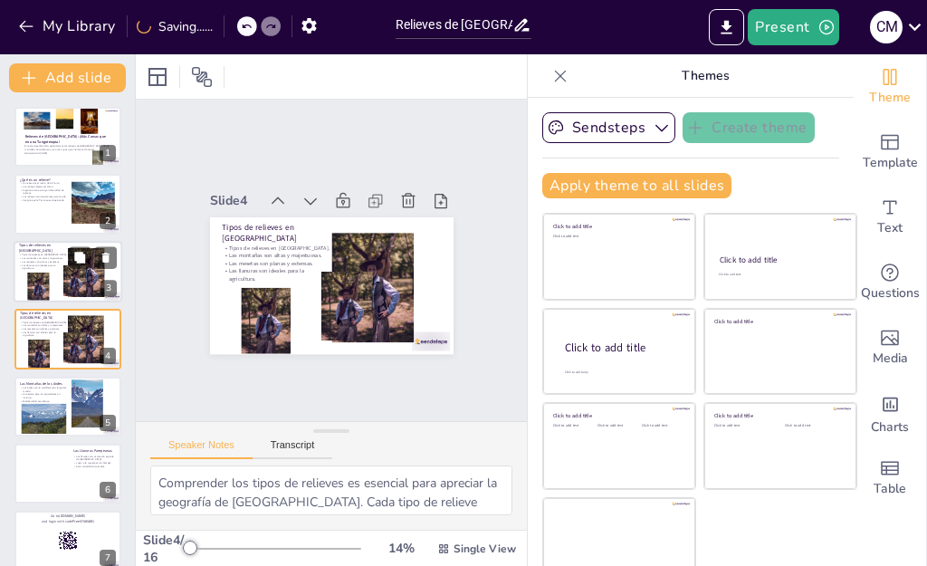
scroll to position [9, 0]
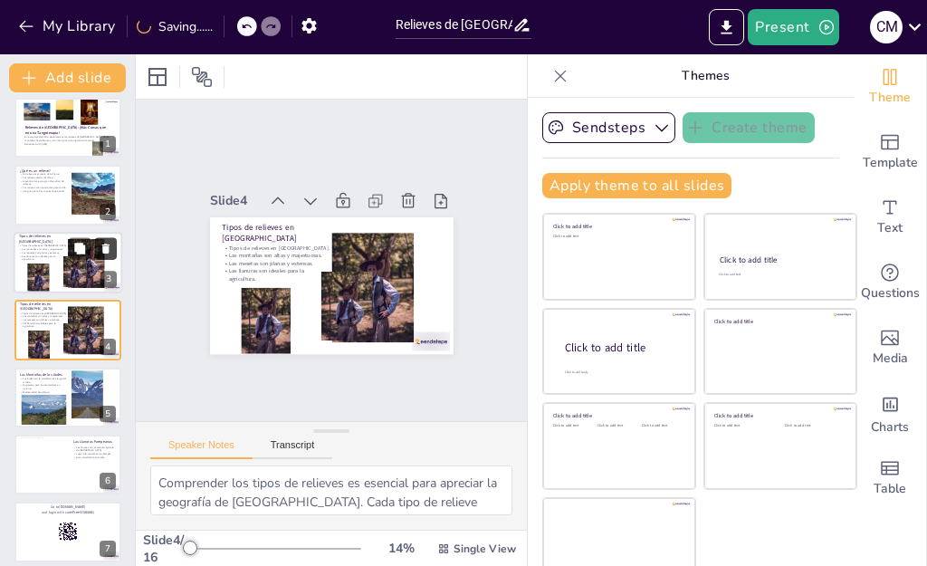
click at [110, 247] on icon at bounding box center [106, 248] width 13 height 13
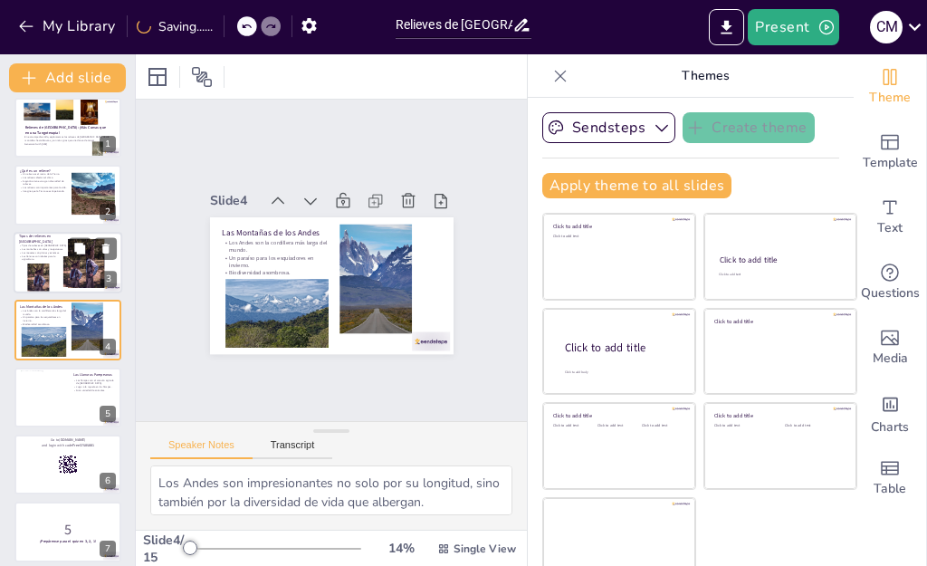
click at [79, 278] on div at bounding box center [75, 271] width 24 height 31
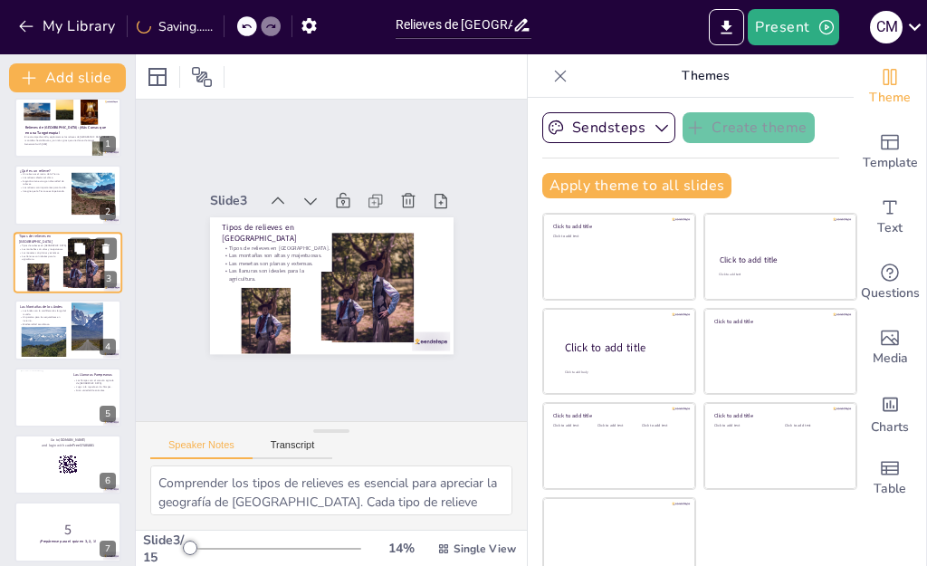
scroll to position [0, 0]
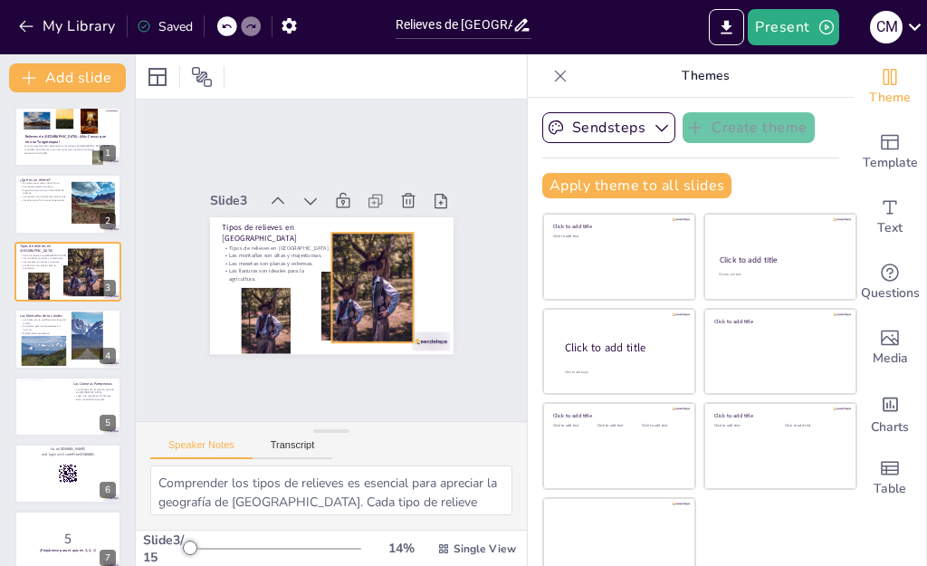
click at [371, 306] on div at bounding box center [365, 296] width 103 height 124
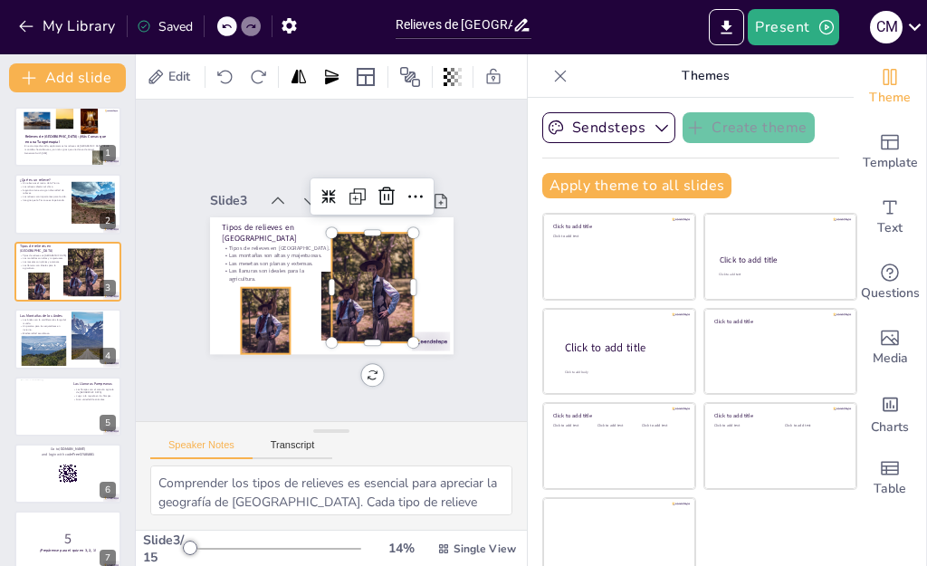
click at [258, 313] on div at bounding box center [260, 313] width 56 height 71
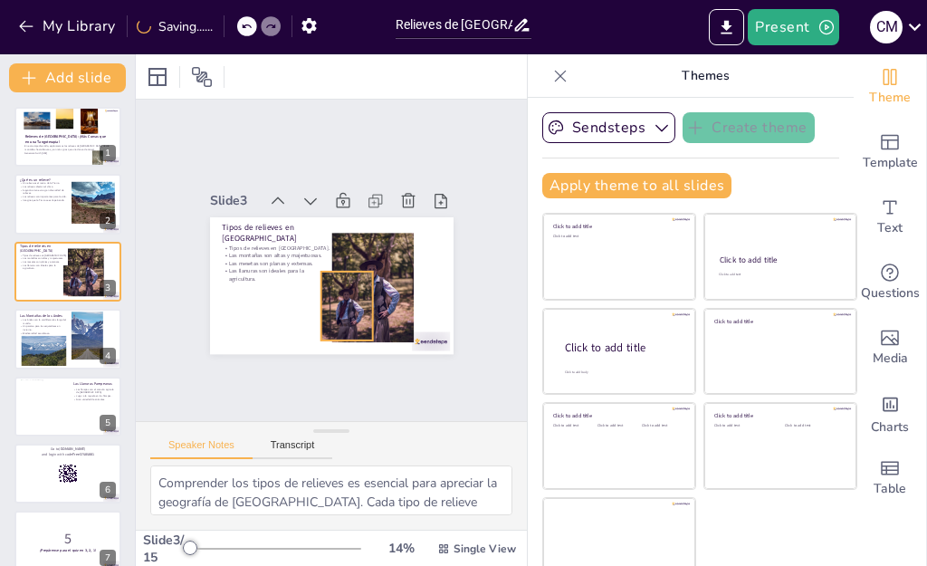
click at [329, 304] on div at bounding box center [346, 306] width 52 height 69
click at [358, 295] on div at bounding box center [369, 292] width 93 height 118
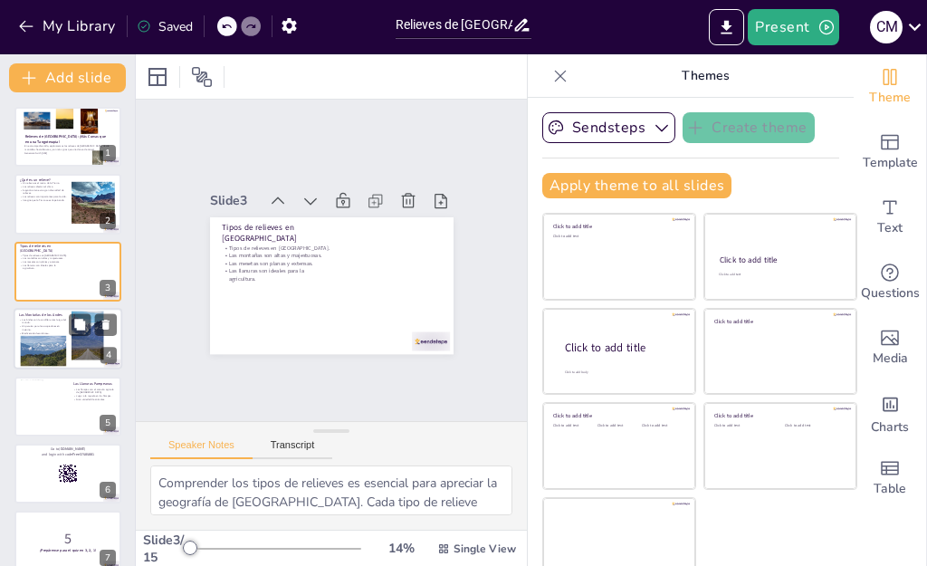
click at [65, 343] on div at bounding box center [43, 351] width 46 height 31
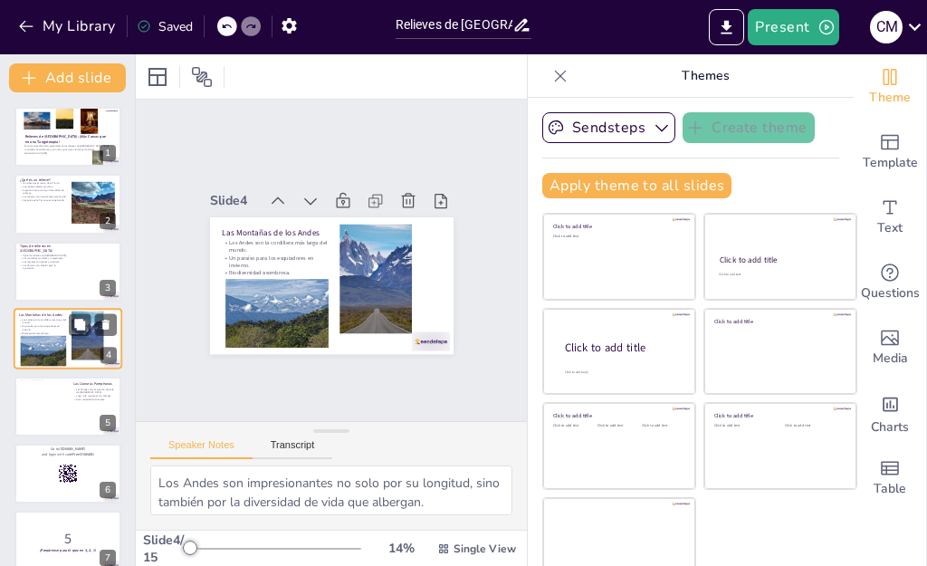
scroll to position [9, 0]
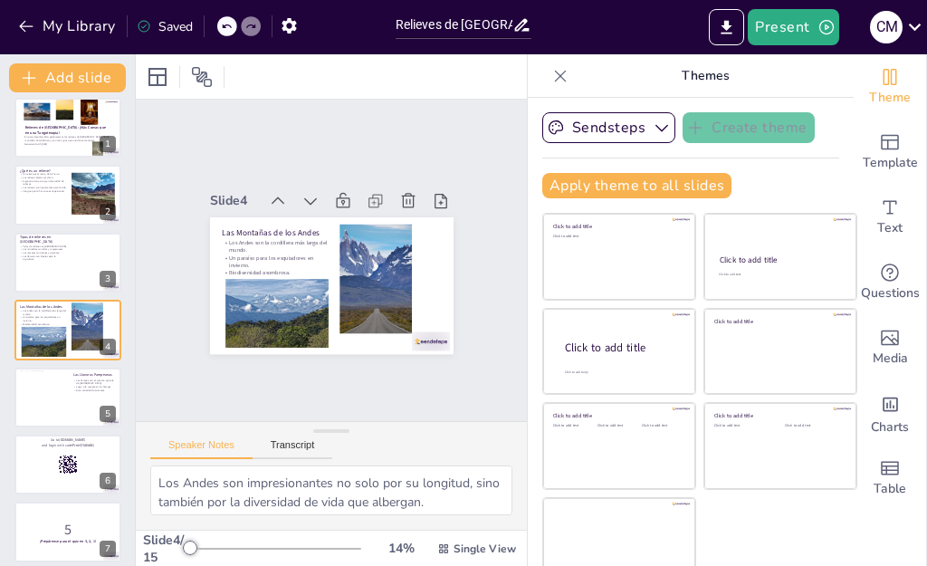
click at [551, 83] on icon at bounding box center [560, 76] width 18 height 18
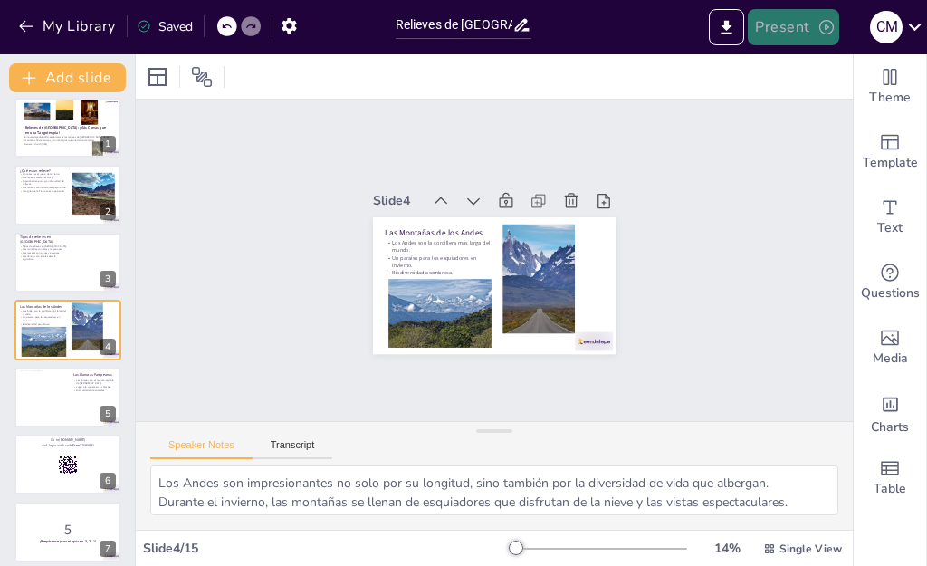
click at [815, 35] on button "Present" at bounding box center [793, 27] width 91 height 36
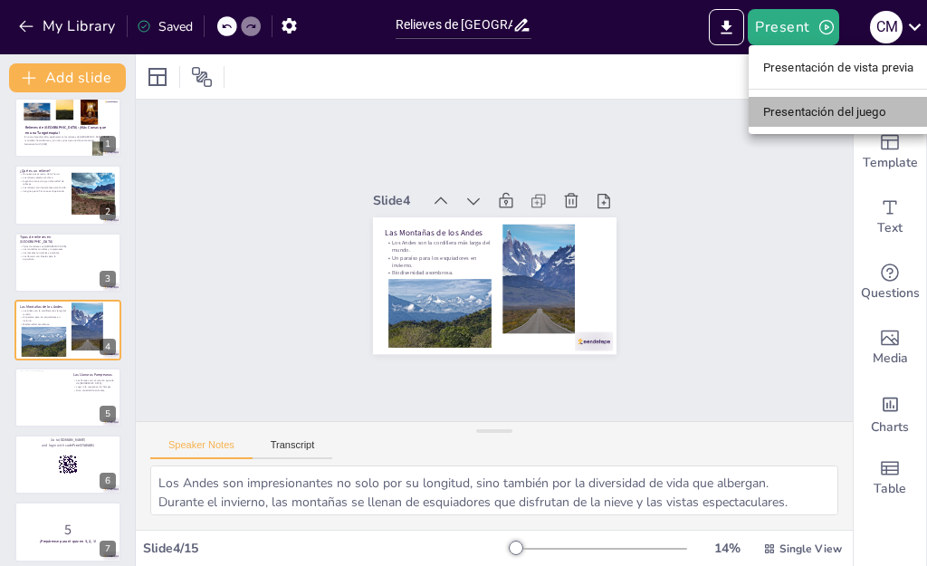
click at [830, 105] on font "Presentación del juego" at bounding box center [824, 112] width 123 height 14
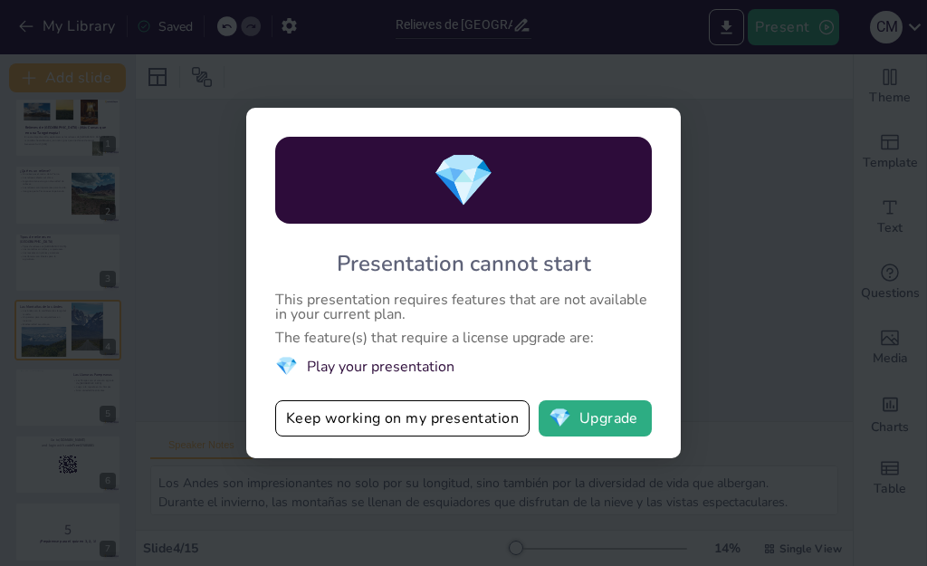
click at [350, 74] on div "💎 Presentation cannot start This presentation requires features that are not av…" at bounding box center [463, 283] width 927 height 566
